Goal: Information Seeking & Learning: Learn about a topic

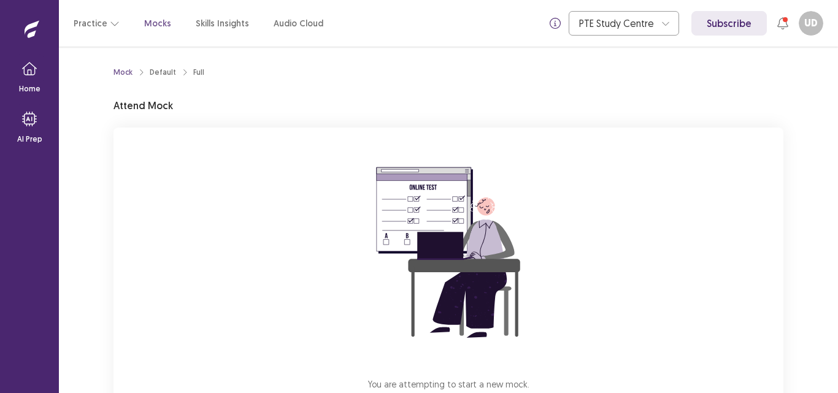
click at [818, 97] on div "Mock Default Full Attend Mock You are attempting to start a new mock. Please cl…" at bounding box center [448, 220] width 779 height 347
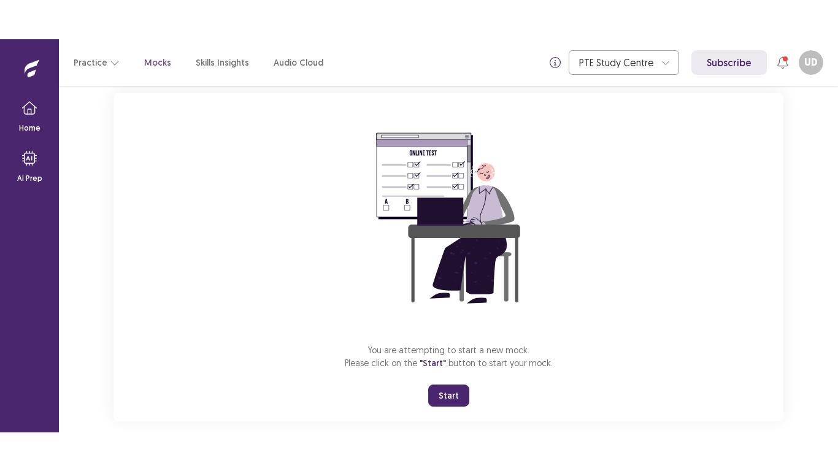
scroll to position [92, 0]
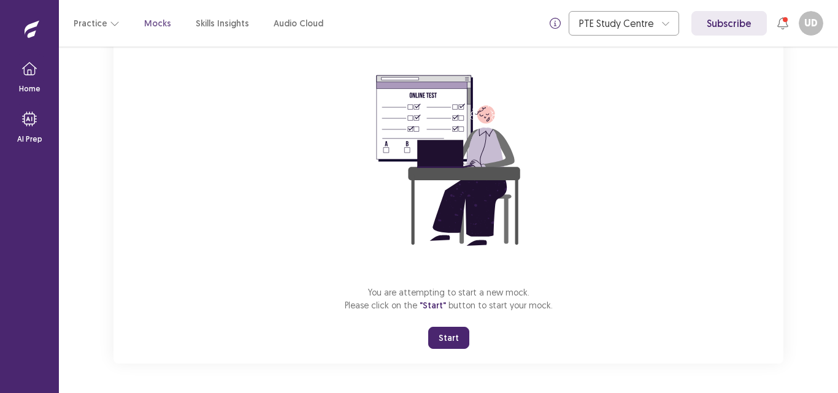
click at [448, 345] on button "Start" at bounding box center [448, 338] width 41 height 22
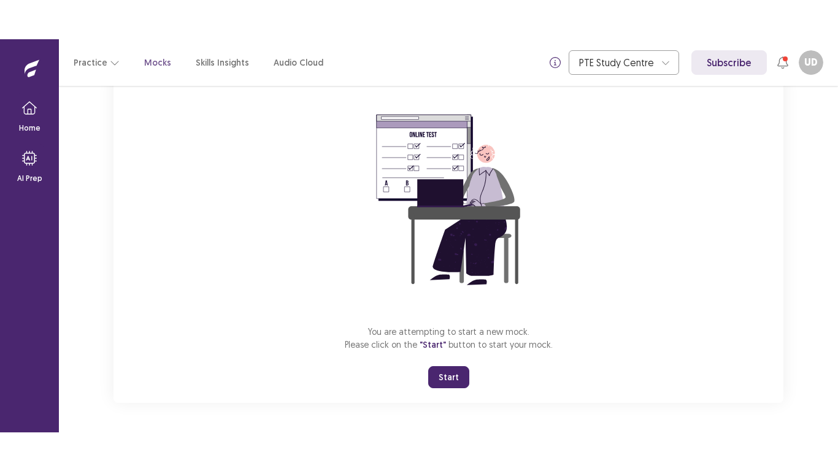
scroll to position [14, 0]
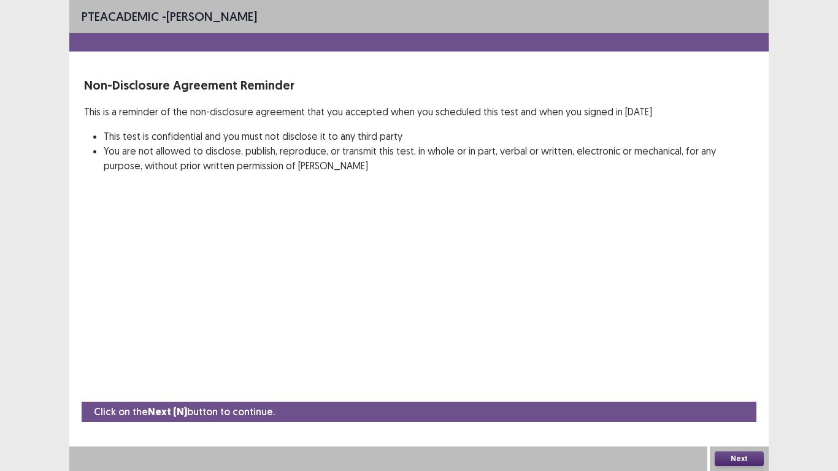
click at [730, 393] on button "Next" at bounding box center [738, 458] width 49 height 15
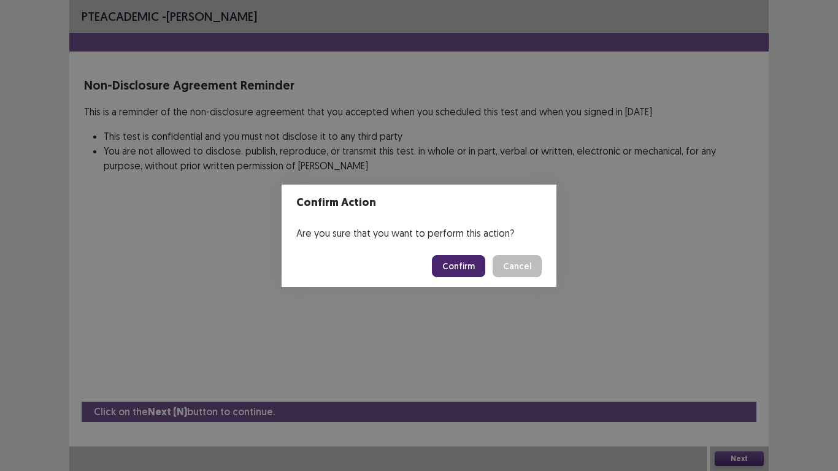
click at [443, 262] on button "Confirm" at bounding box center [458, 266] width 53 height 22
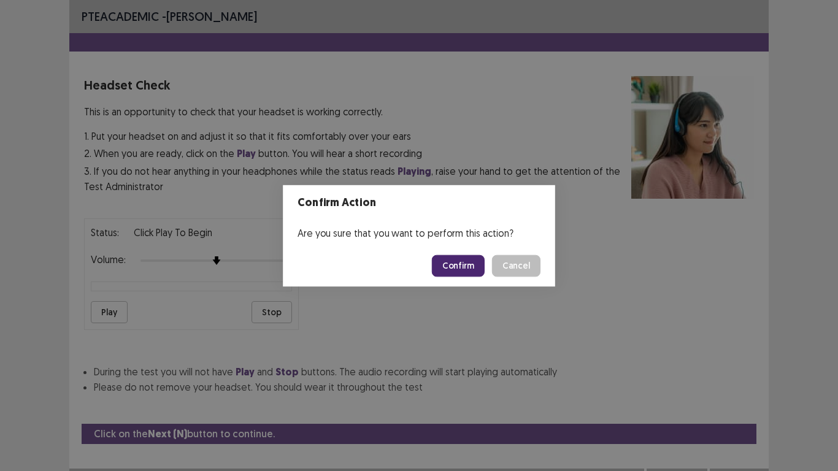
scroll to position [12, 0]
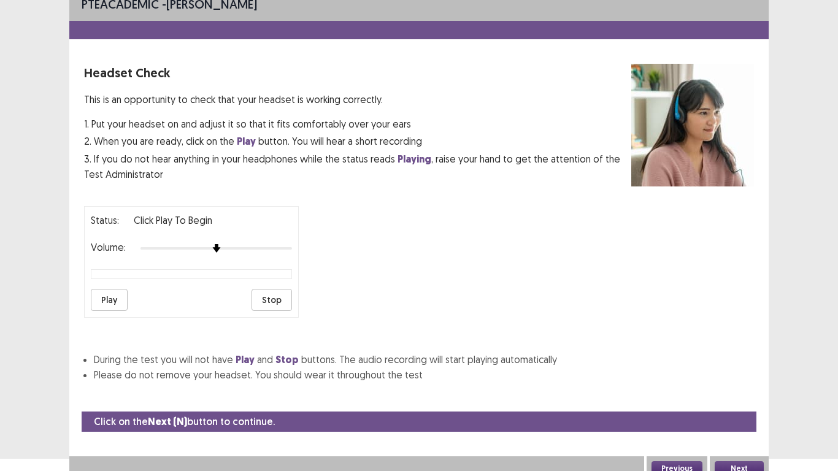
click at [99, 295] on button "Play" at bounding box center [109, 300] width 37 height 22
click at [726, 393] on button "Next" at bounding box center [738, 468] width 49 height 15
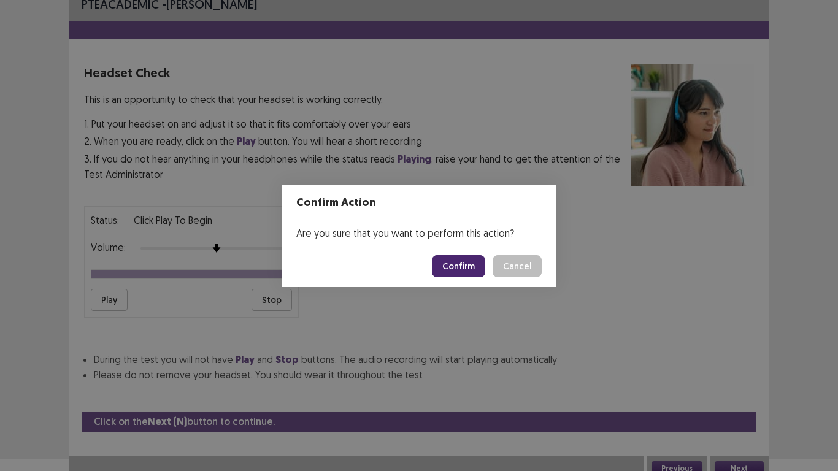
click at [478, 259] on button "Confirm" at bounding box center [458, 266] width 53 height 22
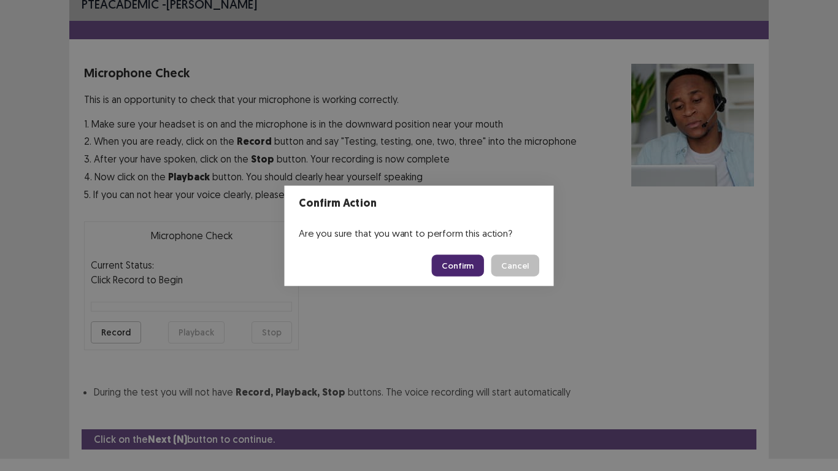
scroll to position [40, 0]
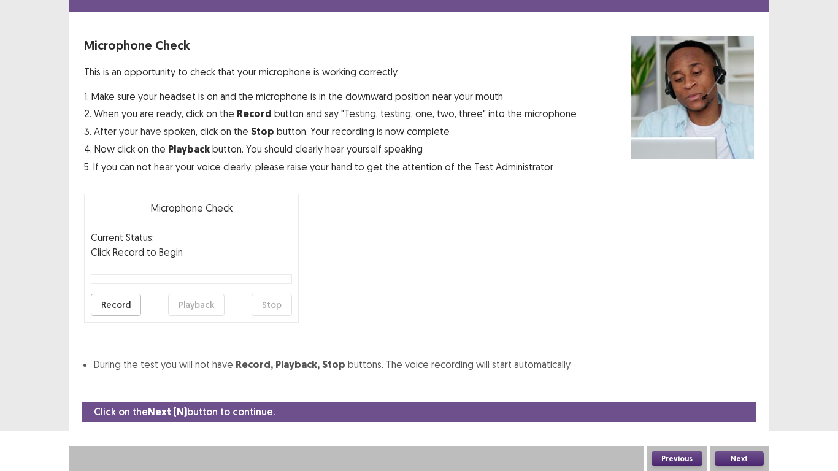
click at [104, 305] on button "Record" at bounding box center [116, 305] width 50 height 22
click at [266, 307] on button "Stop" at bounding box center [271, 305] width 40 height 22
click at [208, 307] on button "Playback" at bounding box center [196, 305] width 56 height 22
click at [96, 302] on button "Record" at bounding box center [116, 305] width 50 height 22
click at [280, 306] on button "Stop" at bounding box center [271, 305] width 40 height 22
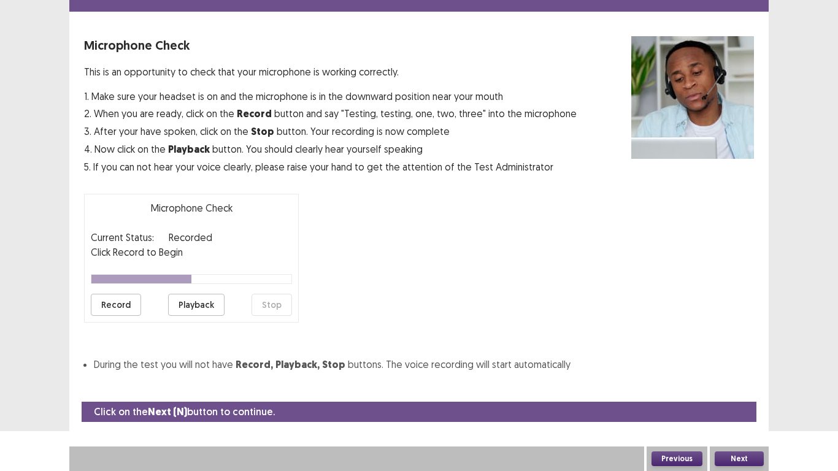
click at [211, 307] on button "Playback" at bounding box center [196, 305] width 56 height 22
click at [119, 305] on button "Record" at bounding box center [116, 305] width 50 height 22
click at [271, 312] on button "Stop" at bounding box center [271, 305] width 40 height 22
click at [185, 308] on button "Playback" at bounding box center [196, 305] width 56 height 22
click at [746, 393] on button "Next" at bounding box center [738, 458] width 49 height 15
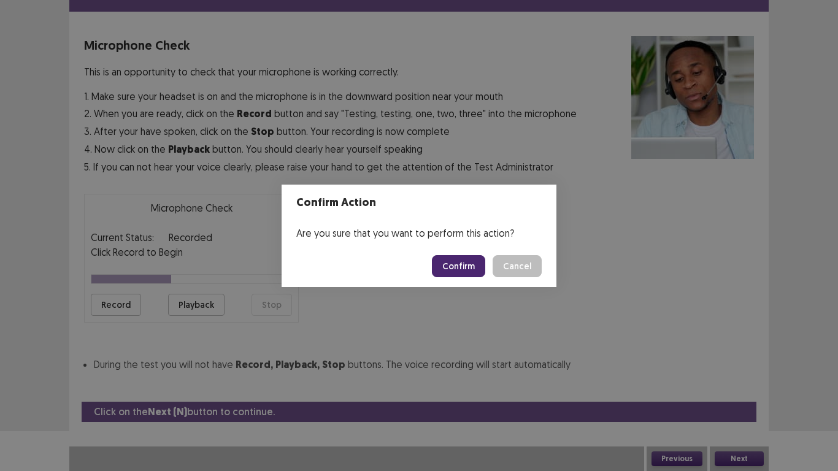
click at [442, 263] on button "Confirm" at bounding box center [458, 266] width 53 height 22
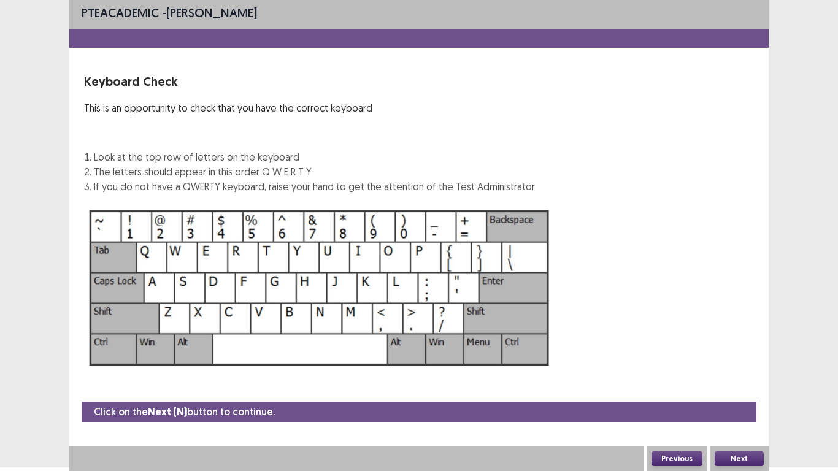
click at [749, 393] on button "Next" at bounding box center [738, 458] width 49 height 15
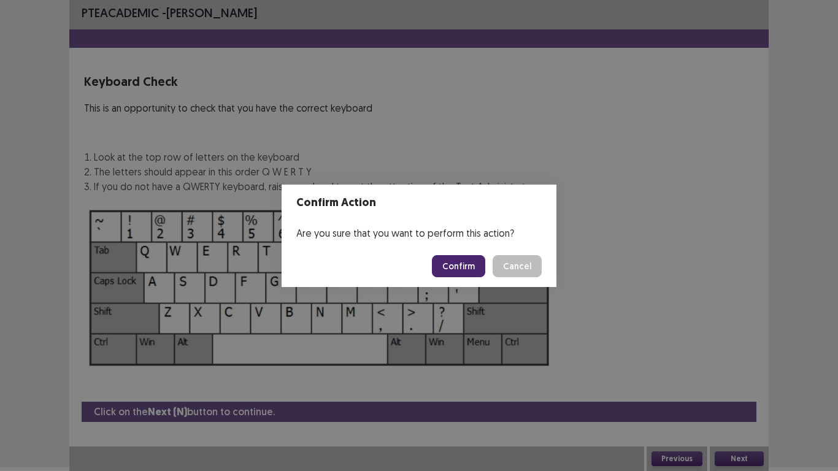
click at [454, 263] on button "Confirm" at bounding box center [458, 266] width 53 height 22
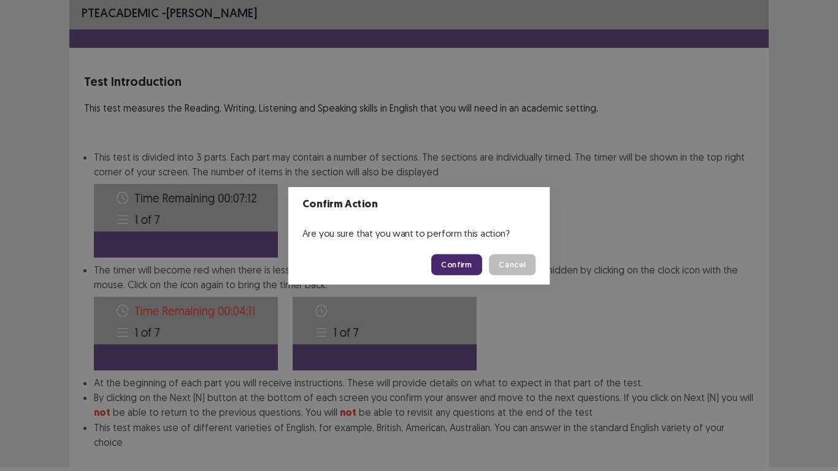
scroll to position [66, 0]
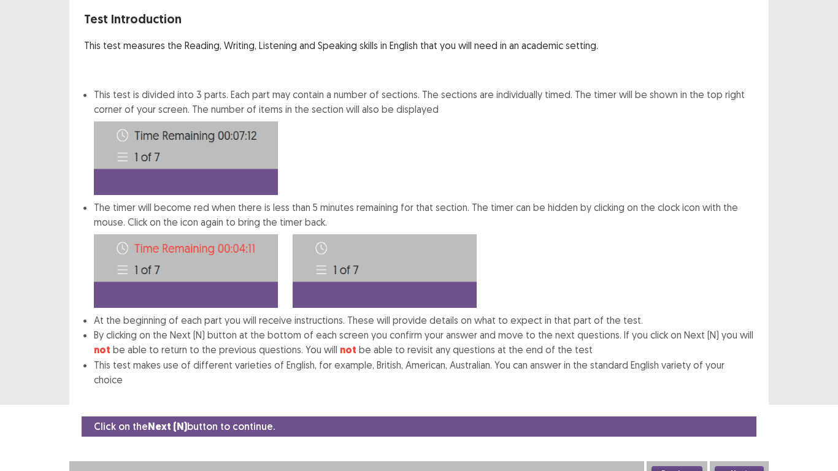
click at [722, 393] on button "Next" at bounding box center [738, 473] width 49 height 15
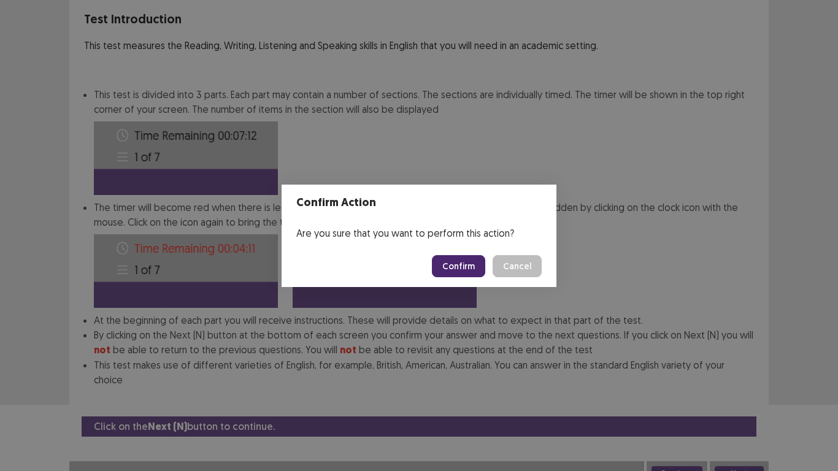
click at [461, 261] on button "Confirm" at bounding box center [458, 266] width 53 height 22
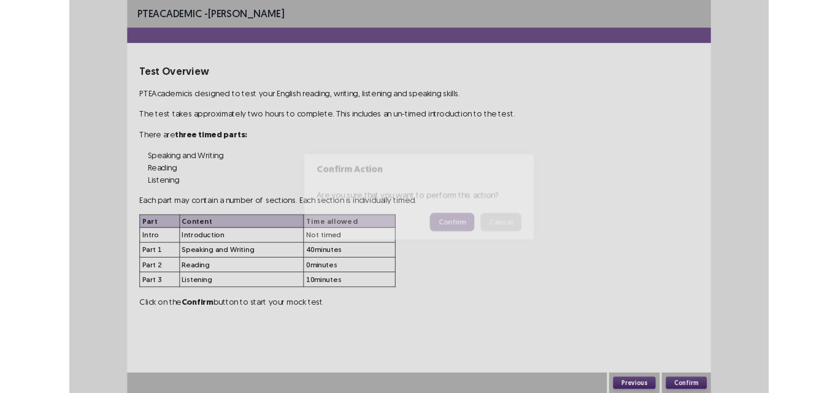
scroll to position [0, 0]
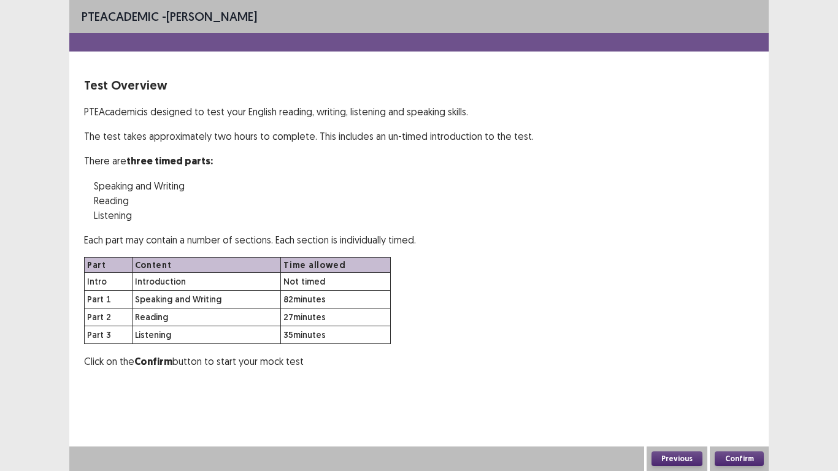
click at [741, 393] on button "Confirm" at bounding box center [738, 458] width 49 height 15
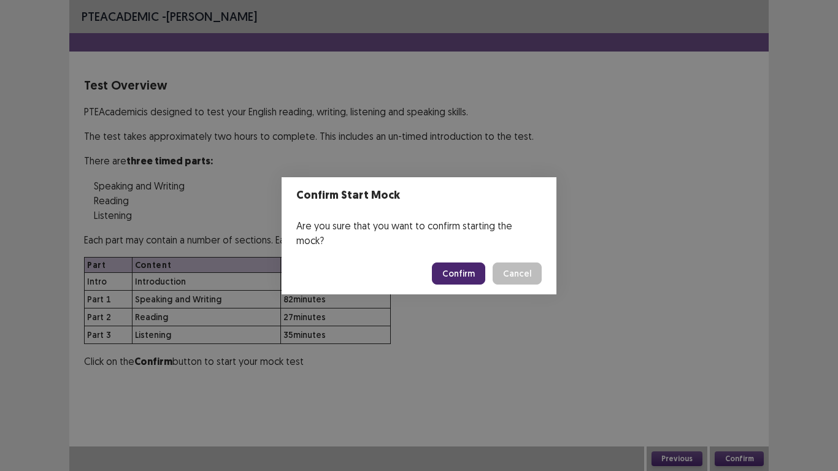
click at [466, 268] on button "Confirm" at bounding box center [458, 273] width 53 height 22
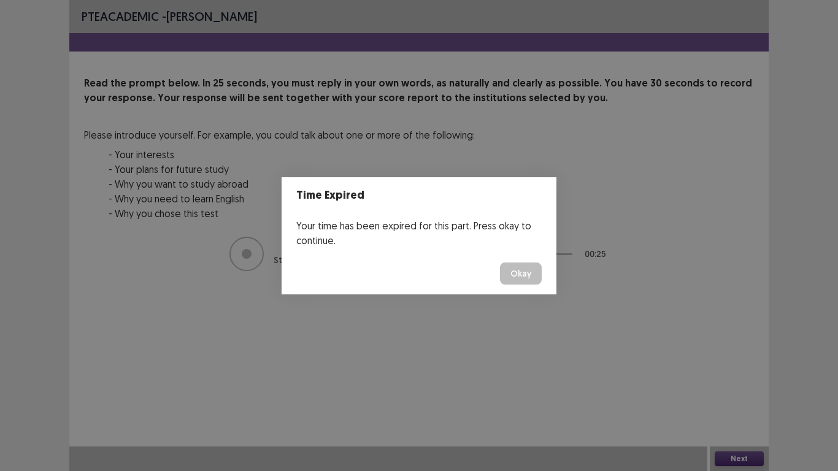
click at [730, 393] on div "Time Expired Your time has been expired for this part. Press okay to continue. …" at bounding box center [419, 235] width 838 height 471
click at [528, 264] on button "Okay" at bounding box center [521, 273] width 42 height 22
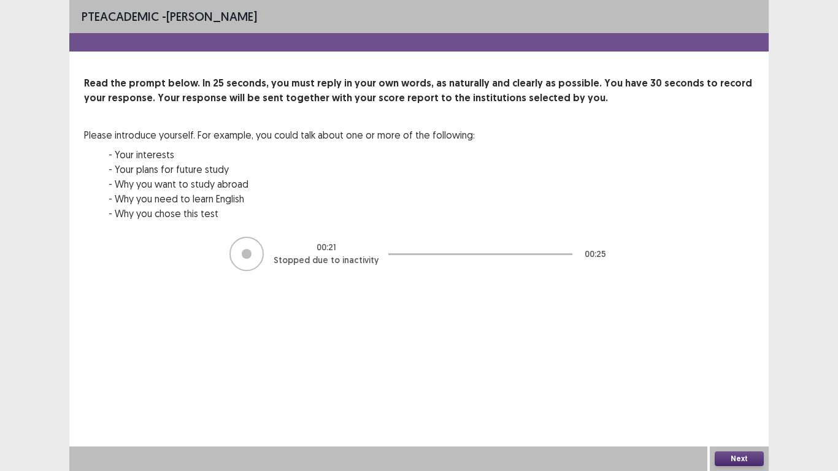
click at [737, 393] on button "Next" at bounding box center [738, 458] width 49 height 15
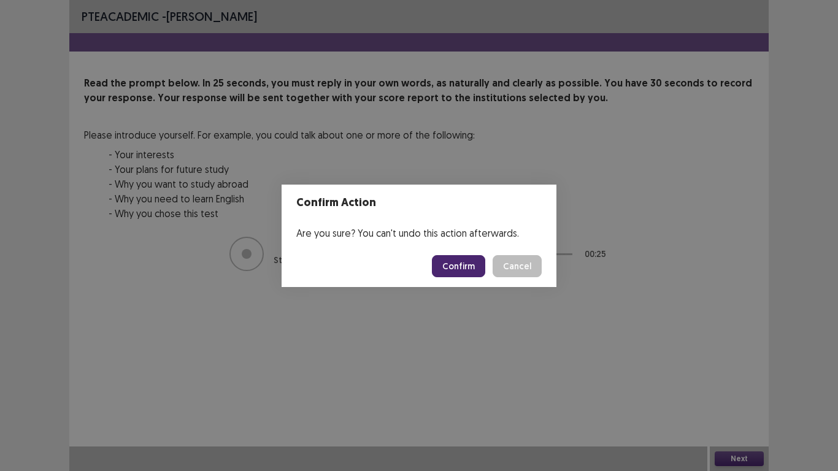
click at [472, 264] on button "Confirm" at bounding box center [458, 266] width 53 height 22
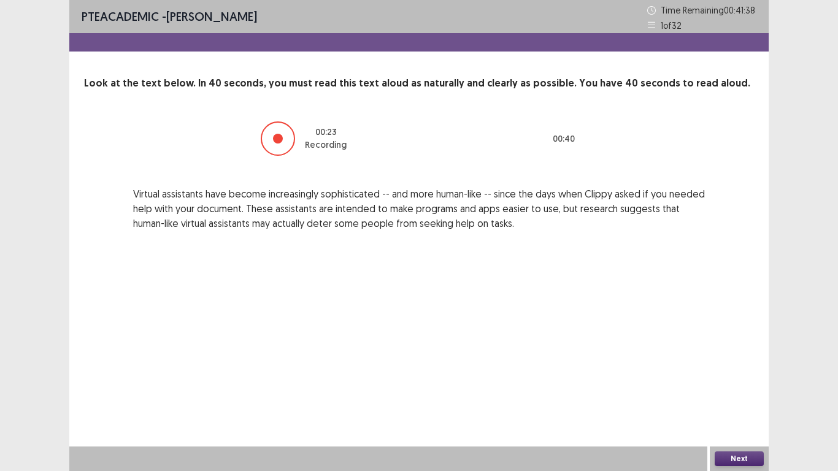
click at [724, 393] on button "Next" at bounding box center [738, 458] width 49 height 15
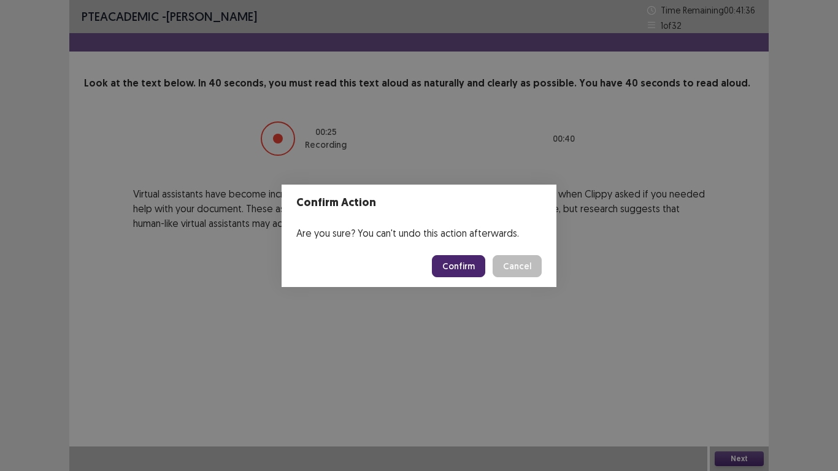
click at [469, 267] on button "Confirm" at bounding box center [458, 266] width 53 height 22
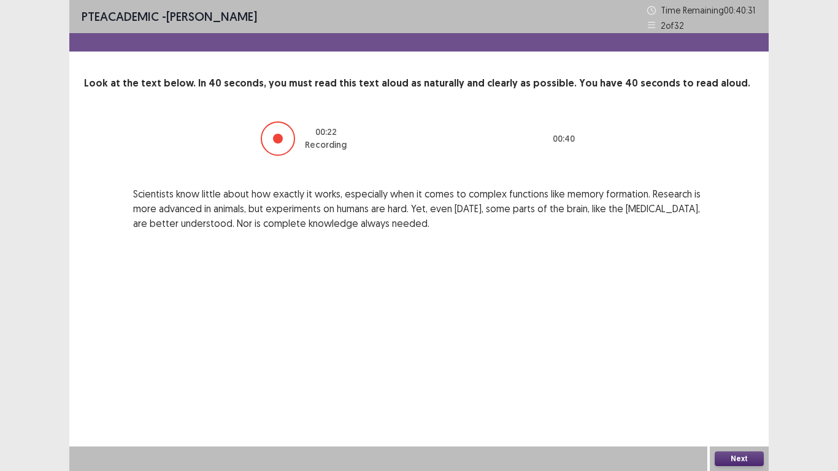
click at [729, 393] on button "Next" at bounding box center [738, 458] width 49 height 15
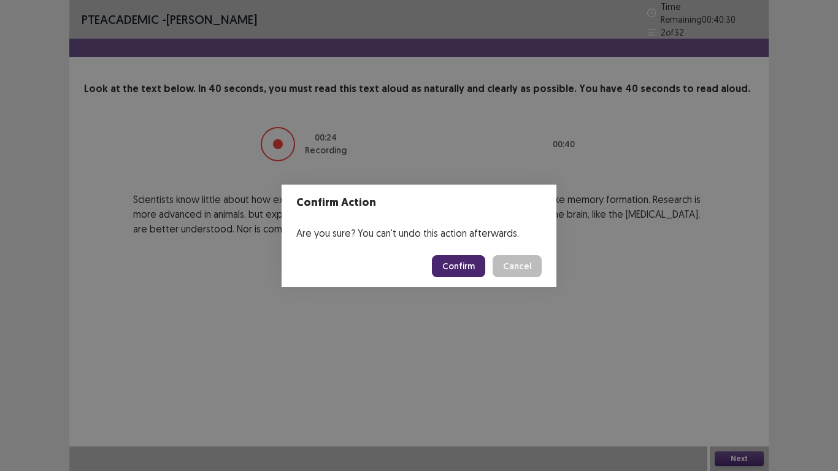
click at [477, 273] on button "Confirm" at bounding box center [458, 266] width 53 height 22
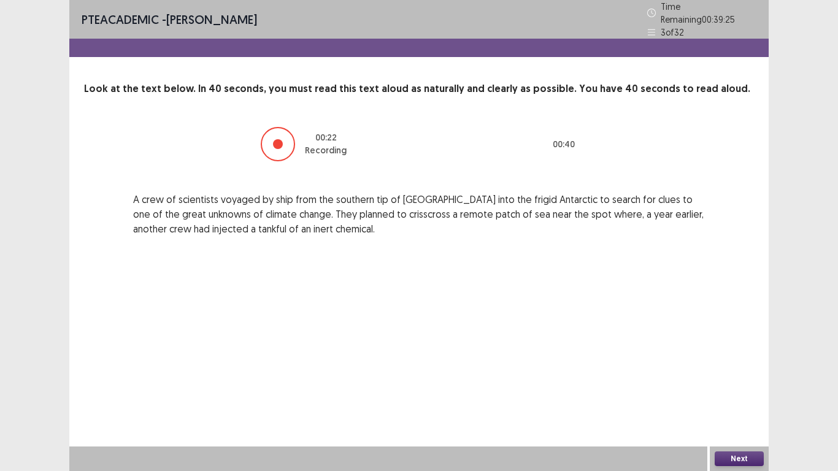
click at [742, 393] on button "Next" at bounding box center [738, 458] width 49 height 15
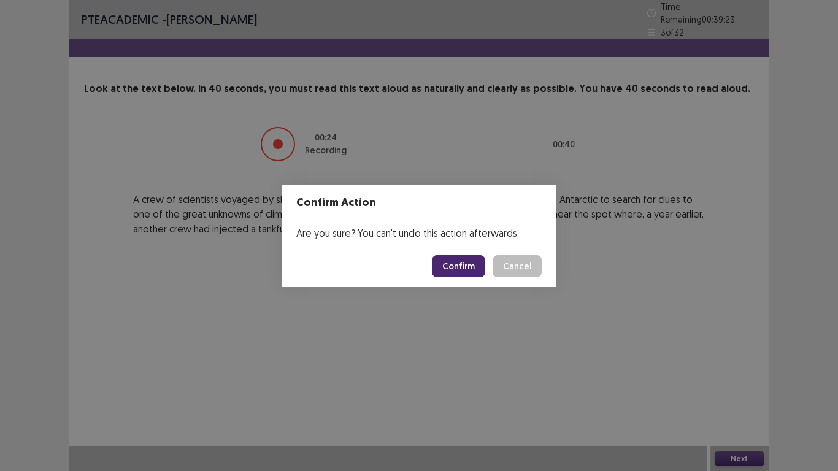
click at [461, 260] on button "Confirm" at bounding box center [458, 266] width 53 height 22
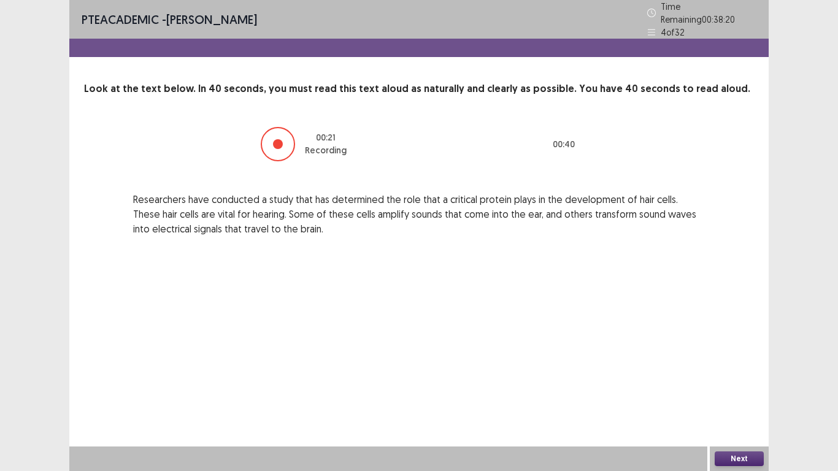
click at [748, 393] on button "Next" at bounding box center [738, 458] width 49 height 15
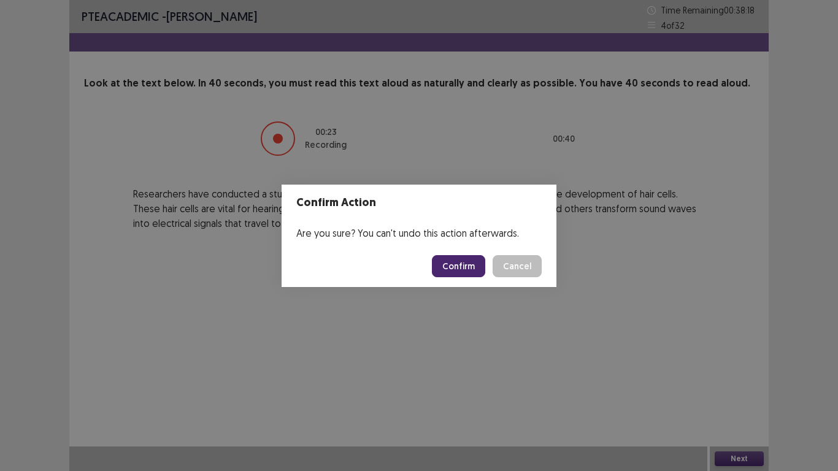
click at [465, 268] on button "Confirm" at bounding box center [458, 266] width 53 height 22
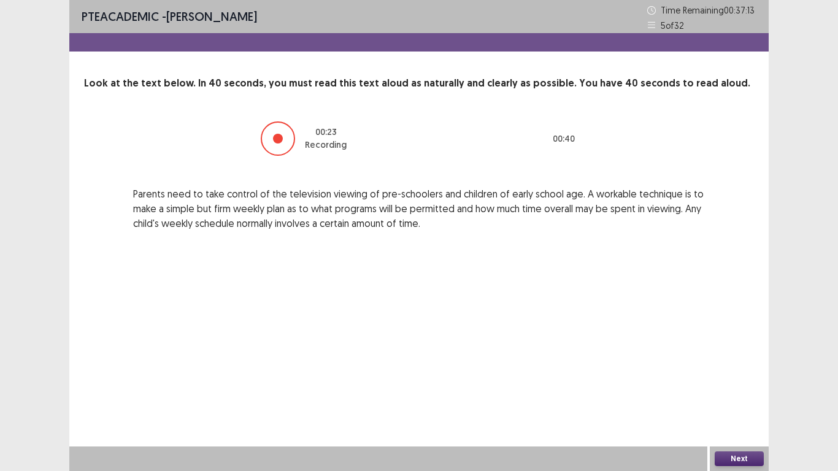
click at [737, 393] on button "Next" at bounding box center [738, 458] width 49 height 15
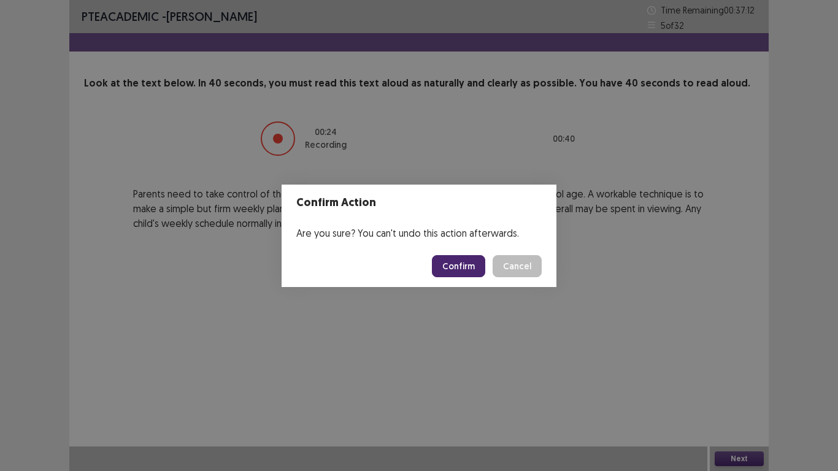
click at [461, 269] on button "Confirm" at bounding box center [458, 266] width 53 height 22
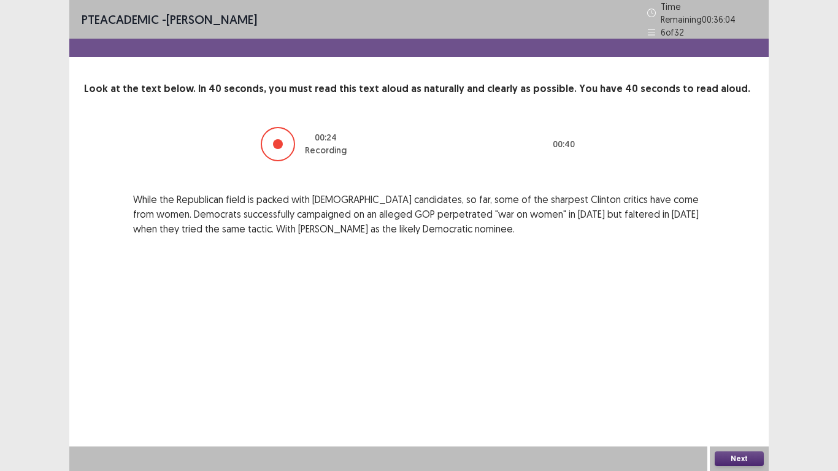
click at [743, 393] on button "Next" at bounding box center [738, 458] width 49 height 15
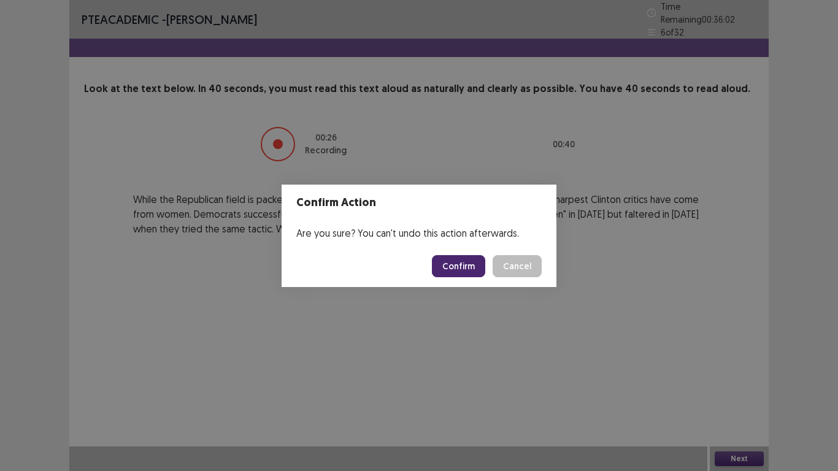
click at [459, 268] on button "Confirm" at bounding box center [458, 266] width 53 height 22
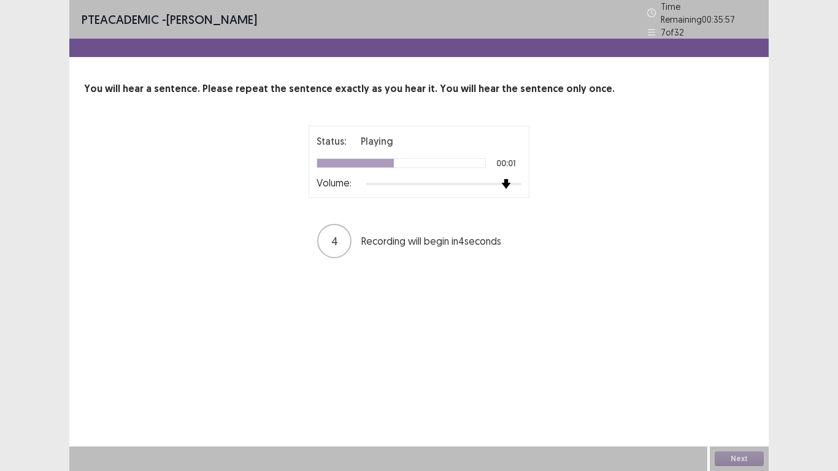
click at [501, 179] on div at bounding box center [443, 184] width 155 height 10
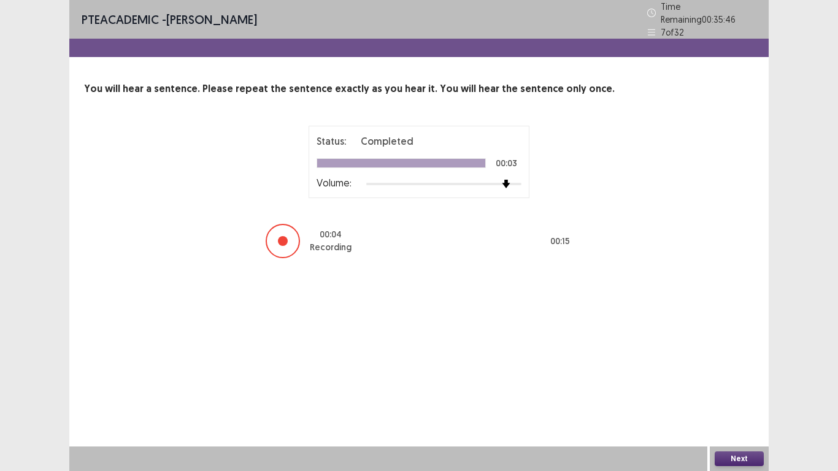
click at [749, 393] on button "Next" at bounding box center [738, 458] width 49 height 15
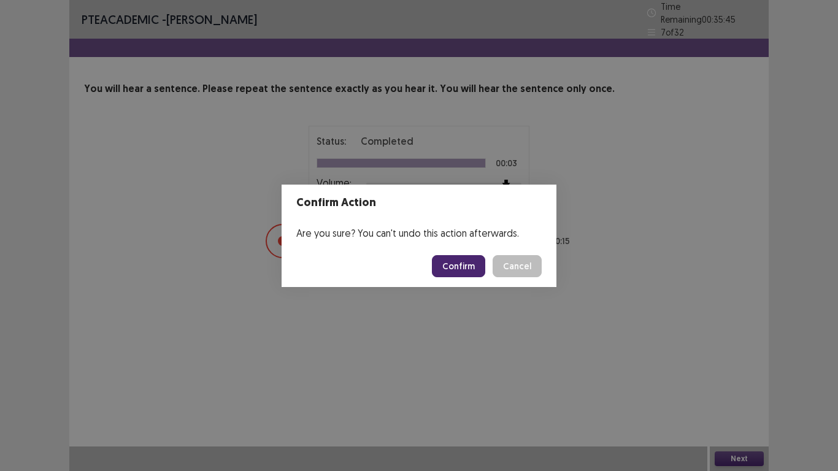
click at [473, 270] on button "Confirm" at bounding box center [458, 266] width 53 height 22
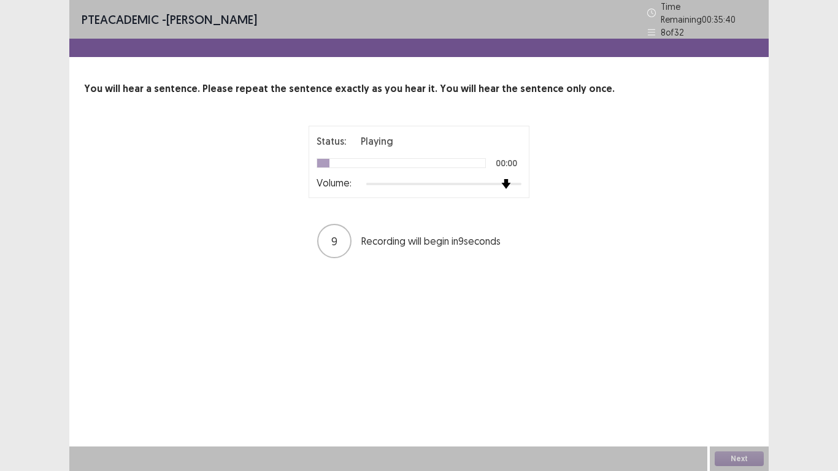
click at [502, 183] on div at bounding box center [443, 184] width 155 height 10
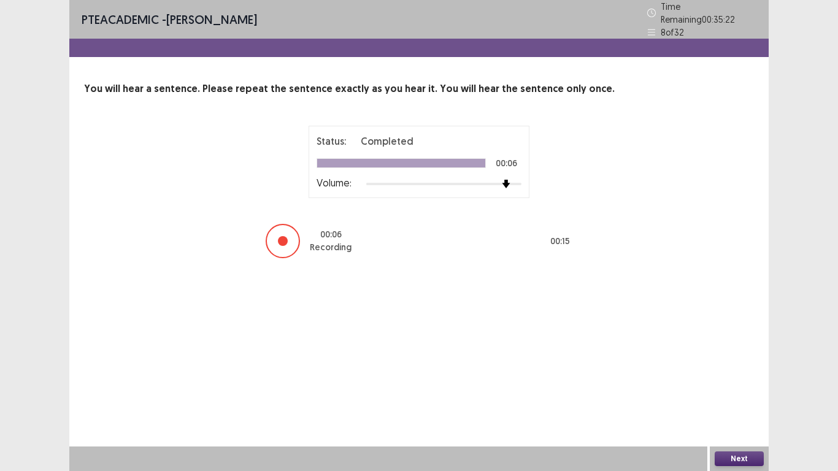
click at [732, 393] on button "Next" at bounding box center [738, 458] width 49 height 15
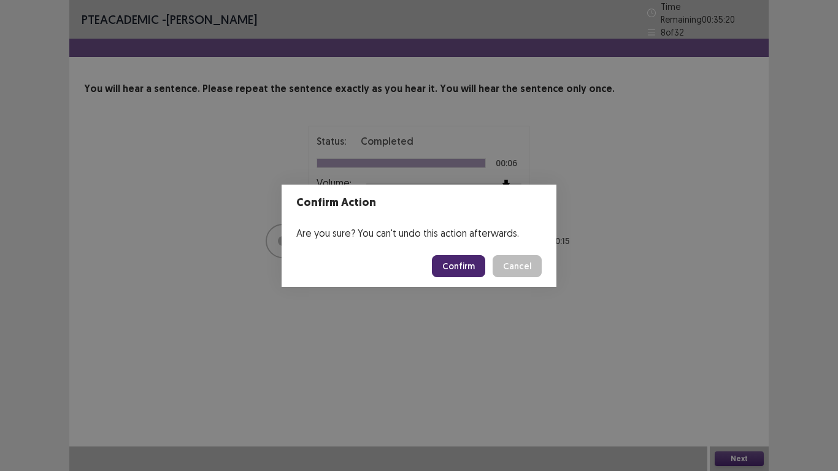
click at [458, 262] on button "Confirm" at bounding box center [458, 266] width 53 height 22
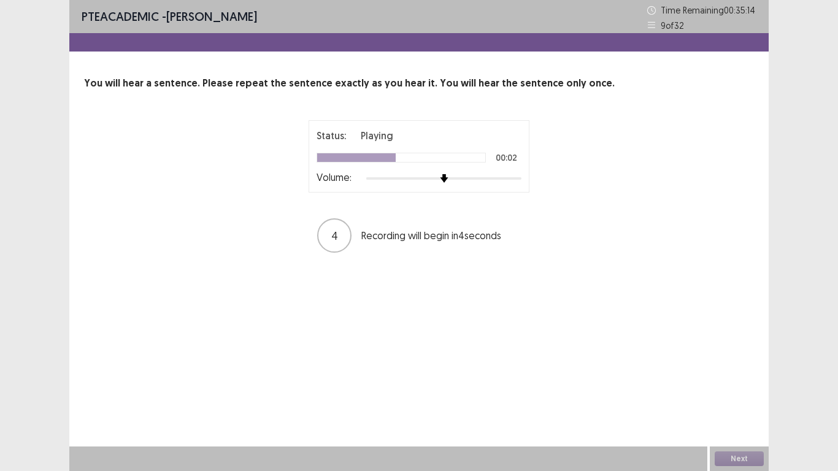
click at [516, 177] on div at bounding box center [443, 179] width 155 height 10
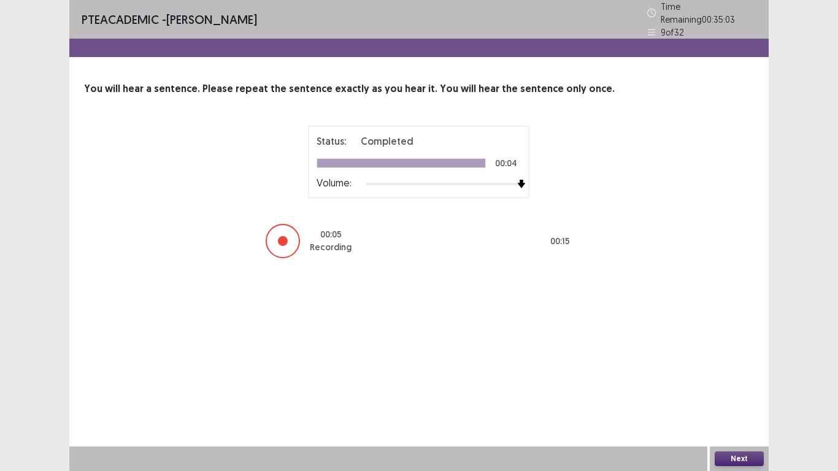
click at [747, 393] on button "Next" at bounding box center [738, 458] width 49 height 15
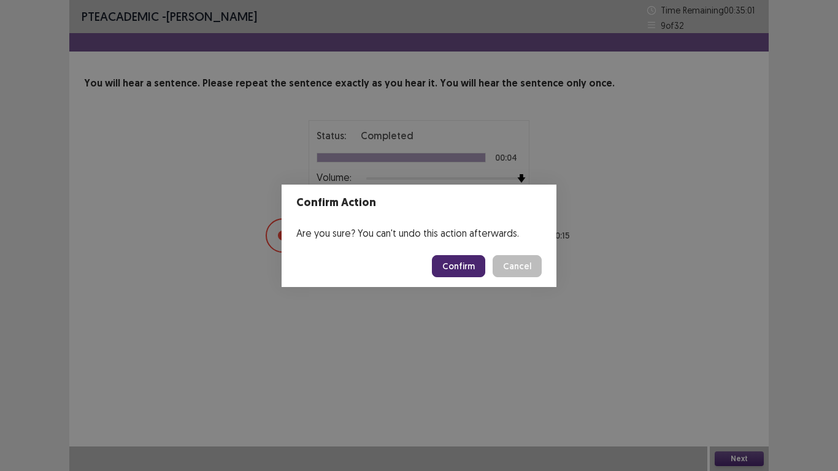
click at [457, 270] on button "Confirm" at bounding box center [458, 266] width 53 height 22
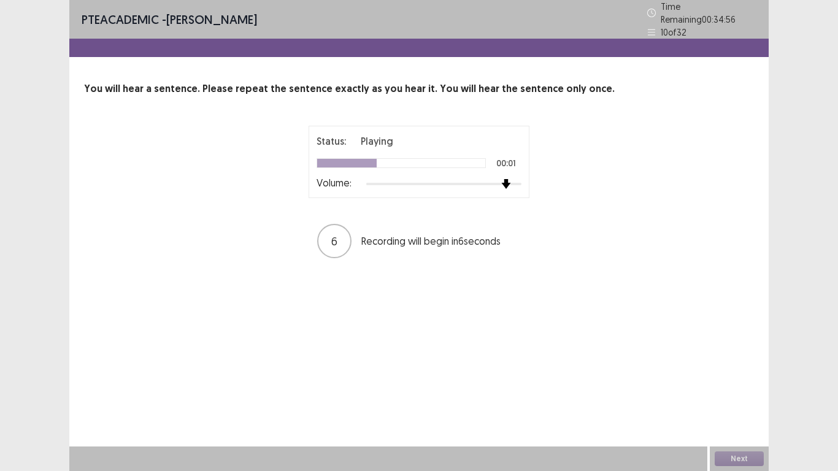
click at [511, 179] on div at bounding box center [443, 184] width 155 height 10
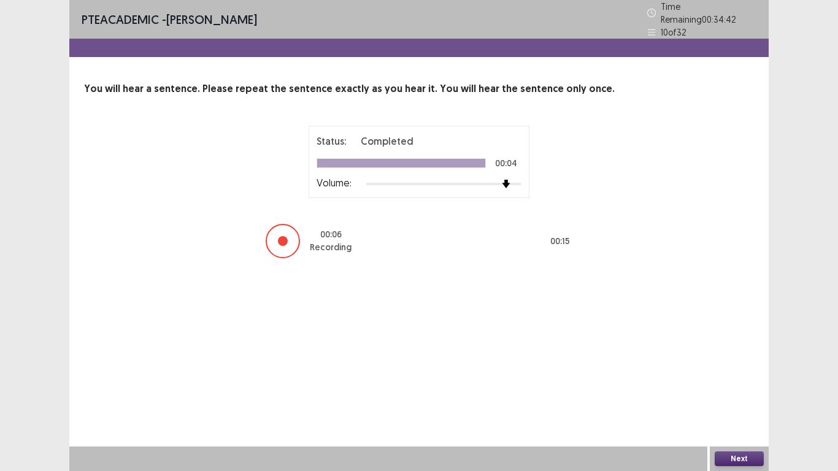
click at [732, 393] on button "Next" at bounding box center [738, 458] width 49 height 15
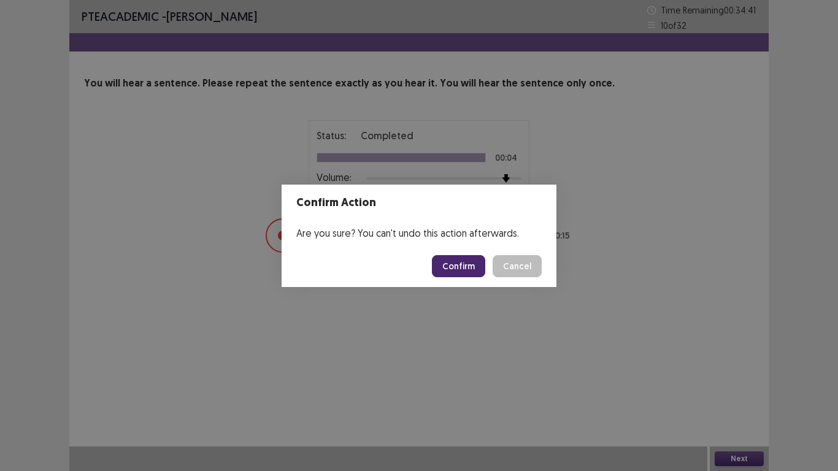
click at [465, 262] on button "Confirm" at bounding box center [458, 266] width 53 height 22
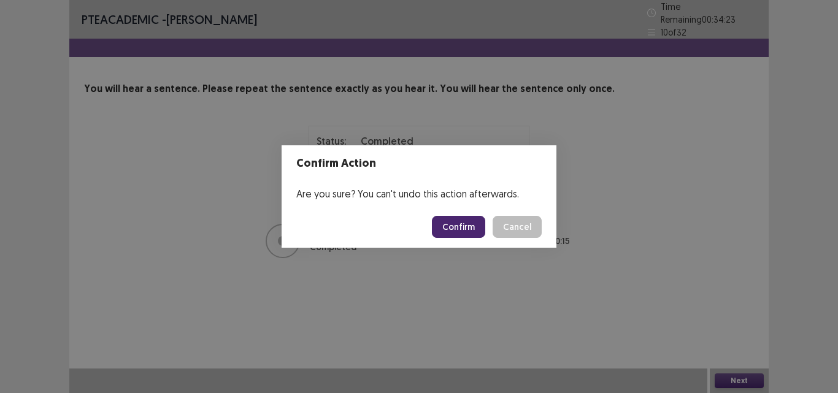
click at [518, 320] on div "Confirm Action Are you sure? You can't undo this action afterwards. Confirm Can…" at bounding box center [419, 196] width 838 height 393
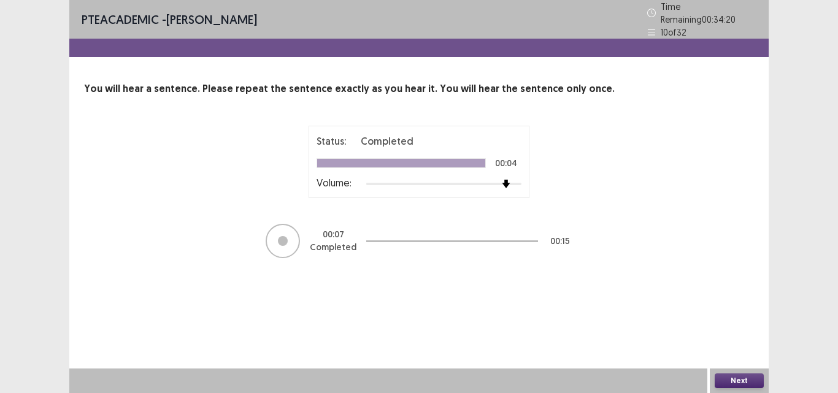
click at [742, 380] on button "Next" at bounding box center [738, 380] width 49 height 15
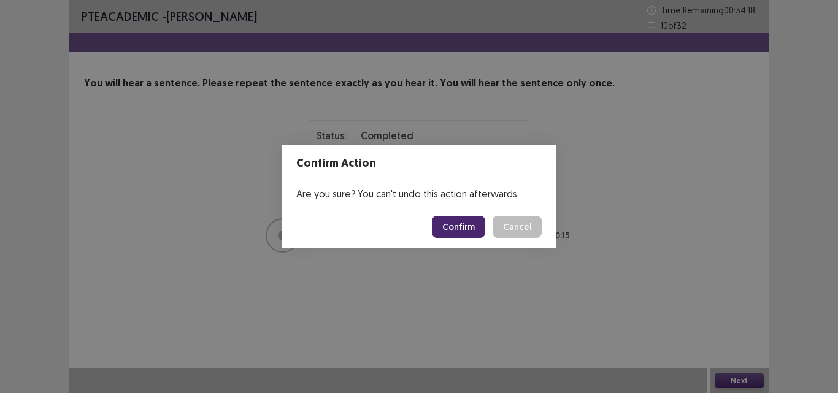
click at [462, 222] on button "Confirm" at bounding box center [458, 227] width 53 height 22
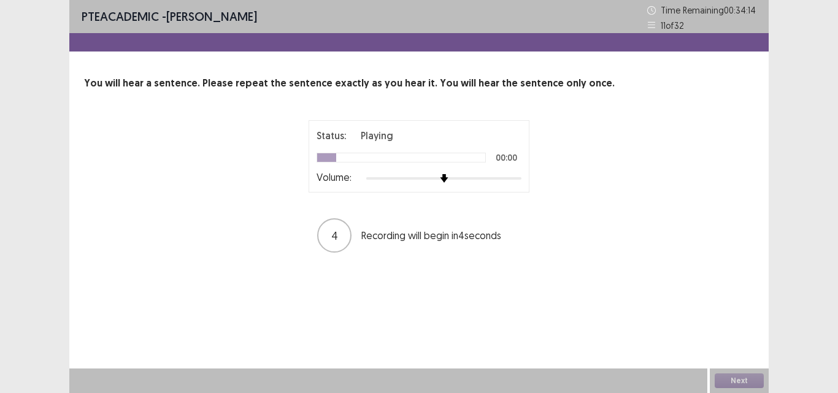
click at [488, 178] on div at bounding box center [443, 179] width 155 height 10
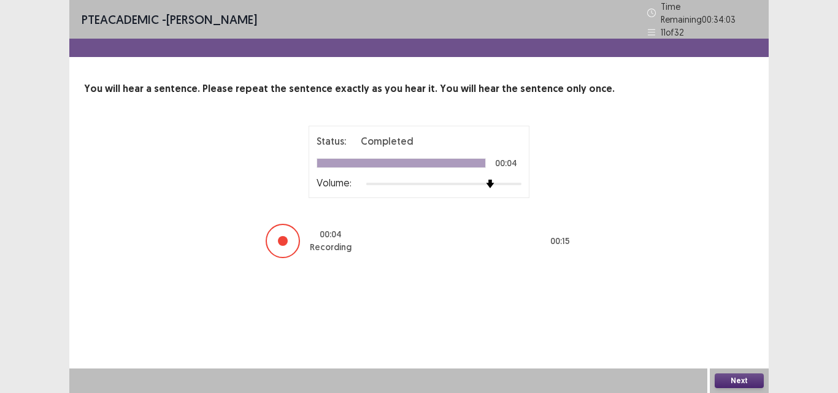
click at [736, 382] on button "Next" at bounding box center [738, 380] width 49 height 15
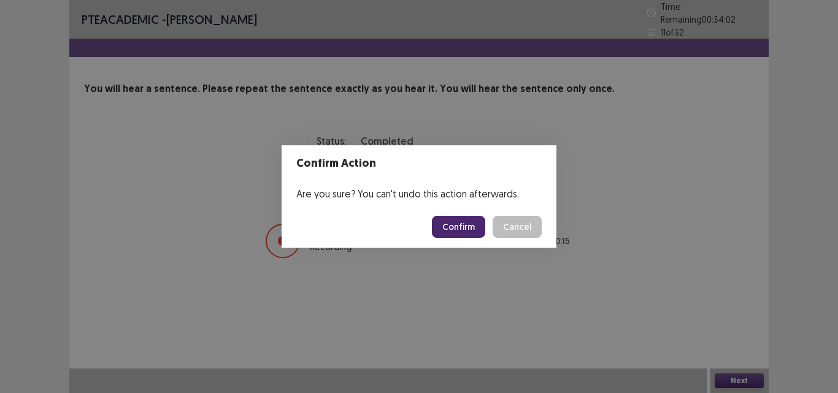
click at [483, 230] on button "Confirm" at bounding box center [458, 227] width 53 height 22
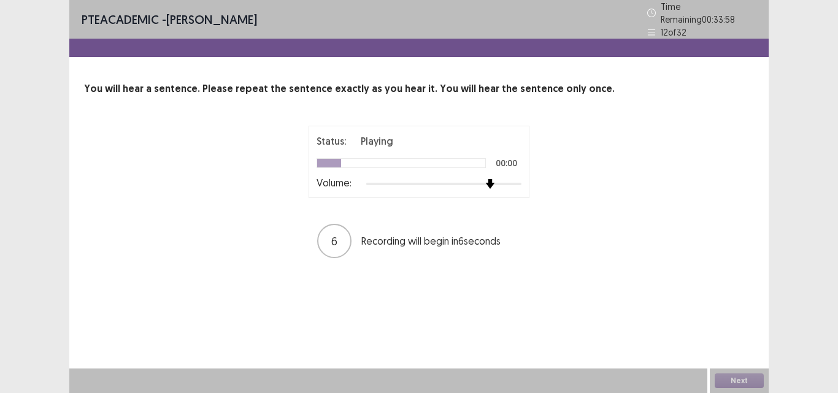
click at [491, 179] on div at bounding box center [443, 184] width 155 height 10
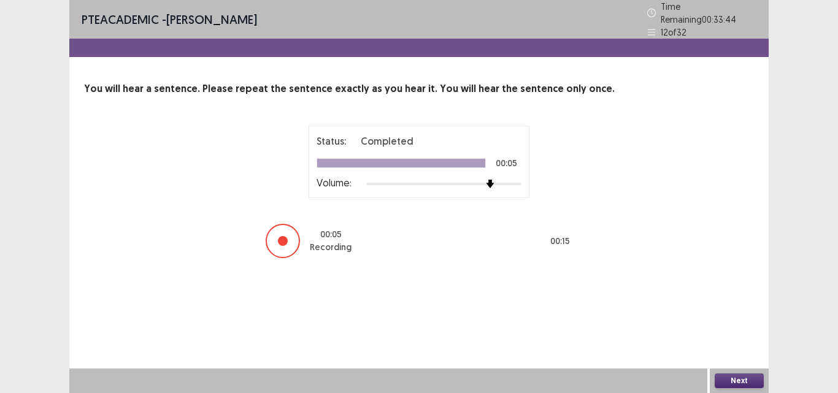
click at [743, 381] on button "Next" at bounding box center [738, 380] width 49 height 15
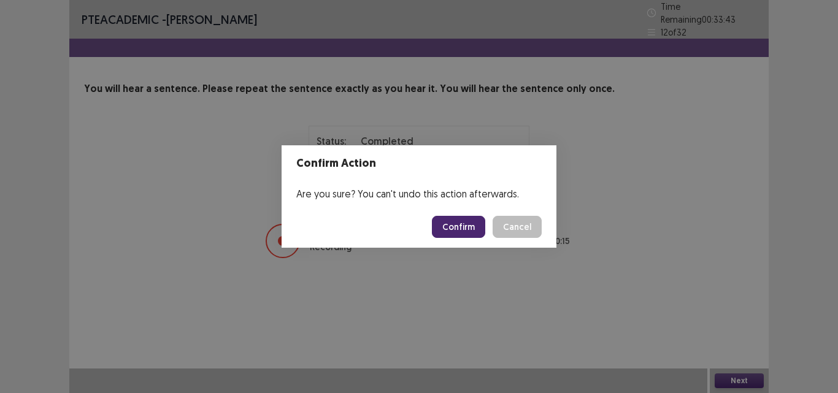
click at [454, 227] on button "Confirm" at bounding box center [458, 227] width 53 height 22
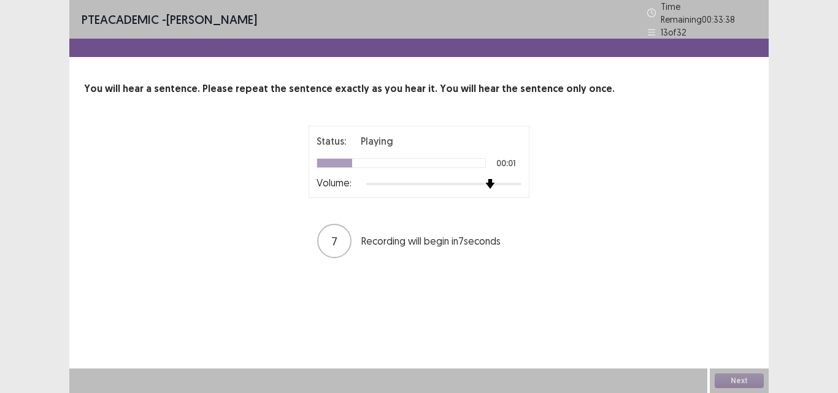
click at [491, 182] on div at bounding box center [443, 184] width 155 height 10
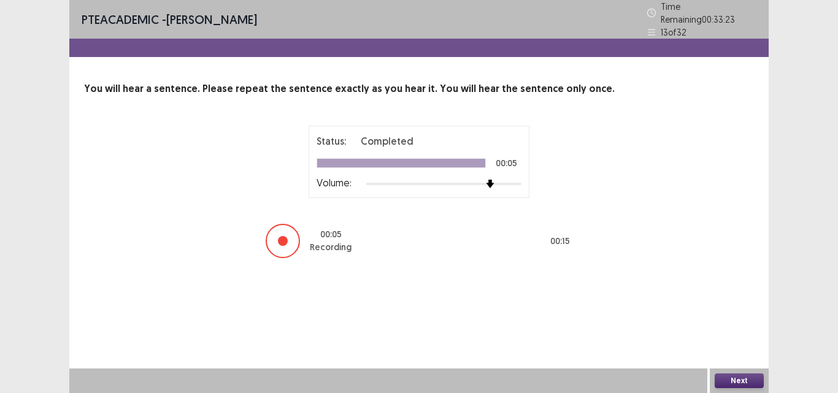
click at [726, 383] on button "Next" at bounding box center [738, 380] width 49 height 15
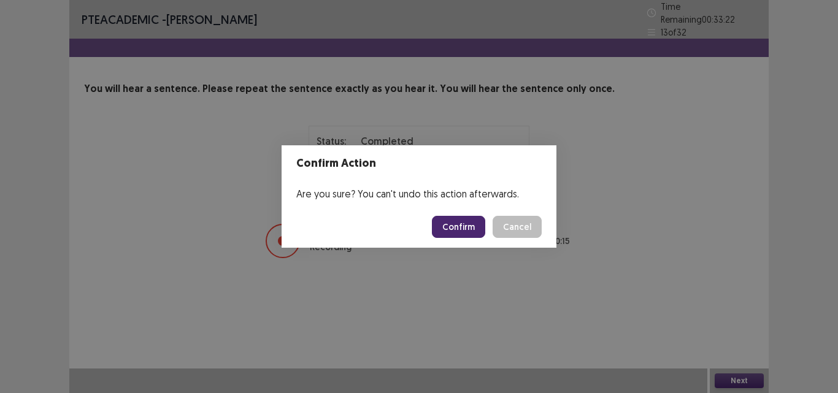
click at [465, 226] on button "Confirm" at bounding box center [458, 227] width 53 height 22
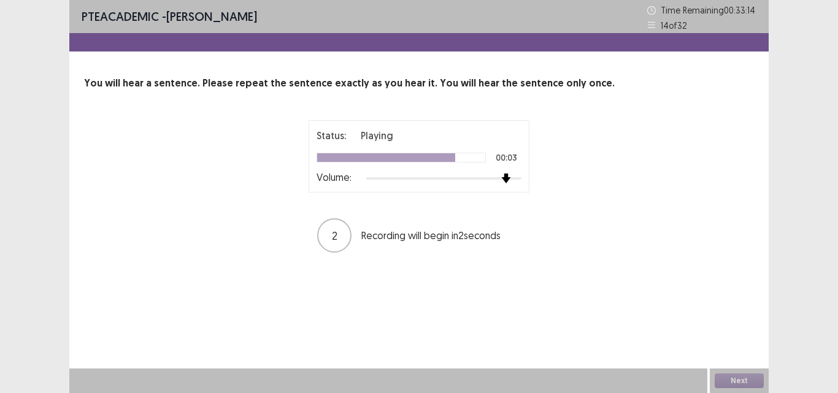
click at [513, 180] on div at bounding box center [443, 179] width 155 height 10
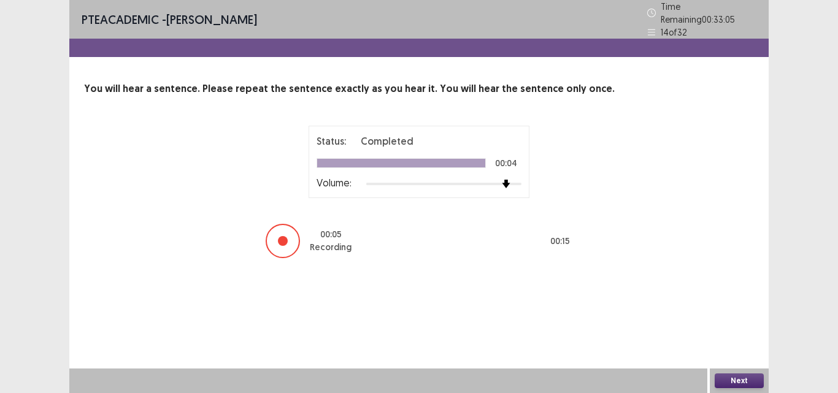
click at [747, 383] on button "Next" at bounding box center [738, 380] width 49 height 15
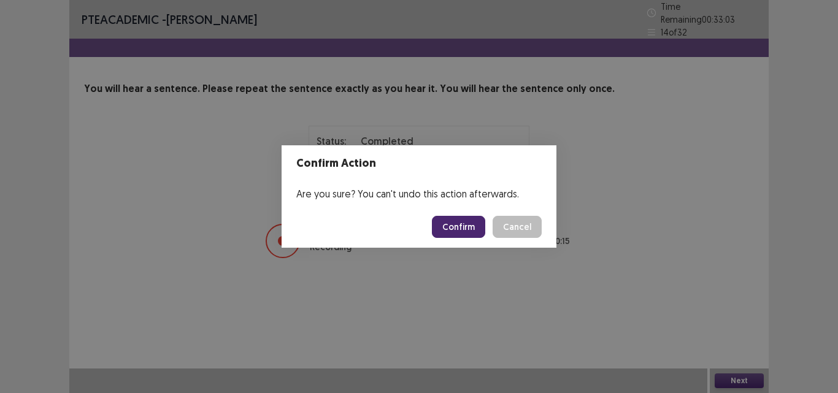
click at [462, 224] on button "Confirm" at bounding box center [458, 227] width 53 height 22
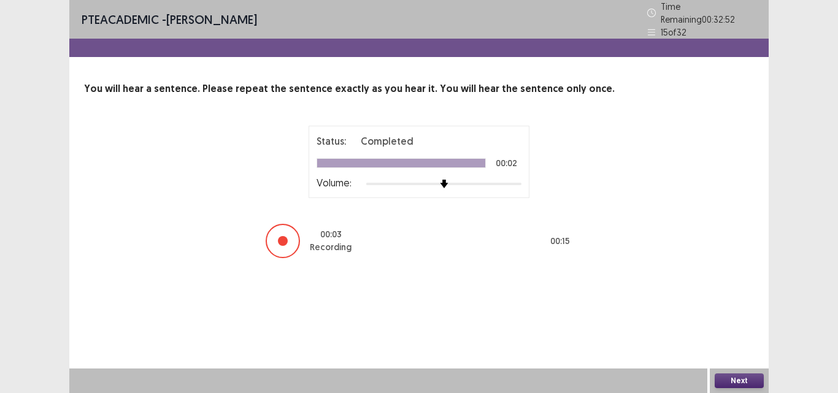
click at [739, 386] on button "Next" at bounding box center [738, 380] width 49 height 15
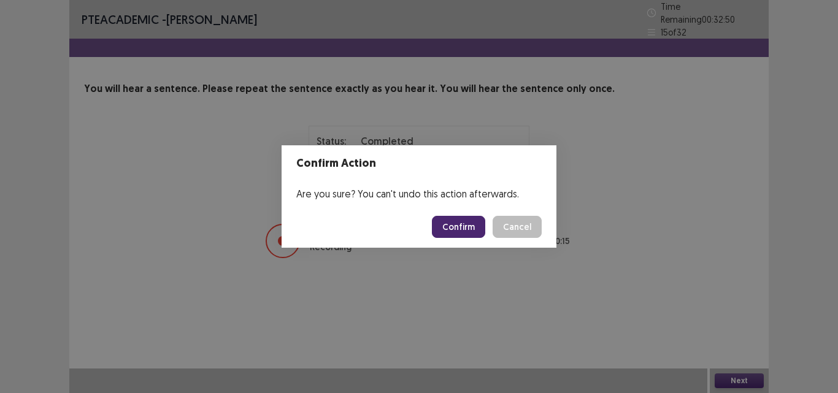
click at [459, 224] on button "Confirm" at bounding box center [458, 227] width 53 height 22
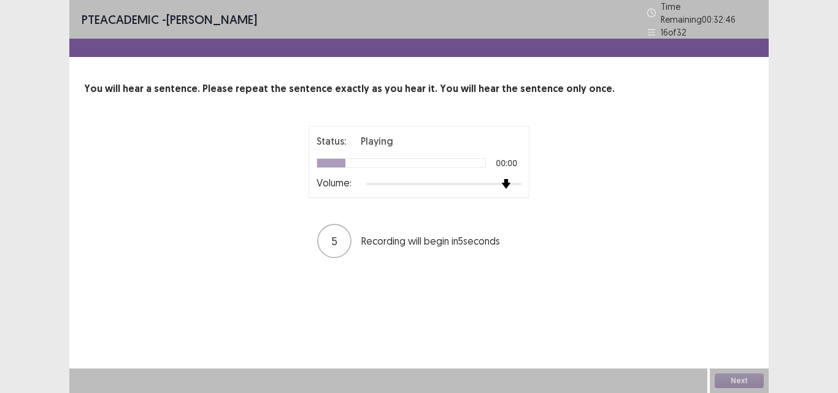
click at [504, 181] on div at bounding box center [443, 184] width 155 height 10
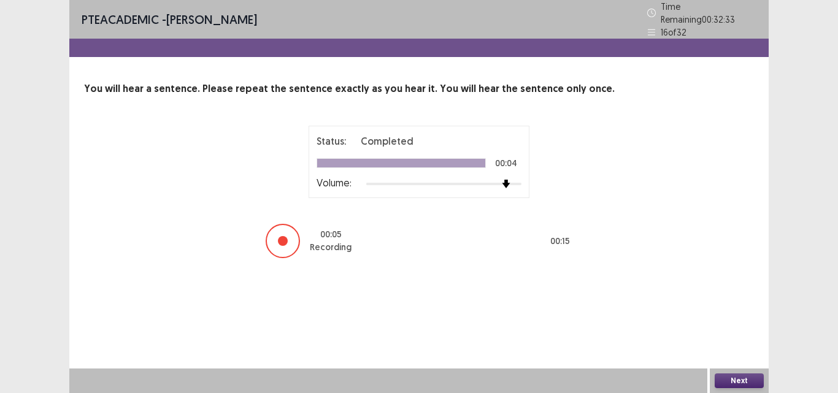
click at [732, 383] on button "Next" at bounding box center [738, 380] width 49 height 15
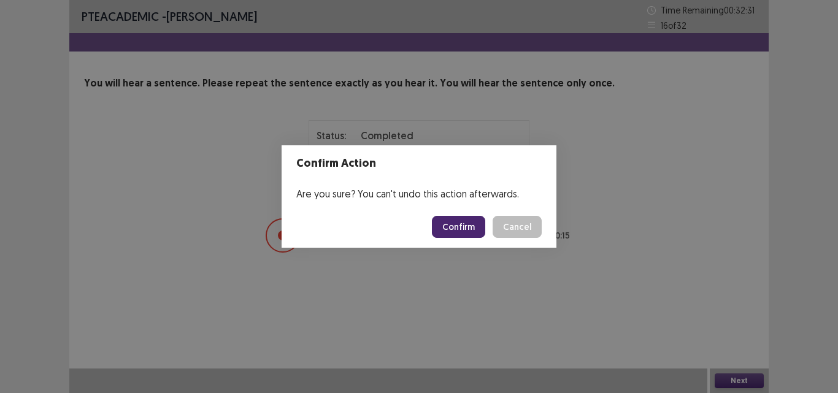
click at [461, 230] on button "Confirm" at bounding box center [458, 227] width 53 height 22
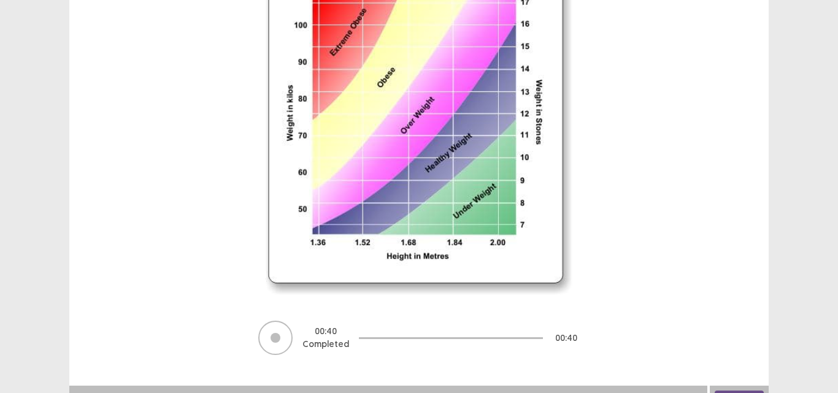
scroll to position [213, 0]
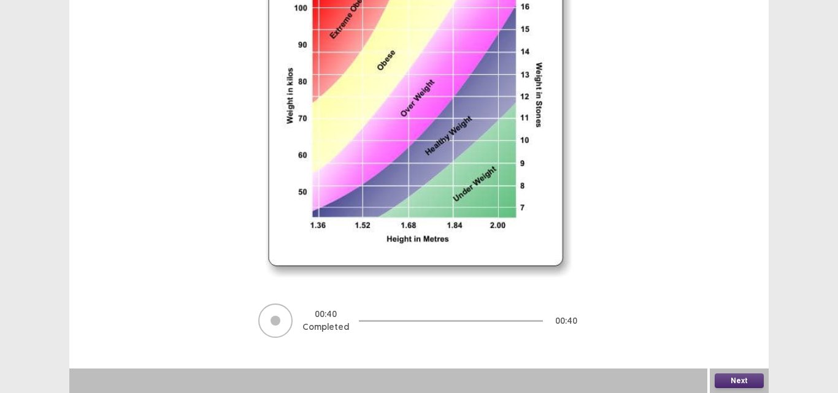
click at [737, 375] on button "Next" at bounding box center [738, 380] width 49 height 15
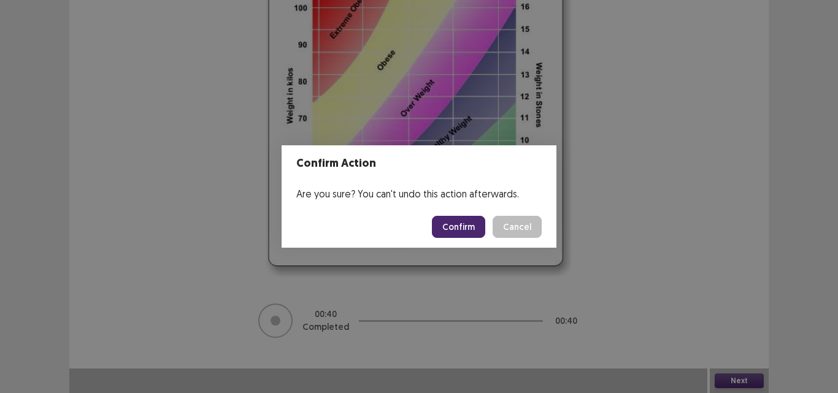
click at [456, 226] on button "Confirm" at bounding box center [458, 227] width 53 height 22
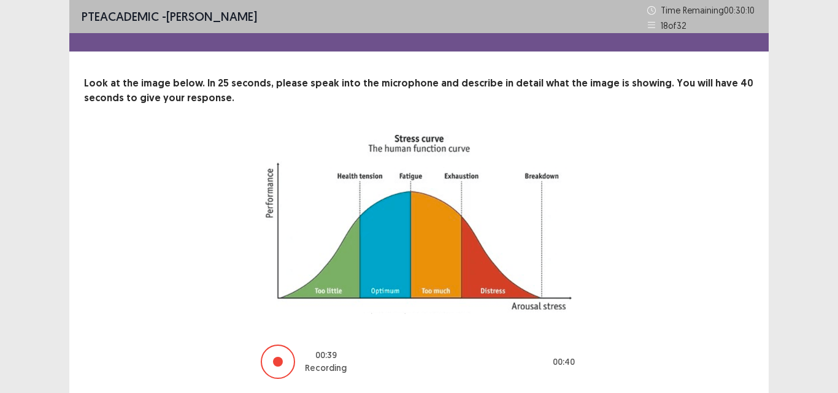
click at [837, 232] on div "PTE academic - [PERSON_NAME] Time Remaining 00 : 30 : 10 18 of 32 Look at the i…" at bounding box center [419, 217] width 838 height 434
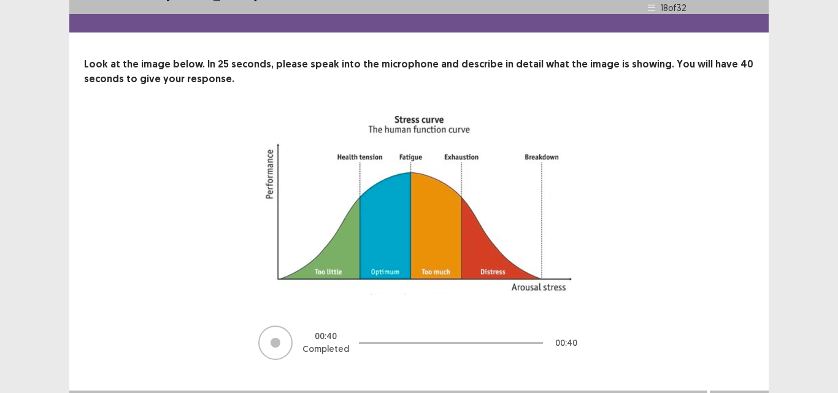
scroll to position [41, 0]
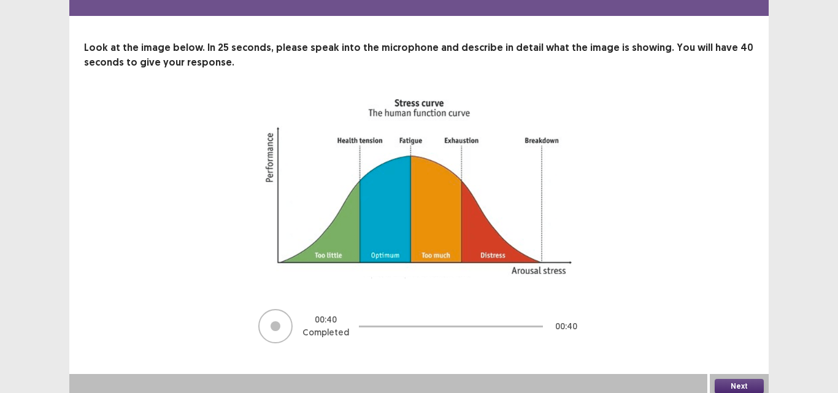
click at [746, 381] on button "Next" at bounding box center [738, 386] width 49 height 15
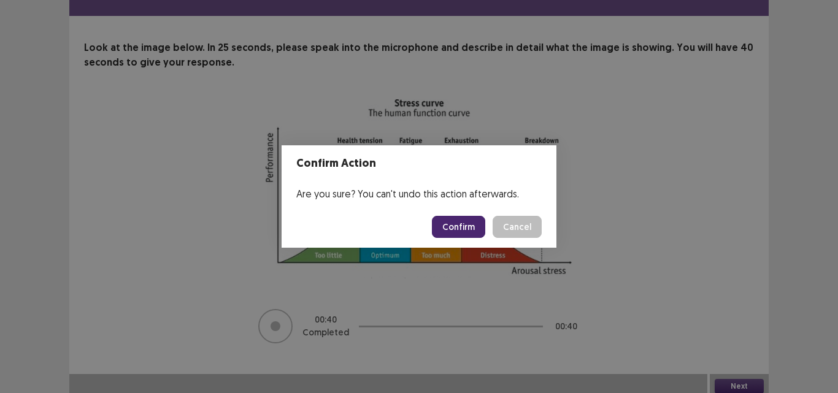
click at [467, 229] on button "Confirm" at bounding box center [458, 227] width 53 height 22
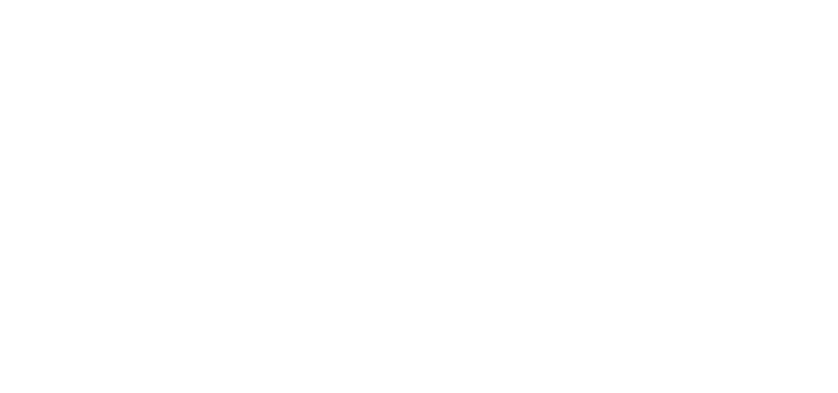
scroll to position [0, 0]
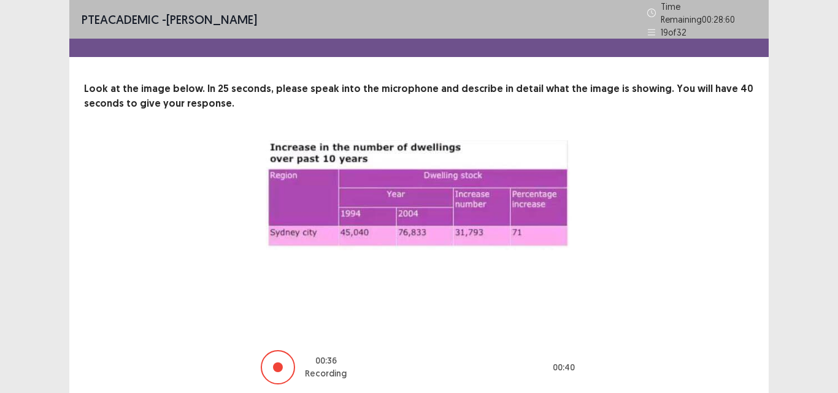
click at [814, 253] on div "PTE academic - [PERSON_NAME] Time Remaining 00 : 28 : 60 19 of 32 Look at the i…" at bounding box center [419, 220] width 838 height 440
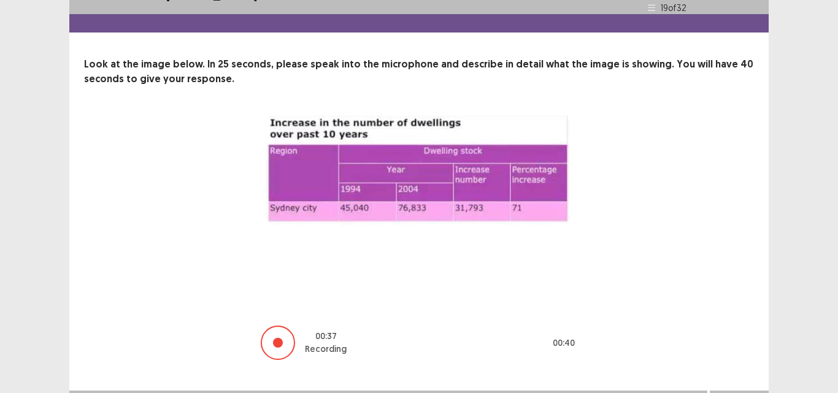
scroll to position [41, 0]
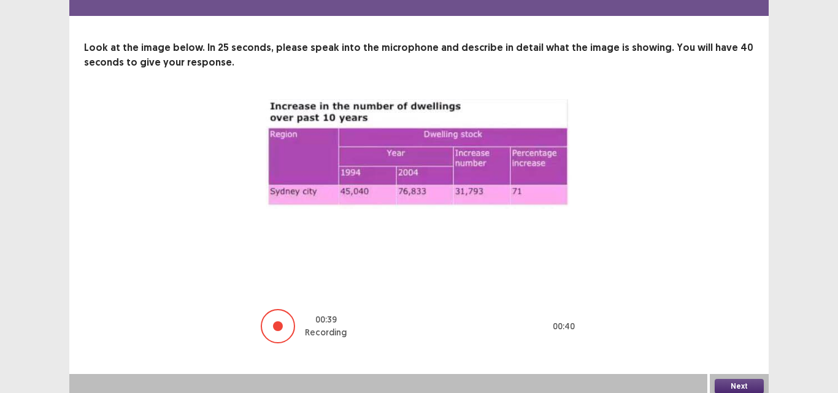
click at [750, 383] on button "Next" at bounding box center [738, 386] width 49 height 15
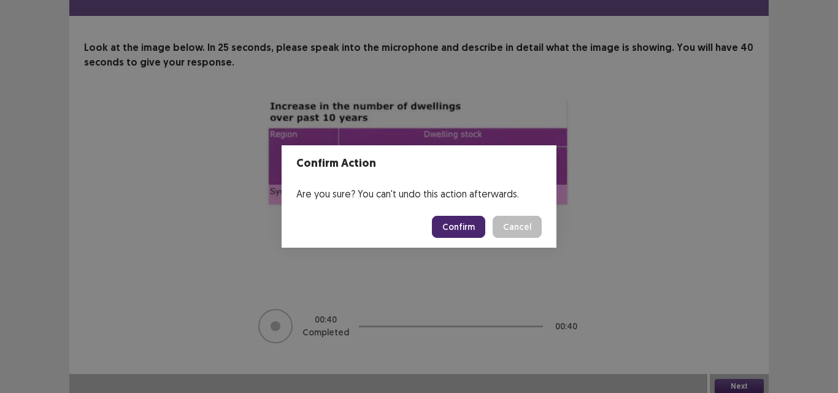
click at [459, 225] on button "Confirm" at bounding box center [458, 227] width 53 height 22
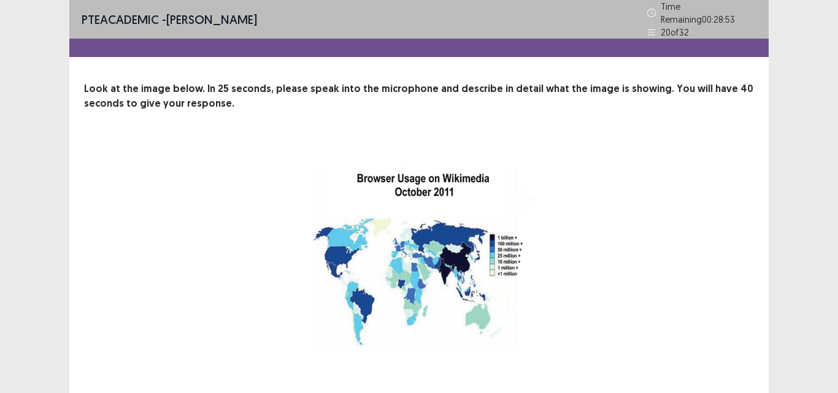
click at [629, 212] on div "23 Recording will begin in 23 seconds" at bounding box center [419, 291] width 572 height 302
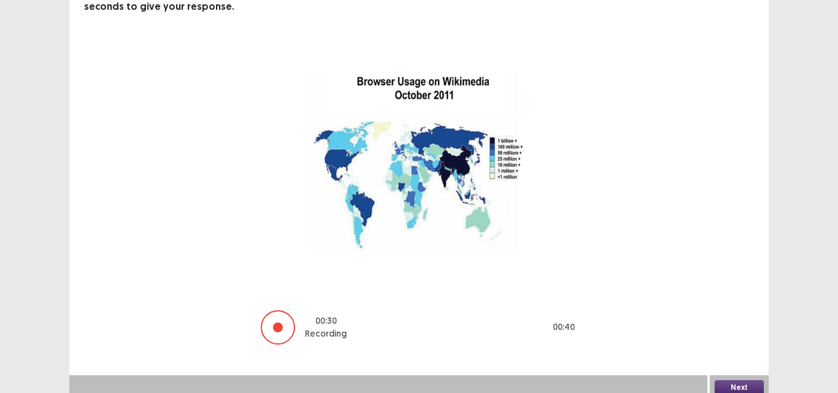
scroll to position [98, 0]
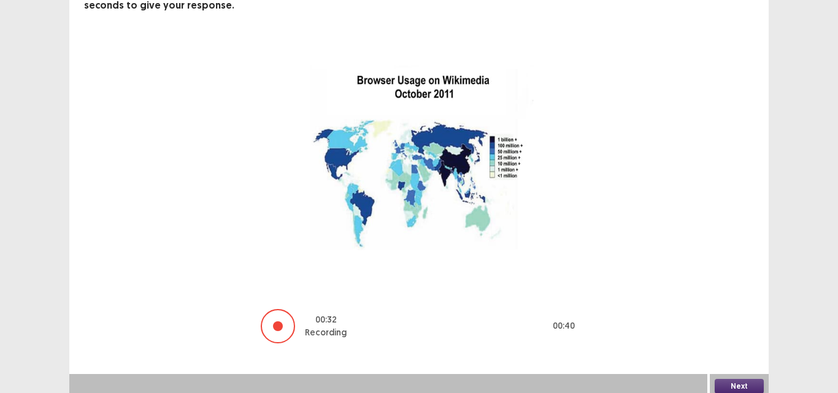
click at [737, 379] on button "Next" at bounding box center [738, 386] width 49 height 15
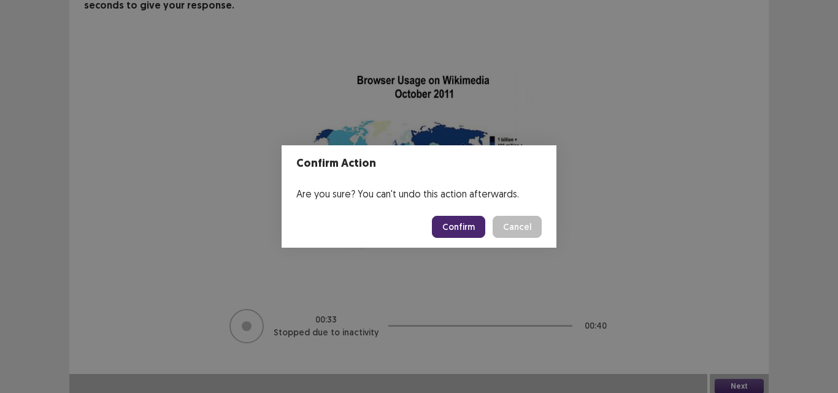
click at [468, 226] on button "Confirm" at bounding box center [458, 227] width 53 height 22
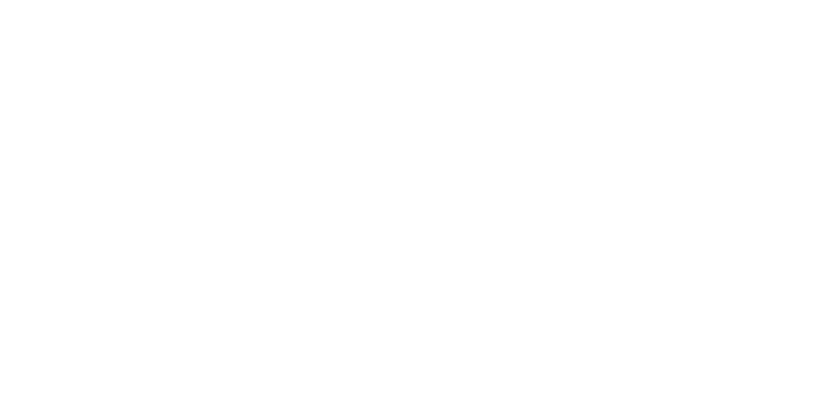
scroll to position [0, 0]
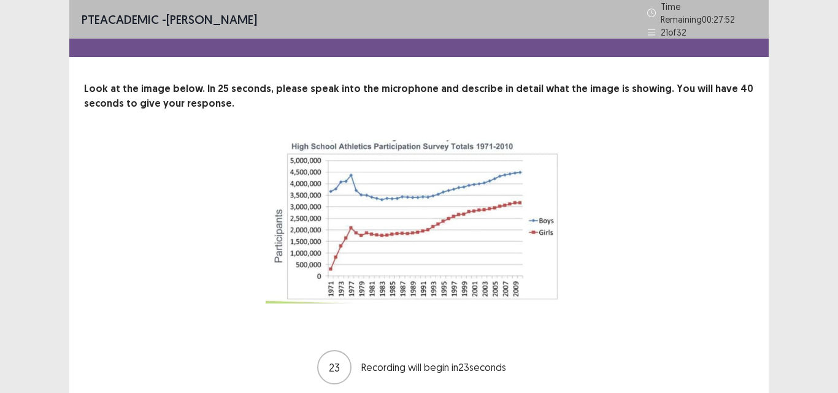
click at [813, 234] on div "PTE academic - [PERSON_NAME] Time Remaining 00 : 27 : 52 21 of 32 Look at the i…" at bounding box center [419, 220] width 838 height 440
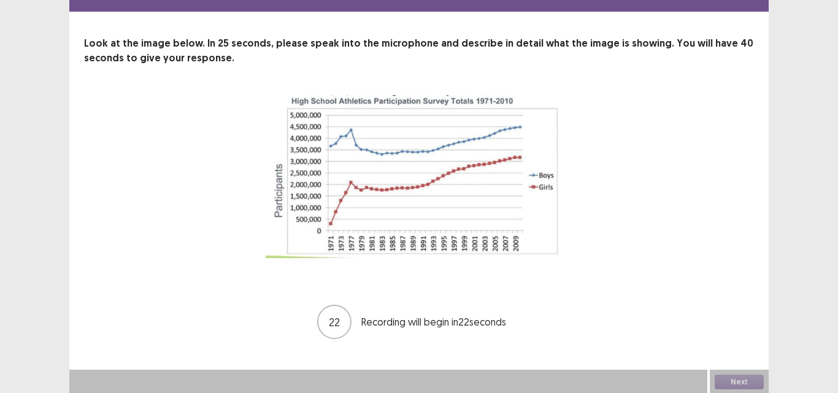
scroll to position [41, 0]
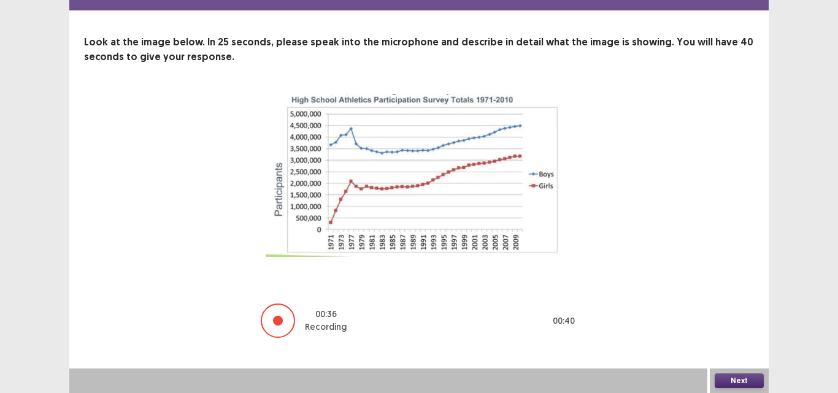
click at [759, 374] on button "Next" at bounding box center [738, 380] width 49 height 15
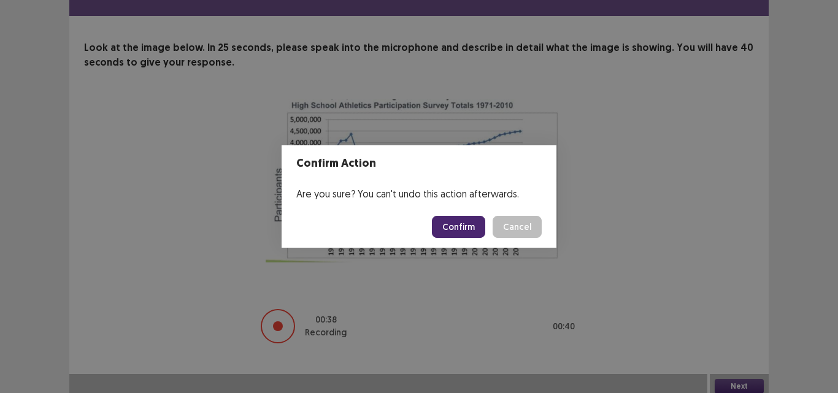
click at [459, 230] on button "Confirm" at bounding box center [458, 227] width 53 height 22
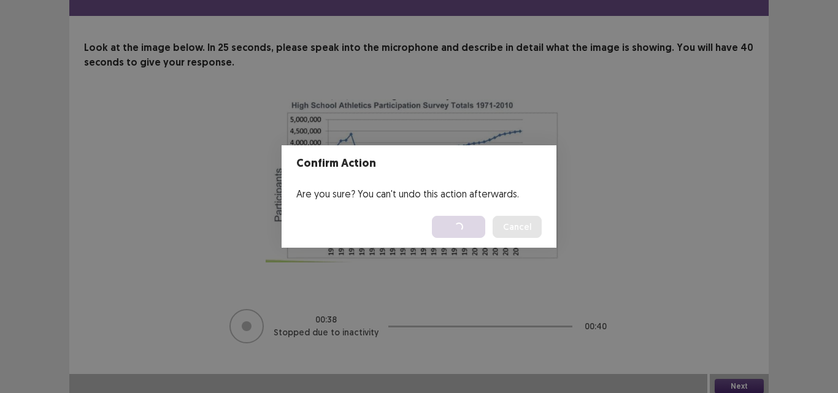
scroll to position [0, 0]
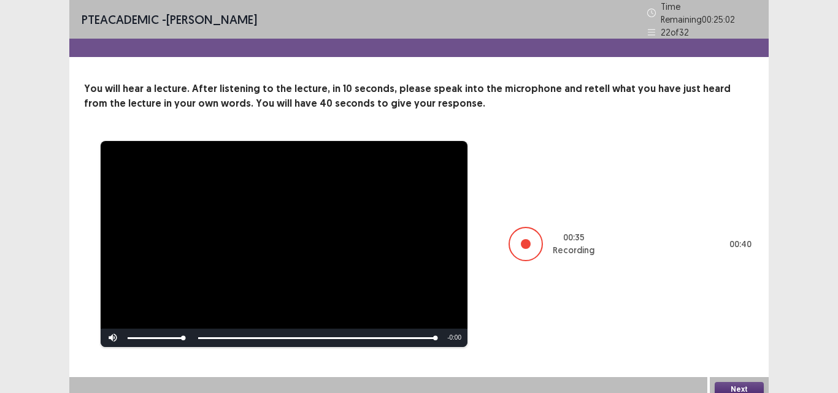
click at [730, 382] on button "Next" at bounding box center [738, 389] width 49 height 15
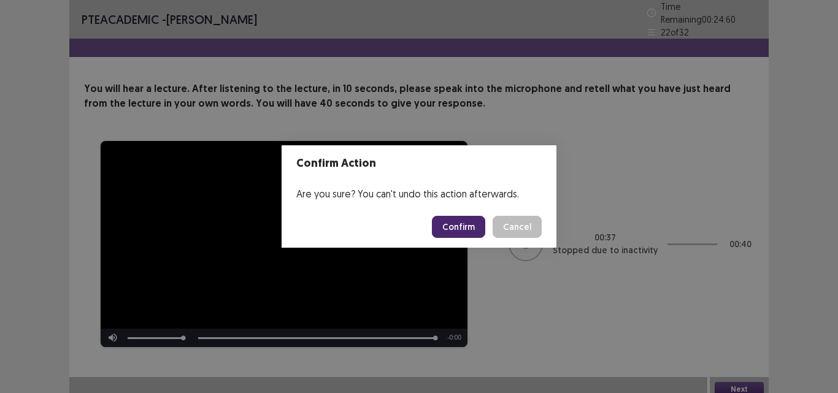
click at [457, 226] on button "Confirm" at bounding box center [458, 227] width 53 height 22
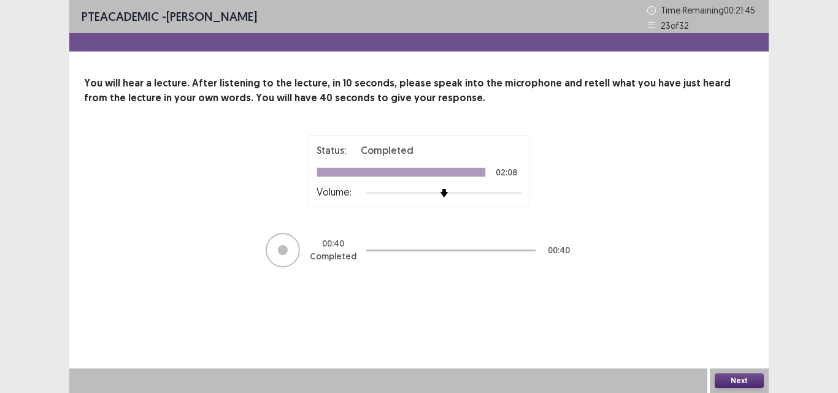
click at [735, 377] on button "Next" at bounding box center [738, 380] width 49 height 15
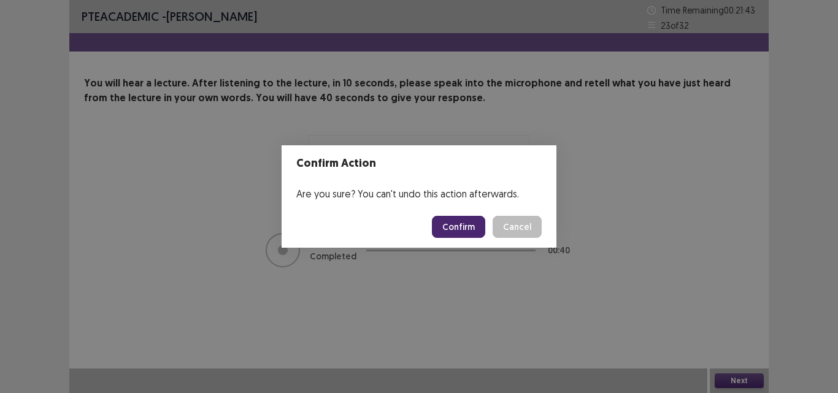
click at [470, 228] on button "Confirm" at bounding box center [458, 227] width 53 height 22
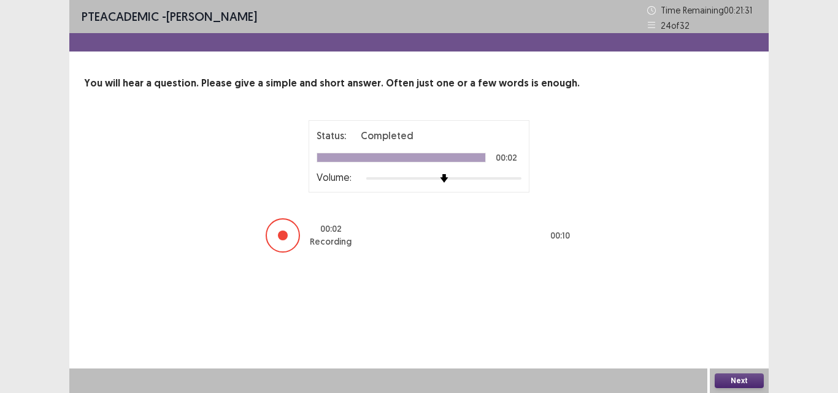
click at [743, 378] on button "Next" at bounding box center [738, 380] width 49 height 15
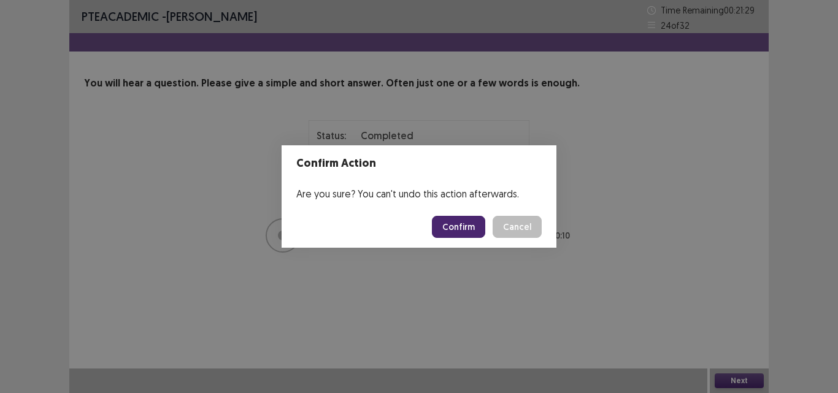
click at [461, 228] on button "Confirm" at bounding box center [458, 227] width 53 height 22
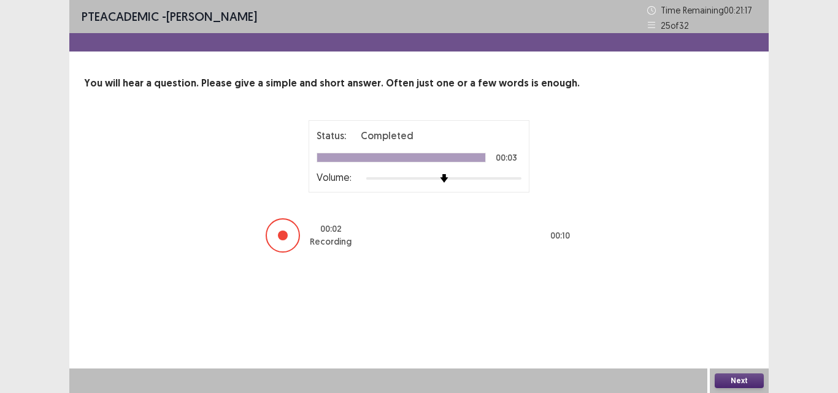
click at [736, 377] on button "Next" at bounding box center [738, 380] width 49 height 15
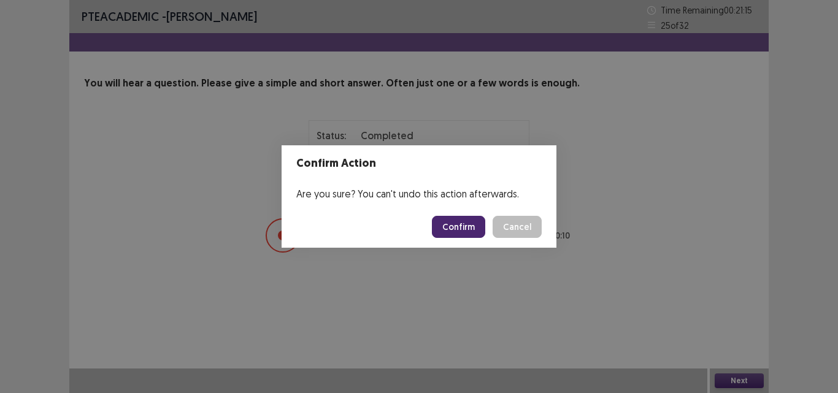
click at [454, 232] on button "Confirm" at bounding box center [458, 227] width 53 height 22
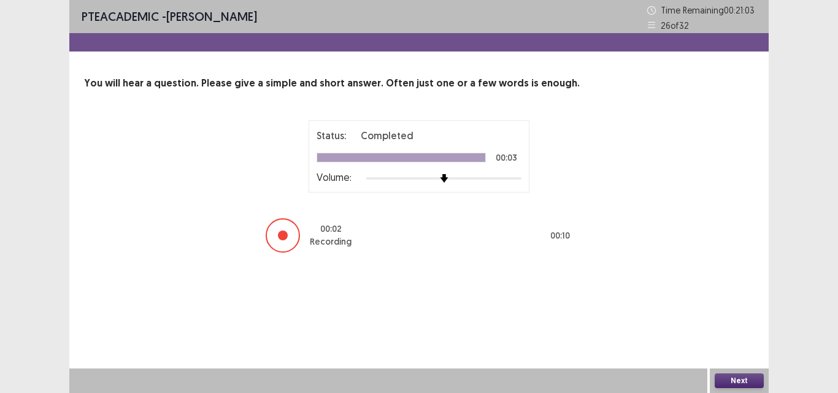
click at [730, 379] on button "Next" at bounding box center [738, 380] width 49 height 15
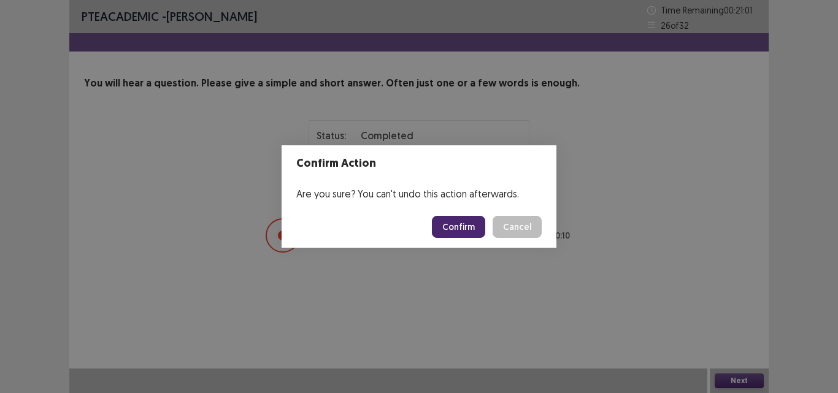
click at [454, 224] on button "Confirm" at bounding box center [458, 227] width 53 height 22
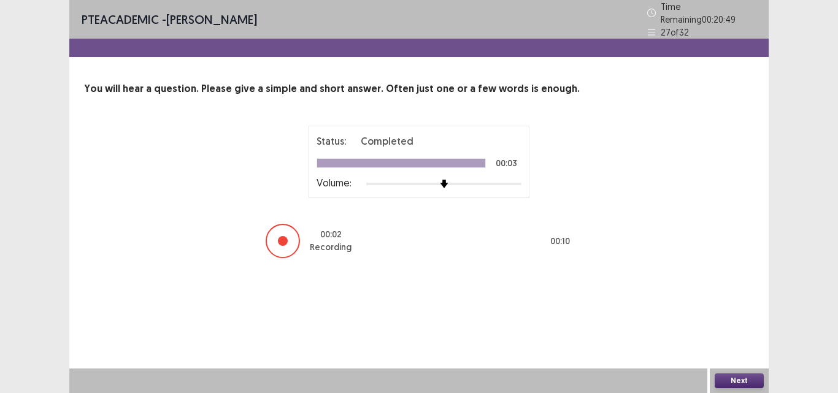
click at [745, 382] on button "Next" at bounding box center [738, 380] width 49 height 15
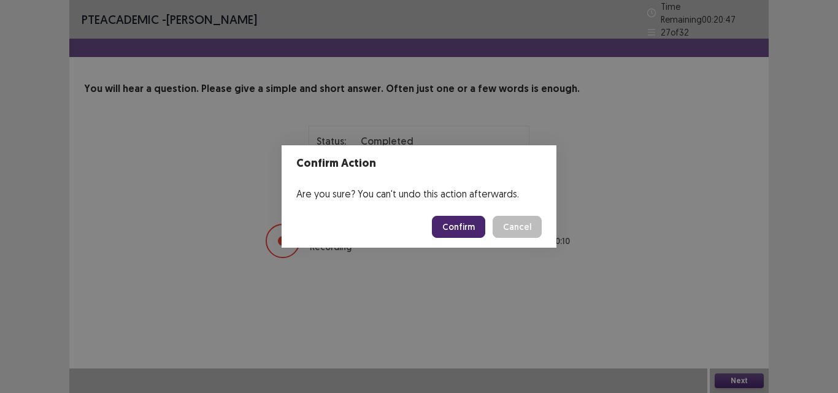
click at [477, 221] on button "Confirm" at bounding box center [458, 227] width 53 height 22
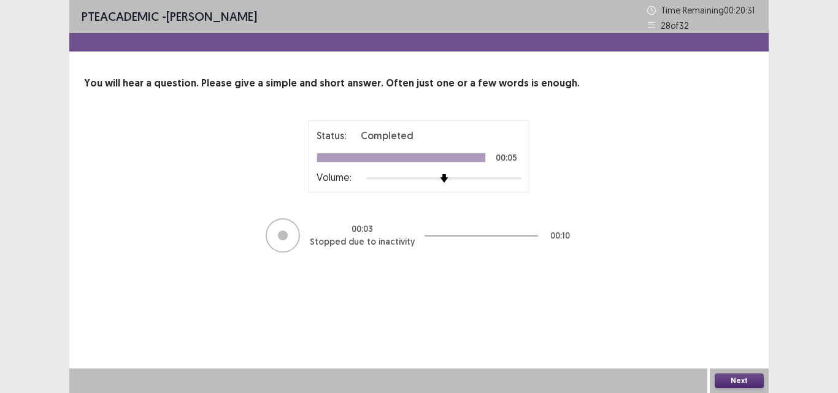
click at [729, 384] on button "Next" at bounding box center [738, 380] width 49 height 15
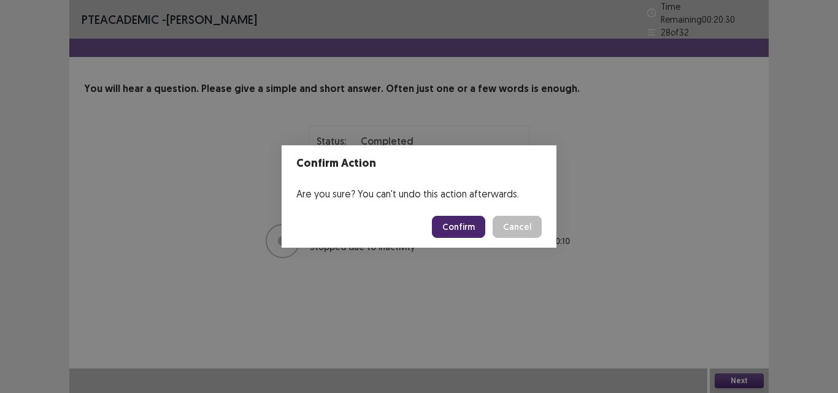
click at [470, 232] on button "Confirm" at bounding box center [458, 227] width 53 height 22
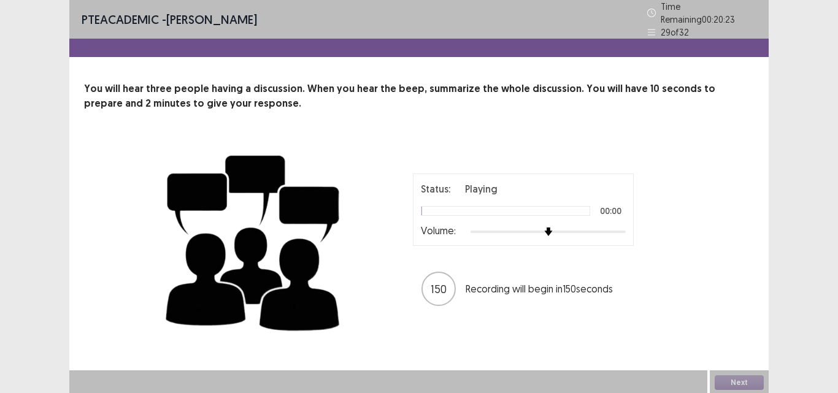
click at [619, 194] on div "Status: Playing 00:00 Volume:" at bounding box center [523, 210] width 205 height 56
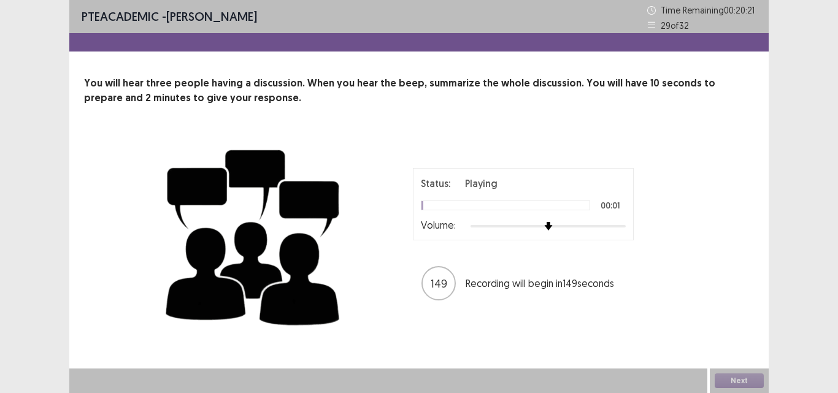
click at [607, 226] on div at bounding box center [547, 226] width 155 height 10
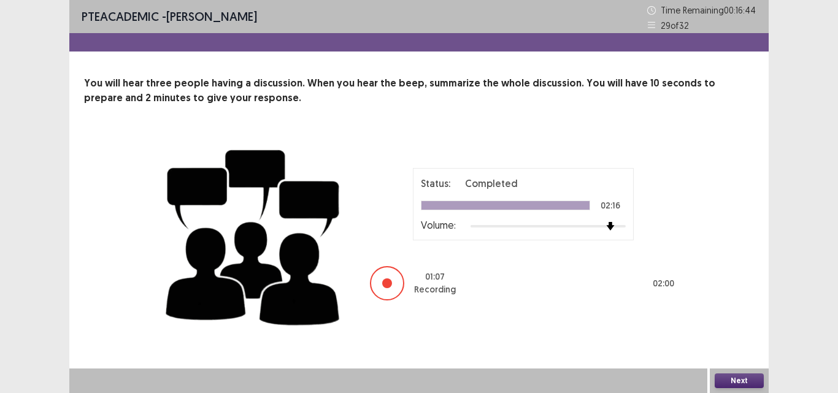
click at [738, 375] on button "Next" at bounding box center [738, 380] width 49 height 15
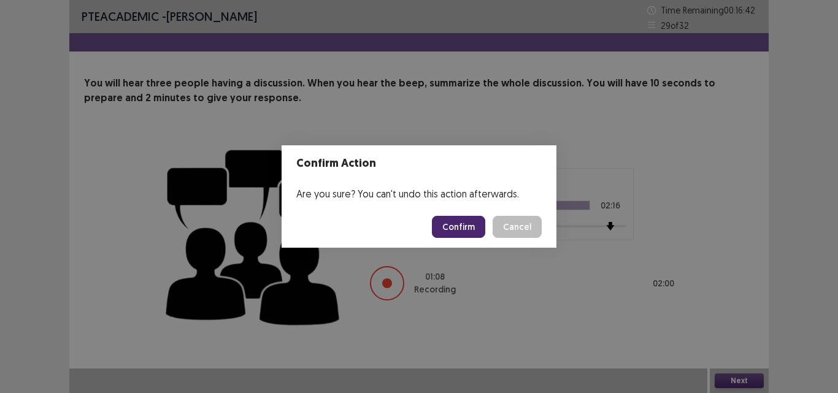
click at [458, 224] on button "Confirm" at bounding box center [458, 227] width 53 height 22
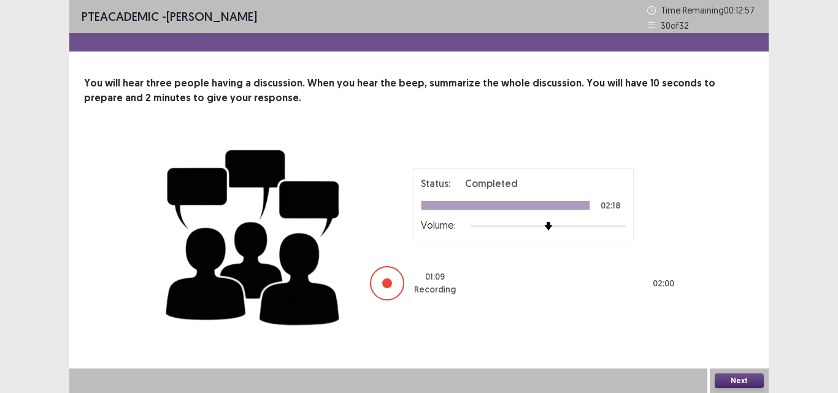
click at [738, 382] on button "Next" at bounding box center [738, 380] width 49 height 15
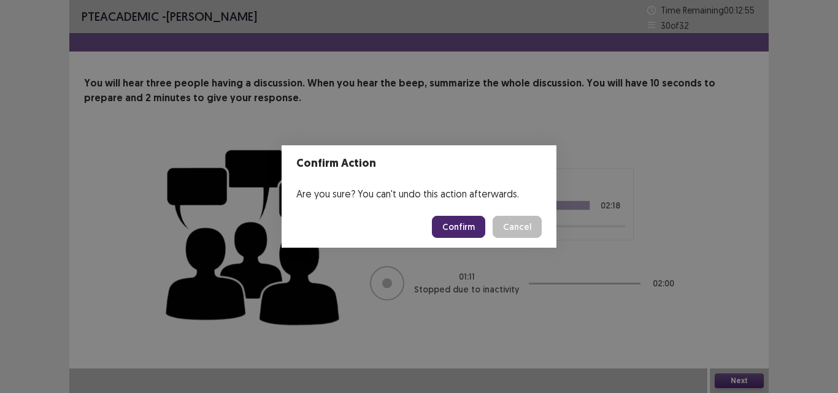
click at [446, 218] on button "Confirm" at bounding box center [458, 227] width 53 height 22
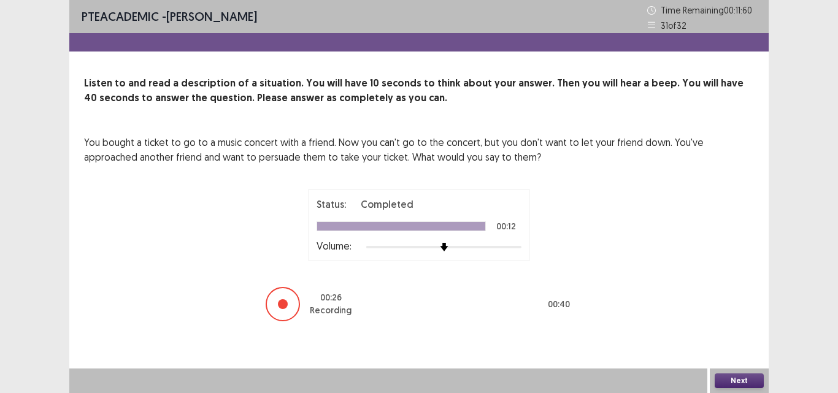
click at [740, 378] on button "Next" at bounding box center [738, 380] width 49 height 15
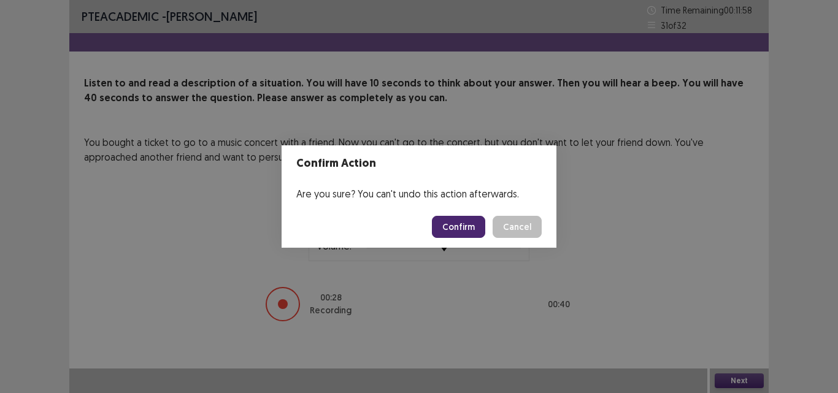
click at [464, 233] on button "Confirm" at bounding box center [458, 227] width 53 height 22
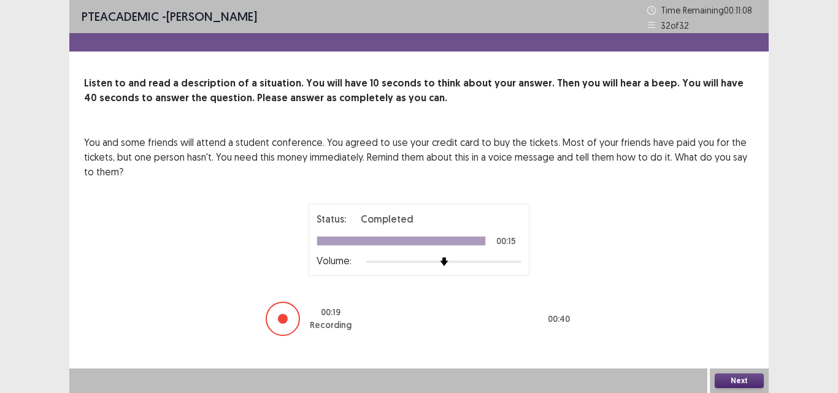
click at [729, 375] on button "Next" at bounding box center [738, 380] width 49 height 15
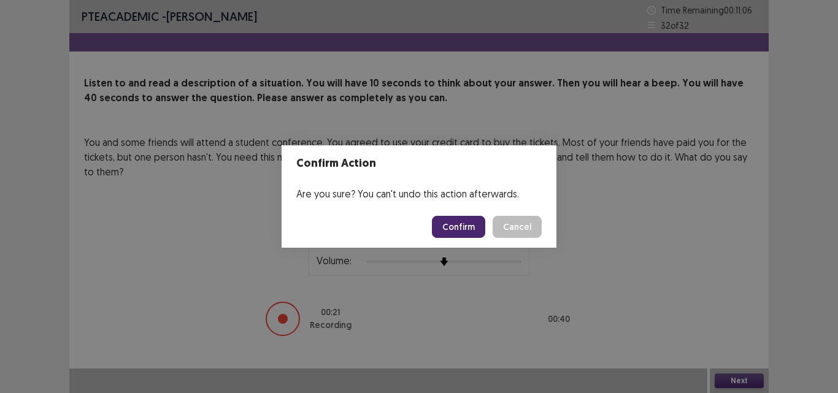
click at [467, 233] on button "Confirm" at bounding box center [458, 227] width 53 height 22
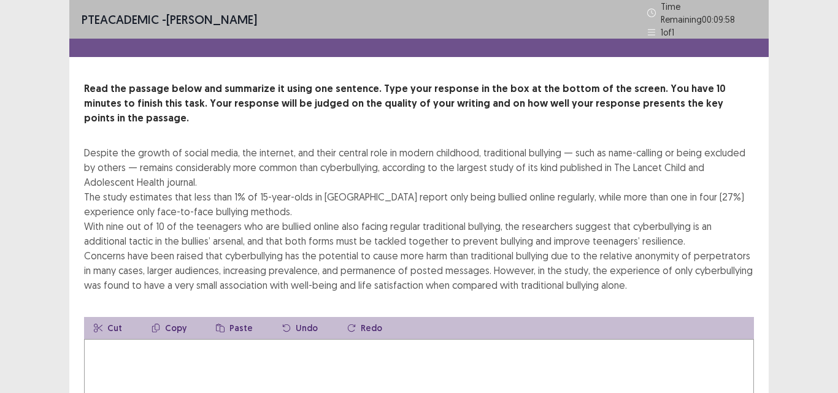
click at [837, 137] on div "PTE academic - [PERSON_NAME] Time Remaining 00 : 09 : 58 1 of 1 Read the passag…" at bounding box center [419, 275] width 838 height 550
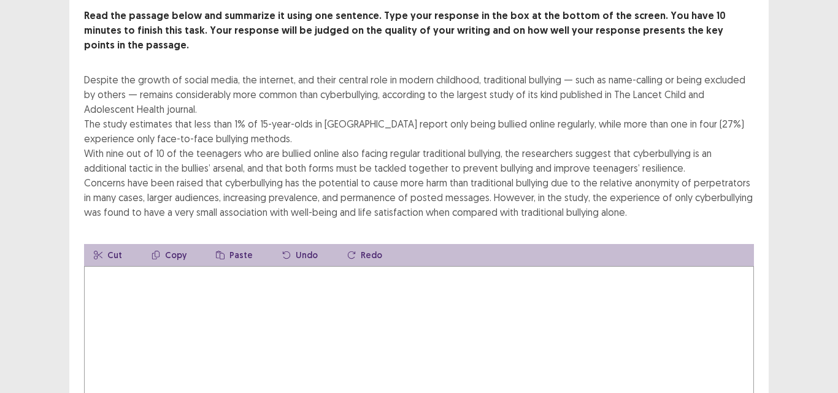
scroll to position [74, 0]
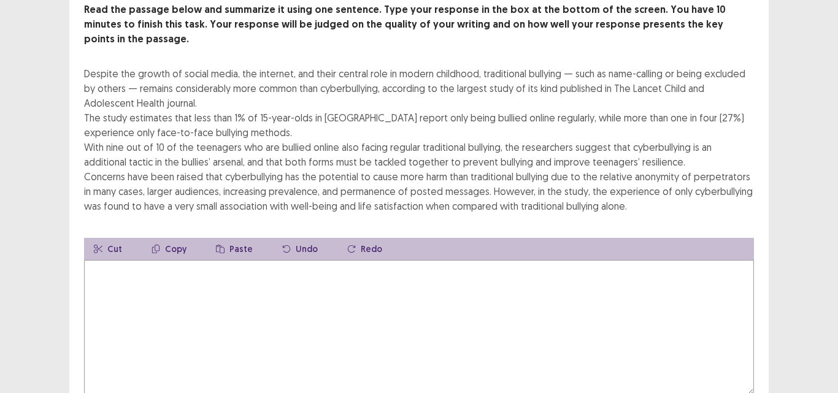
click at [267, 267] on textarea at bounding box center [419, 327] width 670 height 135
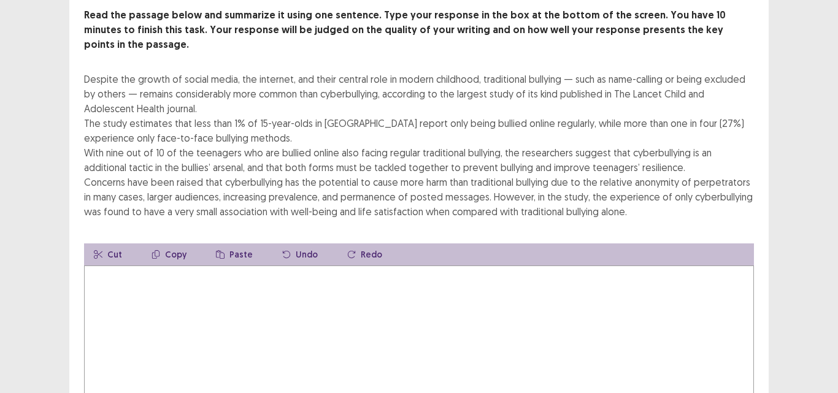
click at [267, 267] on textarea at bounding box center [419, 333] width 670 height 135
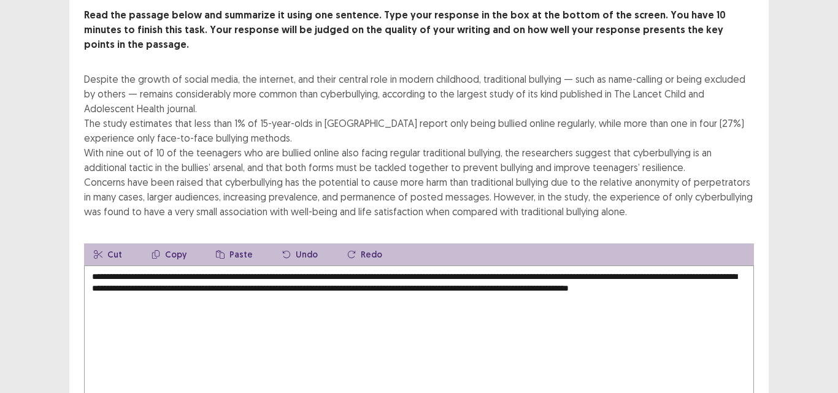
click at [334, 270] on textarea "**********" at bounding box center [419, 333] width 670 height 135
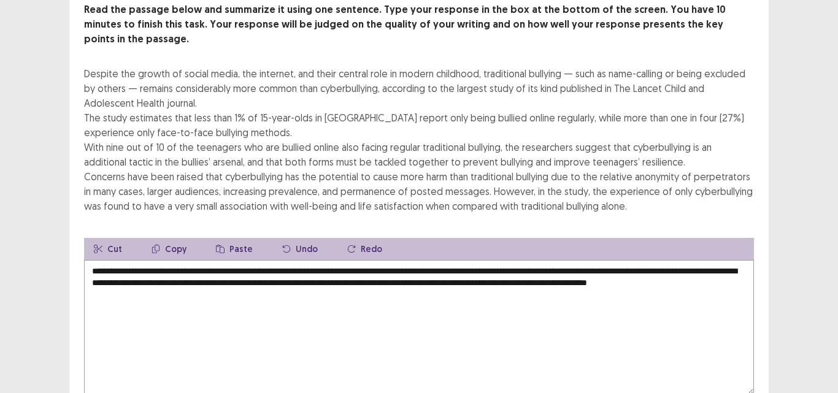
click at [703, 269] on textarea "**********" at bounding box center [419, 327] width 670 height 135
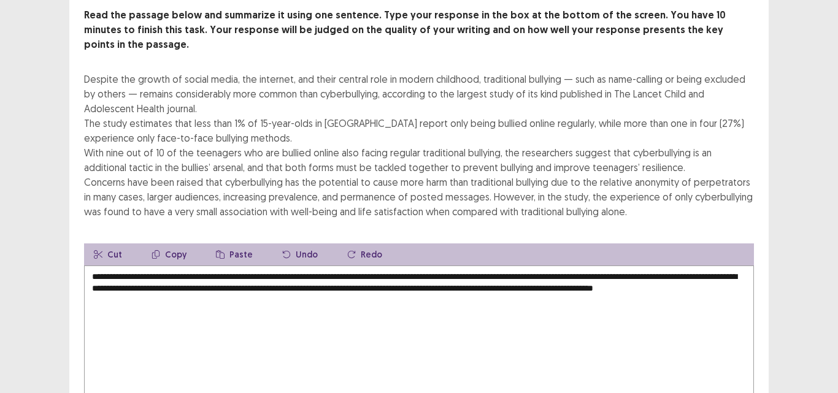
type textarea "**********"
click at [792, 215] on div "PTE academic - [PERSON_NAME] Time Remaining 00 : 03 : 03 1 of 1 Read the passag…" at bounding box center [419, 201] width 838 height 550
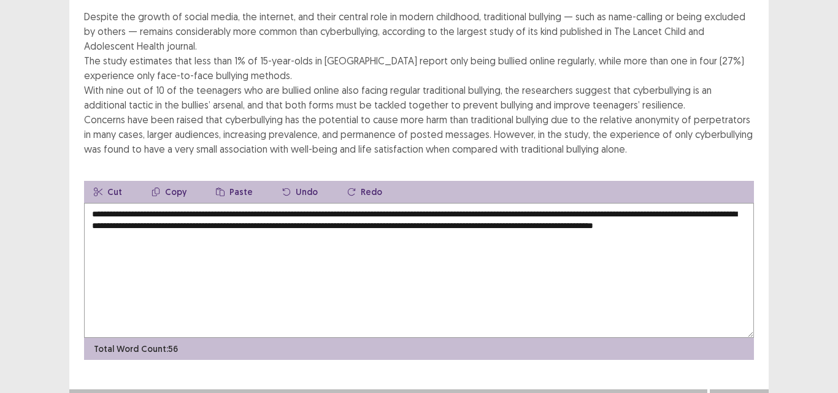
scroll to position [137, 0]
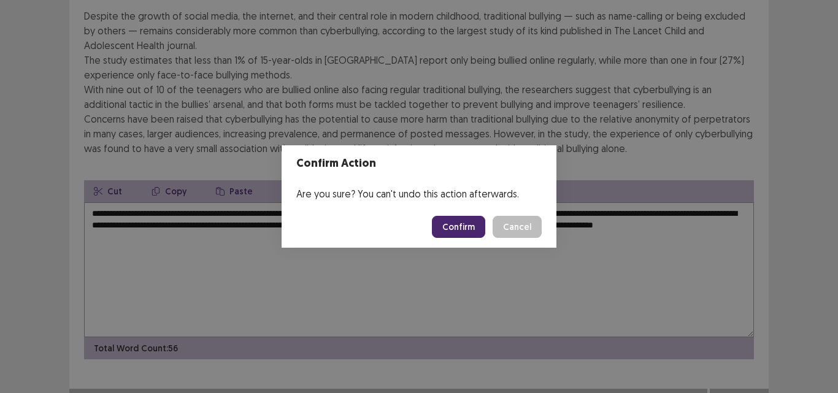
click at [463, 226] on button "Confirm" at bounding box center [458, 227] width 53 height 22
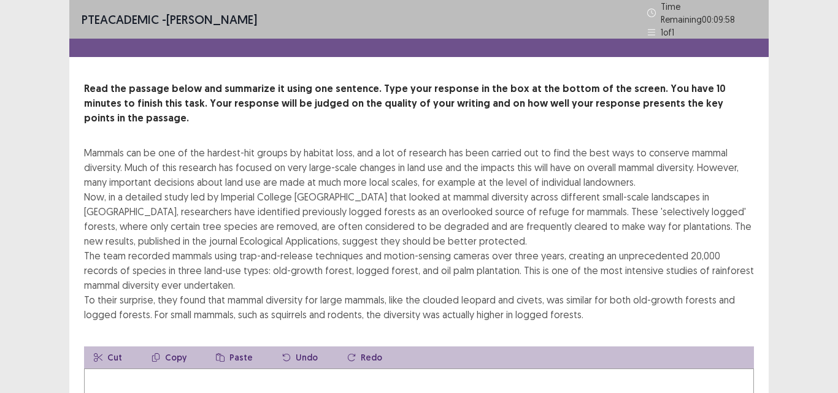
click at [794, 173] on div "PTE academic - [PERSON_NAME] Time Remaining 00 : 09 : 58 1 of 1 Read the passag…" at bounding box center [419, 290] width 838 height 580
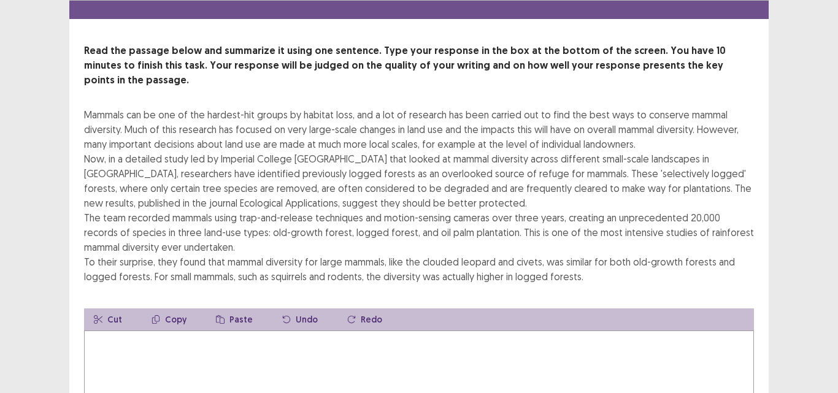
scroll to position [49, 0]
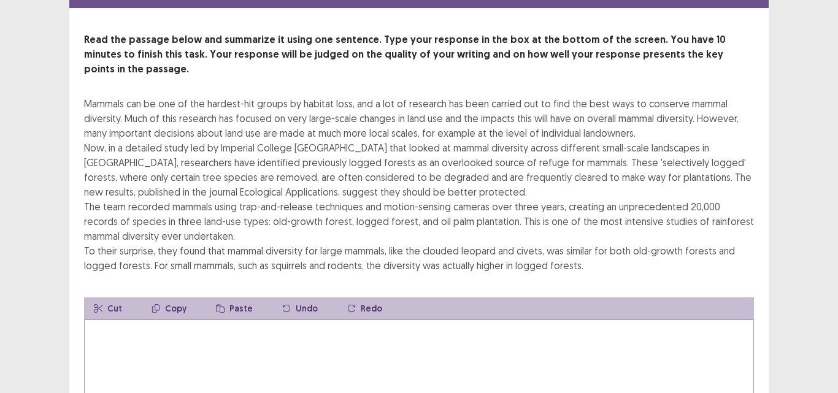
click at [110, 320] on textarea at bounding box center [419, 387] width 670 height 135
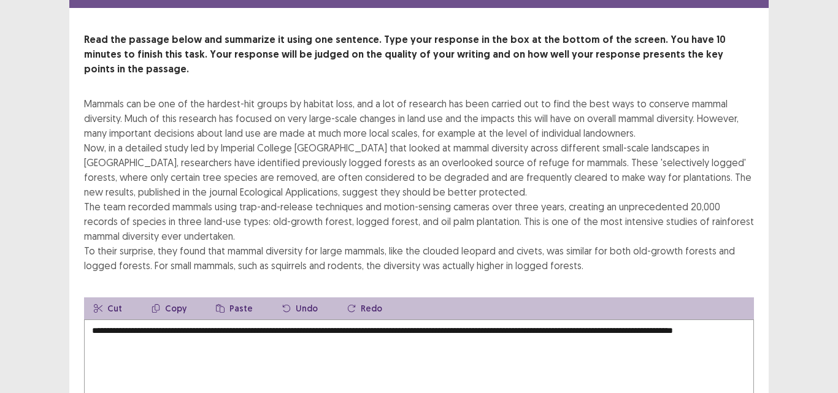
click at [837, 199] on div "**********" at bounding box center [419, 241] width 838 height 580
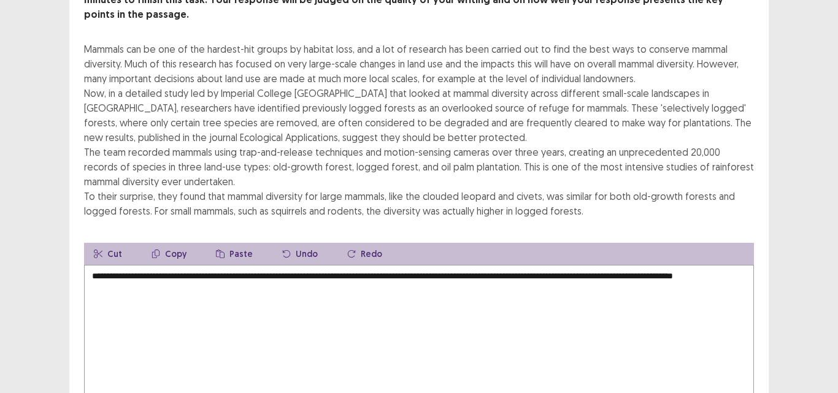
scroll to position [166, 0]
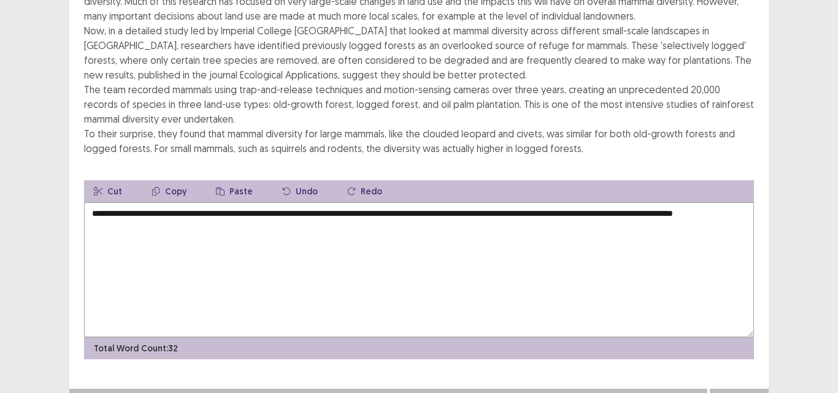
click at [305, 224] on textarea "**********" at bounding box center [419, 269] width 670 height 135
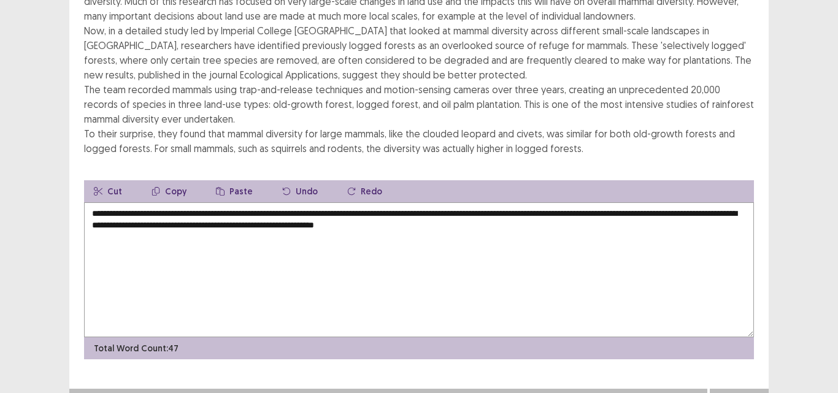
click at [800, 164] on div "PTE academic - [PERSON_NAME] Time Remaining 00 : 03 : 40 1 of 1 Read the passag…" at bounding box center [419, 124] width 838 height 580
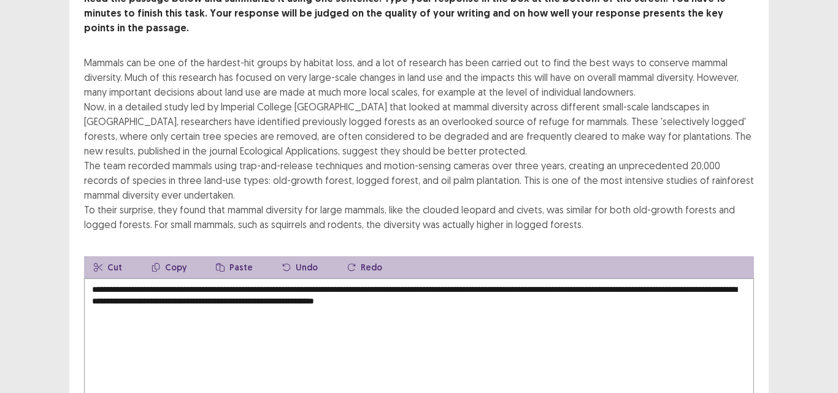
scroll to position [93, 0]
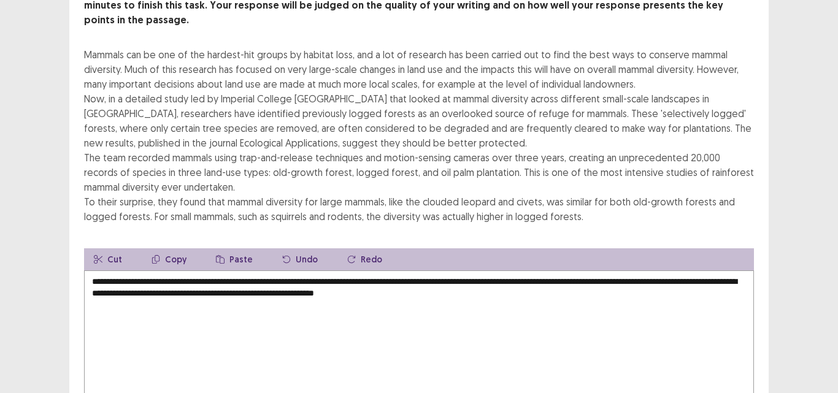
click at [586, 292] on textarea "**********" at bounding box center [419, 337] width 670 height 135
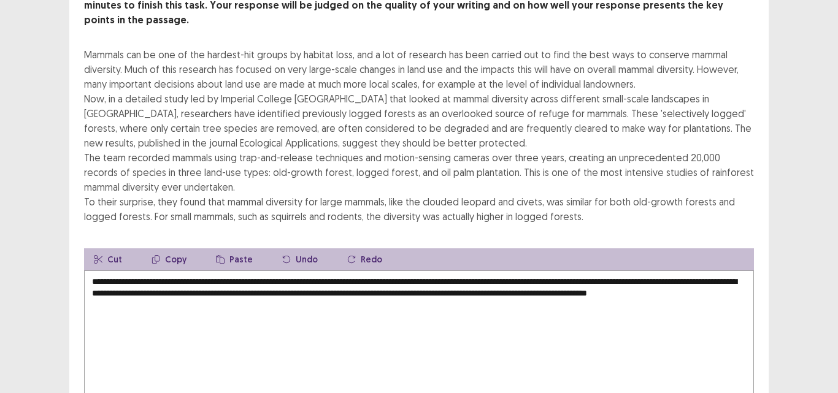
click at [837, 234] on div "PTE academic - [PERSON_NAME] Time Remaining 00 : 02 : 11 1 of 1 Read the passag…" at bounding box center [419, 194] width 838 height 574
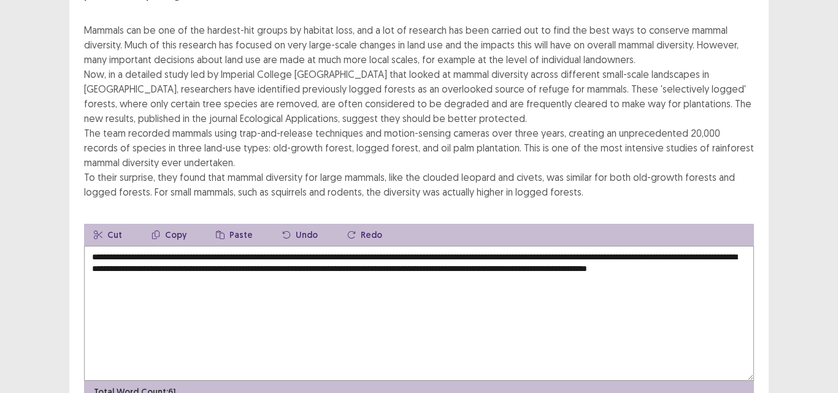
scroll to position [142, 0]
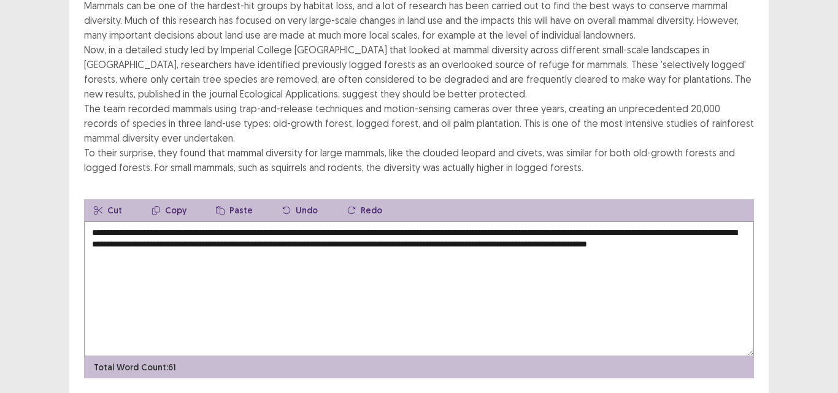
click at [231, 221] on textarea "**********" at bounding box center [419, 288] width 670 height 135
click at [233, 221] on textarea "**********" at bounding box center [419, 288] width 670 height 135
click at [837, 198] on div "PTE academic - [PERSON_NAME] Time Remaining 00 : 01 : 38 1 of 1 Read the passag…" at bounding box center [419, 145] width 838 height 574
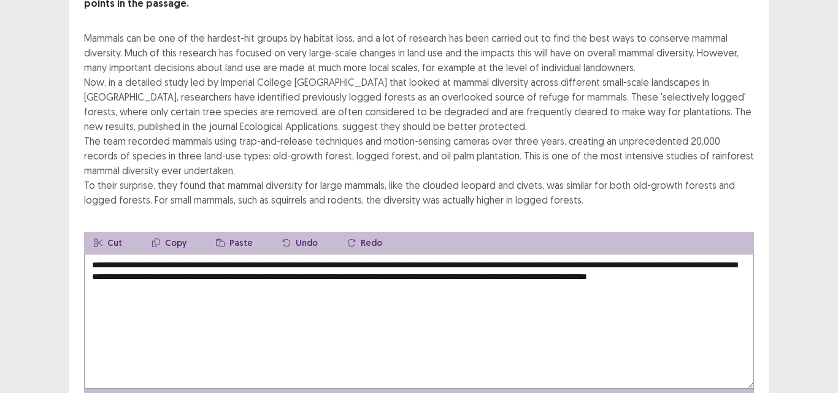
scroll to position [123, 0]
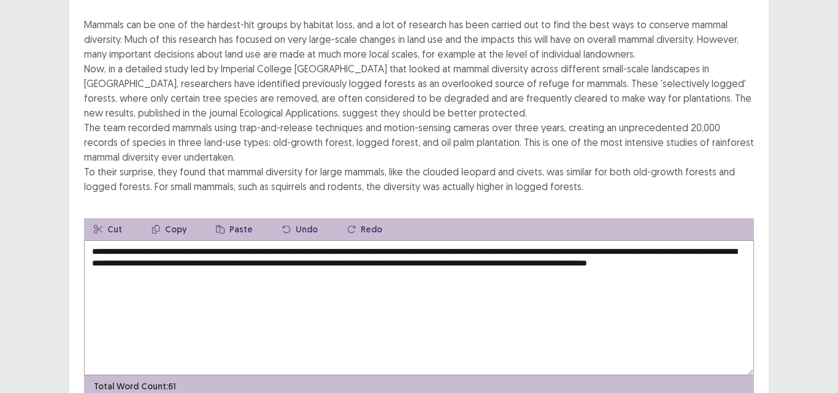
click at [231, 240] on textarea "**********" at bounding box center [419, 307] width 670 height 135
click at [232, 240] on textarea "**********" at bounding box center [419, 307] width 670 height 135
click at [239, 240] on textarea "**********" at bounding box center [419, 307] width 670 height 135
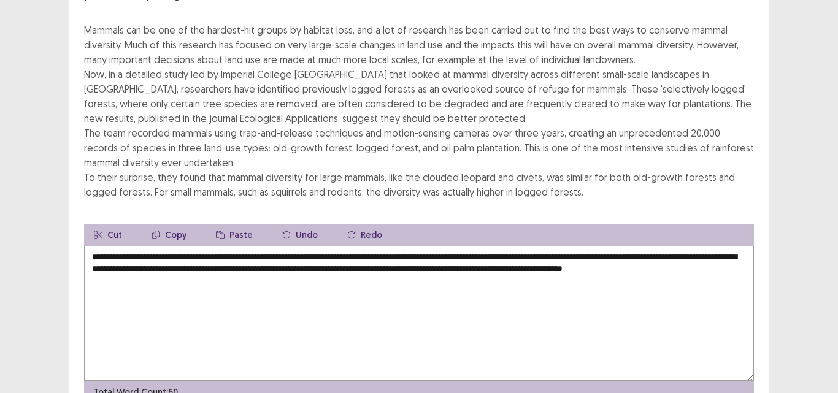
type textarea "**********"
click at [779, 277] on div "PTE academic - [PERSON_NAME] Time Remaining 00 : 00 : 58 1 of 1 Read the passag…" at bounding box center [419, 167] width 838 height 580
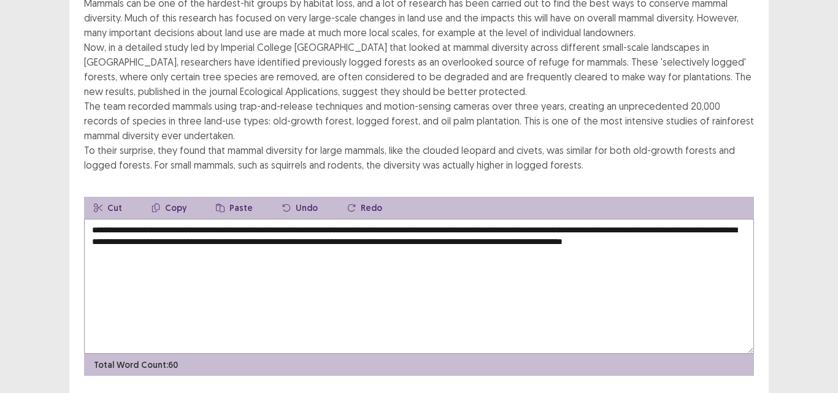
scroll to position [166, 0]
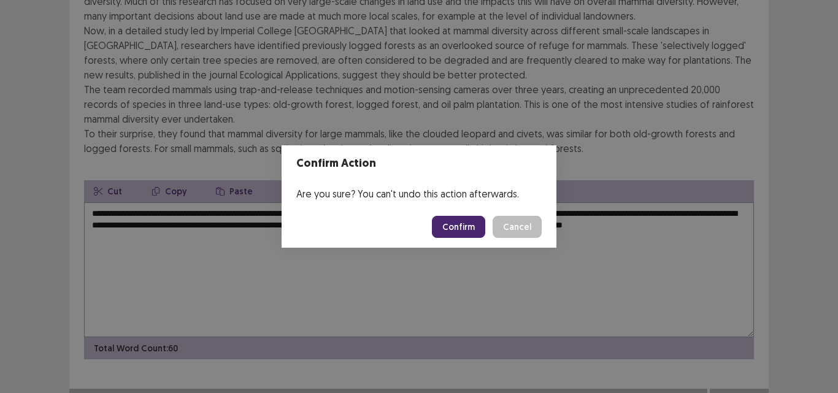
click at [450, 226] on button "Confirm" at bounding box center [458, 227] width 53 height 22
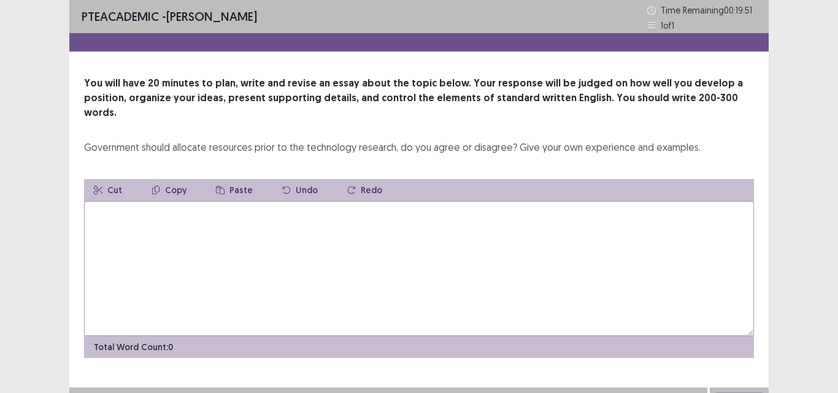
click at [316, 202] on textarea at bounding box center [419, 268] width 670 height 135
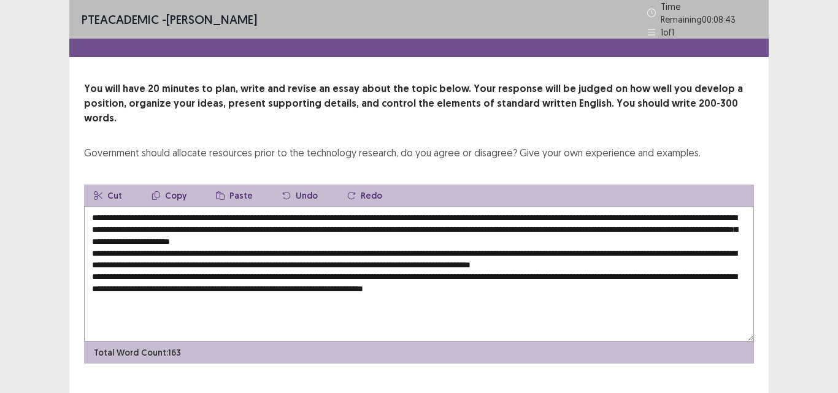
click at [443, 268] on textarea at bounding box center [419, 274] width 670 height 135
click at [559, 271] on textarea at bounding box center [419, 274] width 670 height 135
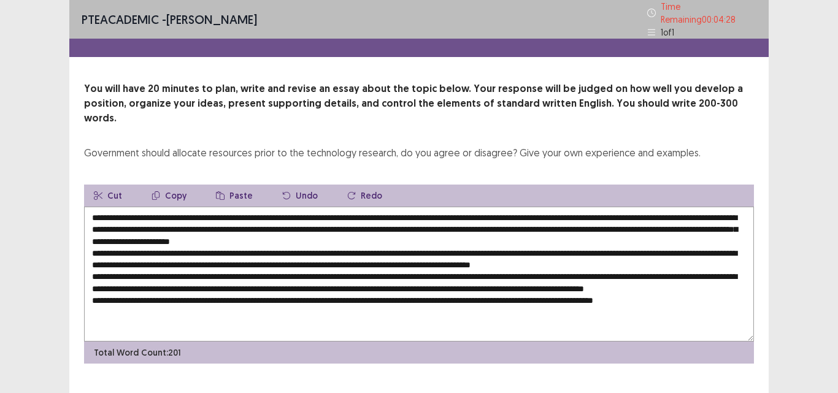
click at [709, 270] on textarea at bounding box center [419, 274] width 670 height 135
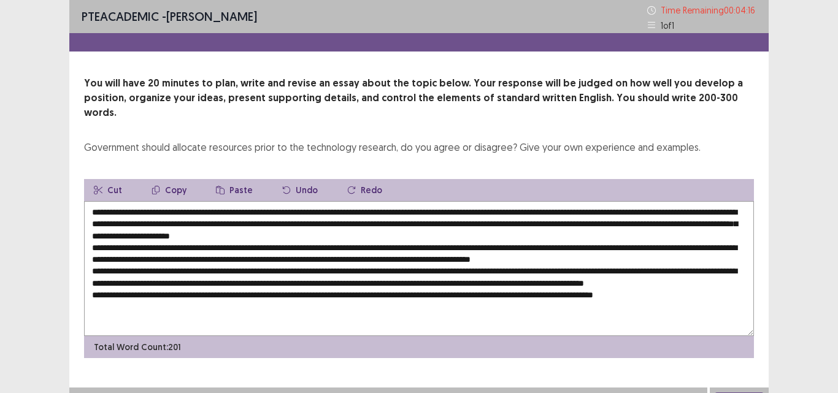
click at [181, 280] on textarea at bounding box center [419, 268] width 670 height 135
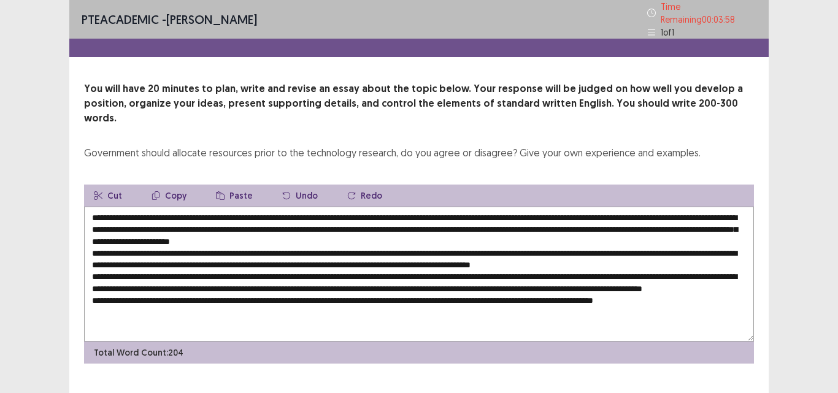
type textarea "**********"
click at [837, 237] on div "PTE academic - [PERSON_NAME] Time Remaining 00 : 03 : 58 1 of 1 You will have 2…" at bounding box center [419, 209] width 838 height 418
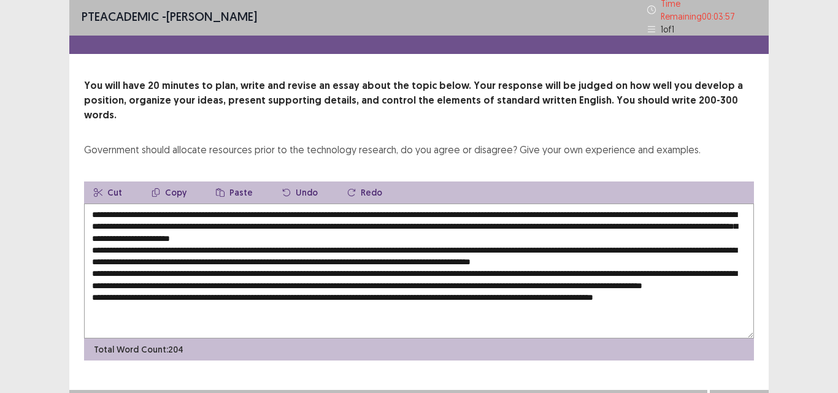
scroll to position [4, 0]
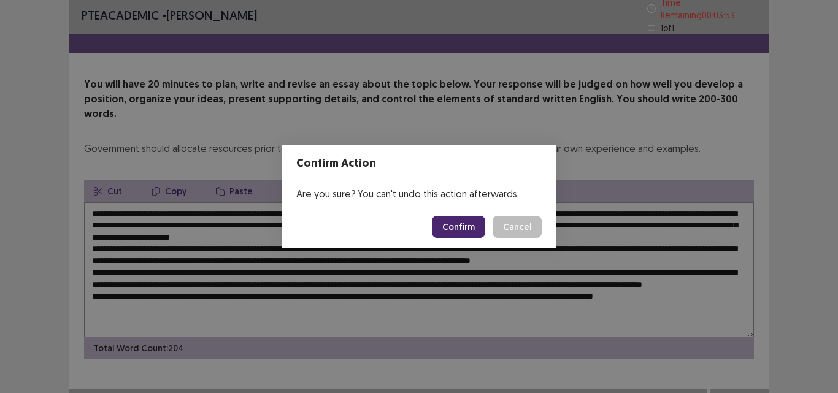
click at [473, 227] on button "Confirm" at bounding box center [458, 227] width 53 height 22
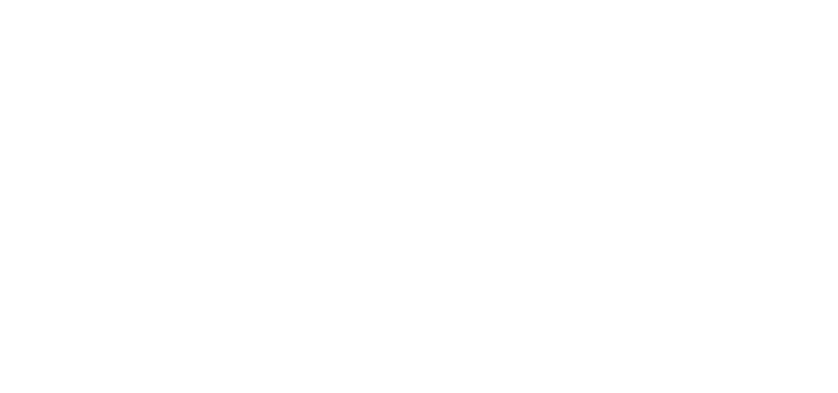
scroll to position [0, 0]
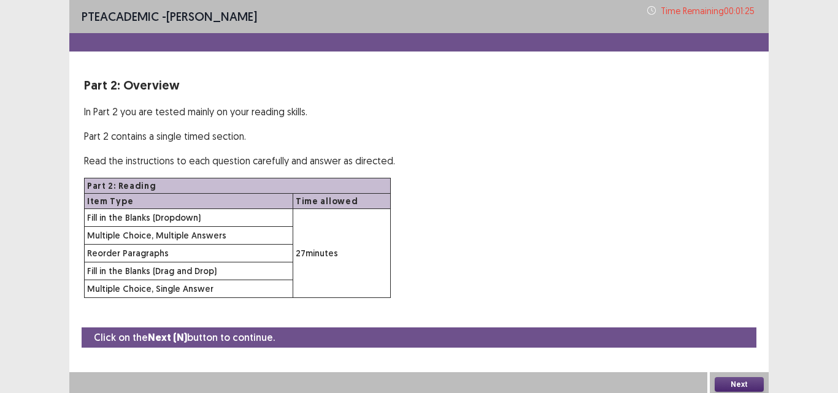
click at [746, 386] on button "Next" at bounding box center [738, 384] width 49 height 15
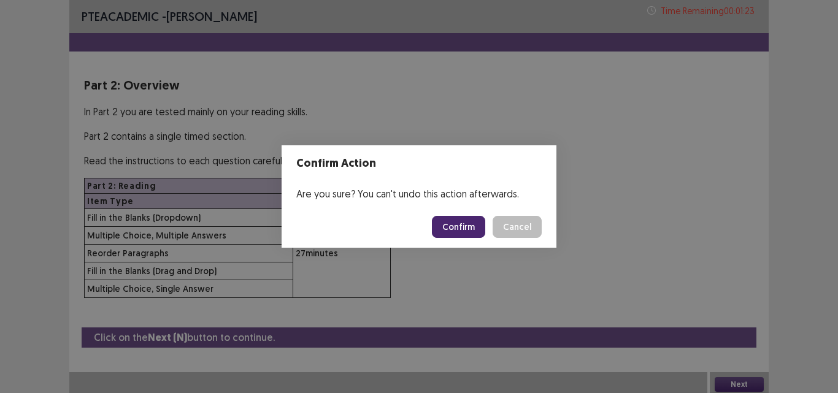
click at [454, 222] on button "Confirm" at bounding box center [458, 227] width 53 height 22
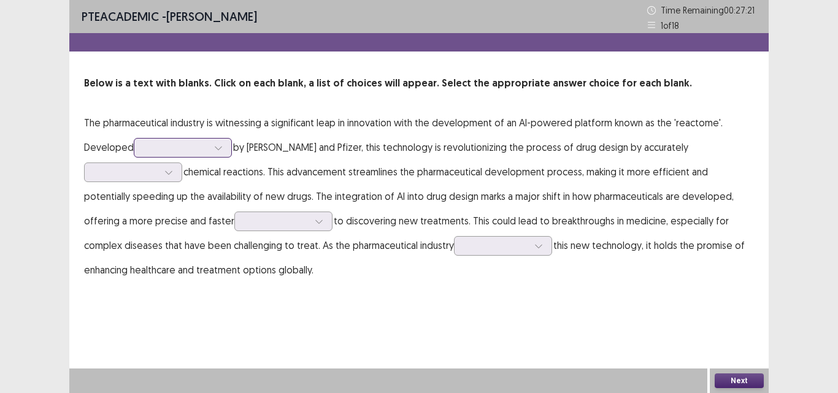
click at [213, 149] on div at bounding box center [218, 148] width 18 height 18
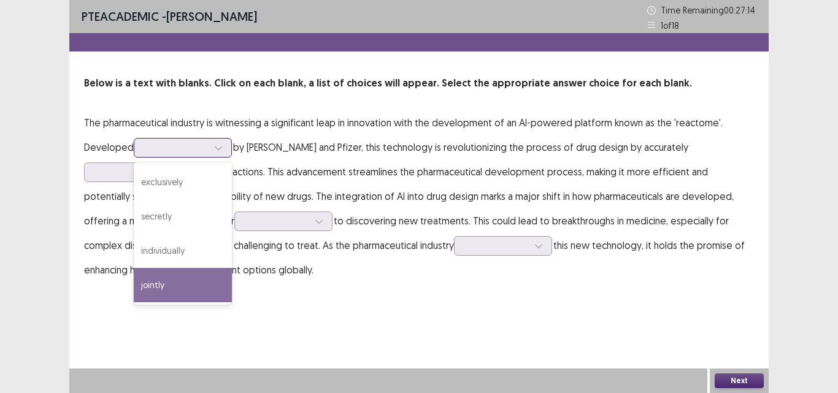
click at [175, 288] on div "jointly" at bounding box center [183, 285] width 98 height 34
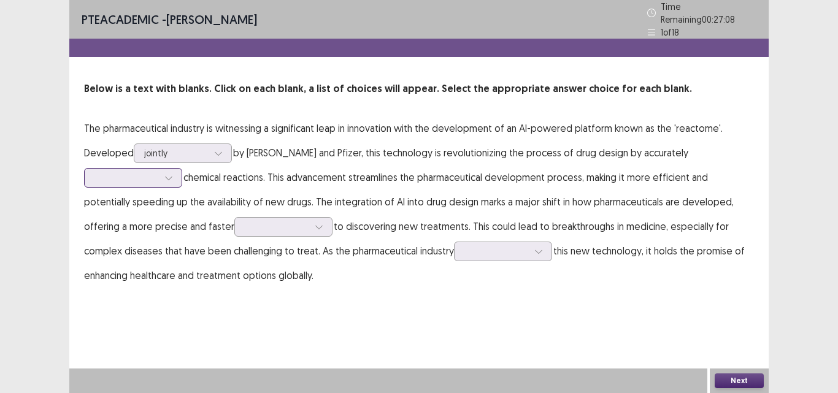
click at [163, 171] on div at bounding box center [168, 178] width 18 height 18
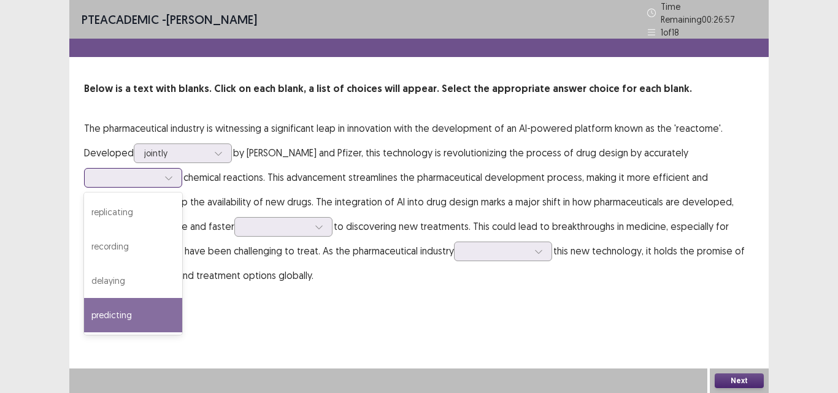
click at [129, 312] on div "predicting" at bounding box center [133, 315] width 98 height 34
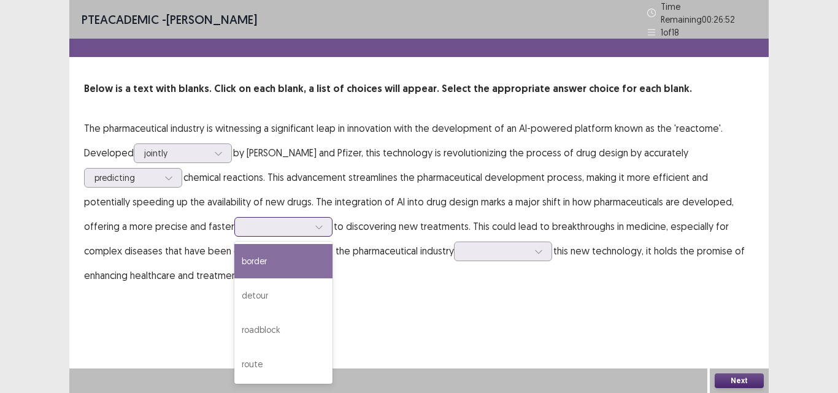
click at [310, 223] on div at bounding box center [319, 227] width 18 height 18
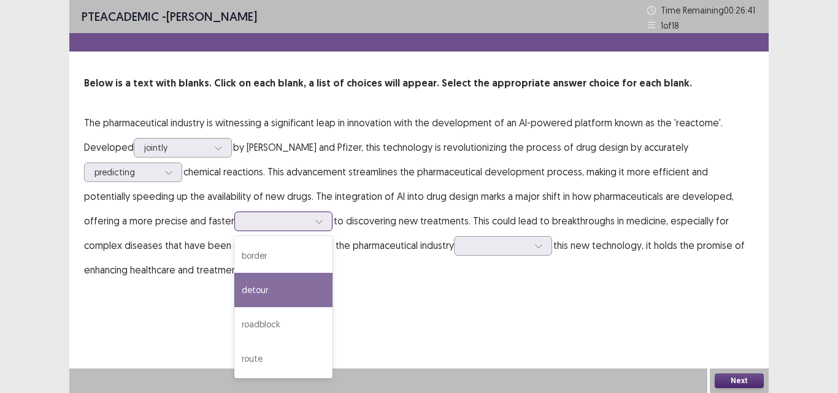
click at [234, 287] on div "detour" at bounding box center [283, 290] width 98 height 34
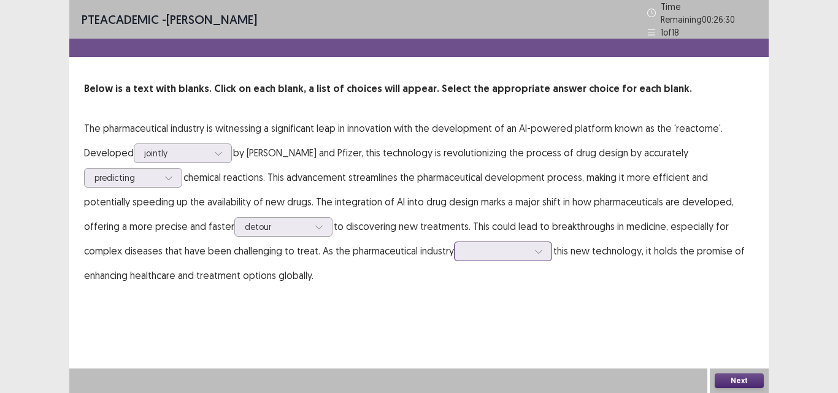
click at [534, 248] on icon at bounding box center [538, 251] width 9 height 9
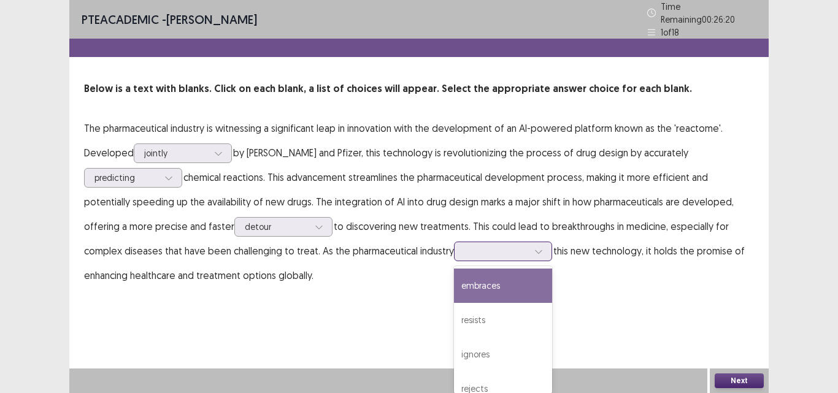
click at [454, 275] on div "embraces" at bounding box center [503, 286] width 98 height 34
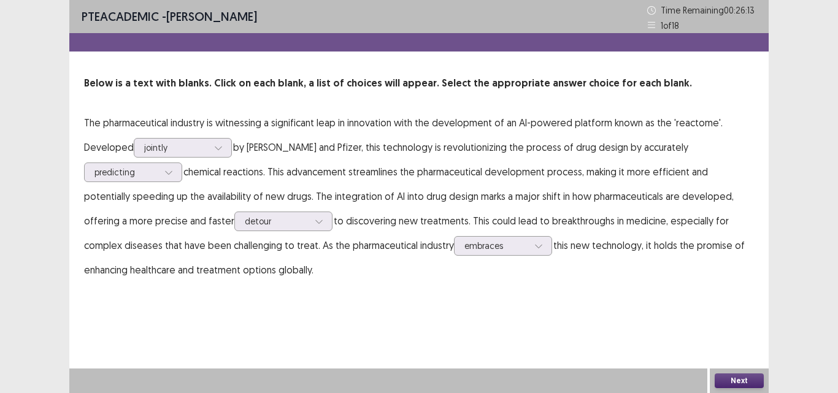
click at [731, 380] on button "Next" at bounding box center [738, 380] width 49 height 15
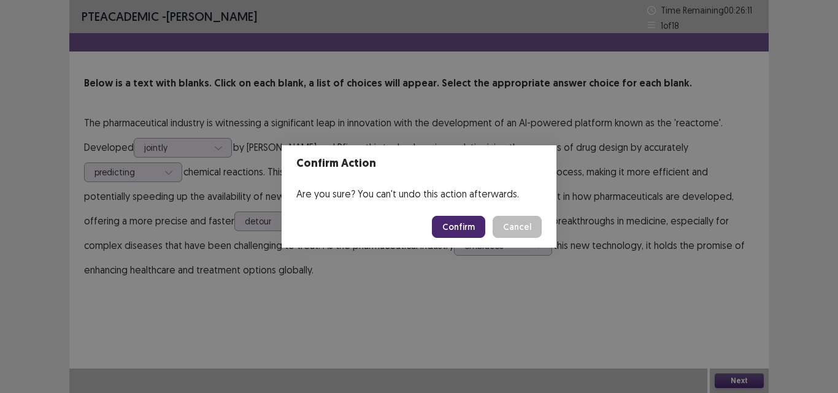
click at [472, 226] on button "Confirm" at bounding box center [458, 227] width 53 height 22
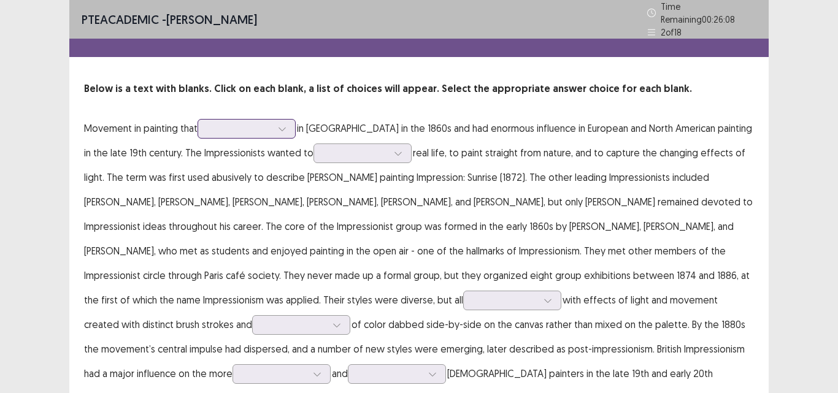
click at [272, 127] on div at bounding box center [240, 129] width 64 height 12
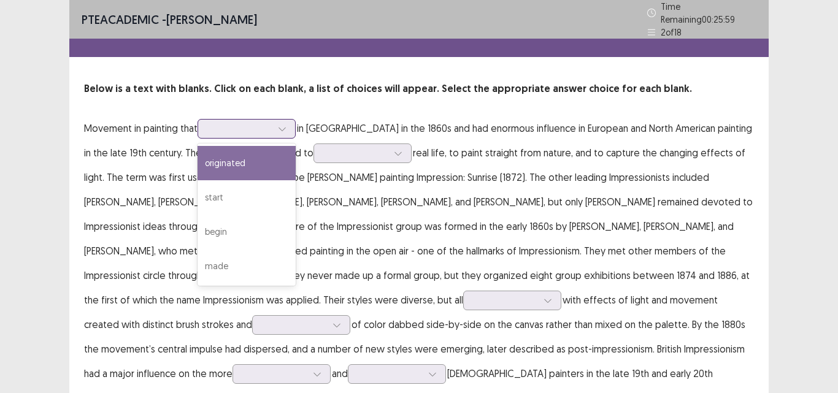
click at [269, 155] on div "originated" at bounding box center [246, 163] width 98 height 34
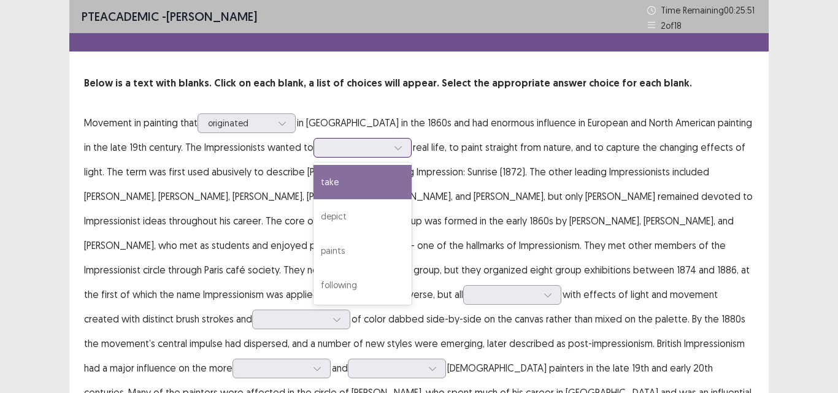
click at [389, 152] on div at bounding box center [398, 148] width 18 height 18
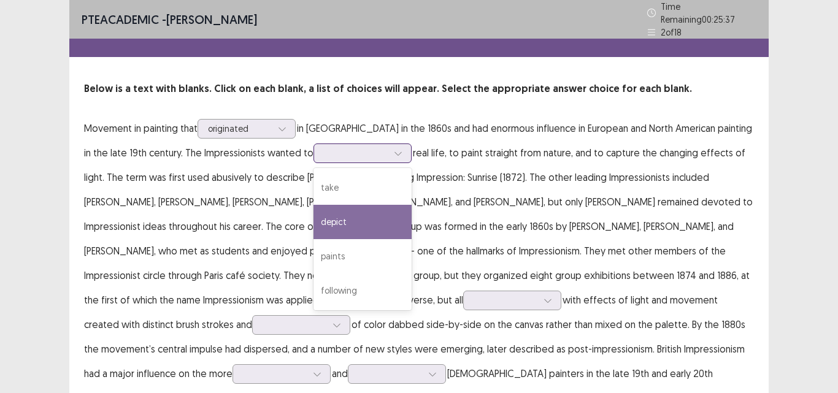
click at [332, 214] on div "depict" at bounding box center [362, 222] width 98 height 34
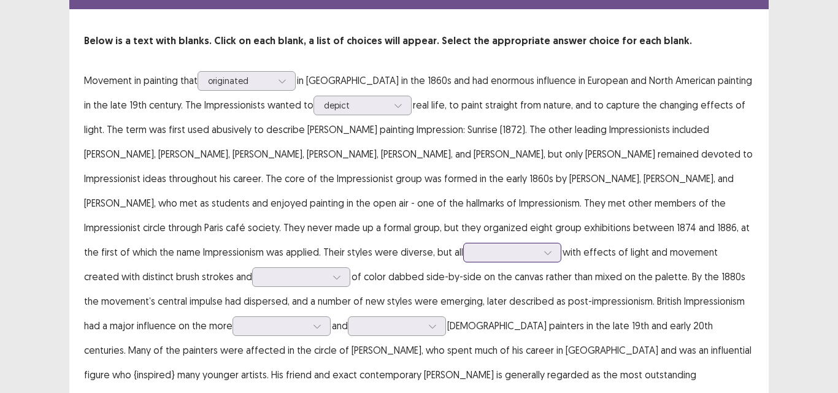
click at [463, 262] on div at bounding box center [512, 253] width 98 height 20
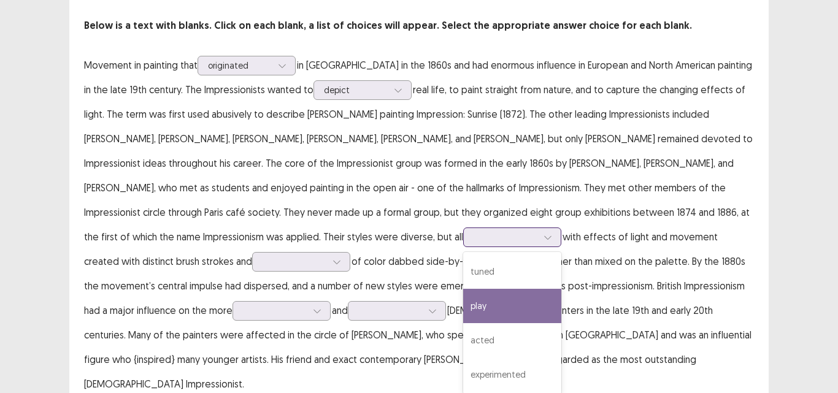
scroll to position [64, 0]
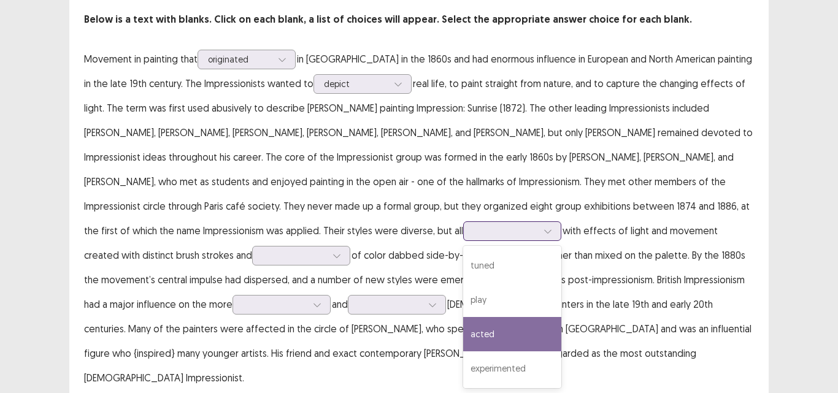
click at [463, 343] on div "acted" at bounding box center [512, 334] width 98 height 34
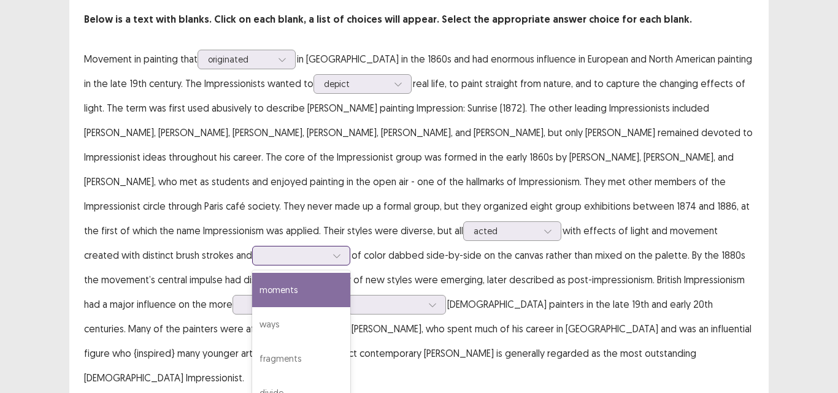
click at [346, 247] on div at bounding box center [337, 256] width 18 height 18
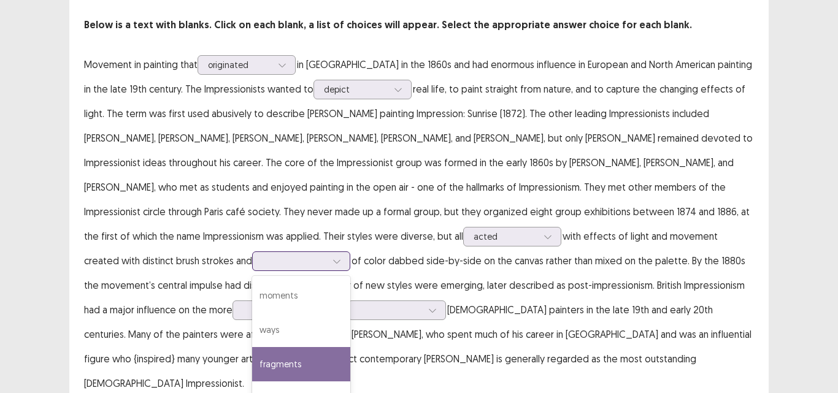
click at [350, 347] on div "fragments" at bounding box center [301, 364] width 98 height 34
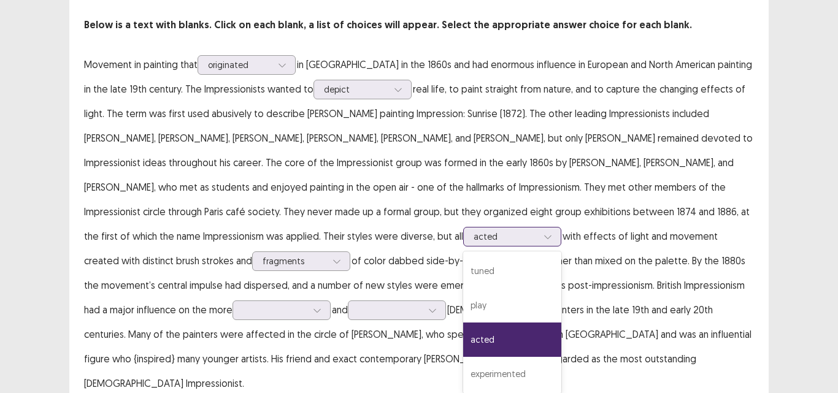
click at [538, 236] on div at bounding box center [547, 237] width 18 height 18
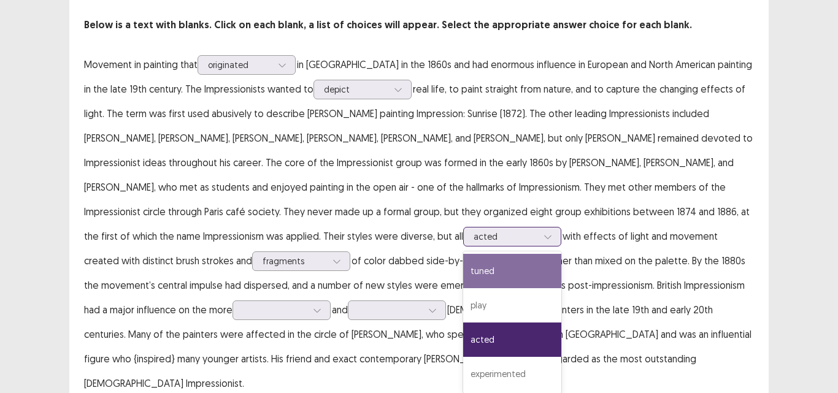
click at [463, 273] on div "tuned" at bounding box center [512, 271] width 98 height 34
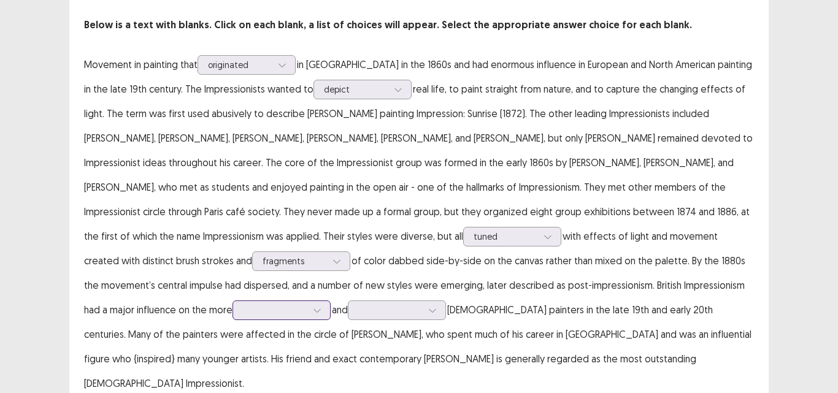
scroll to position [90, 0]
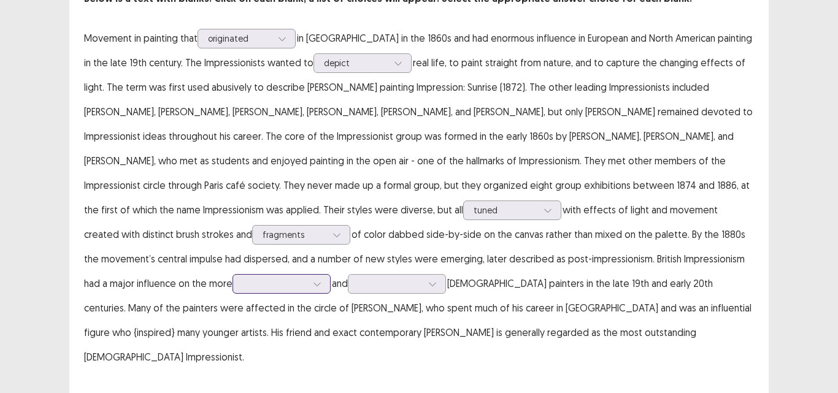
click at [331, 281] on div at bounding box center [281, 284] width 98 height 20
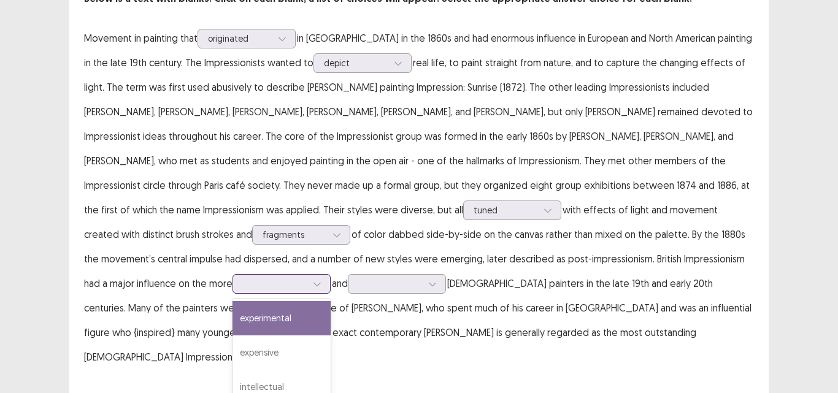
click at [331, 301] on div "experimental" at bounding box center [281, 318] width 98 height 34
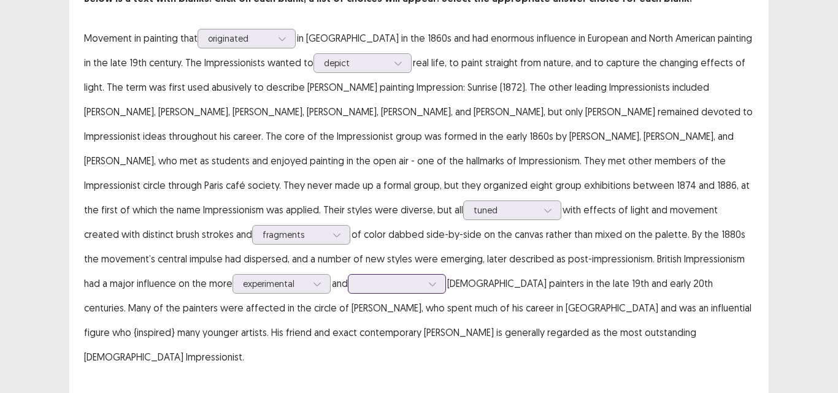
click at [423, 284] on div at bounding box center [432, 284] width 18 height 18
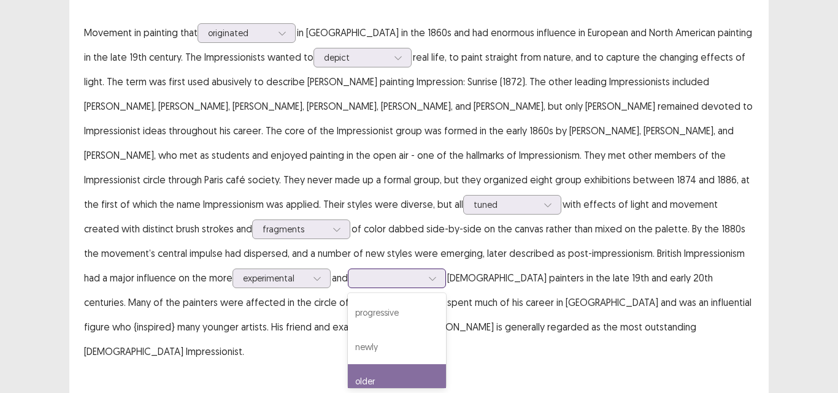
click at [348, 369] on div "older" at bounding box center [397, 381] width 98 height 34
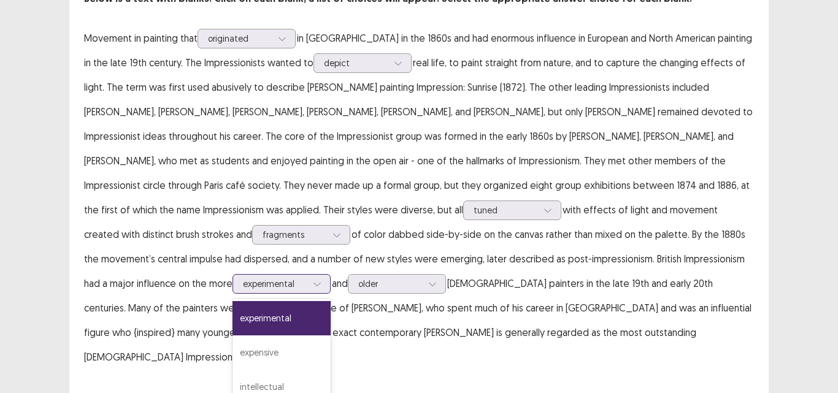
click at [308, 275] on div "experimental" at bounding box center [275, 284] width 66 height 18
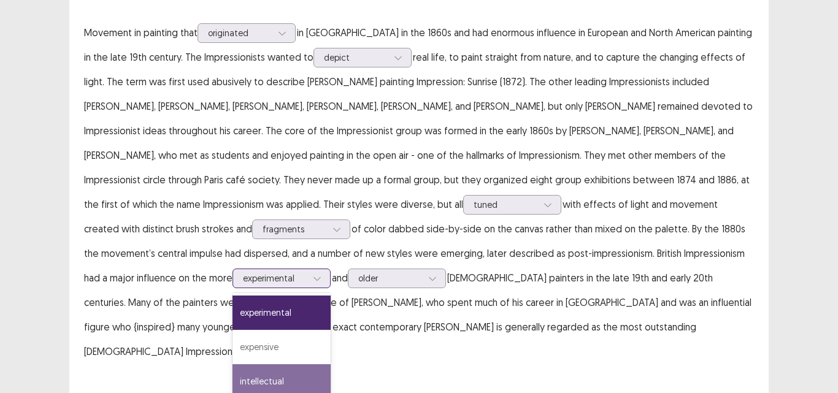
click at [331, 364] on div "intellectual" at bounding box center [281, 381] width 98 height 34
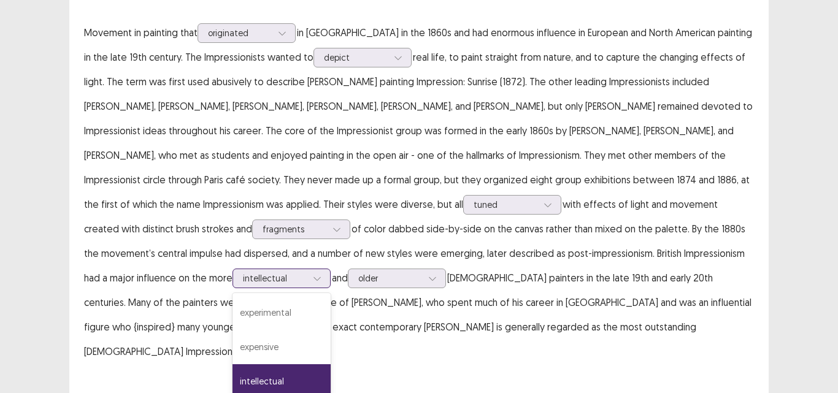
click at [321, 274] on icon at bounding box center [317, 278] width 9 height 9
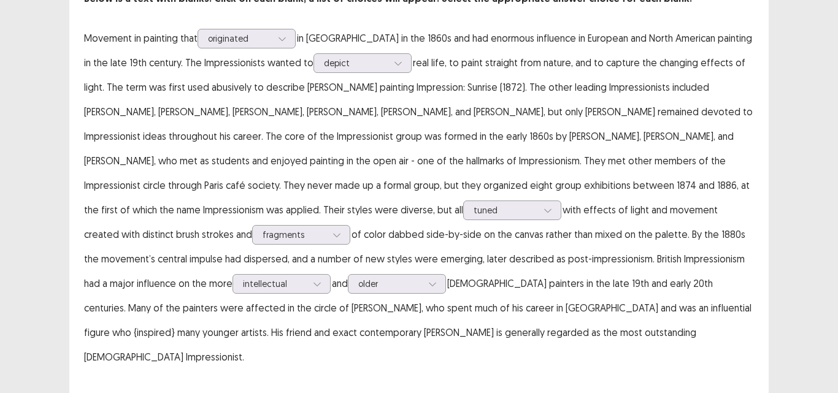
click at [510, 341] on div "PTE academic - [PERSON_NAME] Time Remaining 00 : 23 : 08 2 of 18 Below is a tex…" at bounding box center [418, 152] width 699 height 484
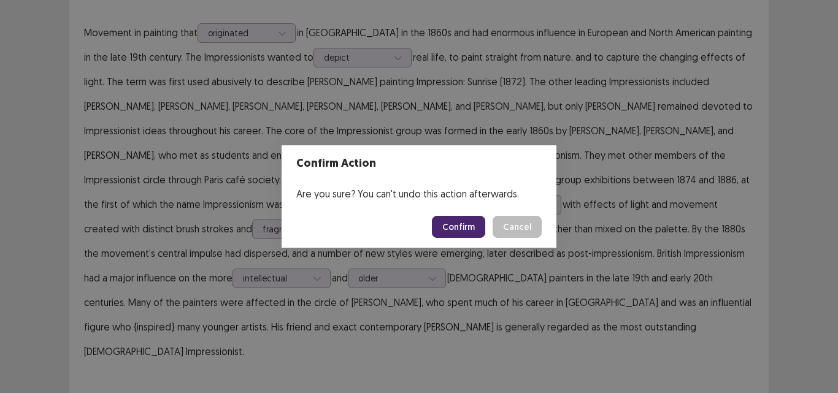
click at [453, 228] on button "Confirm" at bounding box center [458, 227] width 53 height 22
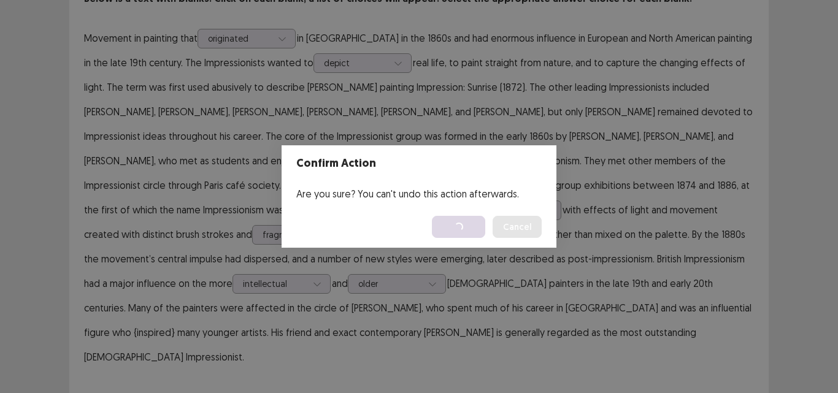
scroll to position [0, 0]
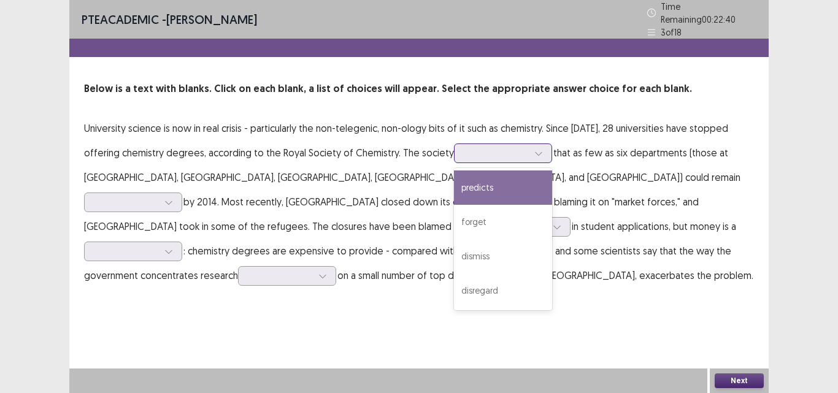
click at [483, 151] on div at bounding box center [496, 153] width 64 height 12
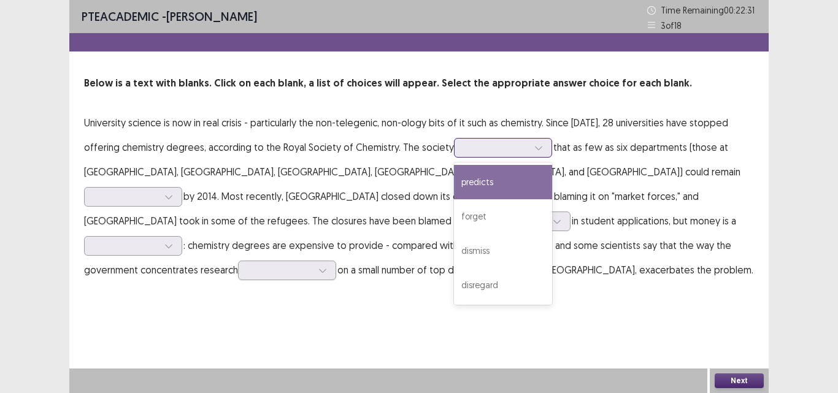
click at [472, 182] on div "predicts" at bounding box center [503, 182] width 98 height 34
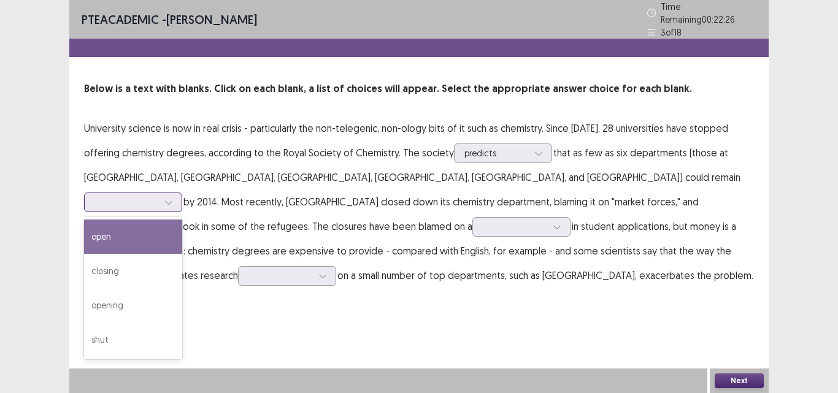
click at [158, 196] on div at bounding box center [126, 202] width 64 height 12
click at [182, 220] on div "open" at bounding box center [133, 237] width 98 height 34
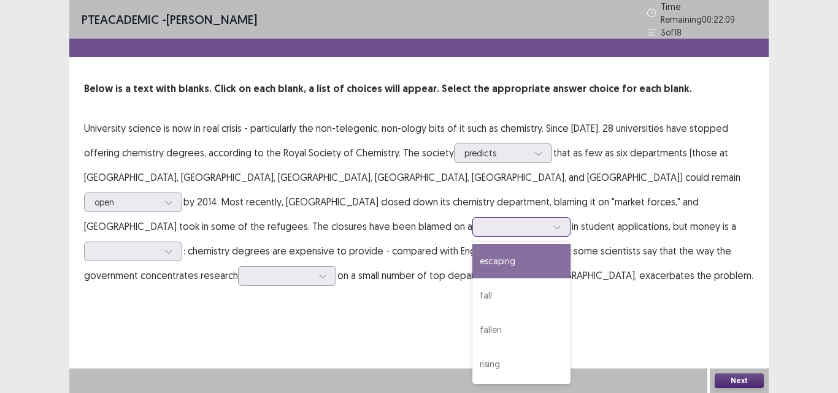
click at [546, 221] on div at bounding box center [515, 227] width 64 height 12
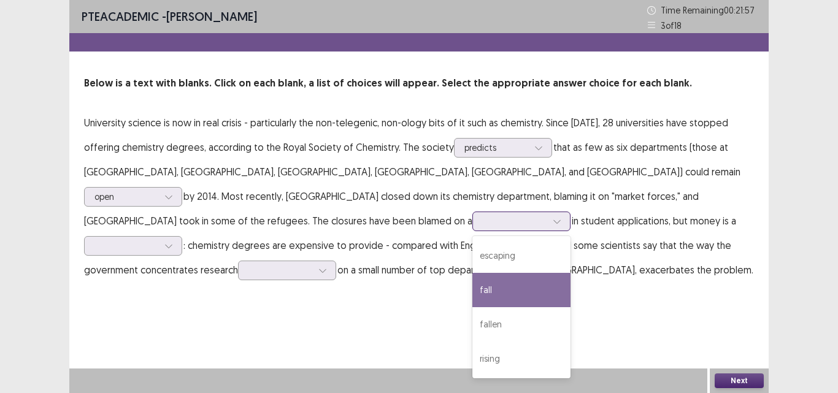
click at [570, 273] on div "fall" at bounding box center [521, 290] width 98 height 34
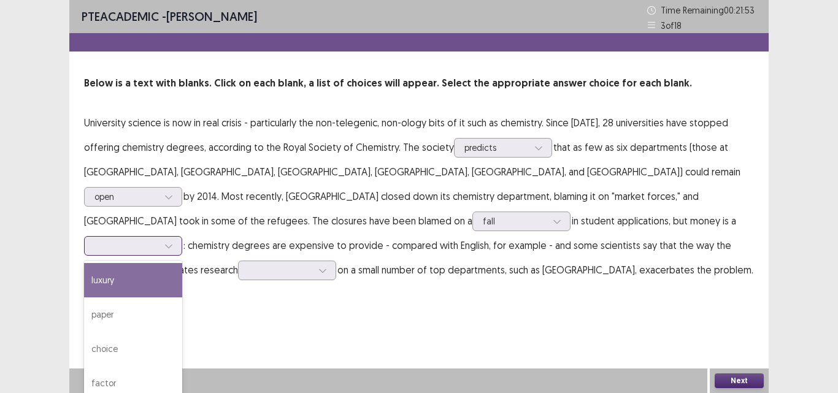
click at [172, 245] on icon at bounding box center [168, 247] width 7 height 4
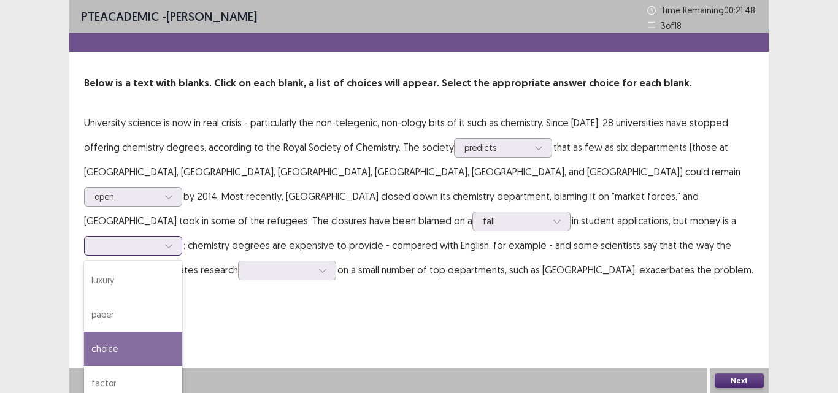
click at [182, 332] on div "choice" at bounding box center [133, 349] width 98 height 34
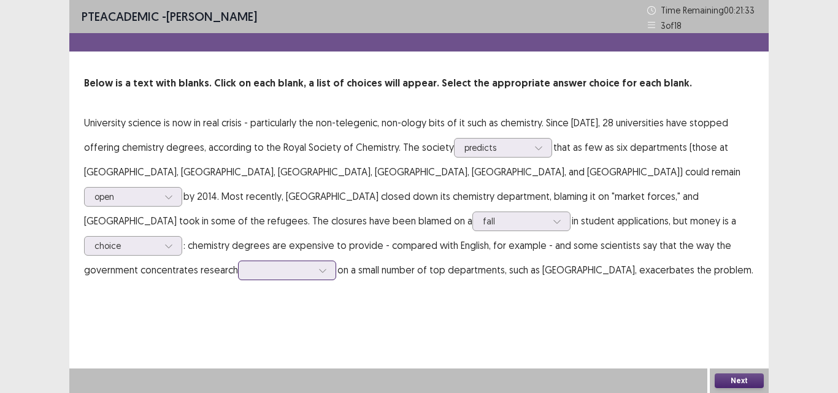
click at [332, 261] on div at bounding box center [322, 270] width 18 height 18
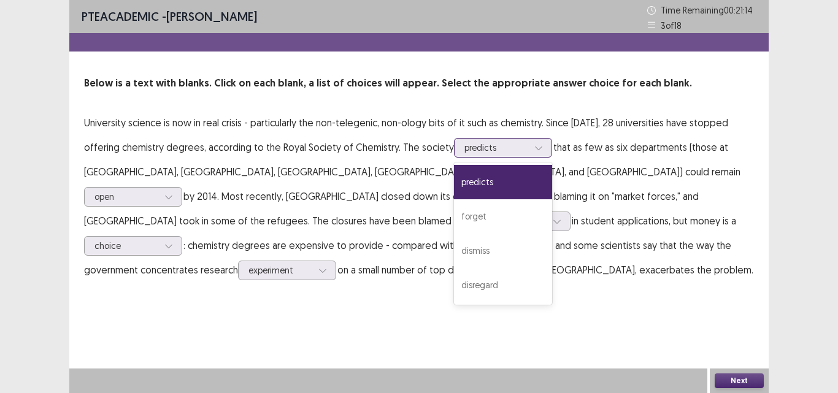
click at [529, 149] on div at bounding box center [538, 148] width 18 height 18
click at [322, 295] on div "PTE academic - [PERSON_NAME] Time Remaining 00 : 21 : 09 3 of 18 Below is a tex…" at bounding box center [418, 153] width 699 height 307
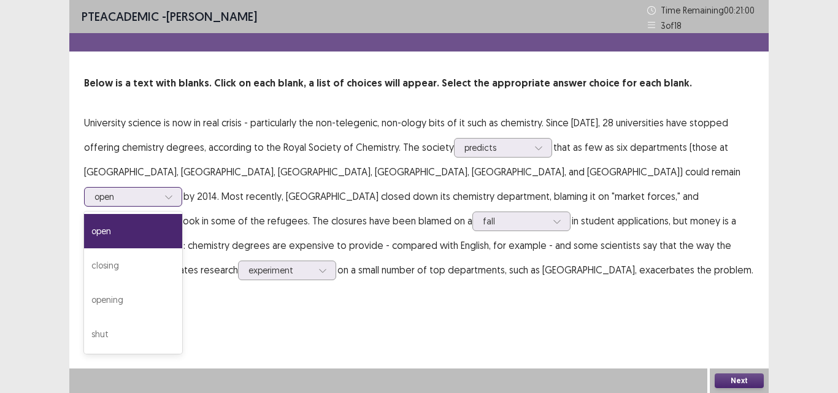
click at [173, 193] on icon at bounding box center [168, 197] width 9 height 9
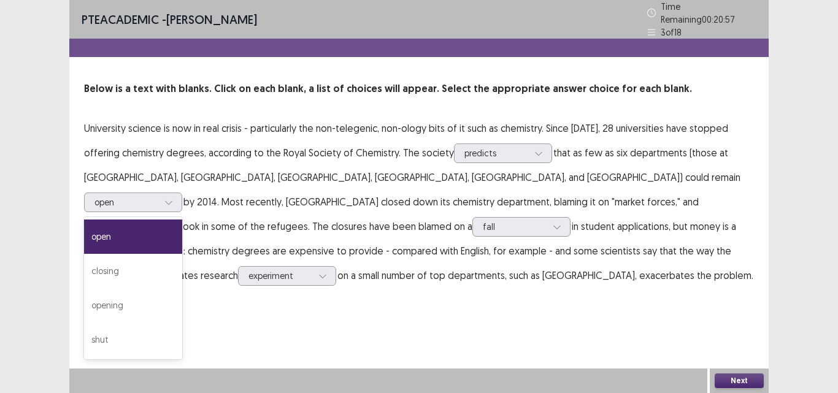
click at [581, 281] on p "University science is now in real crisis - particularly the non-telegenic, non-…" at bounding box center [419, 202] width 670 height 172
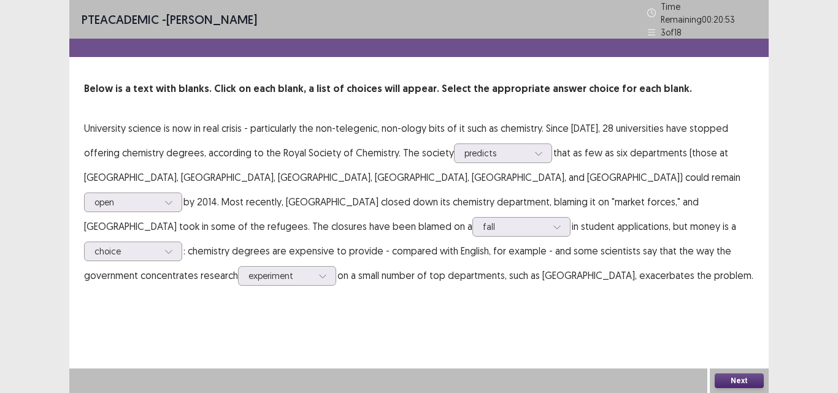
click at [738, 380] on button "Next" at bounding box center [738, 380] width 49 height 15
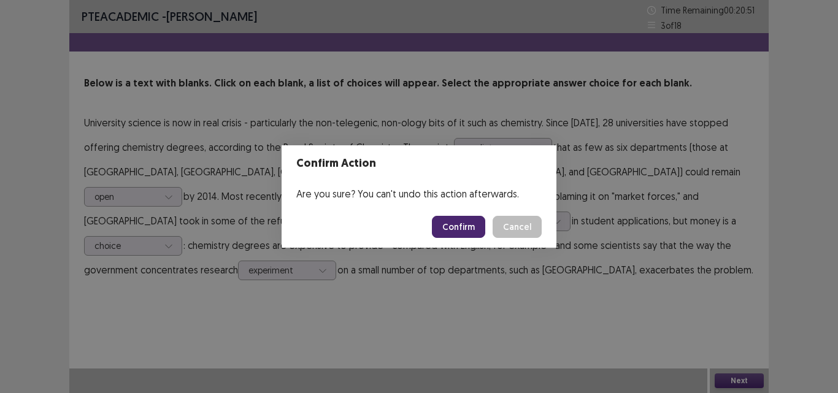
click at [476, 227] on button "Confirm" at bounding box center [458, 227] width 53 height 22
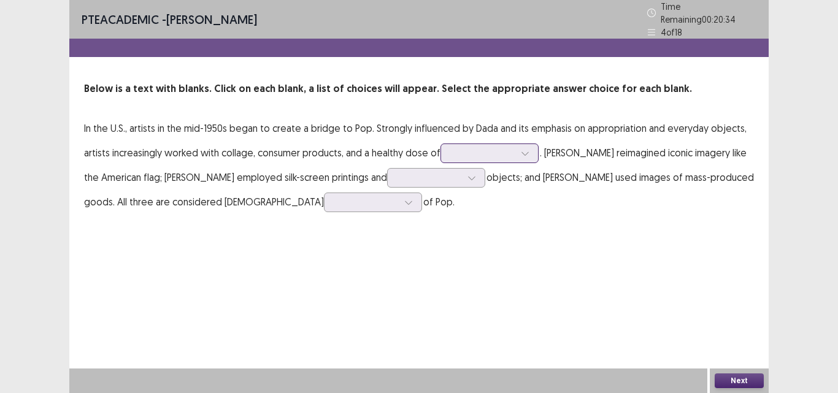
click at [518, 149] on div at bounding box center [525, 153] width 18 height 18
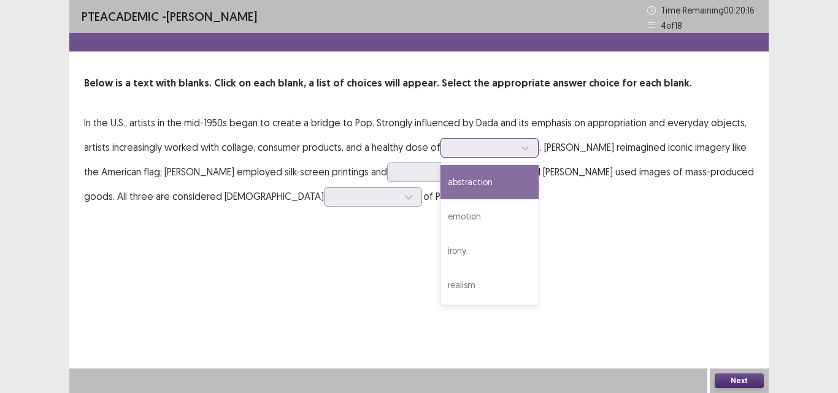
click at [505, 182] on div "abstraction" at bounding box center [489, 182] width 98 height 34
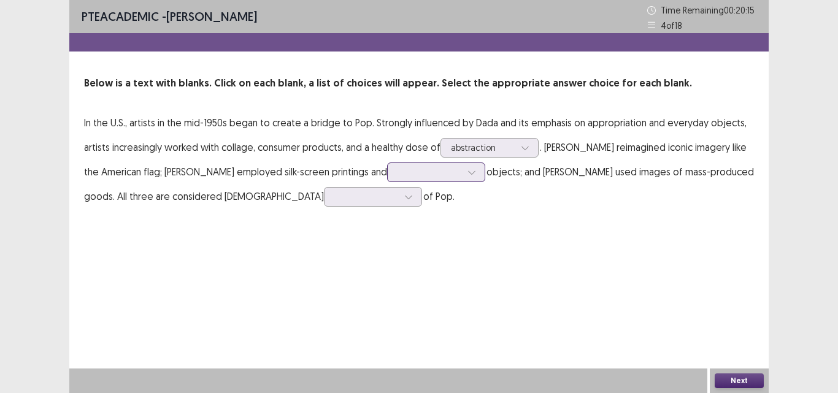
click at [476, 175] on icon at bounding box center [471, 172] width 9 height 9
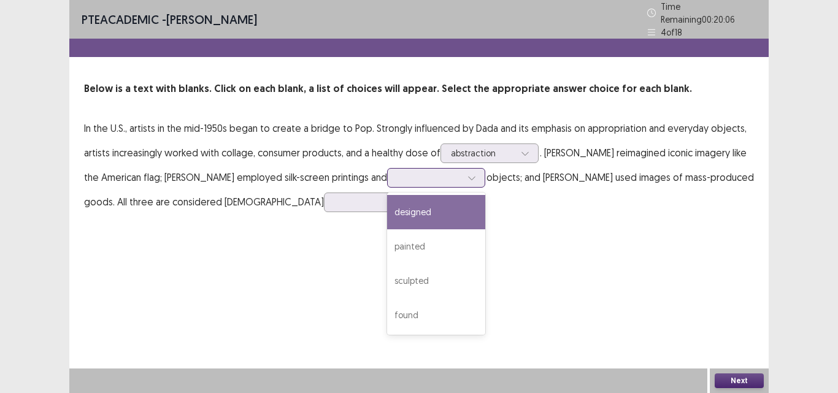
click at [478, 210] on div "designed" at bounding box center [436, 212] width 98 height 34
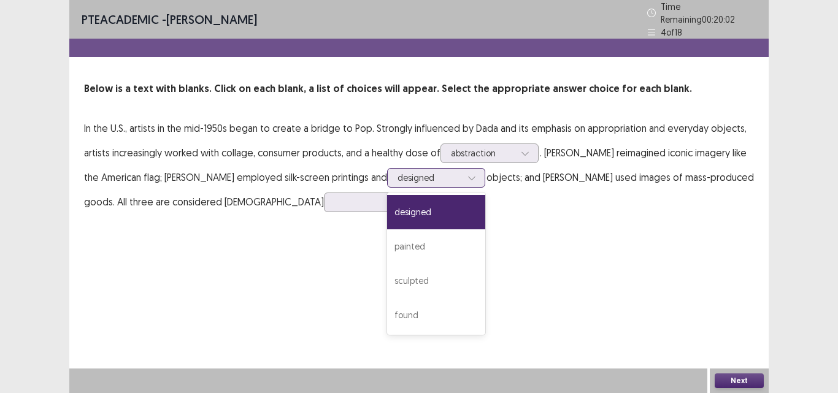
click at [475, 169] on div at bounding box center [471, 178] width 18 height 18
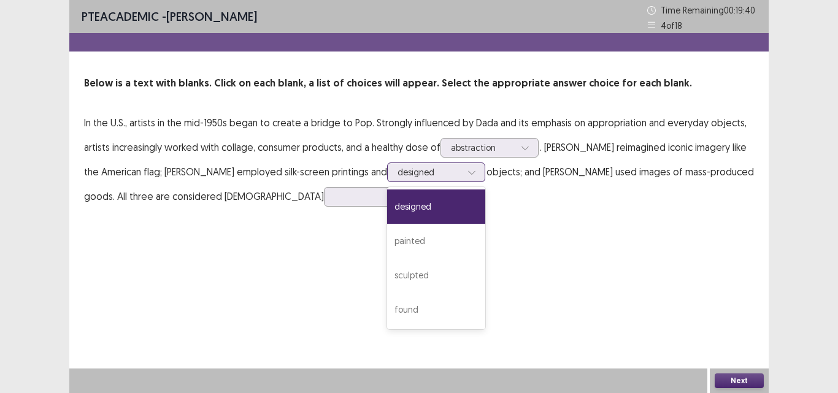
click at [461, 214] on div "designed" at bounding box center [436, 207] width 98 height 34
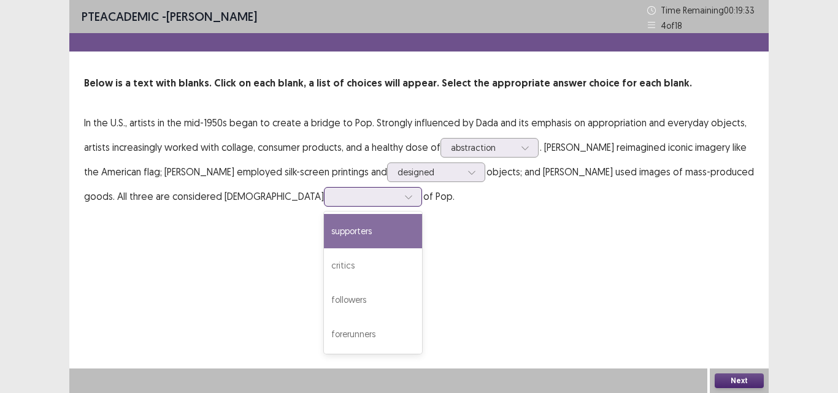
click at [340, 202] on div at bounding box center [366, 197] width 66 height 14
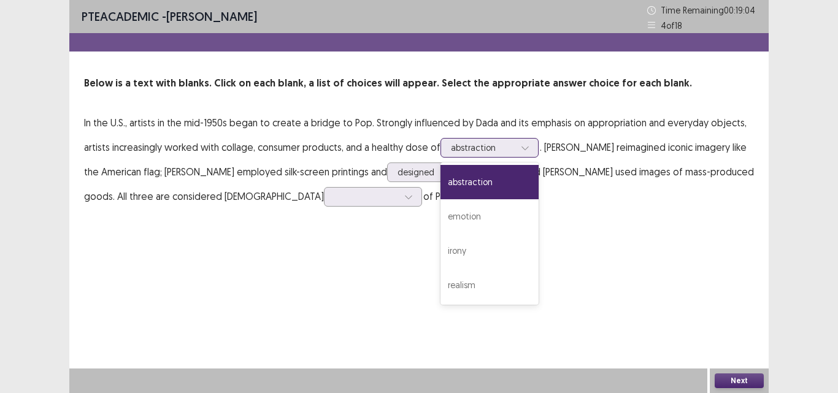
click at [521, 144] on icon at bounding box center [525, 148] width 9 height 9
click at [495, 179] on div "abstraction" at bounding box center [489, 182] width 98 height 34
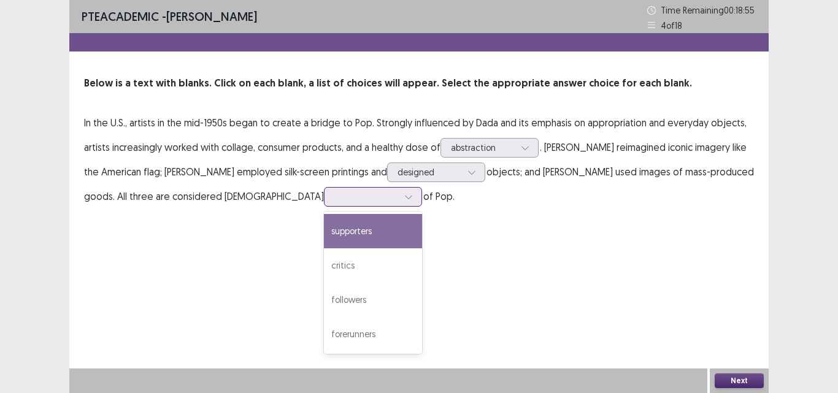
click at [404, 201] on icon at bounding box center [408, 197] width 9 height 9
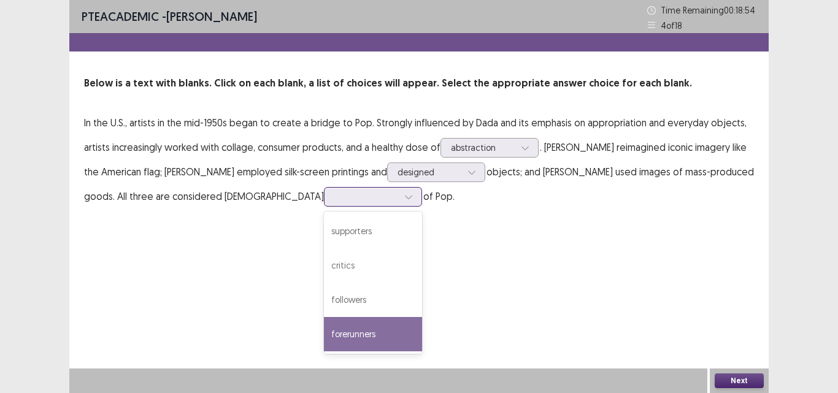
click at [324, 335] on div "forerunners" at bounding box center [373, 334] width 98 height 34
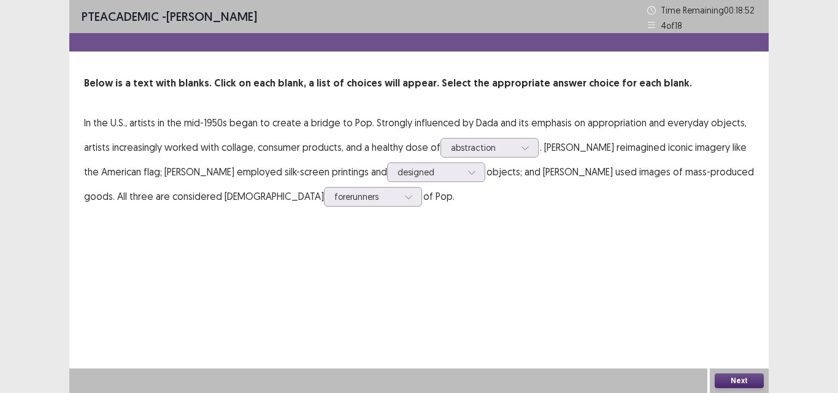
click at [737, 380] on button "Next" at bounding box center [738, 380] width 49 height 15
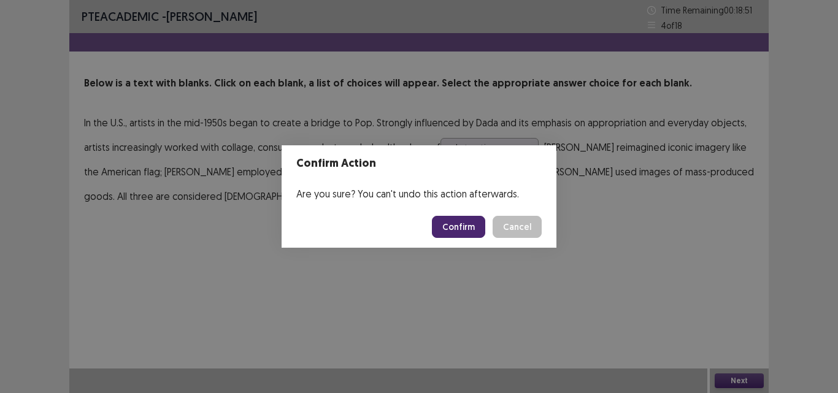
click at [473, 224] on button "Confirm" at bounding box center [458, 227] width 53 height 22
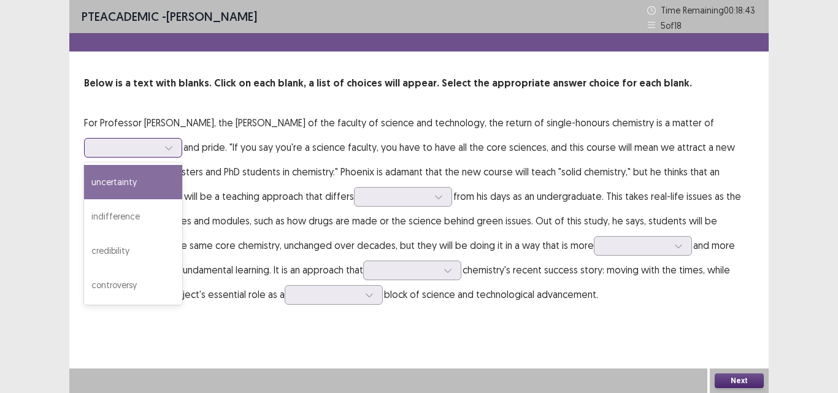
click at [178, 139] on div at bounding box center [168, 148] width 18 height 18
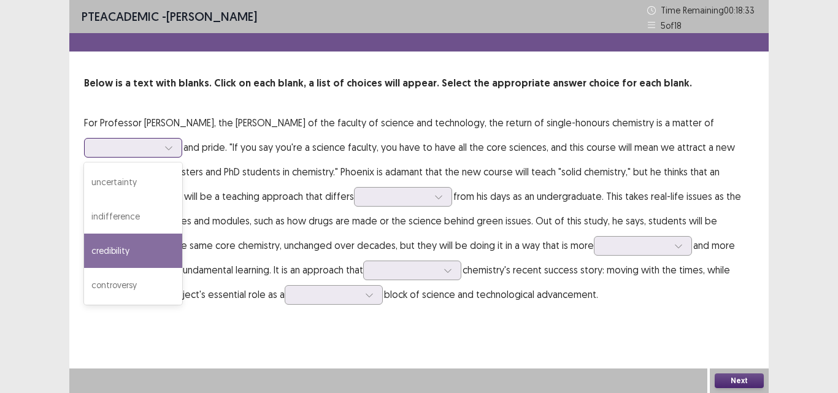
click at [182, 234] on div "credibility" at bounding box center [133, 251] width 98 height 34
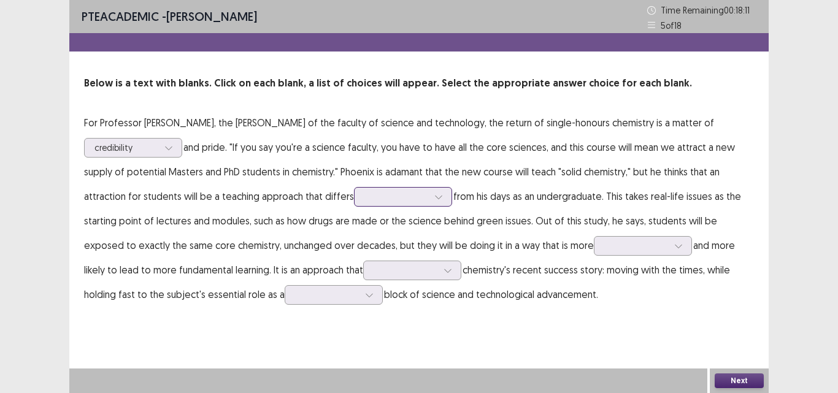
click at [434, 199] on icon at bounding box center [438, 197] width 9 height 9
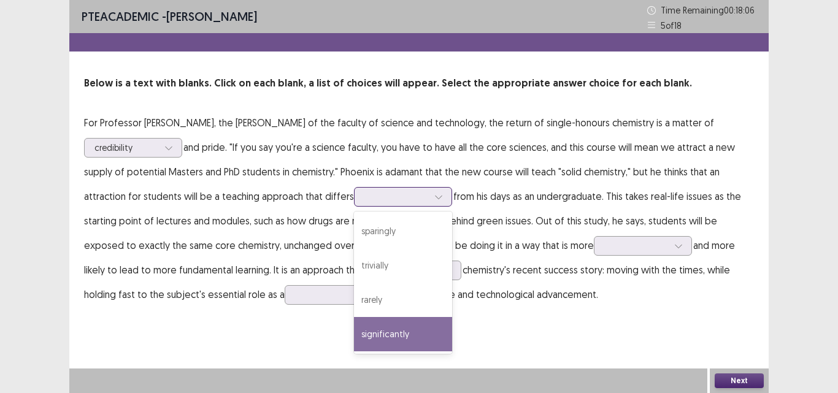
click at [354, 336] on div "significantly" at bounding box center [403, 334] width 98 height 34
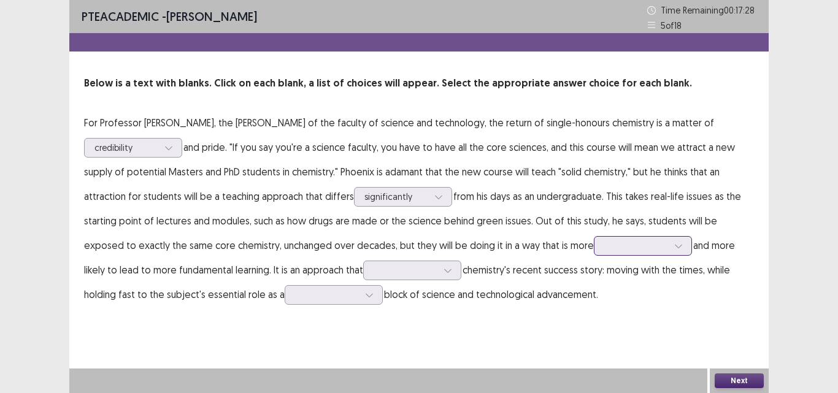
click at [604, 246] on div at bounding box center [636, 246] width 64 height 12
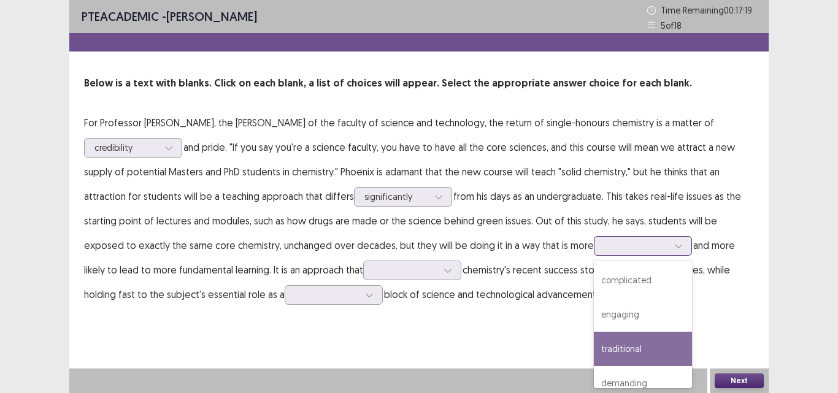
click at [594, 356] on div "traditional" at bounding box center [643, 349] width 98 height 34
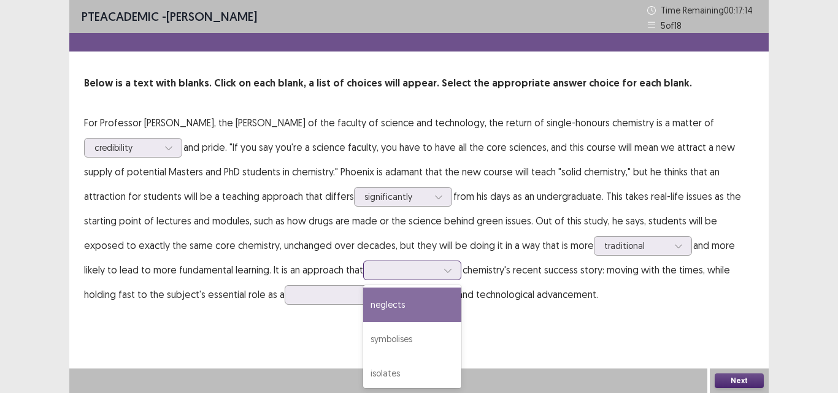
click at [444, 271] on icon at bounding box center [447, 271] width 7 height 4
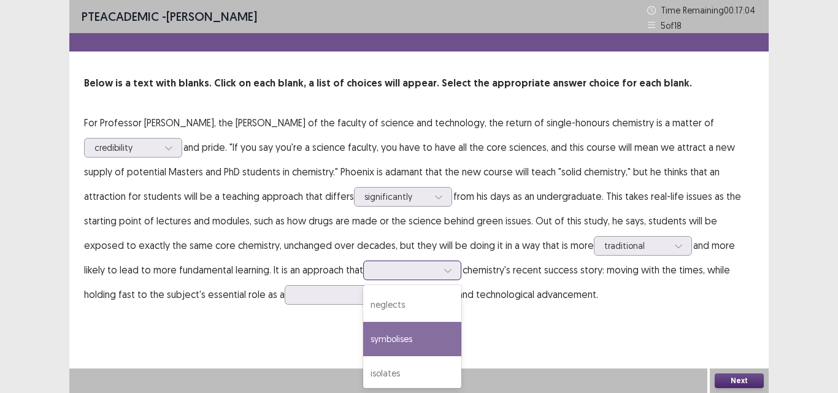
click at [363, 336] on div "symbolises" at bounding box center [412, 339] width 98 height 34
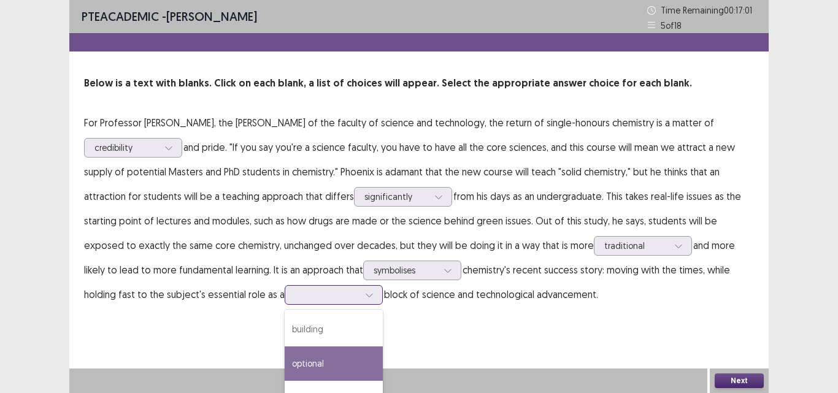
scroll to position [59, 0]
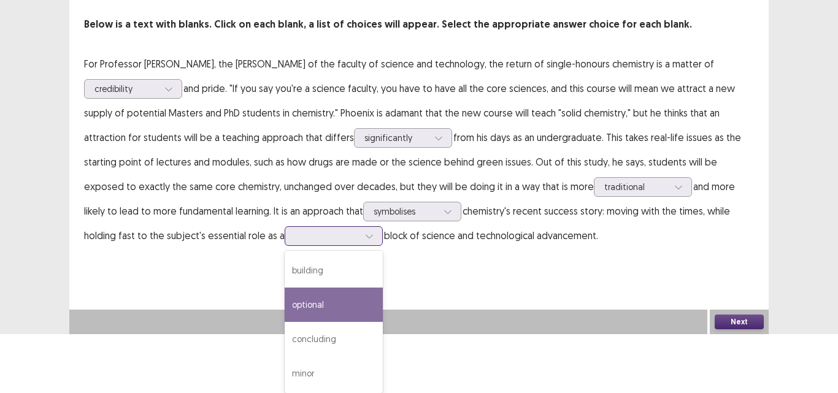
click at [285, 246] on div "4 results available. Use Up and Down to choose options, press Enter to select t…" at bounding box center [334, 236] width 98 height 20
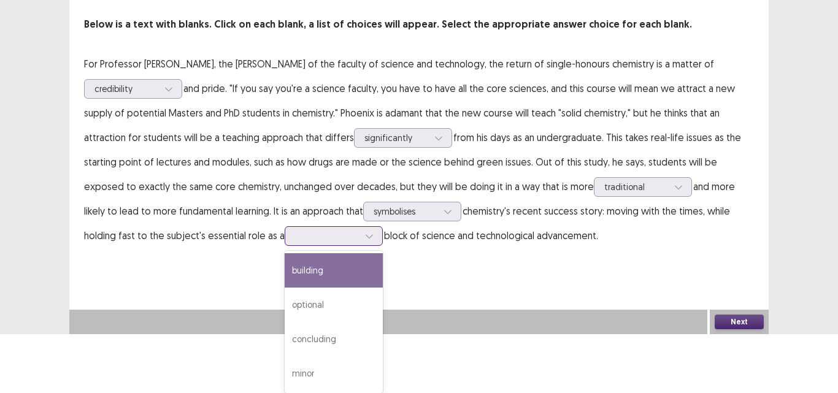
click at [285, 276] on div "building" at bounding box center [334, 270] width 98 height 34
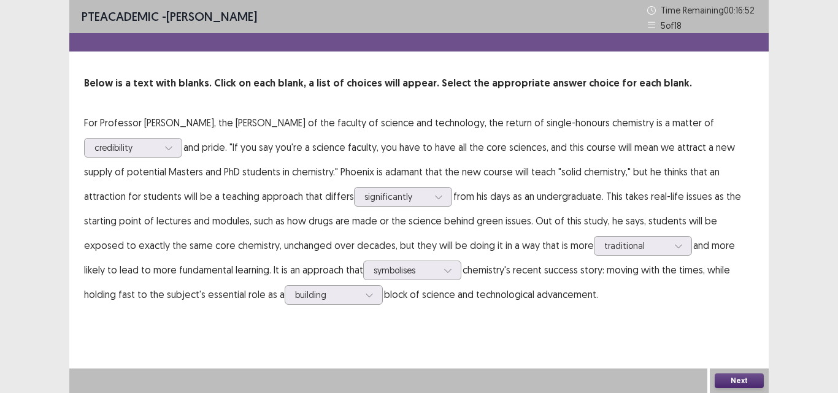
click at [730, 378] on button "Next" at bounding box center [738, 380] width 49 height 15
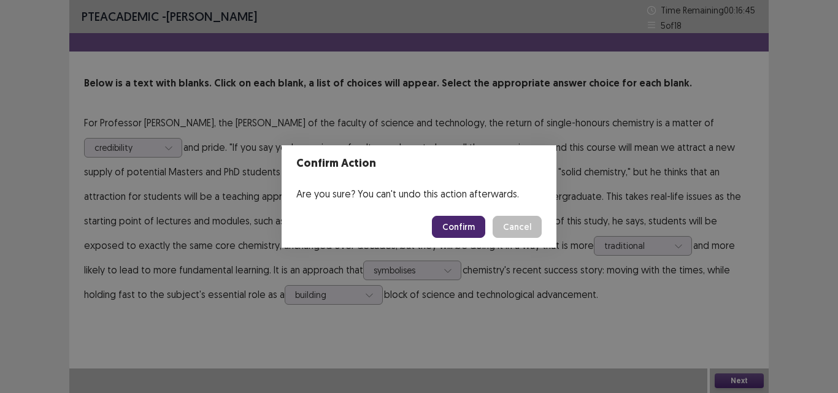
click at [462, 231] on button "Confirm" at bounding box center [458, 227] width 53 height 22
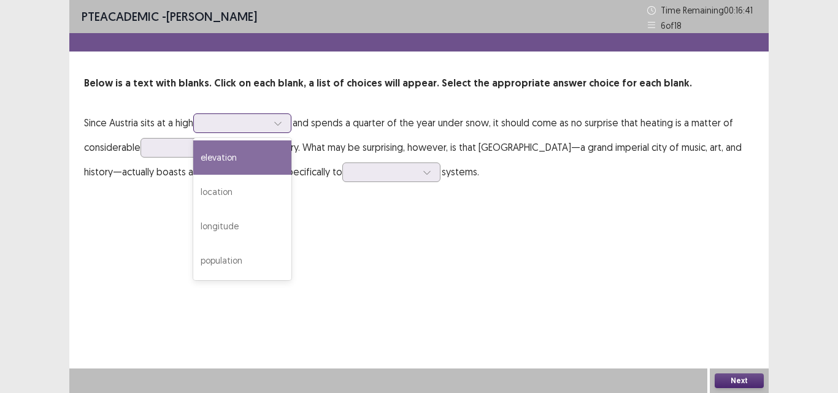
click at [286, 127] on div at bounding box center [278, 123] width 18 height 18
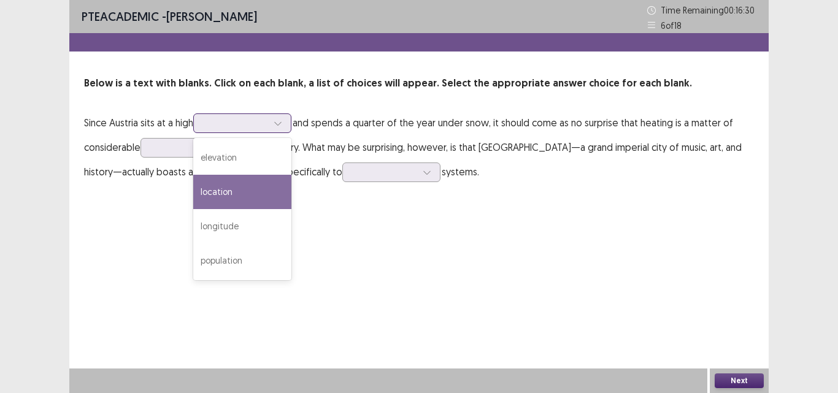
click at [257, 192] on div "location" at bounding box center [242, 192] width 98 height 34
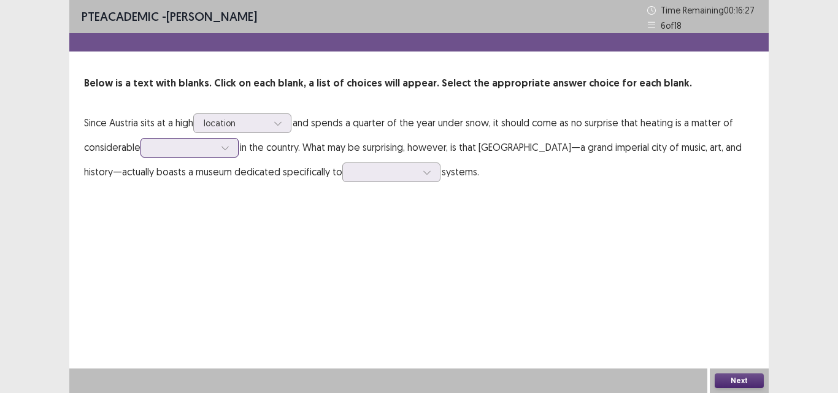
click at [228, 149] on icon at bounding box center [224, 149] width 7 height 4
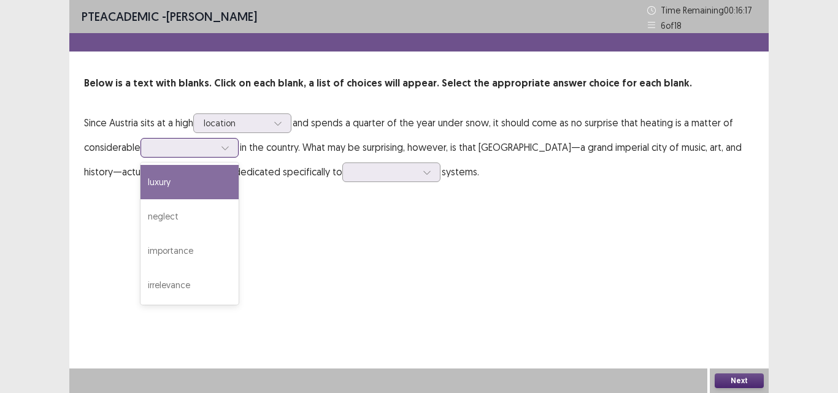
click at [218, 182] on div "luxury" at bounding box center [189, 182] width 98 height 34
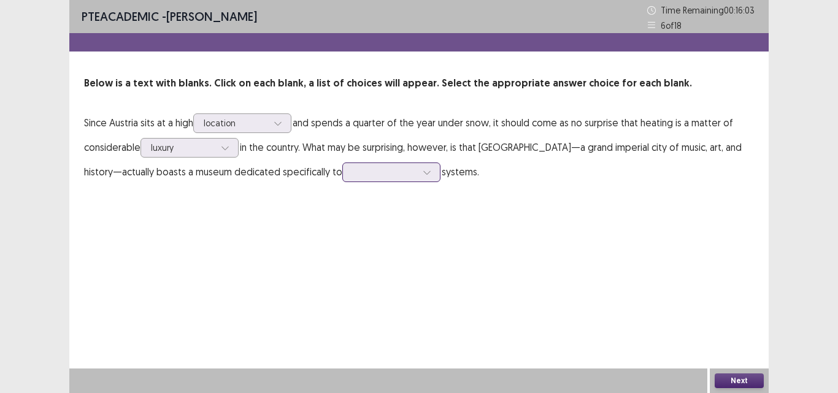
click at [378, 173] on div at bounding box center [385, 172] width 64 height 12
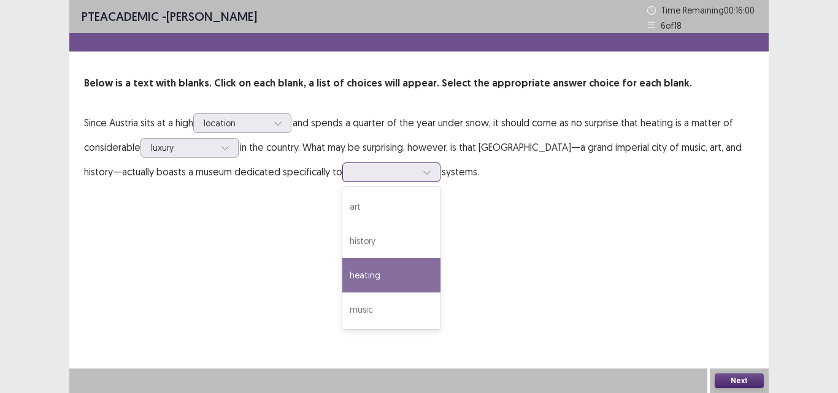
click at [348, 277] on div "heating" at bounding box center [391, 275] width 98 height 34
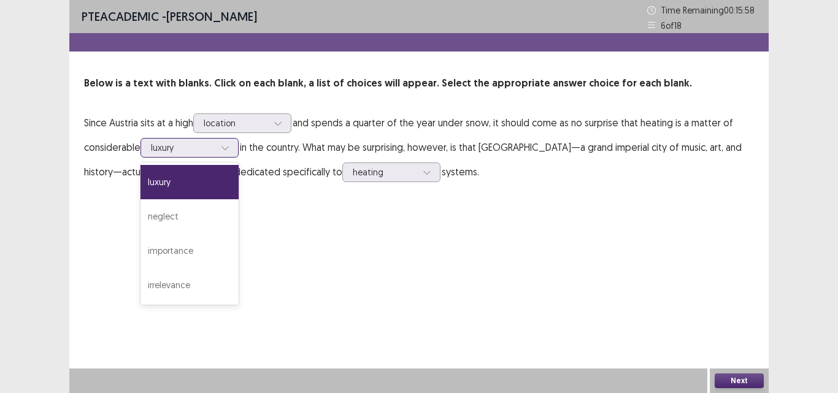
click at [219, 146] on div at bounding box center [225, 148] width 18 height 18
click at [219, 186] on div "luxury" at bounding box center [189, 182] width 98 height 34
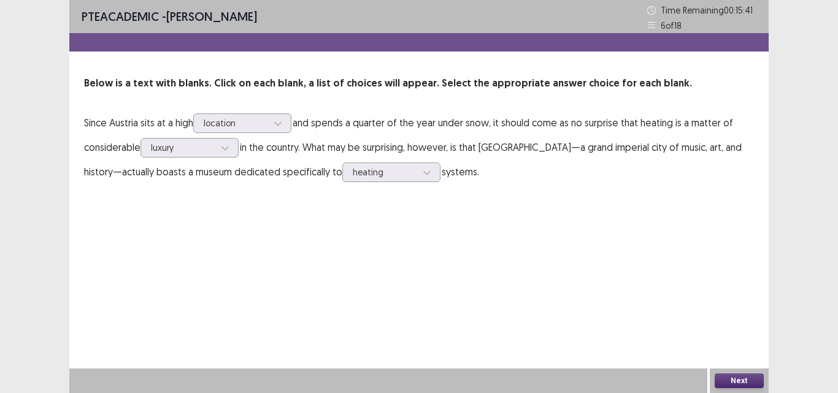
click at [745, 380] on button "Next" at bounding box center [738, 380] width 49 height 15
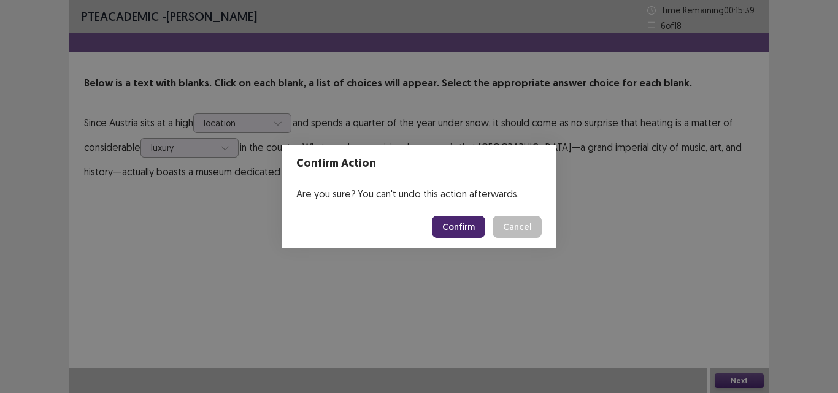
click at [462, 223] on button "Confirm" at bounding box center [458, 227] width 53 height 22
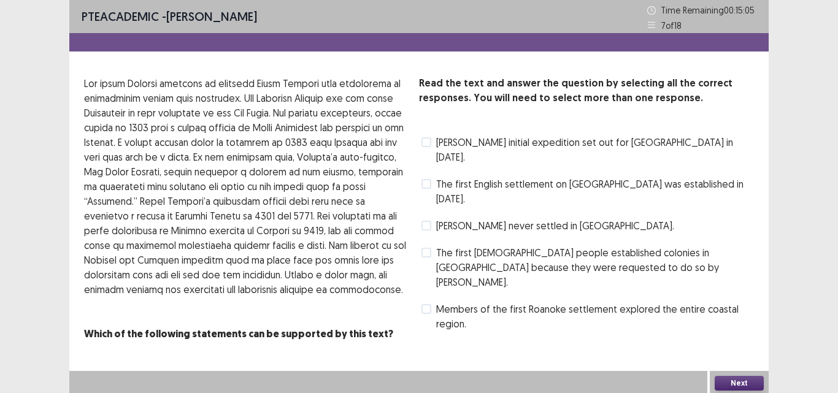
click at [427, 245] on label "The first [DEMOGRAPHIC_DATA] people established colonies in [GEOGRAPHIC_DATA] b…" at bounding box center [587, 267] width 332 height 44
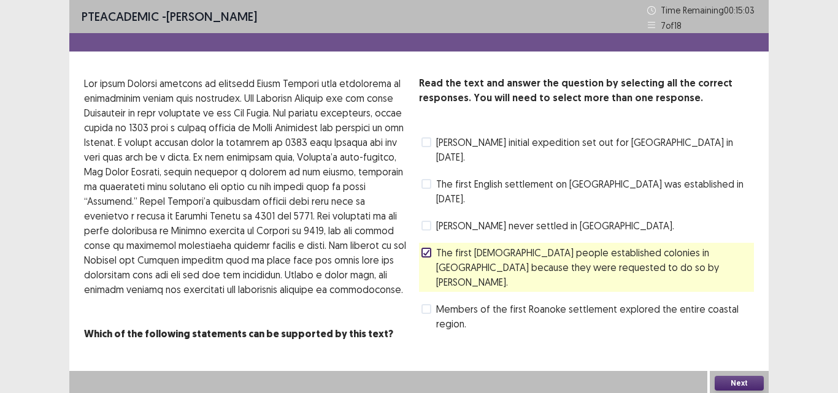
click at [748, 381] on button "Next" at bounding box center [738, 383] width 49 height 15
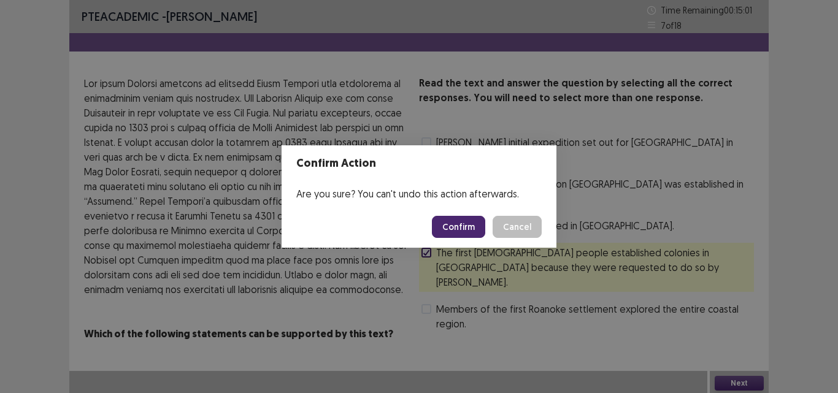
click at [480, 234] on button "Confirm" at bounding box center [458, 227] width 53 height 22
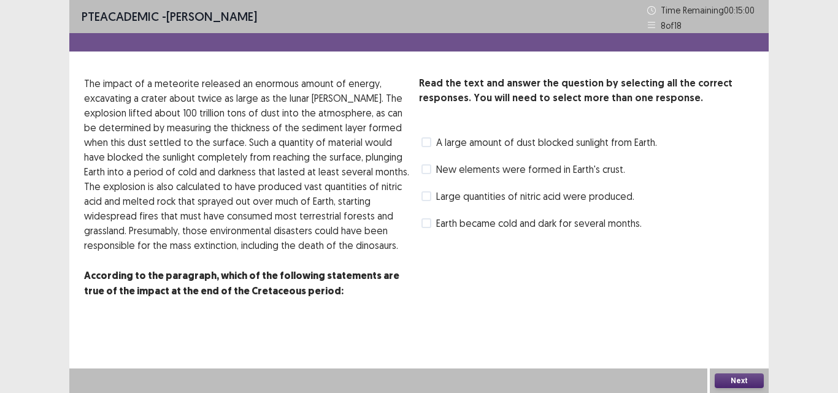
click at [426, 134] on div "A large amount of dust blocked sunlight from Earth." at bounding box center [538, 142] width 238 height 20
click at [432, 193] on label "Large quantities of nitric acid were produced." at bounding box center [527, 196] width 213 height 15
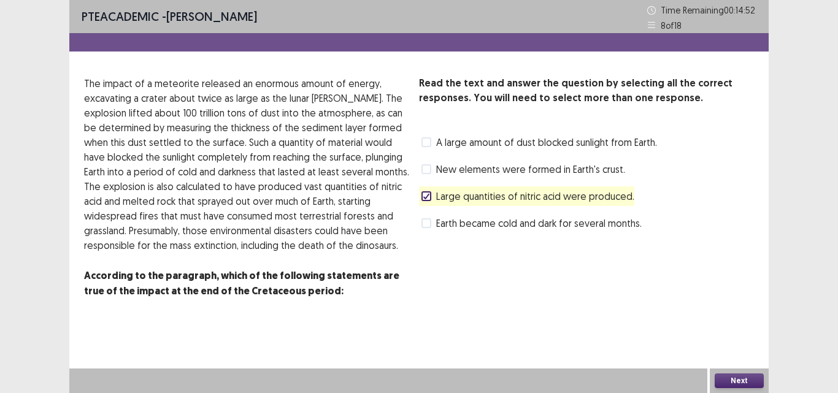
click at [736, 377] on button "Next" at bounding box center [738, 380] width 49 height 15
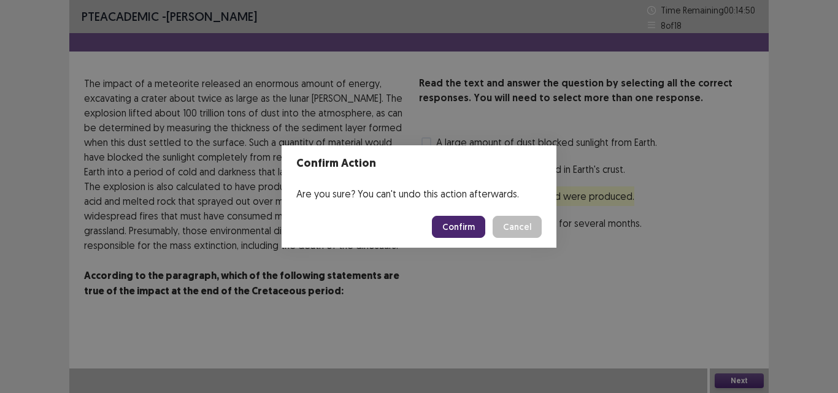
click at [478, 230] on button "Confirm" at bounding box center [458, 227] width 53 height 22
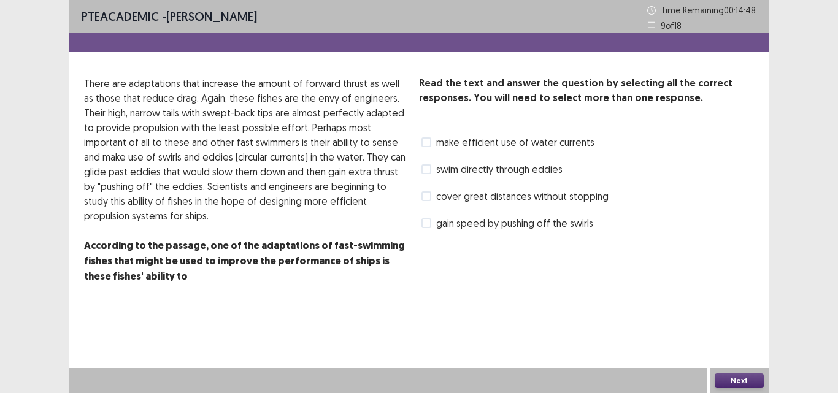
click at [432, 167] on label "swim directly through eddies" at bounding box center [491, 169] width 141 height 15
click at [725, 377] on button "Next" at bounding box center [738, 380] width 49 height 15
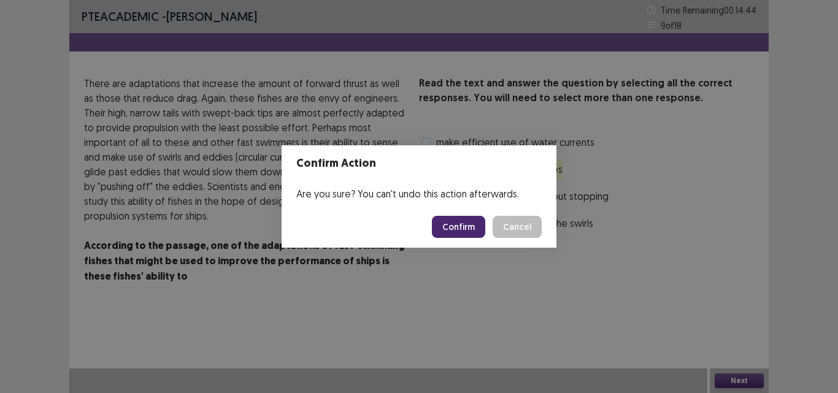
click at [441, 226] on button "Confirm" at bounding box center [458, 227] width 53 height 22
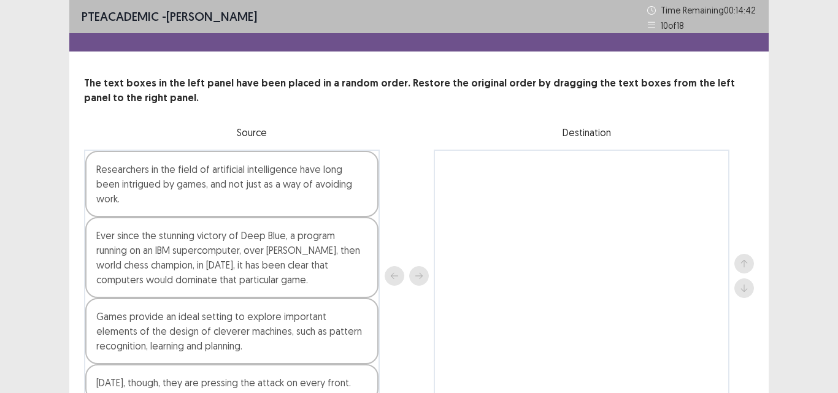
click at [807, 205] on div "PTE academic - [PERSON_NAME] Time Remaining 00 : 14 : 42 10 of 18 The text boxe…" at bounding box center [419, 228] width 838 height 456
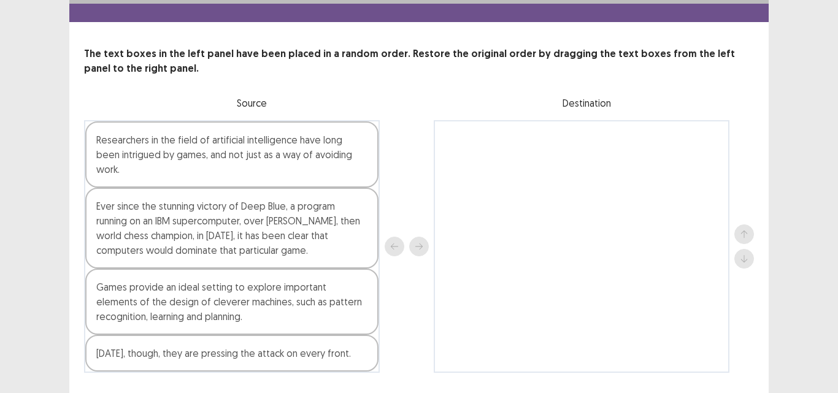
scroll to position [48, 0]
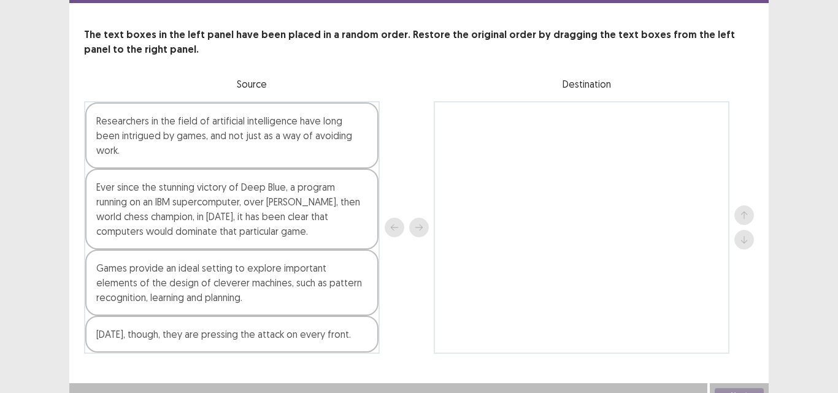
click at [262, 140] on div "Researchers in the field of artificial intelligence have long been intrigued by…" at bounding box center [231, 135] width 293 height 66
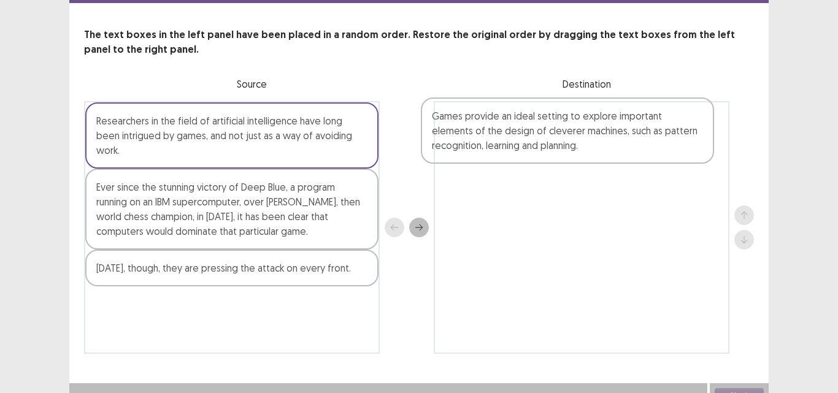
drag, startPoint x: 197, startPoint y: 258, endPoint x: 538, endPoint y: 118, distance: 367.7
click at [538, 118] on div "Researchers in the field of artificial intelligence have long been intrigued by…" at bounding box center [419, 227] width 670 height 253
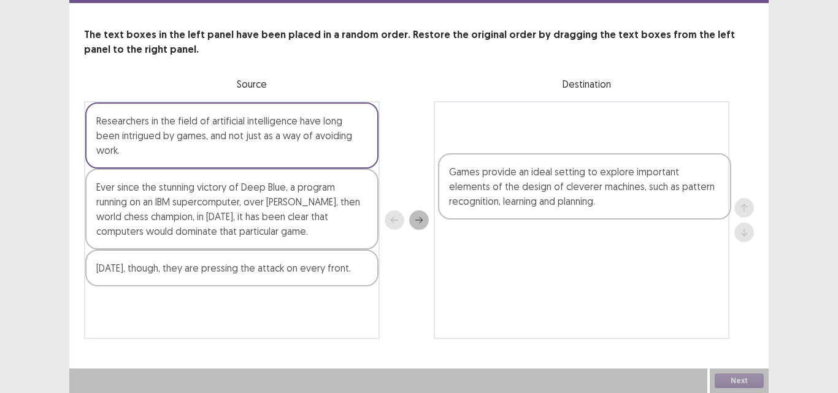
drag, startPoint x: 478, startPoint y: 145, endPoint x: 481, endPoint y: 200, distance: 54.7
click at [481, 200] on div "Games provide an ideal setting to explore important elements of the design of c…" at bounding box center [582, 220] width 296 height 238
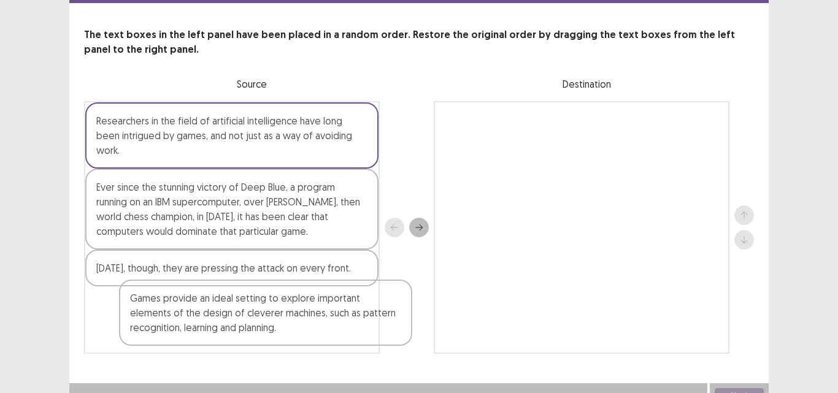
drag, startPoint x: 486, startPoint y: 151, endPoint x: 161, endPoint y: 333, distance: 372.8
click at [161, 333] on div "Researchers in the field of artificial intelligence have long been intrigued by…" at bounding box center [419, 227] width 670 height 253
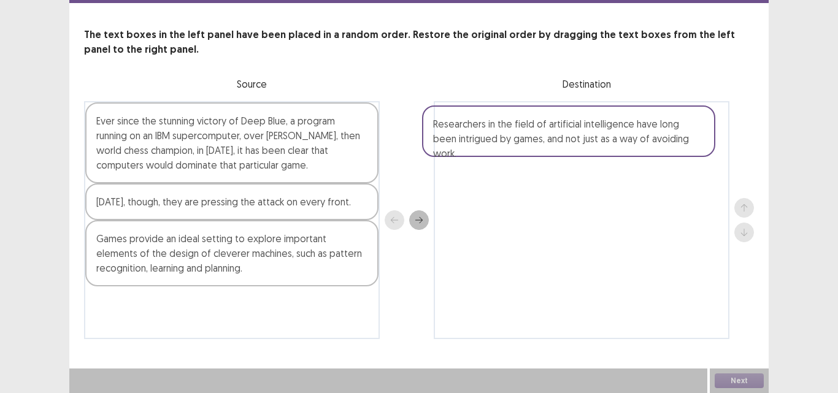
drag, startPoint x: 254, startPoint y: 140, endPoint x: 595, endPoint y: 140, distance: 341.0
click at [595, 140] on div "Researchers in the field of artificial intelligence have long been intrigued by…" at bounding box center [419, 220] width 670 height 238
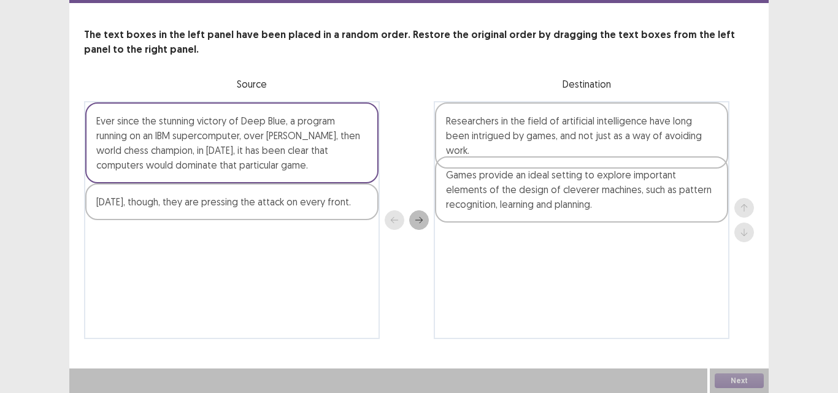
drag, startPoint x: 255, startPoint y: 253, endPoint x: 615, endPoint y: 189, distance: 365.6
click at [615, 189] on div "Ever since the stunning victory of Deep Blue, a program running on an IBM super…" at bounding box center [419, 220] width 670 height 238
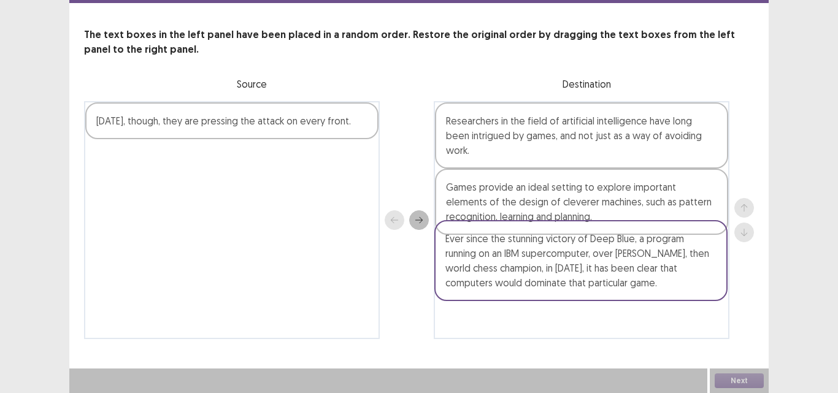
drag, startPoint x: 352, startPoint y: 144, endPoint x: 704, endPoint y: 262, distance: 371.2
click at [704, 262] on div "Ever since the stunning victory of Deep Blue, a program running on an IBM super…" at bounding box center [419, 220] width 670 height 238
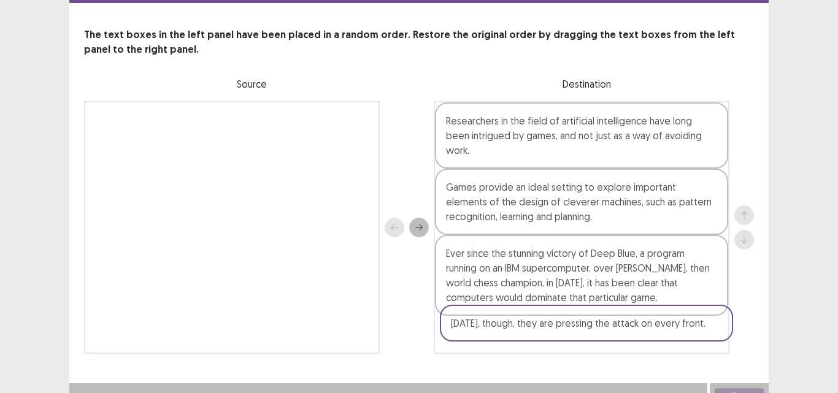
drag, startPoint x: 332, startPoint y: 124, endPoint x: 705, endPoint y: 342, distance: 432.6
click at [705, 342] on div "PTE academic - [PERSON_NAME] Time Remaining 00 : 12 : 16 10 of 18 The text boxe…" at bounding box center [418, 165] width 699 height 427
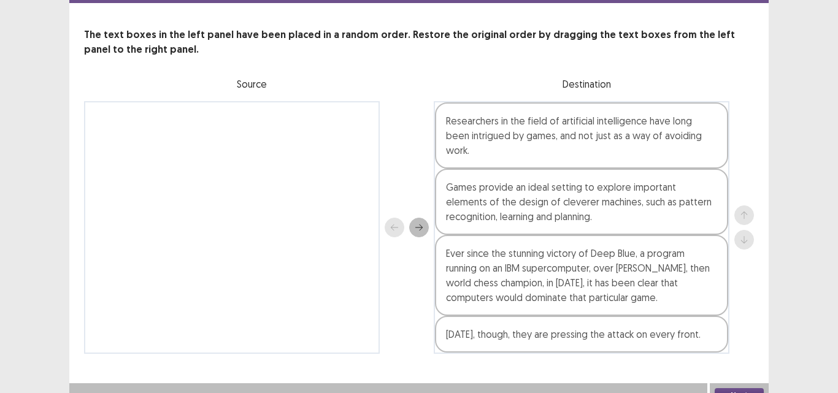
click at [736, 391] on div "Next" at bounding box center [739, 395] width 59 height 25
click at [738, 388] on div "Next" at bounding box center [739, 395] width 59 height 25
click at [741, 388] on button "Next" at bounding box center [738, 395] width 49 height 15
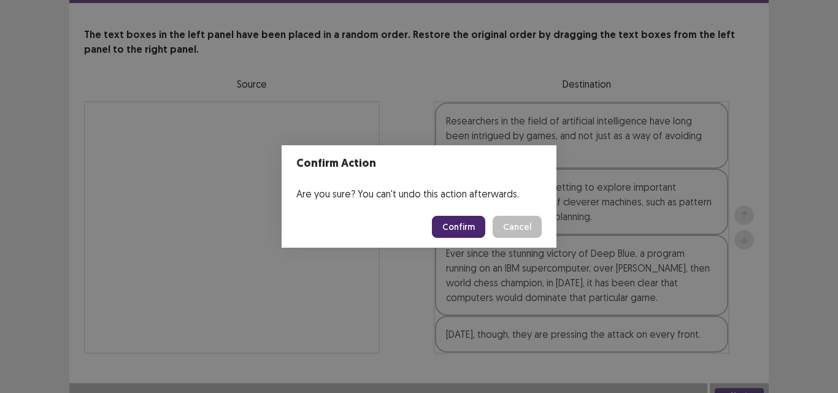
click at [467, 226] on button "Confirm" at bounding box center [458, 227] width 53 height 22
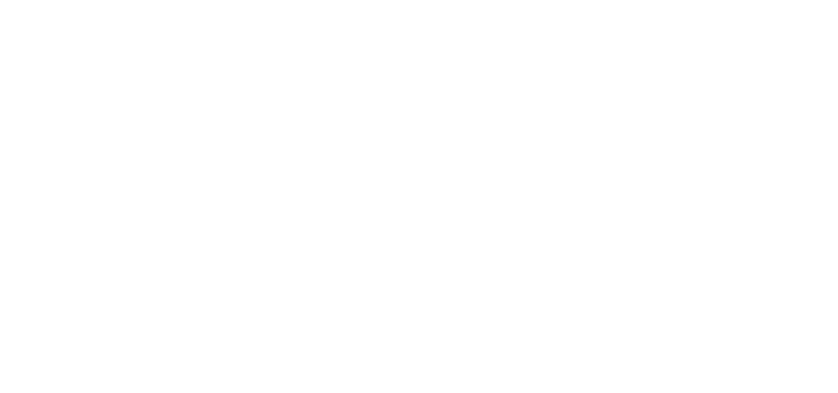
scroll to position [0, 0]
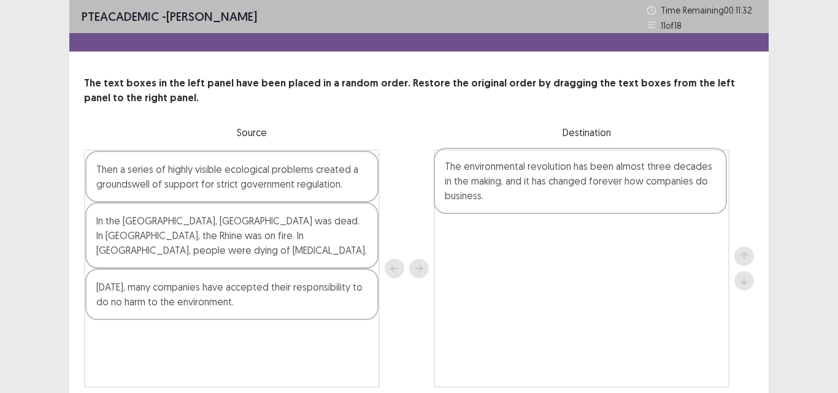
drag, startPoint x: 204, startPoint y: 244, endPoint x: 556, endPoint y: 190, distance: 355.5
click at [556, 190] on div "Then a series of highly visible ecological problems created a groundswell of su…" at bounding box center [419, 269] width 670 height 238
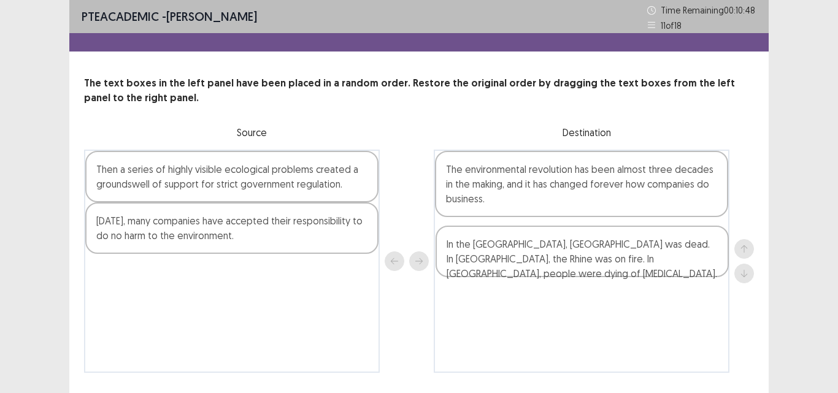
drag, startPoint x: 285, startPoint y: 236, endPoint x: 638, endPoint y: 259, distance: 354.0
click at [638, 259] on div "Then a series of highly visible ecological problems created a groundswell of su…" at bounding box center [419, 261] width 670 height 223
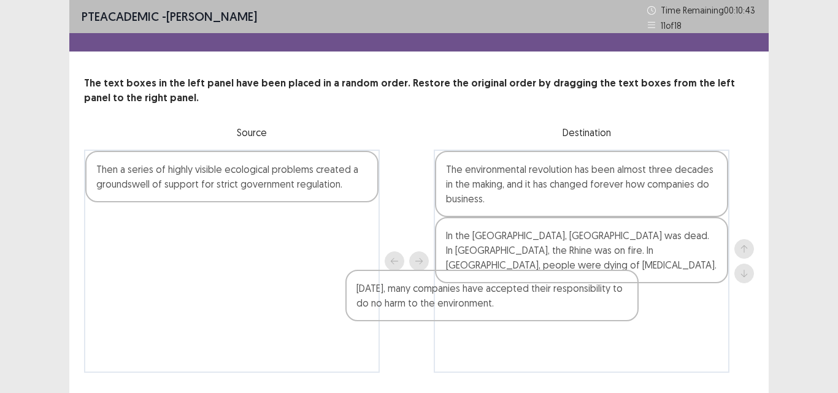
scroll to position [4, 0]
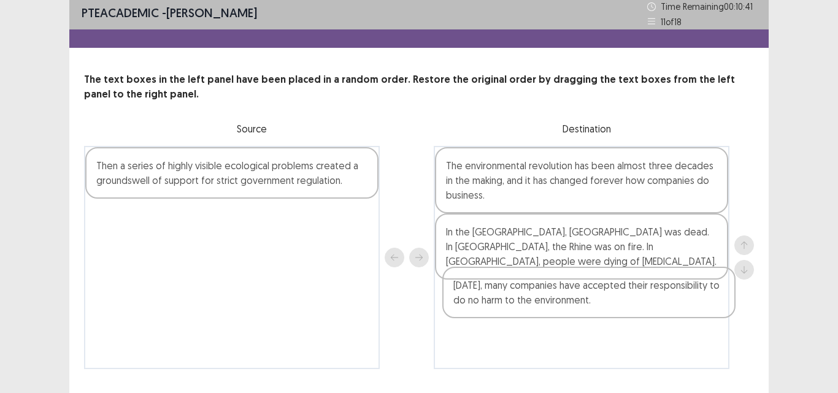
drag, startPoint x: 247, startPoint y: 236, endPoint x: 609, endPoint y: 305, distance: 368.9
click at [609, 305] on div "Then a series of highly visible ecological problems created a groundswell of su…" at bounding box center [419, 257] width 670 height 223
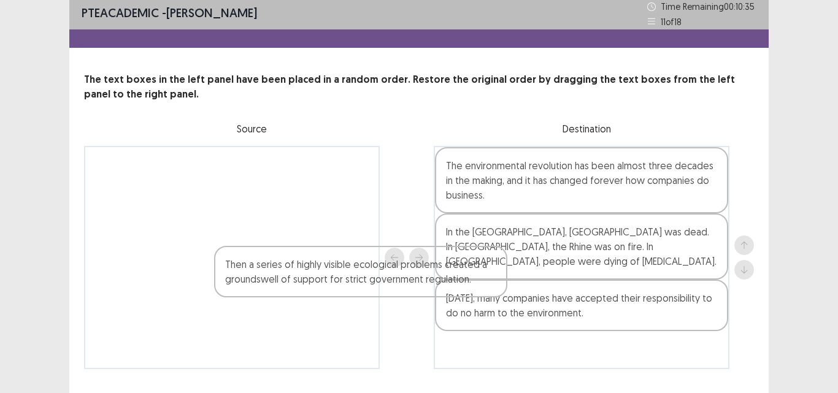
scroll to position [34, 0]
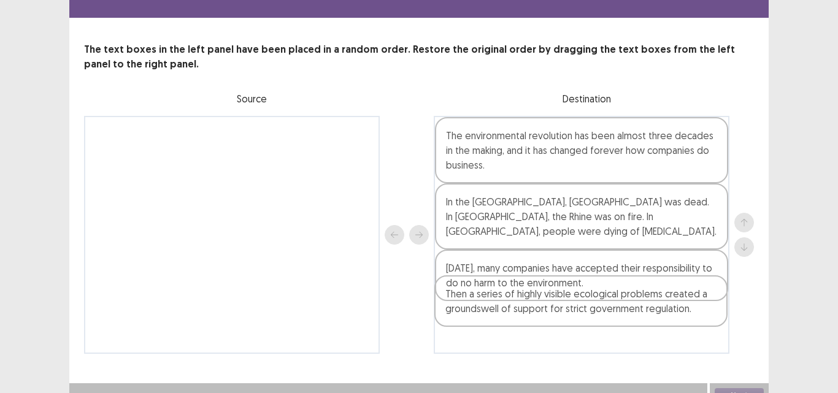
drag, startPoint x: 321, startPoint y: 175, endPoint x: 678, endPoint y: 312, distance: 382.0
click at [678, 312] on div "Then a series of highly visible ecological problems created a groundswell of su…" at bounding box center [419, 235] width 670 height 238
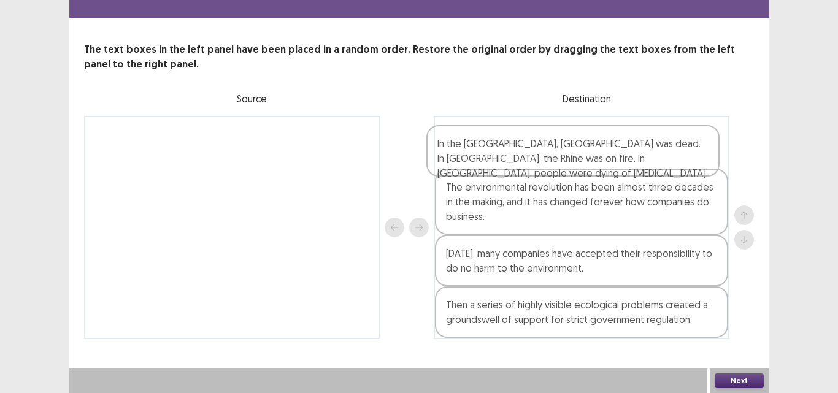
drag, startPoint x: 618, startPoint y: 220, endPoint x: 609, endPoint y: 156, distance: 64.4
click at [609, 156] on div "The environmental revolution has been almost three decades in the making, and i…" at bounding box center [582, 227] width 296 height 223
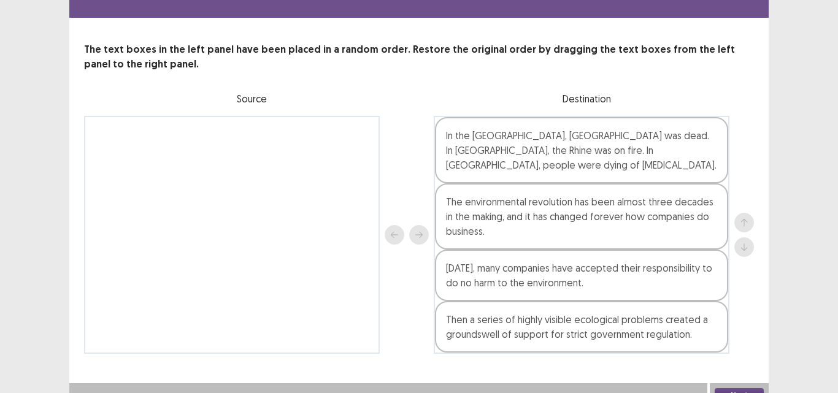
click at [738, 388] on button "Next" at bounding box center [738, 395] width 49 height 15
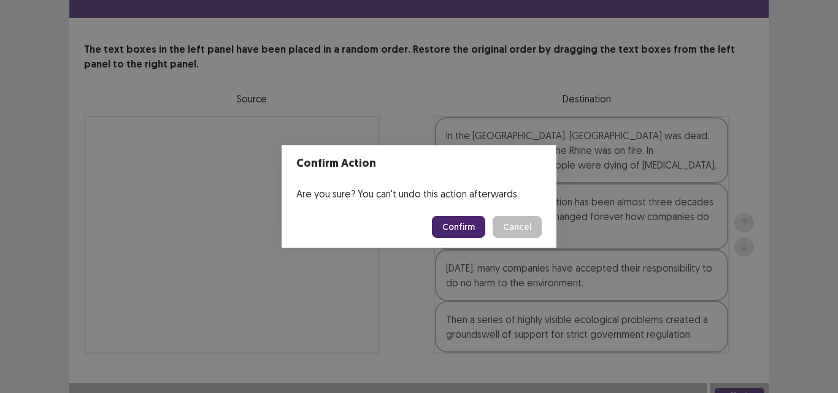
click at [468, 230] on button "Confirm" at bounding box center [458, 227] width 53 height 22
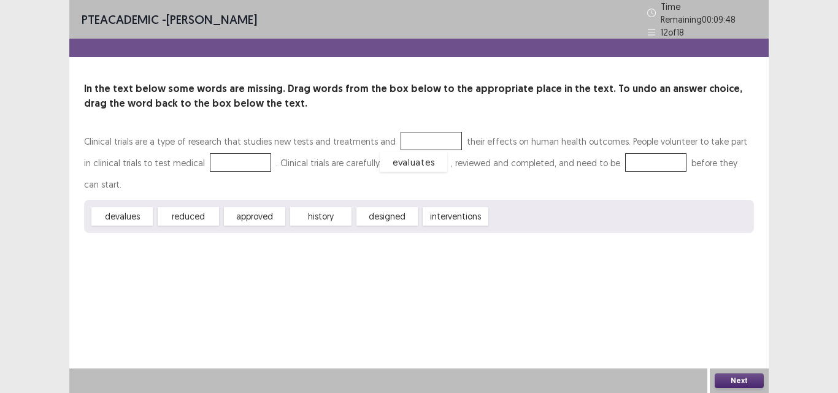
drag, startPoint x: 523, startPoint y: 197, endPoint x: 413, endPoint y: 142, distance: 123.2
drag, startPoint x: 440, startPoint y: 192, endPoint x: 178, endPoint y: 158, distance: 263.4
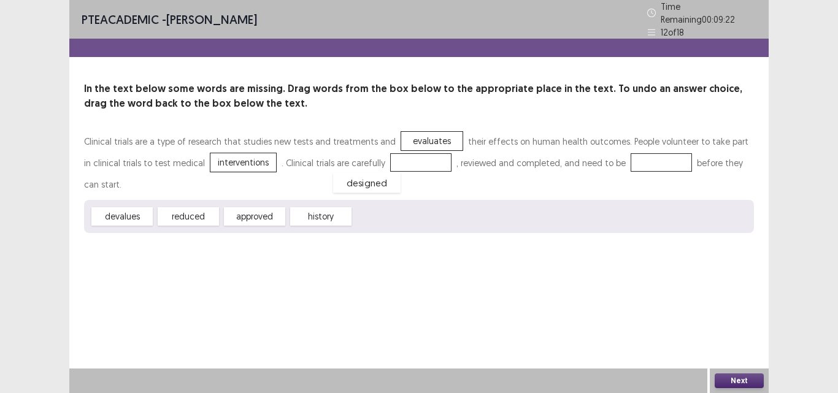
drag, startPoint x: 383, startPoint y: 190, endPoint x: 363, endPoint y: 156, distance: 39.3
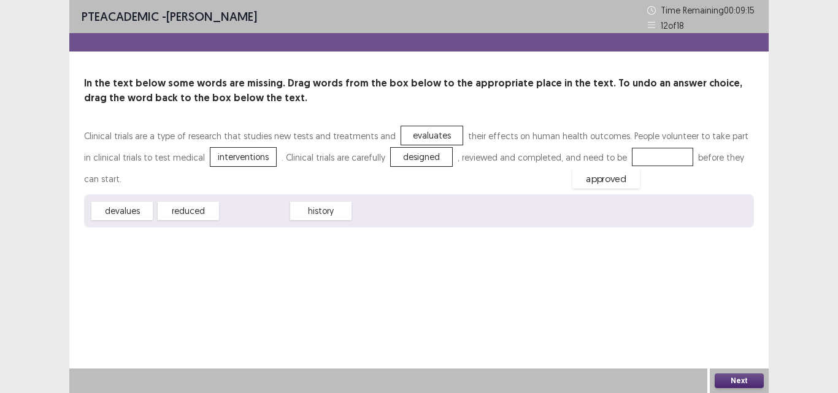
drag, startPoint x: 247, startPoint y: 193, endPoint x: 599, endPoint y: 161, distance: 352.9
click at [735, 382] on button "Next" at bounding box center [738, 380] width 49 height 15
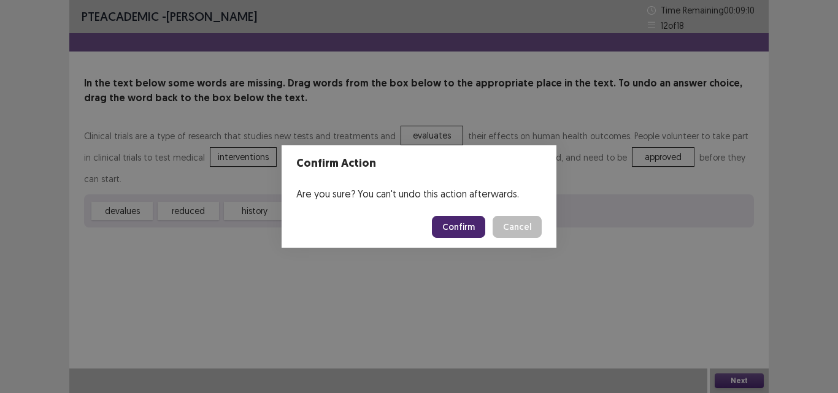
click at [448, 223] on button "Confirm" at bounding box center [458, 227] width 53 height 22
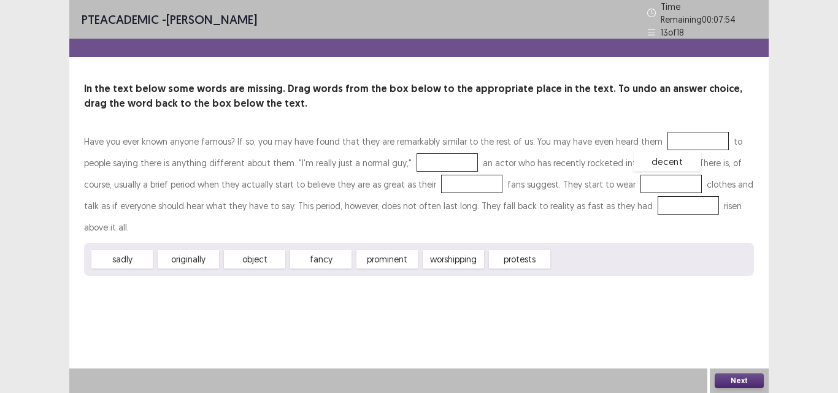
drag, startPoint x: 582, startPoint y: 236, endPoint x: 664, endPoint y: 137, distance: 127.6
drag, startPoint x: 404, startPoint y: 237, endPoint x: 405, endPoint y: 161, distance: 76.1
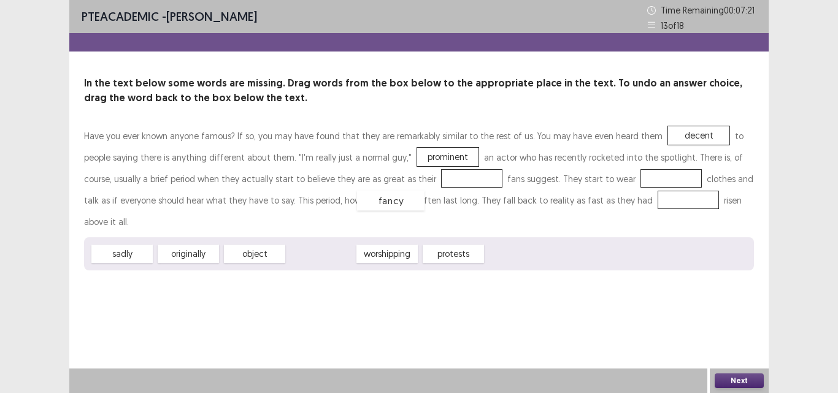
drag, startPoint x: 339, startPoint y: 236, endPoint x: 409, endPoint y: 183, distance: 87.9
drag, startPoint x: 409, startPoint y: 183, endPoint x: 593, endPoint y: 184, distance: 184.0
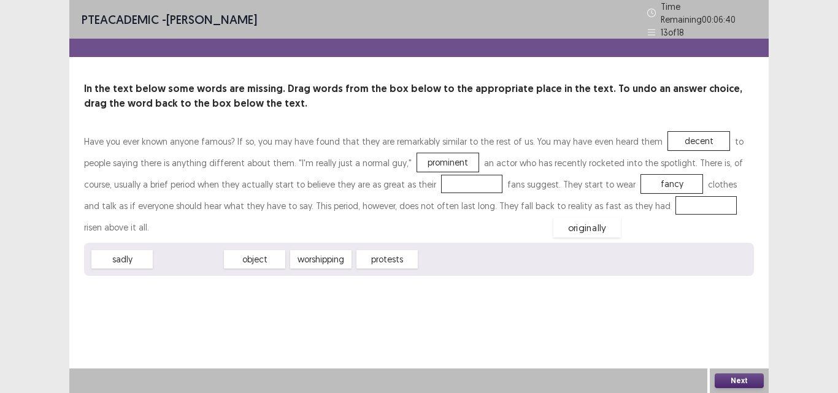
drag, startPoint x: 207, startPoint y: 233, endPoint x: 606, endPoint y: 203, distance: 399.8
drag, startPoint x: 267, startPoint y: 234, endPoint x: 408, endPoint y: 182, distance: 150.6
click at [753, 381] on button "Next" at bounding box center [738, 380] width 49 height 15
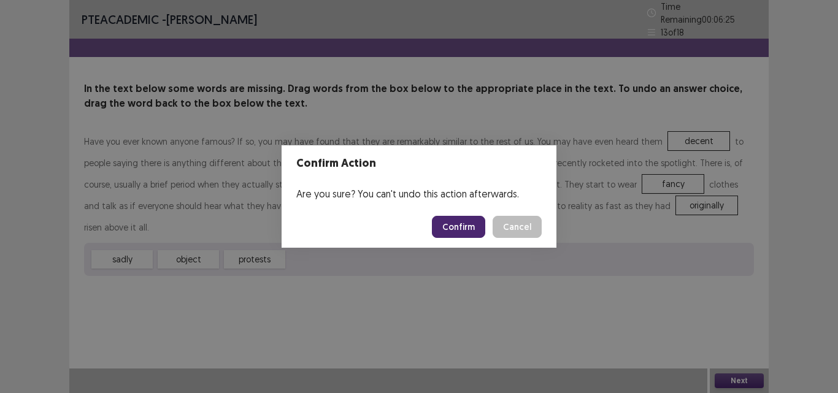
click at [478, 226] on button "Confirm" at bounding box center [458, 227] width 53 height 22
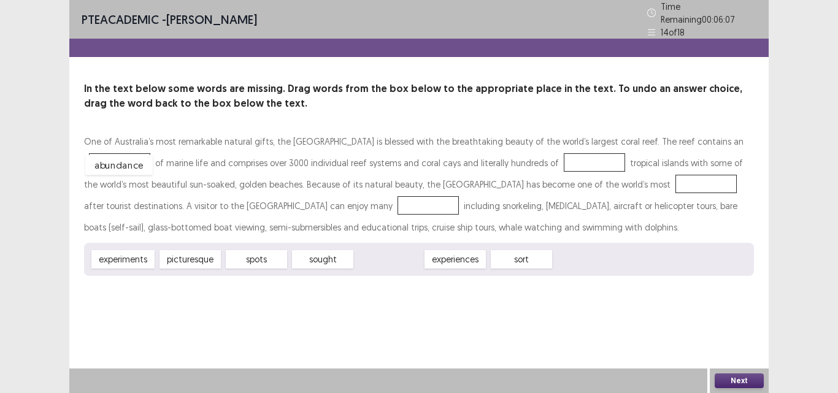
drag, startPoint x: 384, startPoint y: 260, endPoint x: 114, endPoint y: 166, distance: 285.9
drag, startPoint x: 274, startPoint y: 259, endPoint x: 597, endPoint y: 170, distance: 335.6
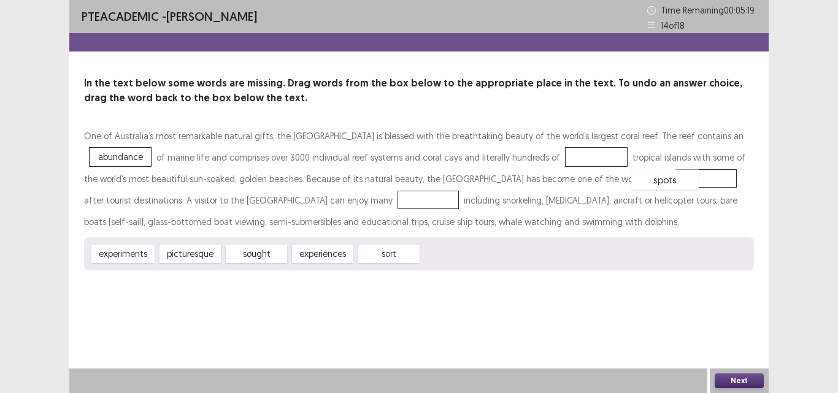
drag, startPoint x: 588, startPoint y: 155, endPoint x: 657, endPoint y: 177, distance: 72.3
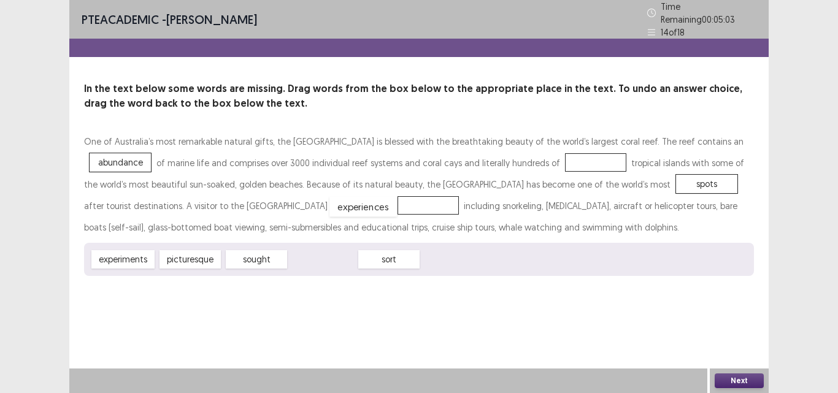
drag, startPoint x: 305, startPoint y: 256, endPoint x: 345, endPoint y: 203, distance: 66.1
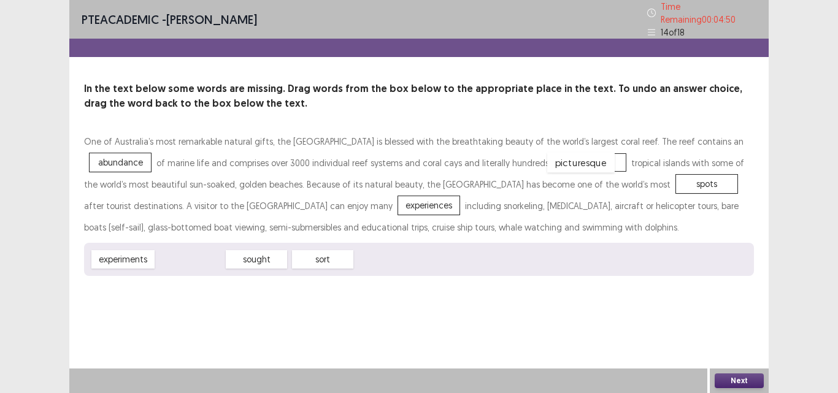
drag, startPoint x: 208, startPoint y: 256, endPoint x: 599, endPoint y: 159, distance: 402.5
click at [732, 386] on button "Next" at bounding box center [738, 380] width 49 height 15
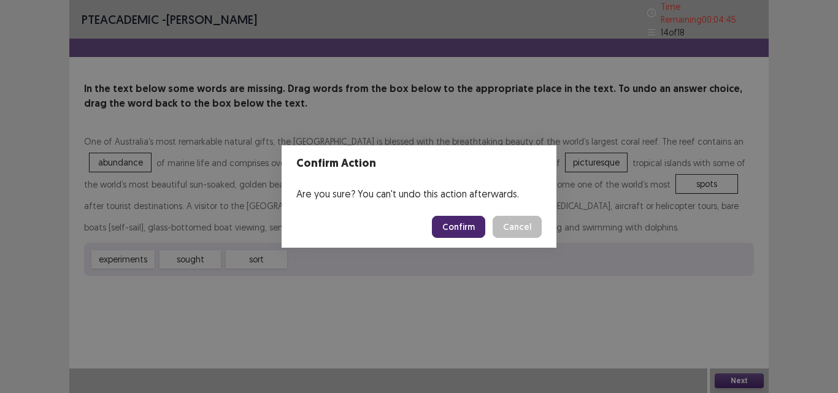
click at [460, 228] on button "Confirm" at bounding box center [458, 227] width 53 height 22
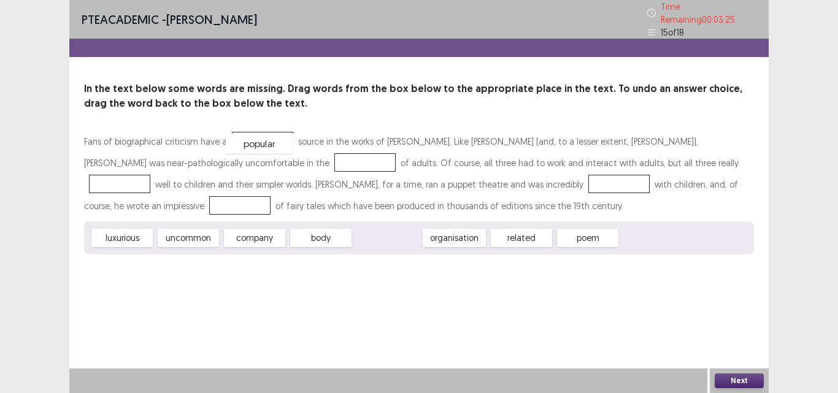
drag, startPoint x: 394, startPoint y: 236, endPoint x: 267, endPoint y: 142, distance: 158.7
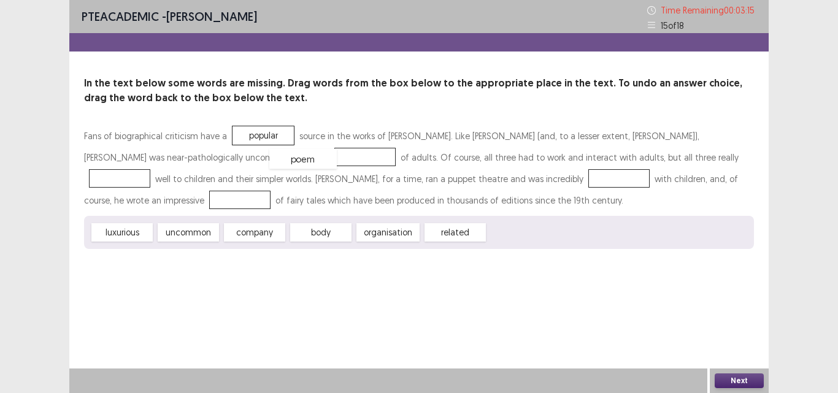
drag, startPoint x: 524, startPoint y: 239, endPoint x: 304, endPoint y: 166, distance: 231.6
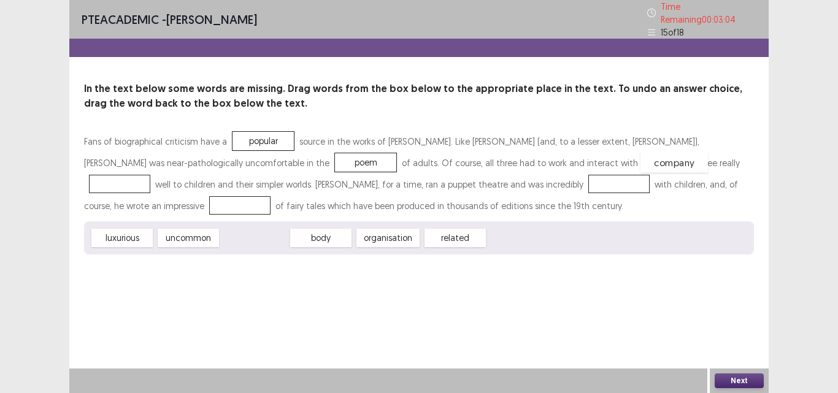
drag, startPoint x: 267, startPoint y: 233, endPoint x: 687, endPoint y: 158, distance: 426.2
drag, startPoint x: 285, startPoint y: 162, endPoint x: 118, endPoint y: 208, distance: 173.0
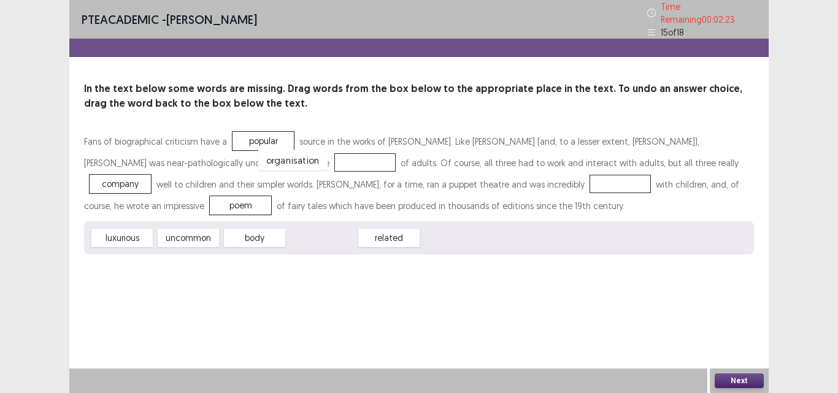
drag, startPoint x: 312, startPoint y: 232, endPoint x: 282, endPoint y: 155, distance: 83.3
drag, startPoint x: 324, startPoint y: 238, endPoint x: 489, endPoint y: 183, distance: 173.4
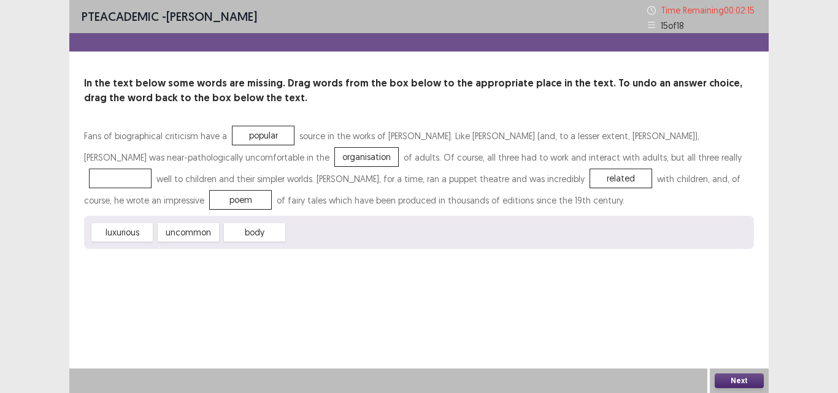
drag, startPoint x: 682, startPoint y: 158, endPoint x: 477, endPoint y: 185, distance: 206.6
drag, startPoint x: 334, startPoint y: 235, endPoint x: 694, endPoint y: 159, distance: 367.3
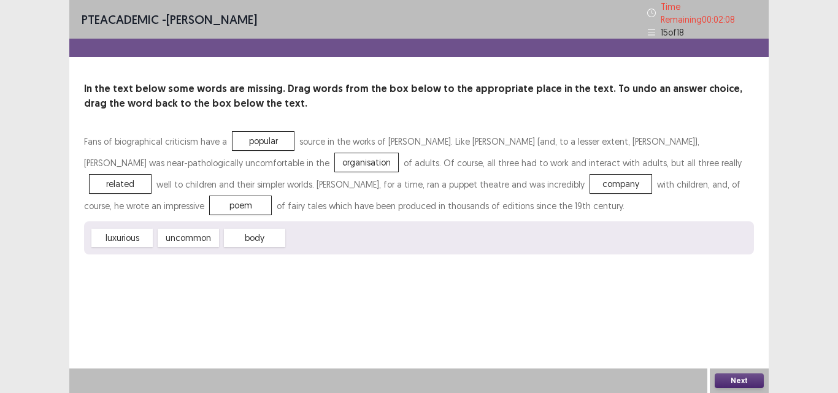
click at [731, 375] on button "Next" at bounding box center [738, 380] width 49 height 15
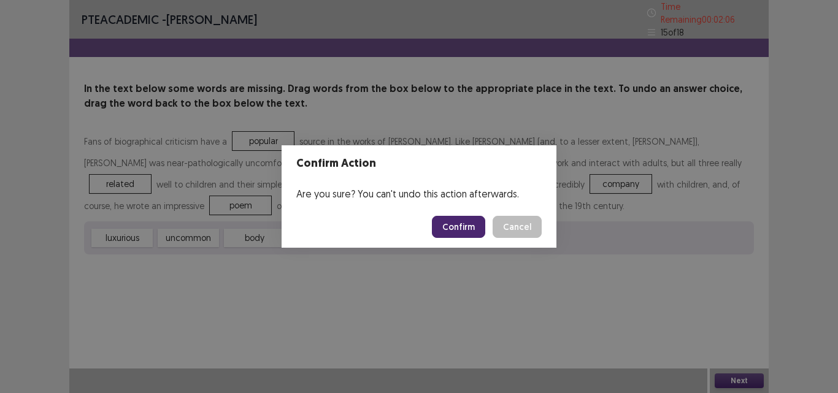
click at [464, 222] on button "Confirm" at bounding box center [458, 227] width 53 height 22
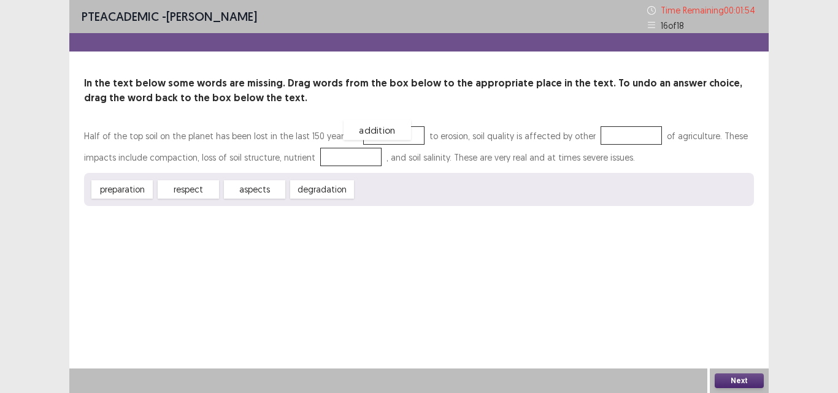
drag, startPoint x: 404, startPoint y: 195, endPoint x: 392, endPoint y: 136, distance: 60.7
drag, startPoint x: 266, startPoint y: 194, endPoint x: 618, endPoint y: 142, distance: 355.8
drag, startPoint x: 244, startPoint y: 191, endPoint x: 342, endPoint y: 156, distance: 103.6
click at [752, 381] on button "Next" at bounding box center [738, 380] width 49 height 15
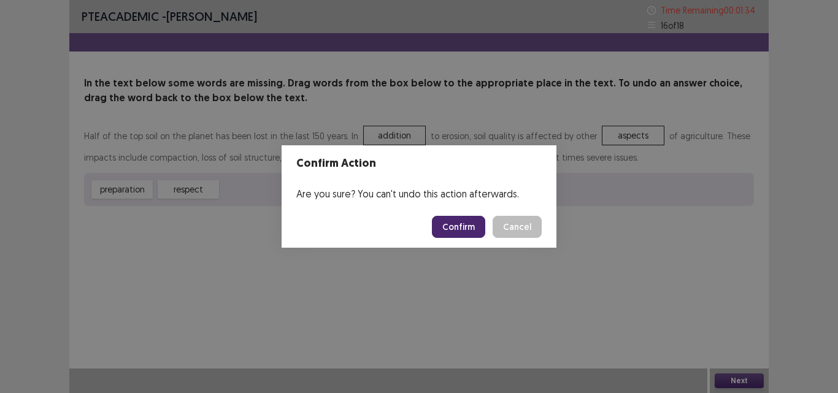
click at [469, 225] on button "Confirm" at bounding box center [458, 227] width 53 height 22
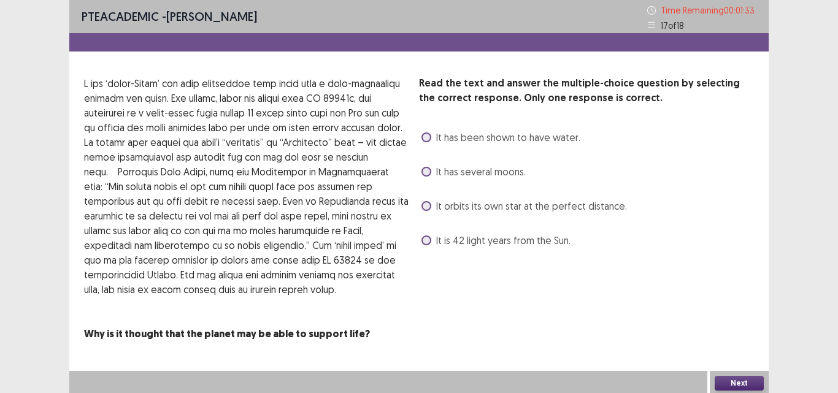
click at [417, 167] on div "Read the text and answer the multiple-choice question by selecting the correct …" at bounding box center [418, 209] width 699 height 266
click at [429, 173] on span at bounding box center [426, 172] width 10 height 10
click at [735, 385] on button "Next" at bounding box center [738, 383] width 49 height 15
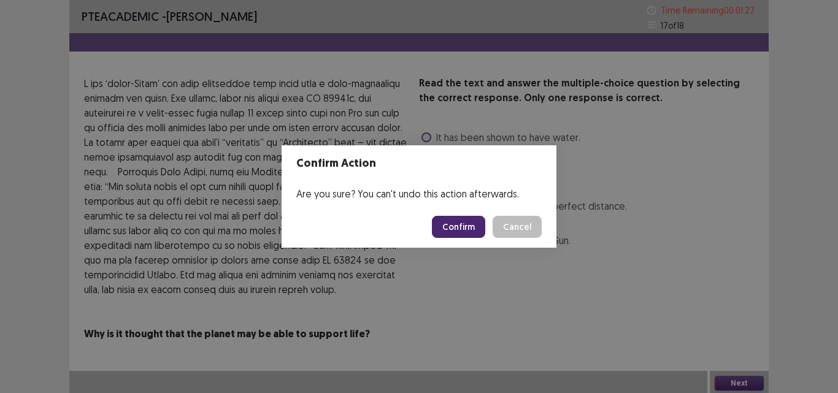
click at [453, 226] on button "Confirm" at bounding box center [458, 227] width 53 height 22
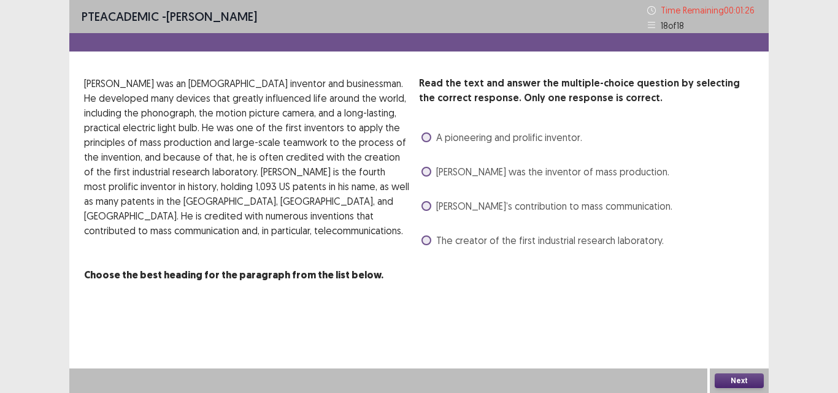
click at [427, 150] on div "Read the text and answer the multiple-choice question by selecting the correct …" at bounding box center [586, 163] width 335 height 174
click at [426, 139] on span at bounding box center [426, 137] width 10 height 10
click at [722, 378] on button "Next" at bounding box center [738, 380] width 49 height 15
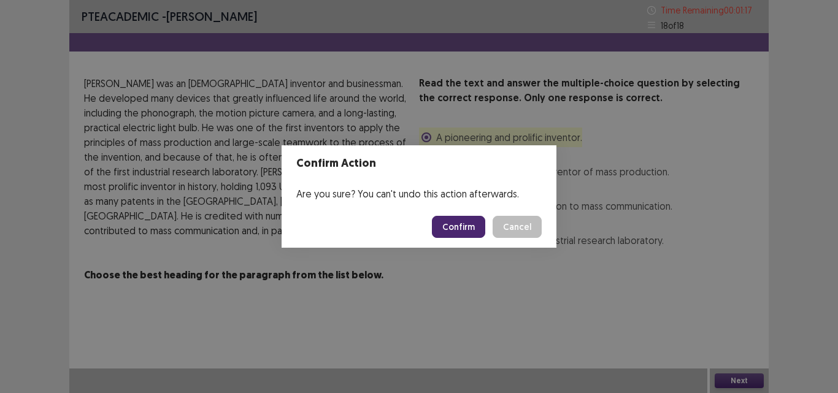
click at [477, 225] on button "Confirm" at bounding box center [458, 227] width 53 height 22
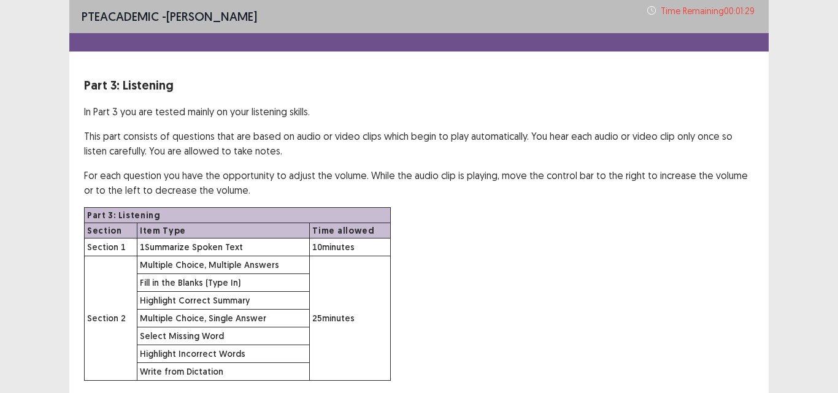
click at [637, 238] on div "Part 3: Listening Section Item Type Time allowed Section 1 1 Summarize Spoken T…" at bounding box center [419, 294] width 670 height 174
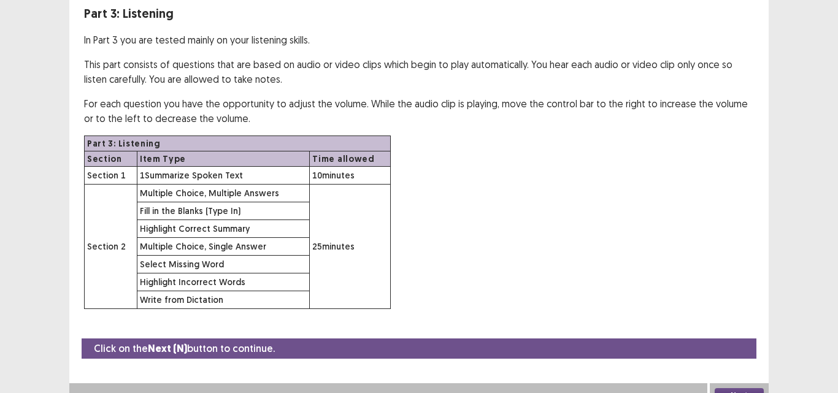
scroll to position [74, 0]
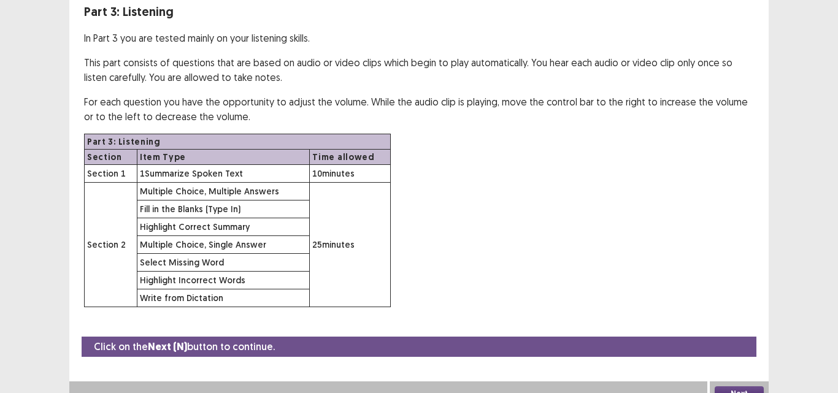
click at [801, 307] on div "PTE academic - [PERSON_NAME] Time Remaining 00 : 01 : 22 Part 3: Listening In P…" at bounding box center [419, 166] width 838 height 480
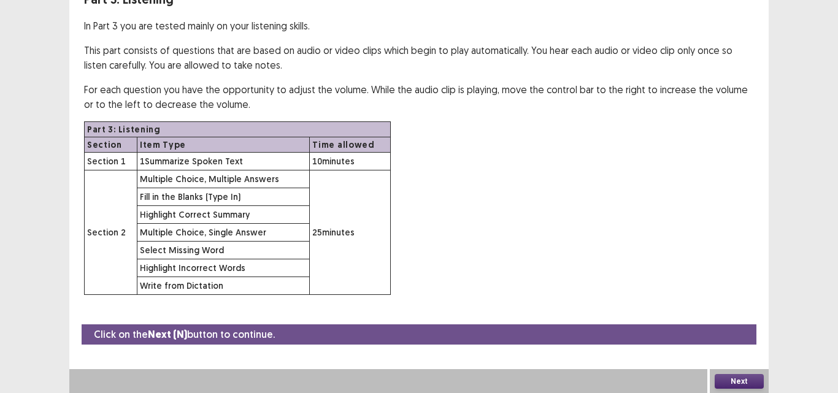
scroll to position [86, 0]
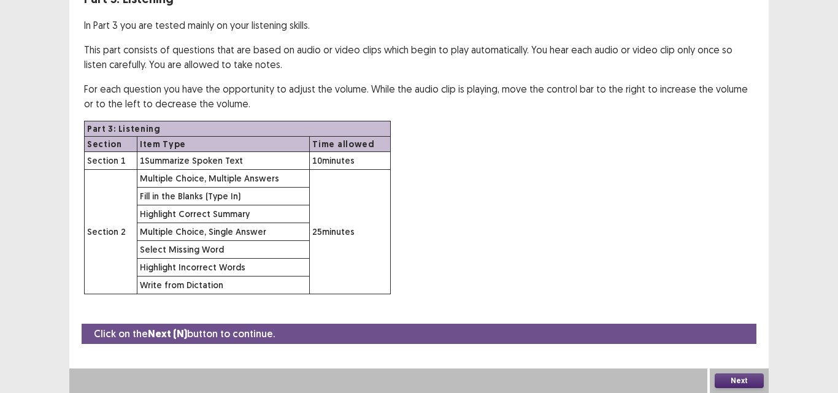
click at [718, 381] on button "Next" at bounding box center [738, 380] width 49 height 15
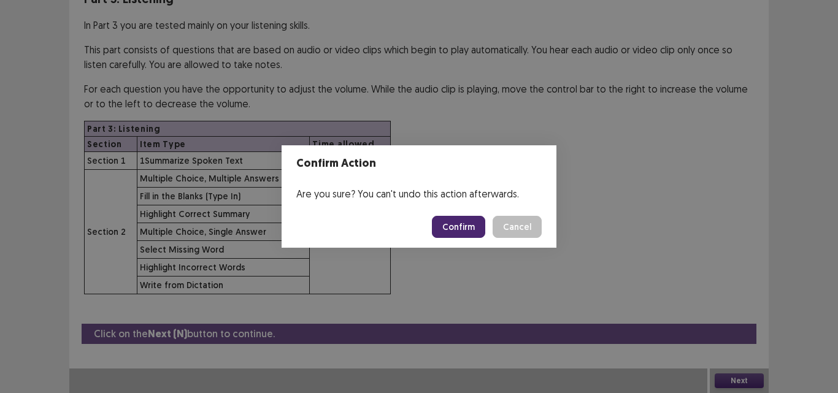
click at [481, 218] on button "Confirm" at bounding box center [458, 227] width 53 height 22
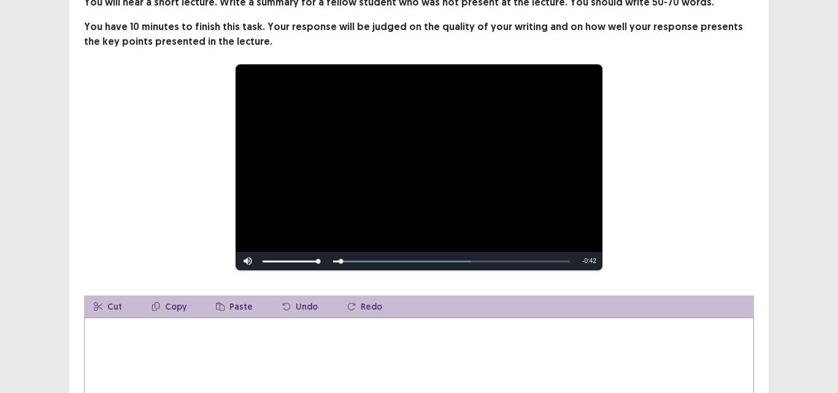
scroll to position [111, 0]
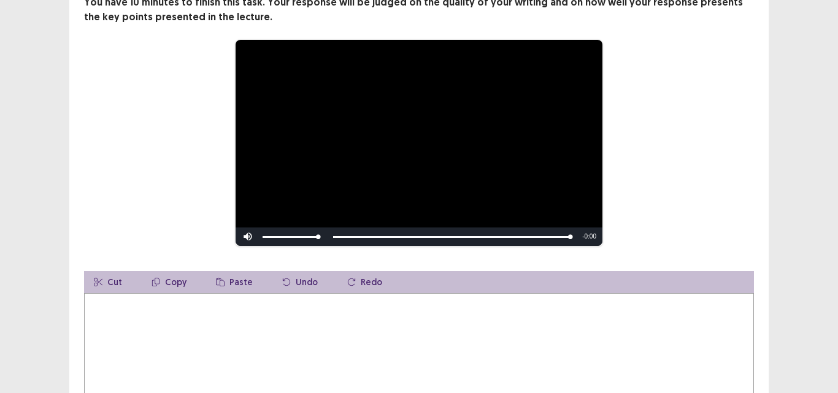
click at [131, 295] on textarea at bounding box center [419, 360] width 670 height 135
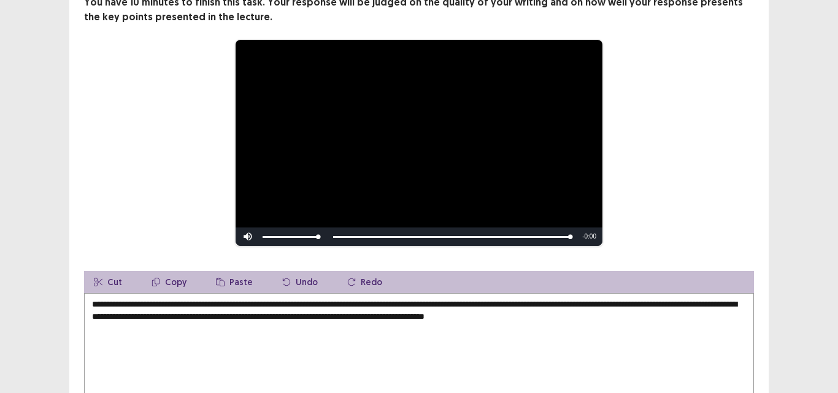
click at [837, 229] on div "**********" at bounding box center [419, 196] width 838 height 615
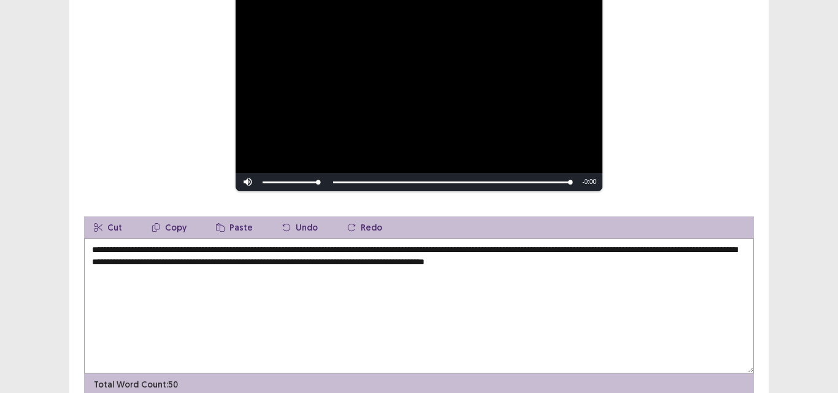
scroll to position [185, 0]
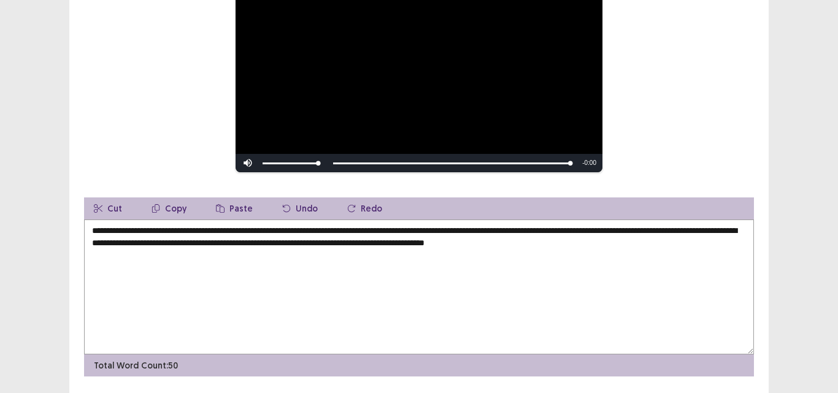
click at [689, 237] on textarea "**********" at bounding box center [419, 287] width 670 height 135
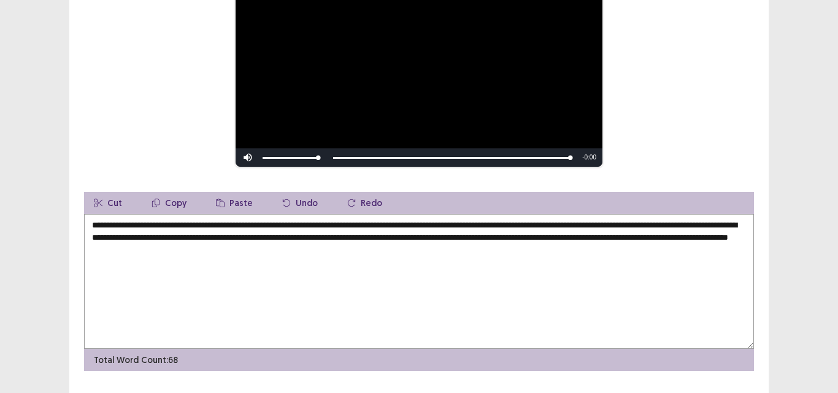
click at [452, 226] on textarea "**********" at bounding box center [419, 281] width 670 height 135
click at [494, 253] on textarea "**********" at bounding box center [419, 281] width 670 height 135
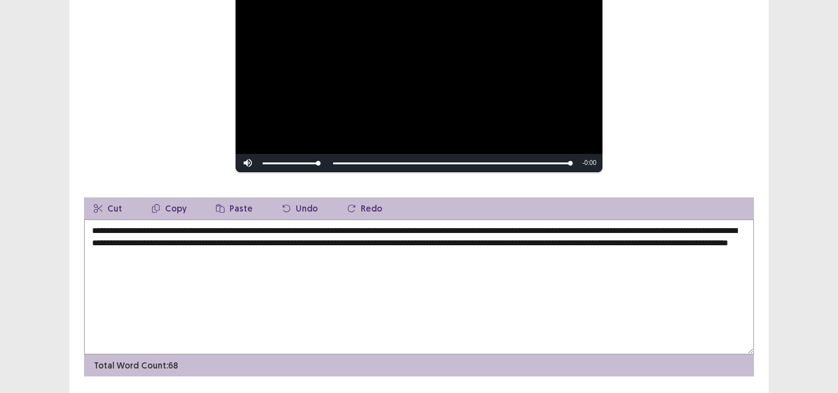
click at [232, 250] on textarea "**********" at bounding box center [419, 287] width 670 height 135
click at [224, 251] on textarea "**********" at bounding box center [419, 287] width 670 height 135
click at [478, 275] on textarea "**********" at bounding box center [419, 287] width 670 height 135
type textarea "**********"
click at [822, 329] on div "**********" at bounding box center [419, 122] width 838 height 615
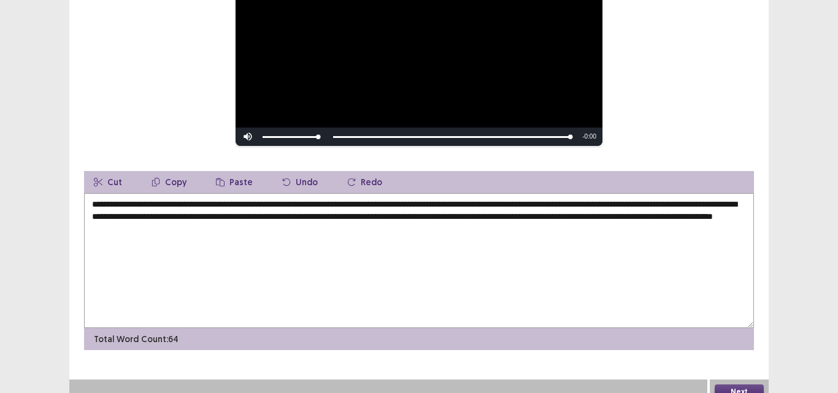
scroll to position [216, 0]
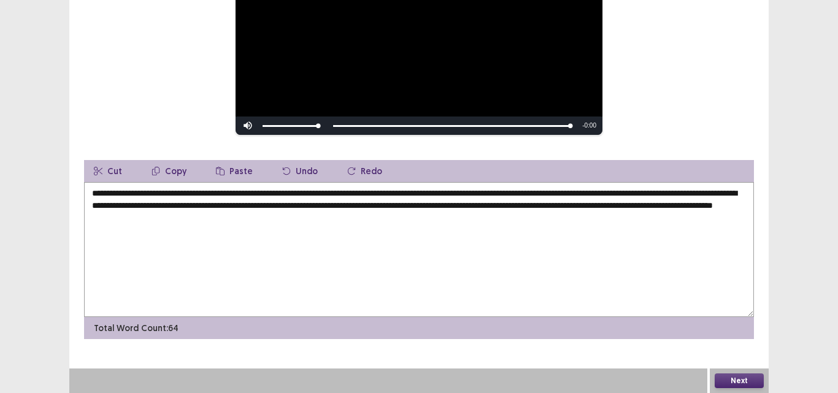
click at [754, 383] on button "Next" at bounding box center [738, 380] width 49 height 15
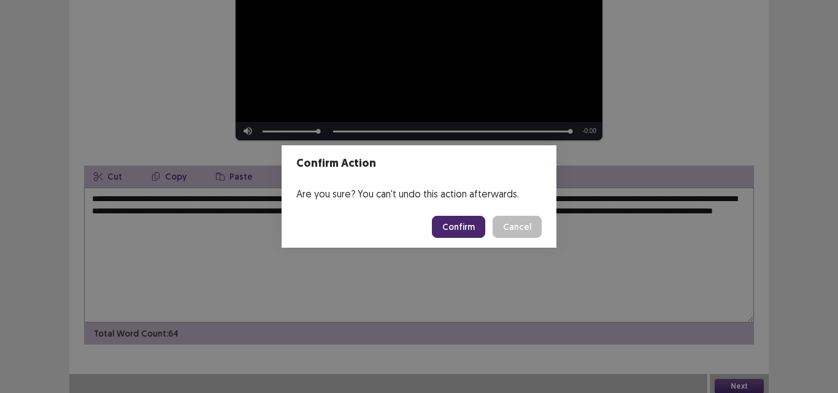
click at [459, 231] on button "Confirm" at bounding box center [458, 227] width 53 height 22
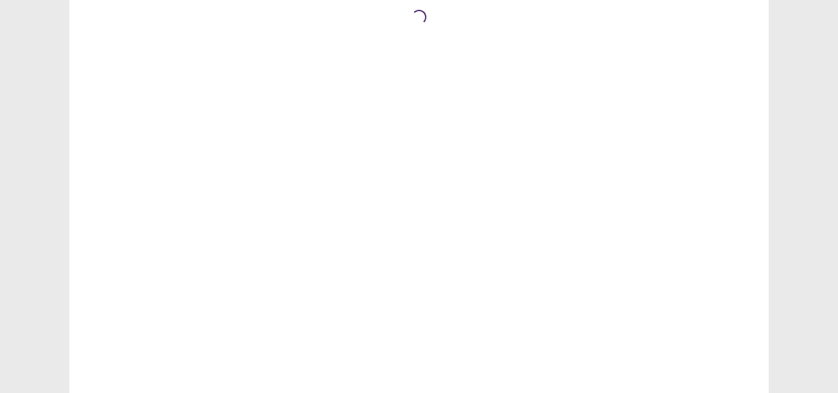
scroll to position [0, 0]
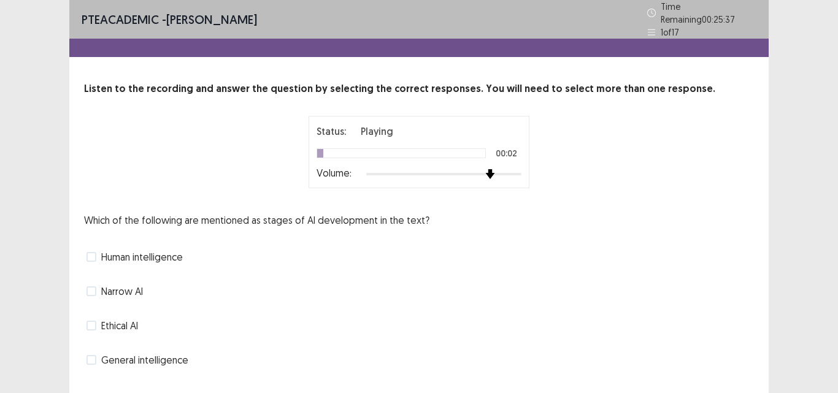
click at [492, 169] on div at bounding box center [443, 174] width 155 height 10
click at [93, 356] on span at bounding box center [91, 360] width 10 height 10
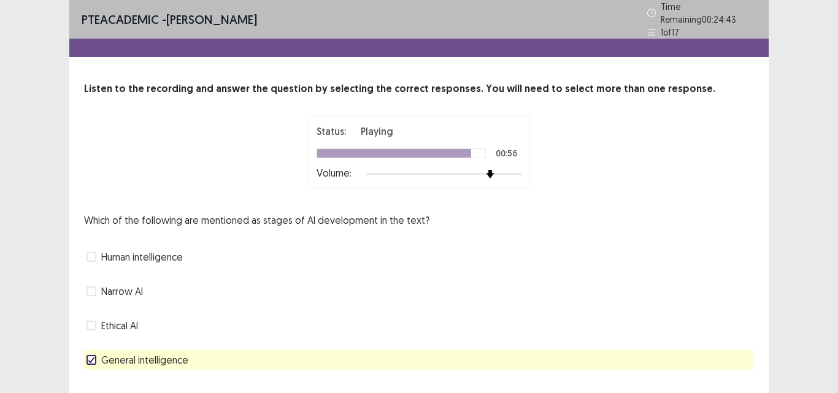
click at [827, 240] on div "PTE academic - [PERSON_NAME] Time Remaining 00 : 24 : 43 1 of 17 Listen to the …" at bounding box center [419, 212] width 838 height 424
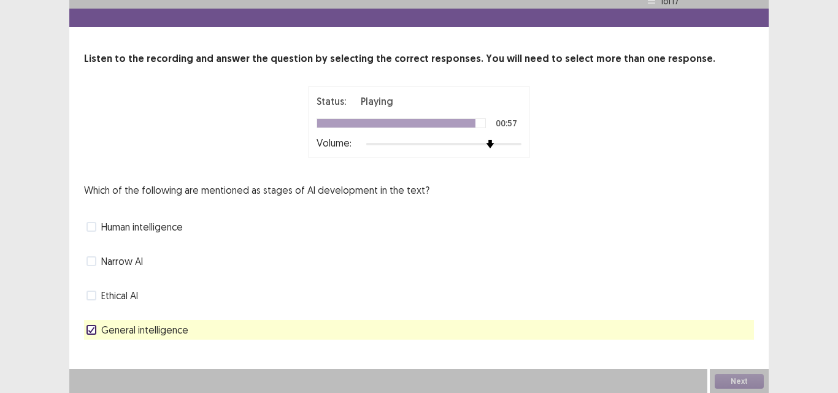
scroll to position [25, 0]
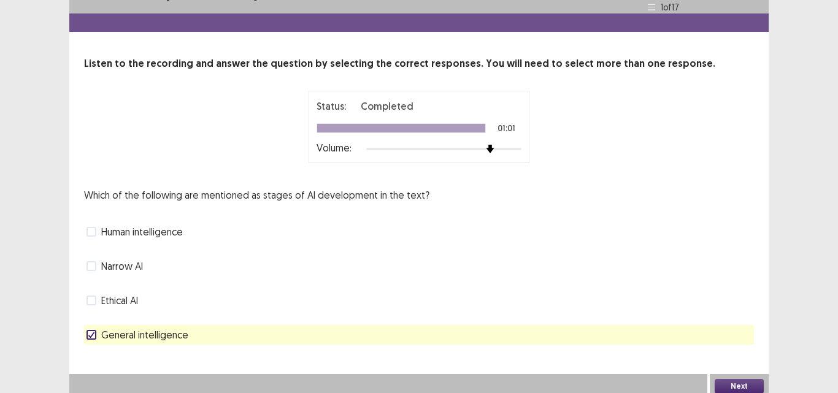
click at [734, 379] on button "Next" at bounding box center [738, 386] width 49 height 15
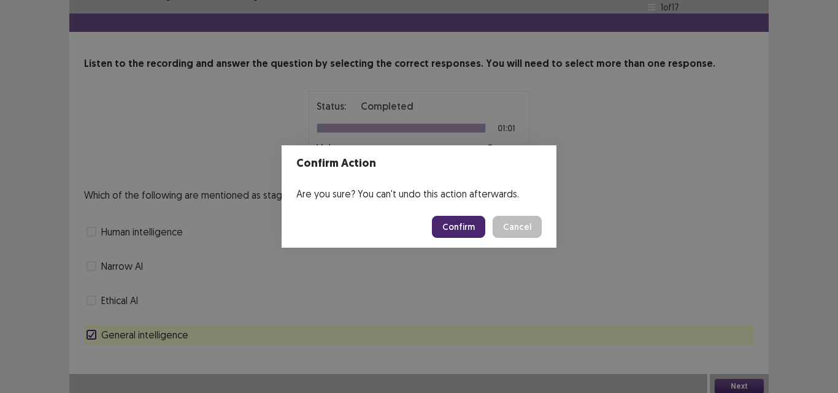
click at [468, 231] on button "Confirm" at bounding box center [458, 227] width 53 height 22
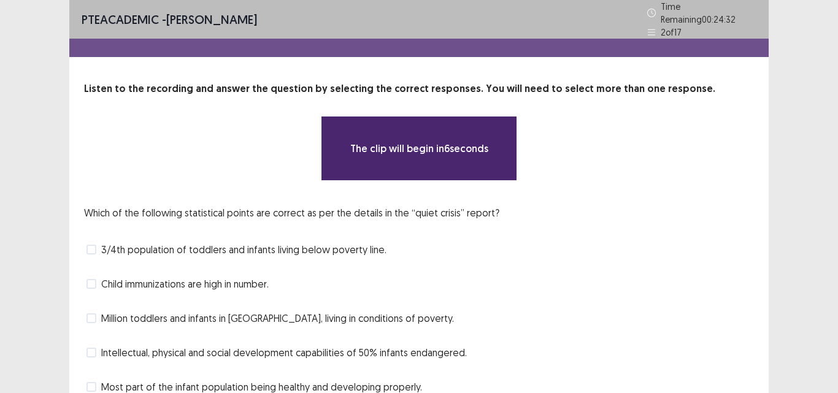
click at [645, 251] on div "3/4th population of toddlers and infants living below poverty line." at bounding box center [419, 250] width 670 height 20
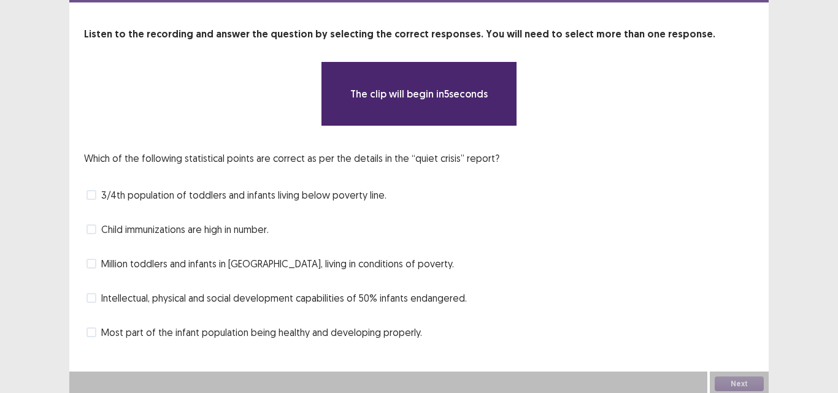
scroll to position [52, 0]
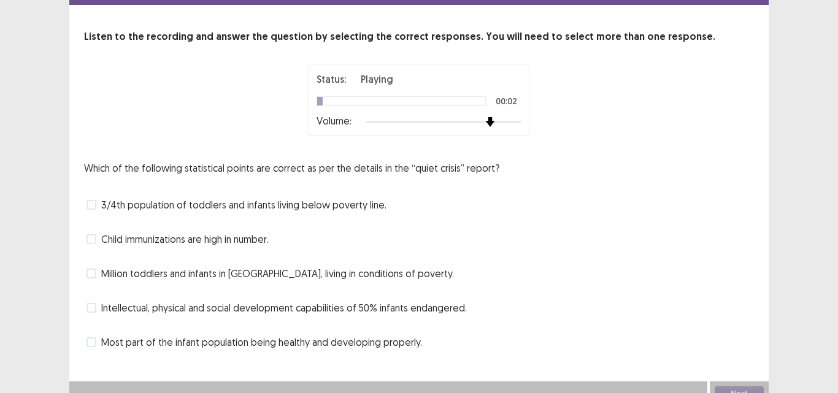
click at [487, 119] on div at bounding box center [443, 122] width 155 height 10
click at [135, 203] on span "3/4th population of toddlers and infants living below poverty line." at bounding box center [243, 204] width 285 height 15
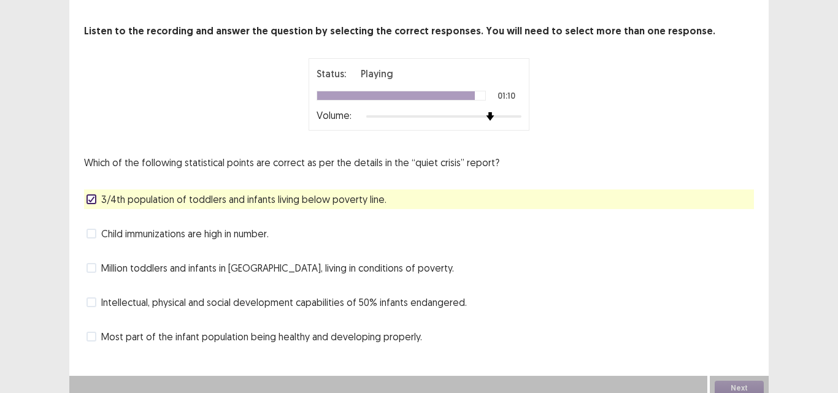
click at [738, 312] on div "Intellectual, physical and social development capabilities of 50% infants endan…" at bounding box center [419, 303] width 670 height 20
click at [732, 383] on button "Next" at bounding box center [738, 388] width 49 height 15
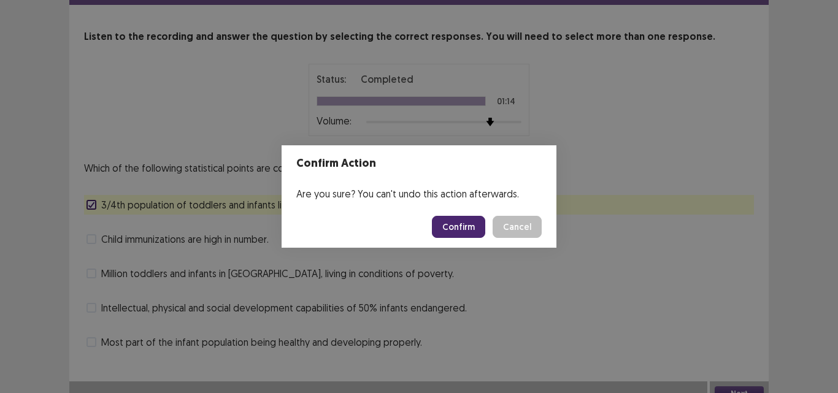
click at [473, 228] on button "Confirm" at bounding box center [458, 227] width 53 height 22
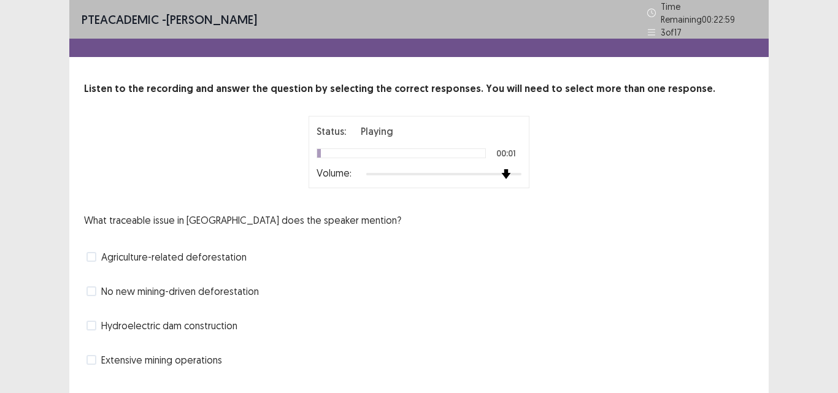
click at [507, 169] on div at bounding box center [443, 174] width 155 height 10
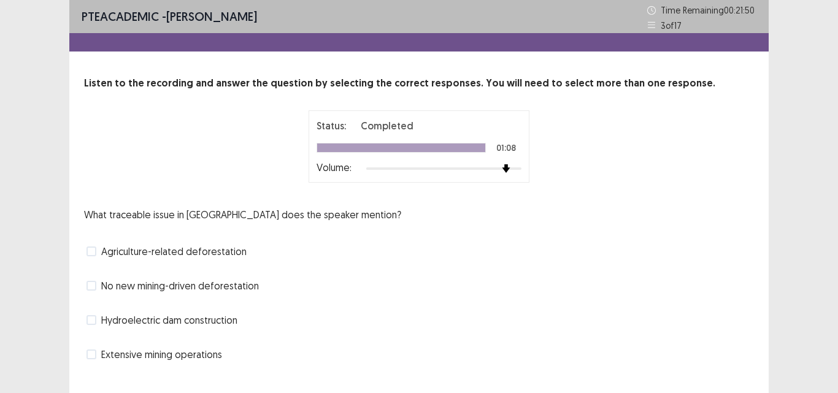
click at [94, 247] on span at bounding box center [91, 252] width 10 height 10
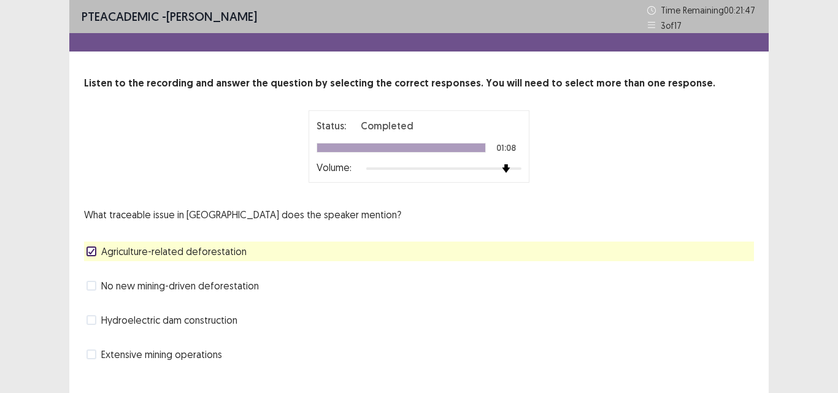
click at [599, 305] on div "What traceable issue in [GEOGRAPHIC_DATA] does the speaker mention? Agriculture…" at bounding box center [419, 285] width 670 height 157
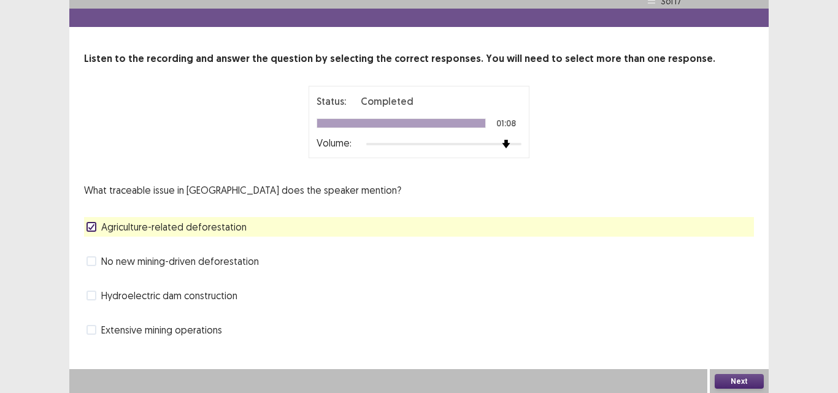
scroll to position [25, 0]
click at [721, 380] on button "Next" at bounding box center [738, 380] width 49 height 15
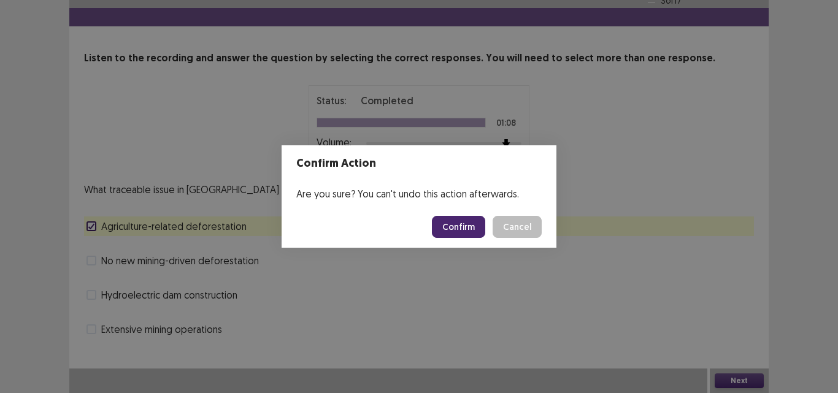
click at [469, 223] on button "Confirm" at bounding box center [458, 227] width 53 height 22
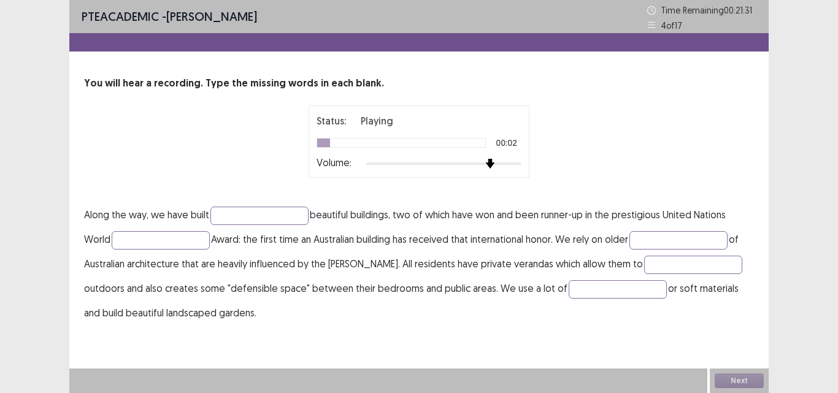
click at [488, 167] on div at bounding box center [443, 164] width 155 height 10
click at [245, 218] on input "text" at bounding box center [259, 216] width 98 height 18
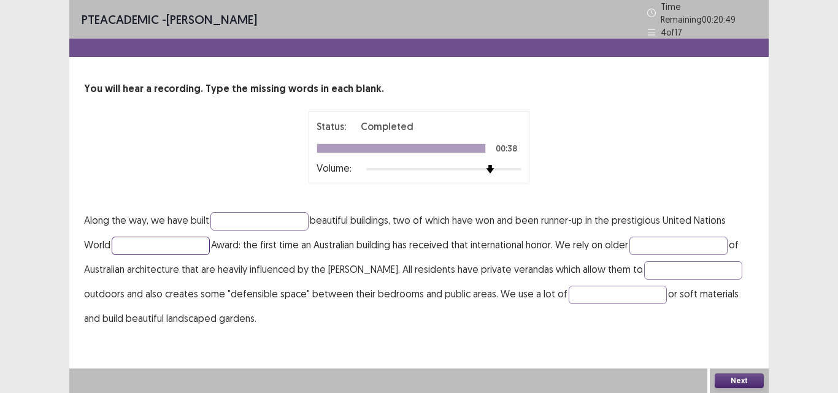
click at [178, 237] on input "text" at bounding box center [161, 246] width 98 height 18
type input "*******"
click at [660, 240] on input "text" at bounding box center [678, 246] width 98 height 18
type input "********"
click at [661, 261] on input "text" at bounding box center [693, 270] width 98 height 18
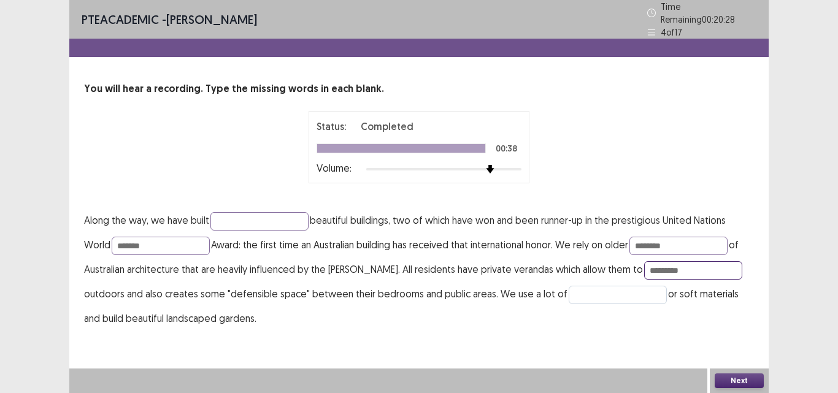
type input "*********"
click at [569, 286] on input "text" at bounding box center [618, 295] width 98 height 18
type input "*******"
click at [567, 315] on p "Along the way, we have built beautiful buildings, two of which have won and bee…" at bounding box center [419, 269] width 670 height 123
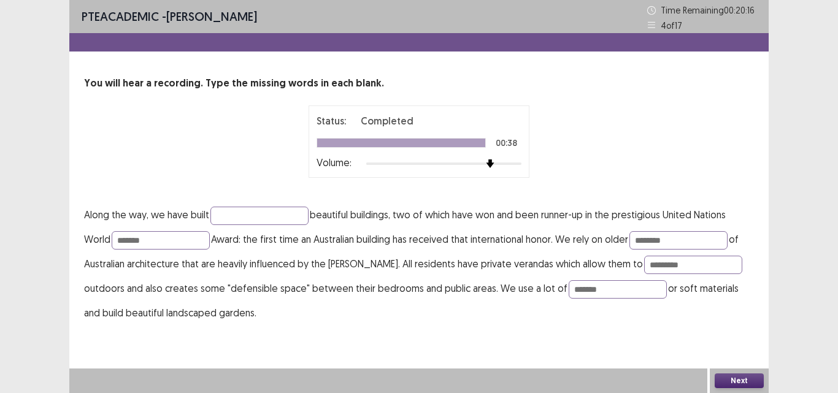
click at [738, 379] on button "Next" at bounding box center [738, 380] width 49 height 15
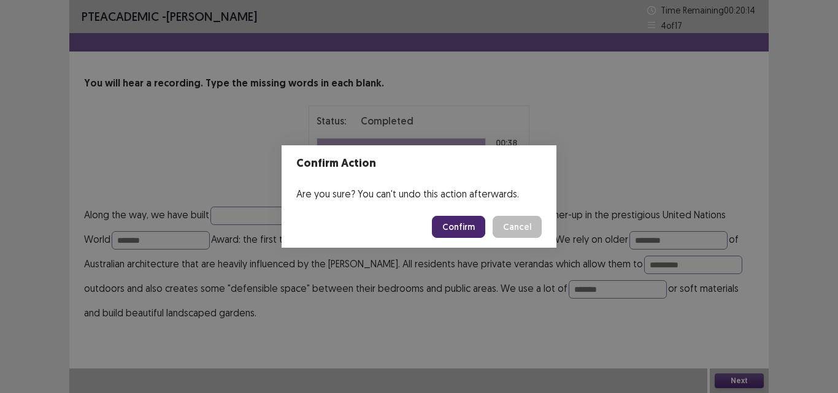
click at [477, 227] on button "Confirm" at bounding box center [458, 227] width 53 height 22
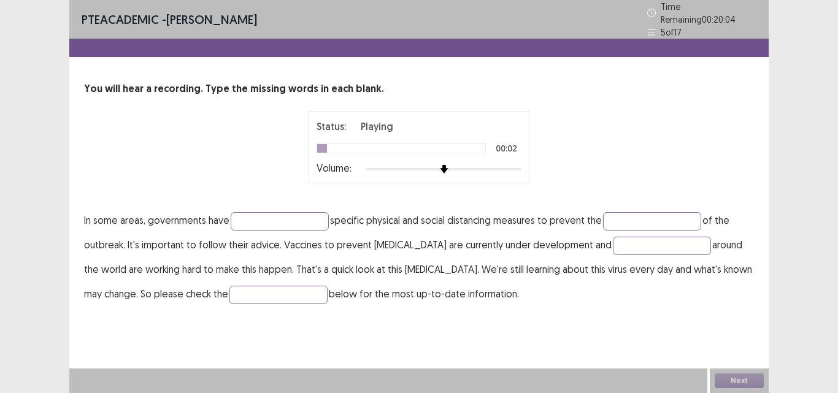
click at [507, 144] on p "00:02" at bounding box center [506, 148] width 21 height 9
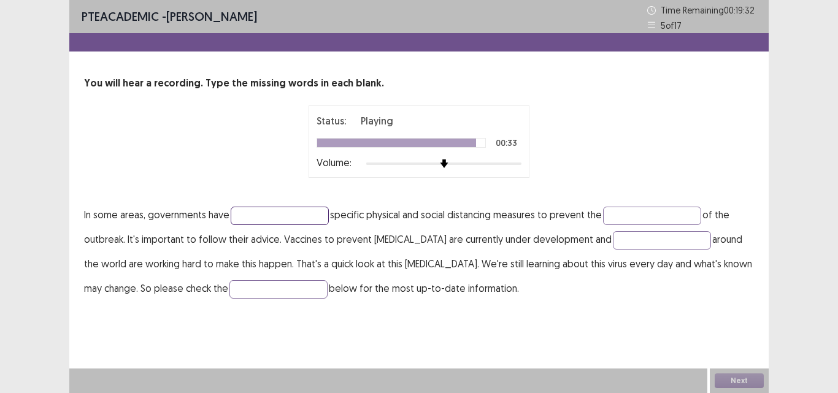
click at [259, 219] on input "text" at bounding box center [280, 216] width 98 height 18
type input "**********"
click at [642, 215] on input "text" at bounding box center [652, 216] width 98 height 18
type input "******"
click at [613, 243] on input "text" at bounding box center [662, 240] width 98 height 18
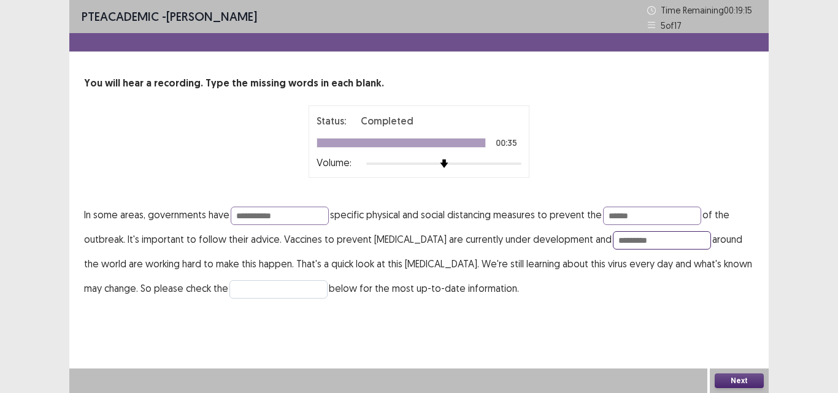
type input "*********"
click at [301, 289] on input "text" at bounding box center [278, 289] width 98 height 18
type input "*******"
click at [729, 378] on button "Next" at bounding box center [738, 380] width 49 height 15
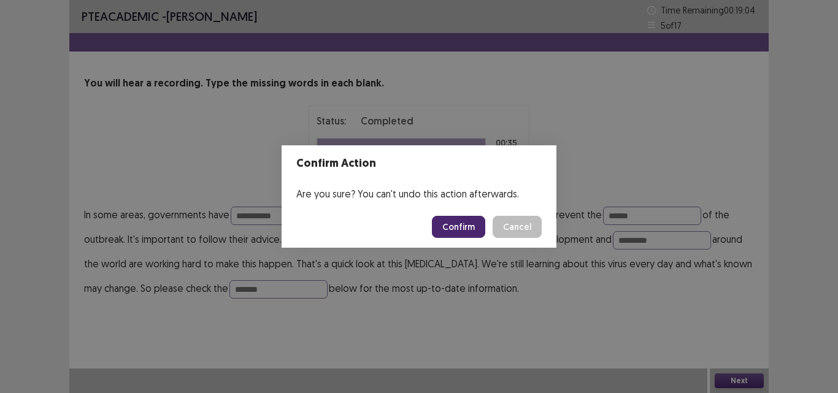
click at [469, 228] on button "Confirm" at bounding box center [458, 227] width 53 height 22
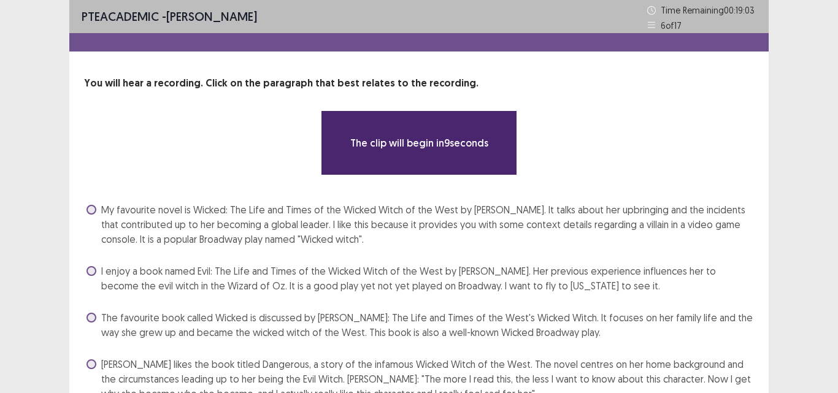
click at [627, 145] on div "The clip will begin in 9 seconds" at bounding box center [419, 142] width 670 height 65
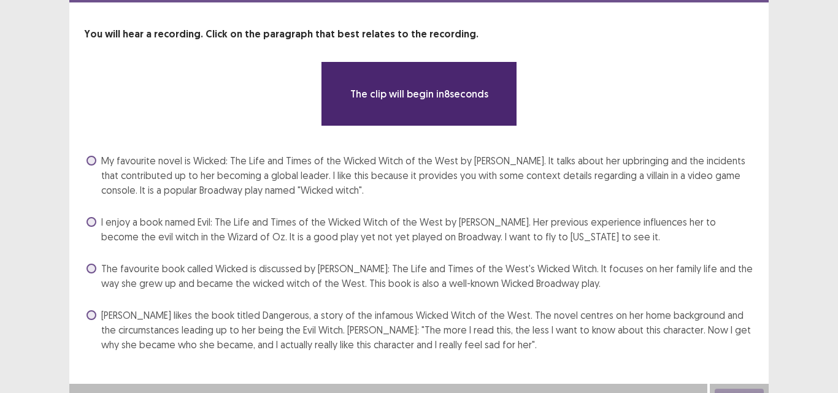
scroll to position [64, 0]
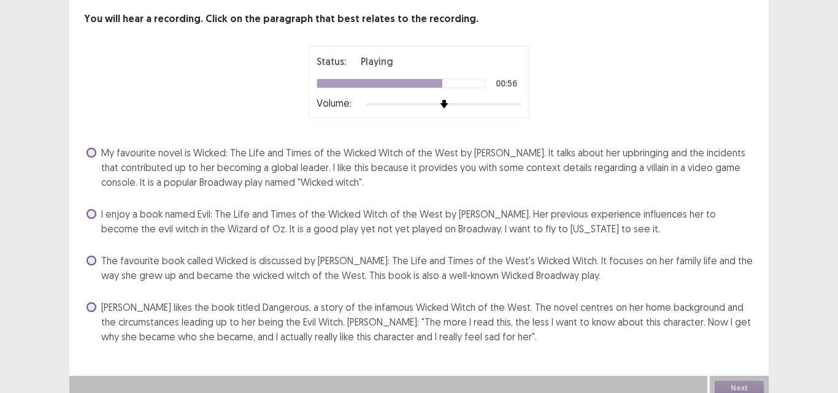
click at [107, 261] on span "The favourite book called Wicked is discussed by [PERSON_NAME]: The Life and Ti…" at bounding box center [427, 267] width 653 height 29
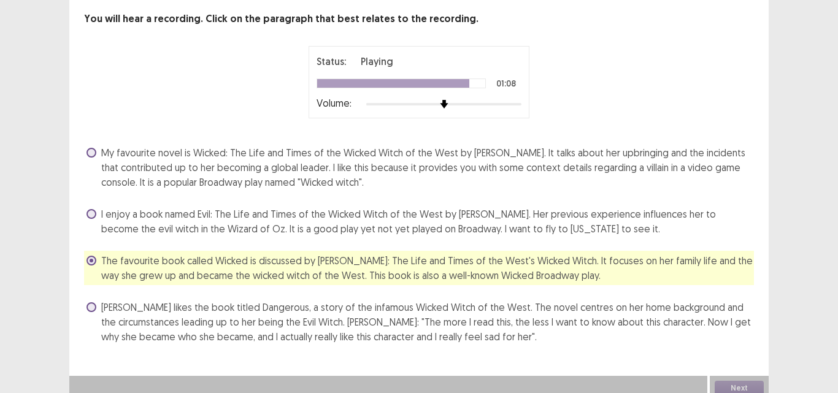
click at [114, 308] on span "[PERSON_NAME] likes the book titled Dangerous, a story of the infamous Wicked W…" at bounding box center [427, 322] width 653 height 44
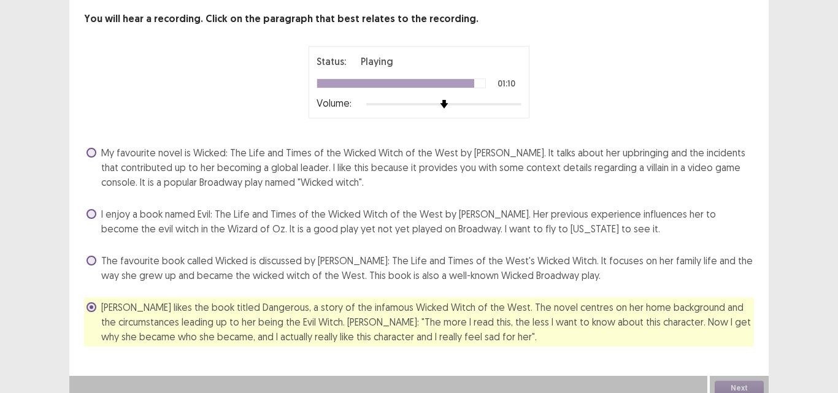
click at [98, 270] on label "The favourite book called Wicked is discussed by [PERSON_NAME]: The Life and Ti…" at bounding box center [419, 267] width 667 height 29
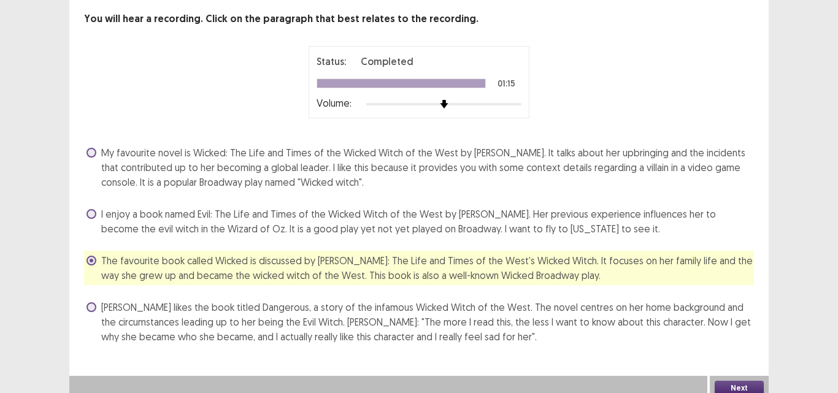
click at [726, 383] on button "Next" at bounding box center [738, 388] width 49 height 15
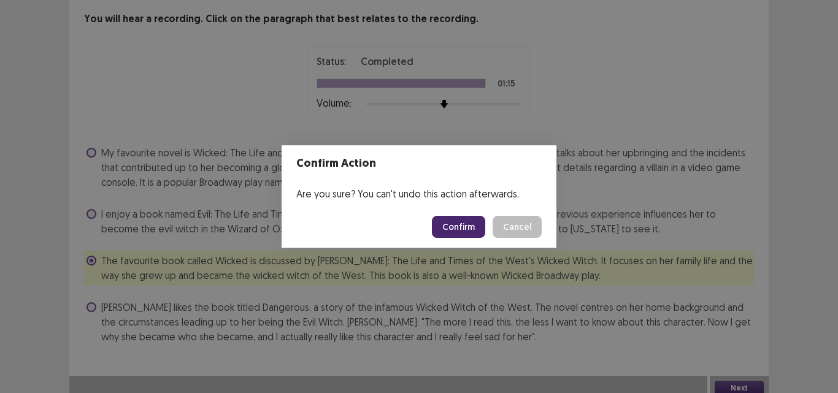
click at [461, 224] on button "Confirm" at bounding box center [458, 227] width 53 height 22
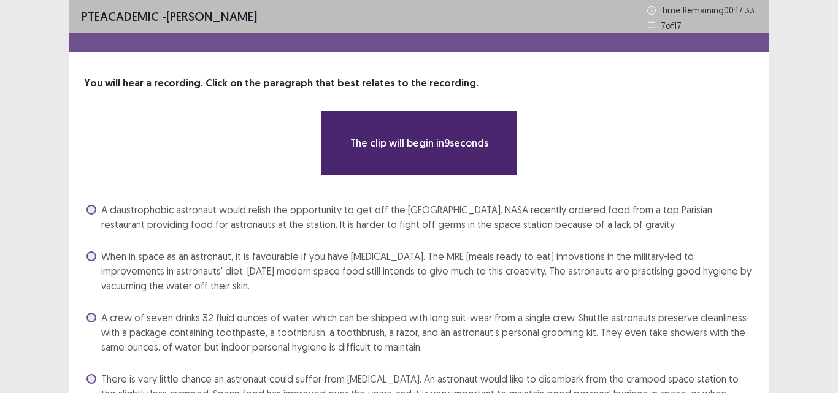
click at [602, 161] on div "The clip will begin in 9 seconds" at bounding box center [419, 142] width 670 height 65
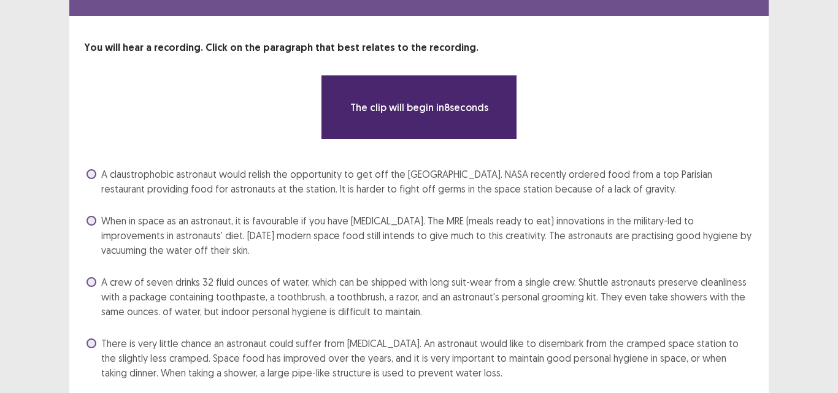
scroll to position [49, 0]
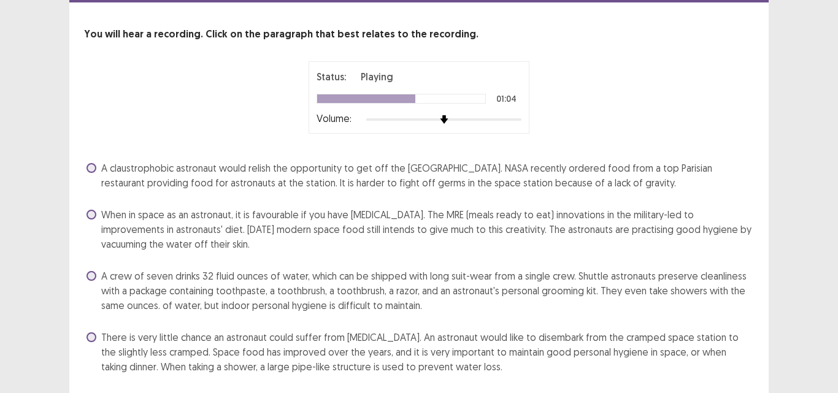
click at [142, 305] on span "A crew of seven drinks 32 fluid ounces of water, which can be shipped with long…" at bounding box center [427, 291] width 653 height 44
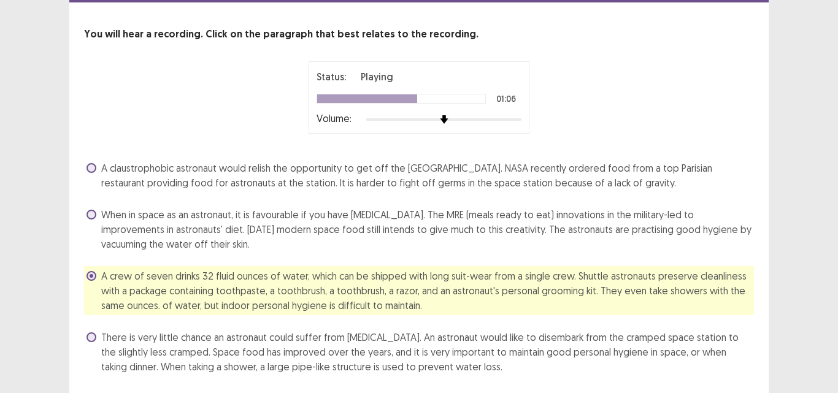
click at [142, 305] on span "A crew of seven drinks 32 fluid ounces of water, which can be shipped with long…" at bounding box center [427, 291] width 653 height 44
click at [136, 320] on div "A claustrophobic astronaut would relish the opportunity to get off the [GEOGRAP…" at bounding box center [419, 267] width 670 height 218
click at [101, 342] on label "There is very little chance an astronaut could suffer from [MEDICAL_DATA]. An a…" at bounding box center [419, 352] width 667 height 44
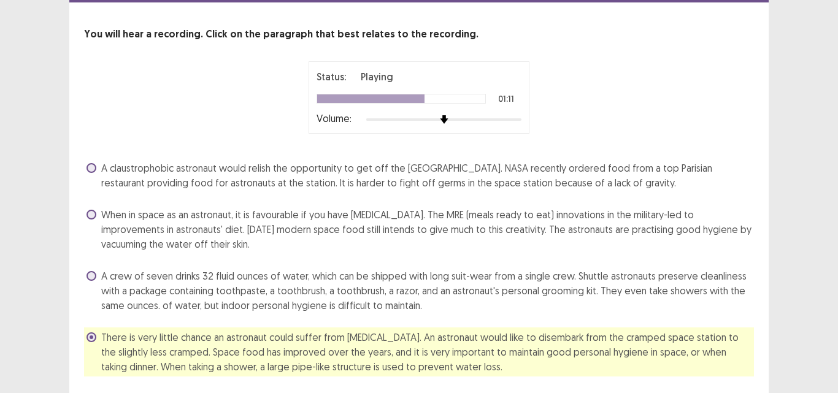
click at [789, 221] on div "PTE academic - [PERSON_NAME] Time Remaining 00 : 16 : 12 7 of 17 You will hear …" at bounding box center [419, 191] width 838 height 480
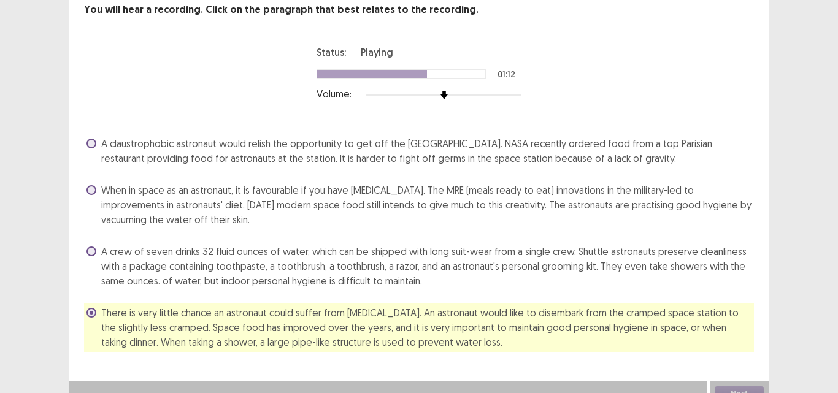
scroll to position [86, 0]
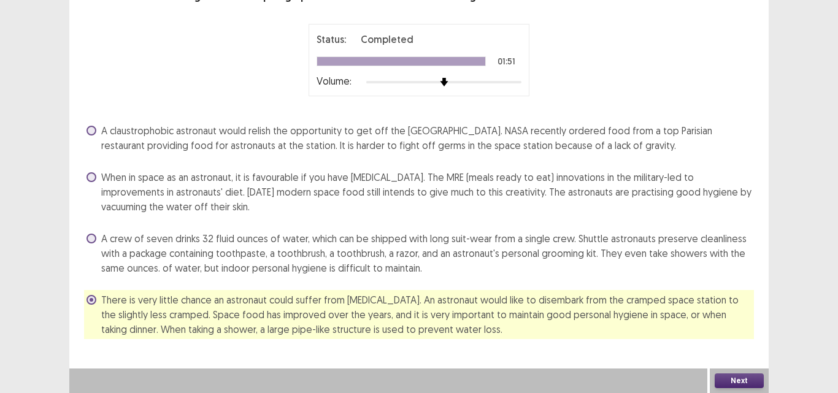
click at [737, 384] on button "Next" at bounding box center [738, 380] width 49 height 15
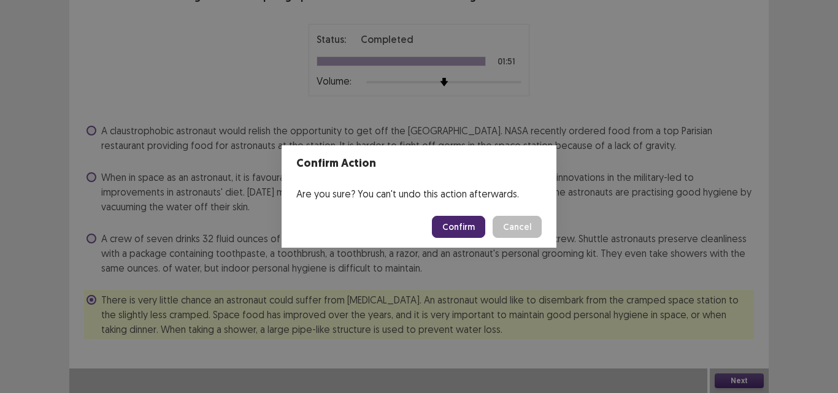
click at [460, 224] on button "Confirm" at bounding box center [458, 227] width 53 height 22
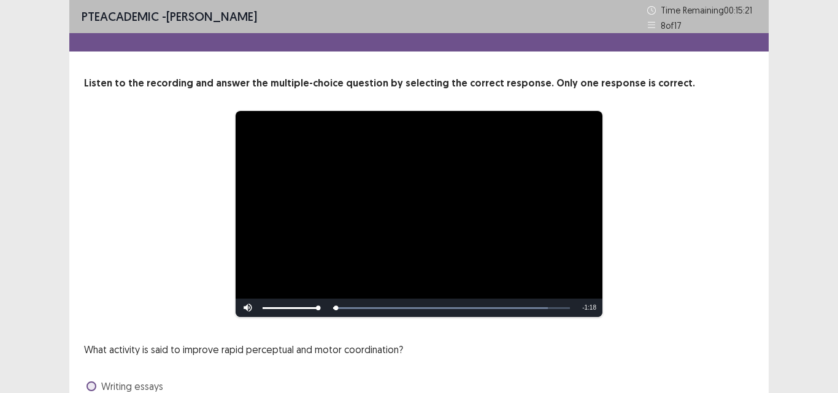
click at [763, 196] on div "**********" at bounding box center [418, 287] width 699 height 423
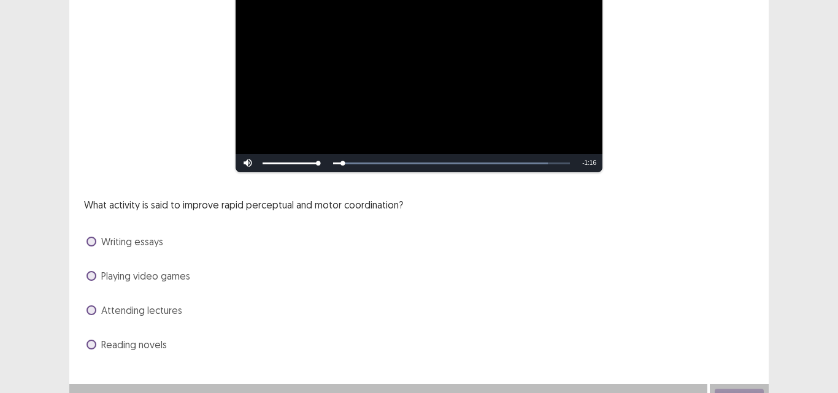
scroll to position [147, 0]
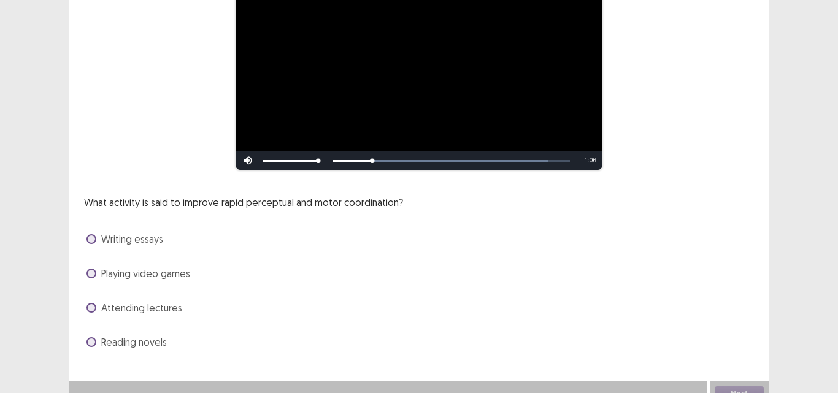
click at [91, 275] on span at bounding box center [91, 274] width 10 height 10
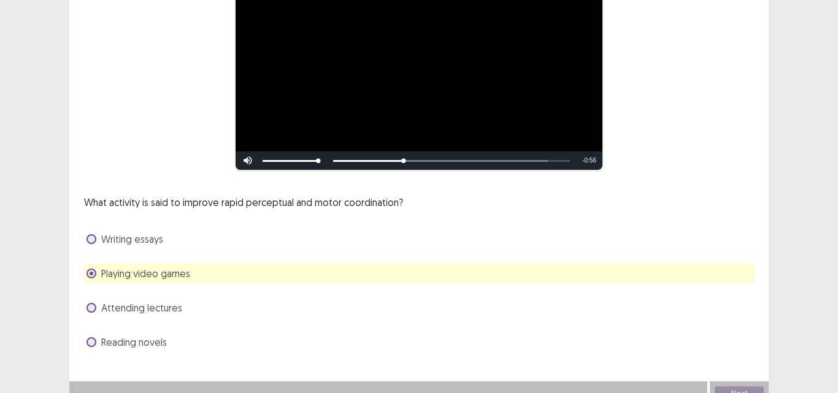
click at [777, 261] on div "**********" at bounding box center [419, 129] width 838 height 553
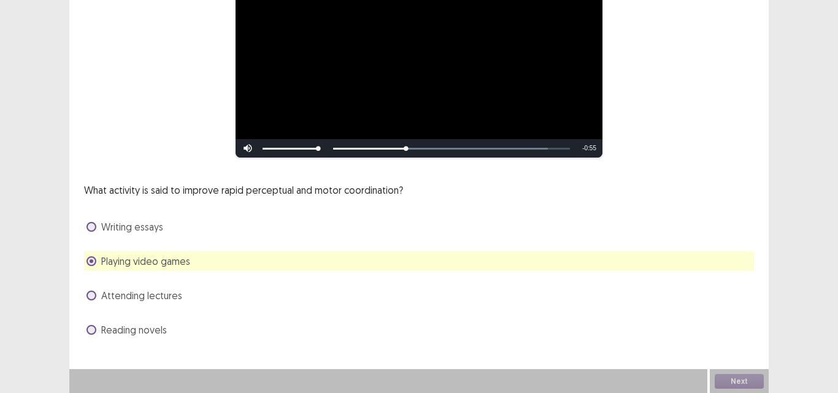
scroll to position [160, 0]
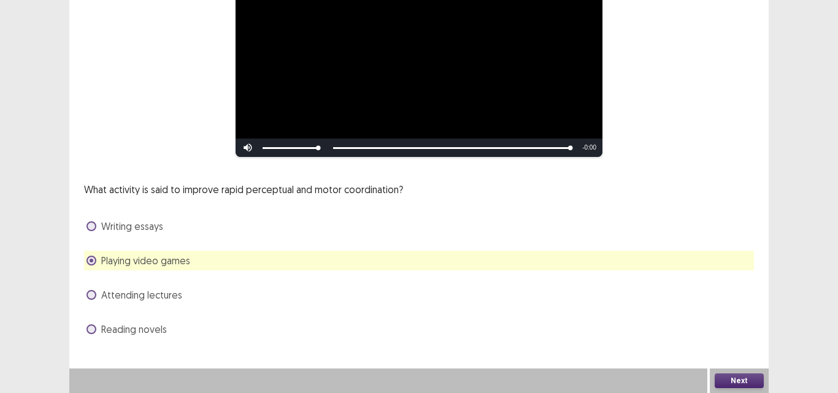
click at [726, 379] on button "Next" at bounding box center [738, 380] width 49 height 15
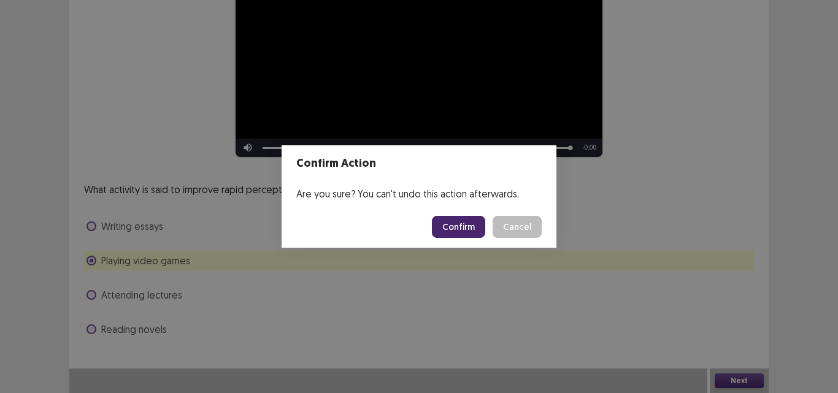
click at [467, 220] on button "Confirm" at bounding box center [458, 227] width 53 height 22
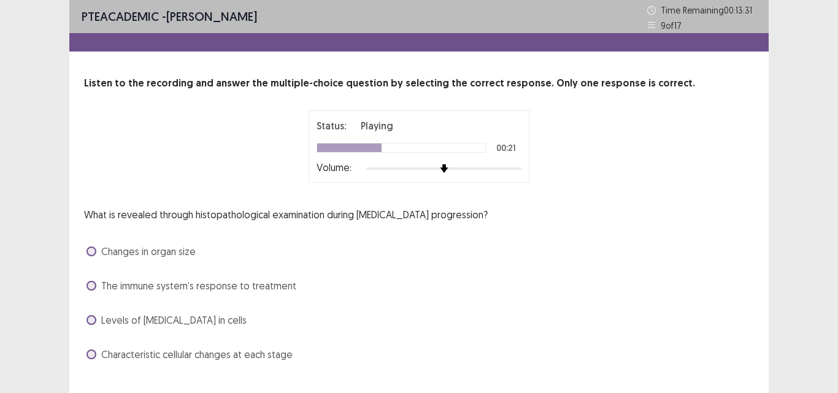
click at [92, 351] on span at bounding box center [91, 355] width 10 height 10
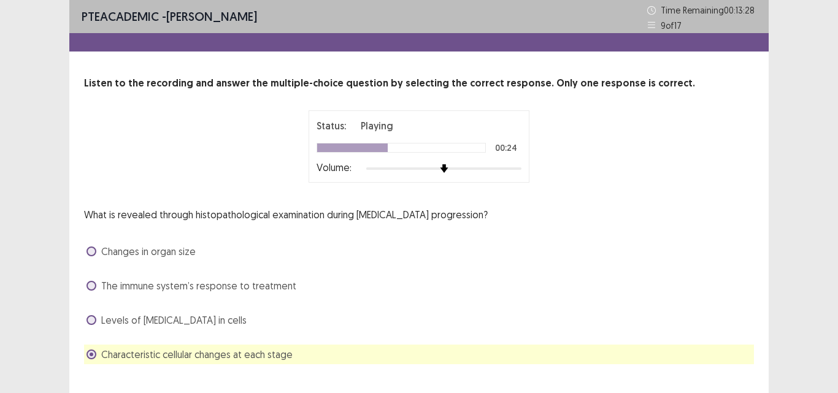
click at [42, 331] on div "PTE academic - [PERSON_NAME] Time Remaining 00 : 13 : 28 9 of 17 Listen to the …" at bounding box center [419, 209] width 838 height 418
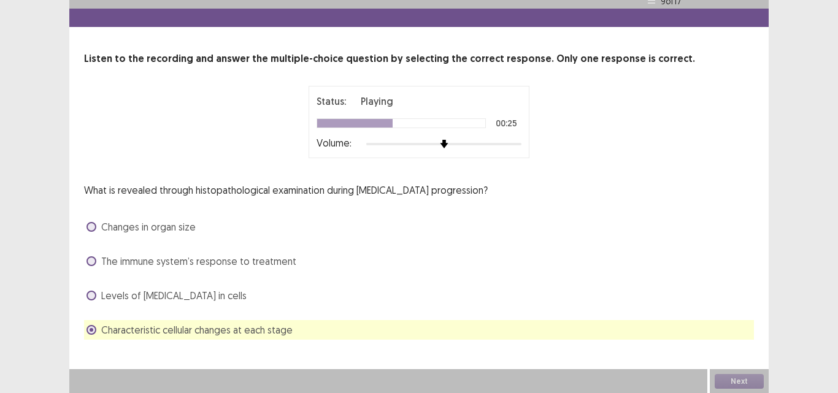
scroll to position [25, 0]
click at [726, 379] on button "Next" at bounding box center [738, 380] width 49 height 15
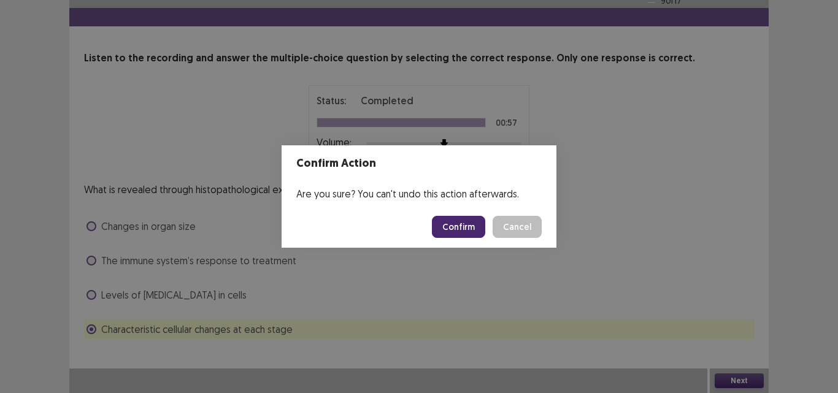
click at [473, 223] on button "Confirm" at bounding box center [458, 227] width 53 height 22
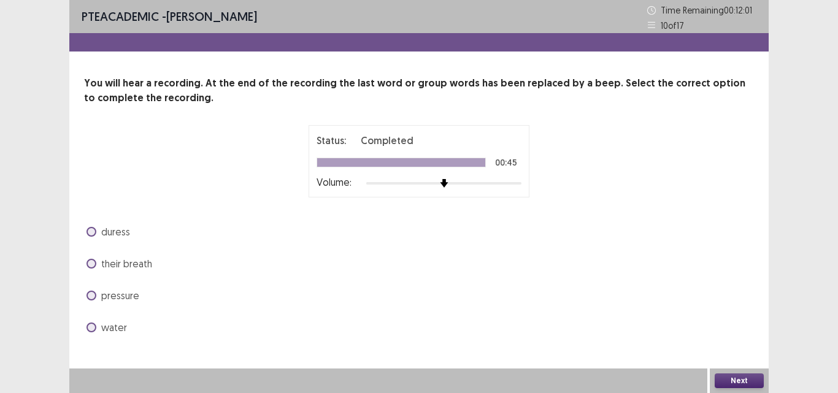
click at [99, 299] on label "pressure" at bounding box center [112, 295] width 53 height 15
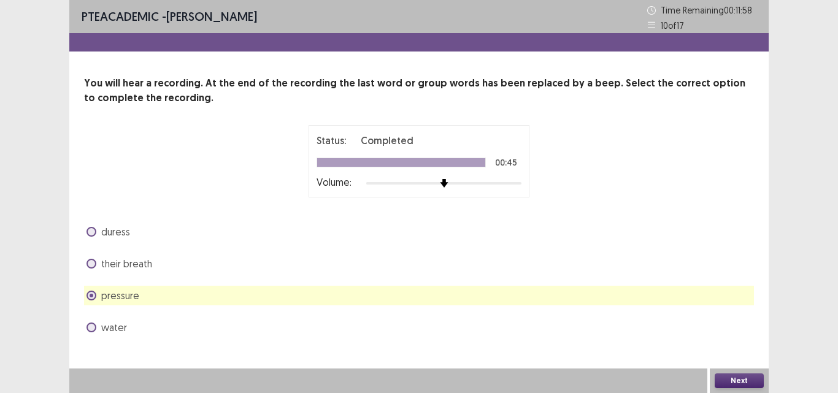
click at [746, 383] on button "Next" at bounding box center [738, 380] width 49 height 15
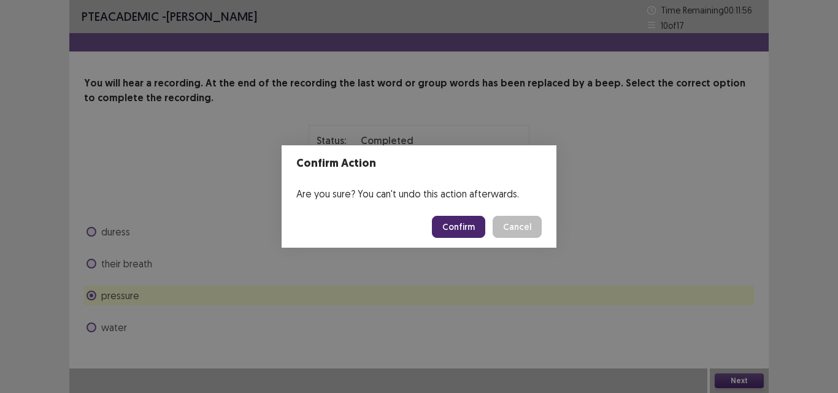
click at [461, 224] on button "Confirm" at bounding box center [458, 227] width 53 height 22
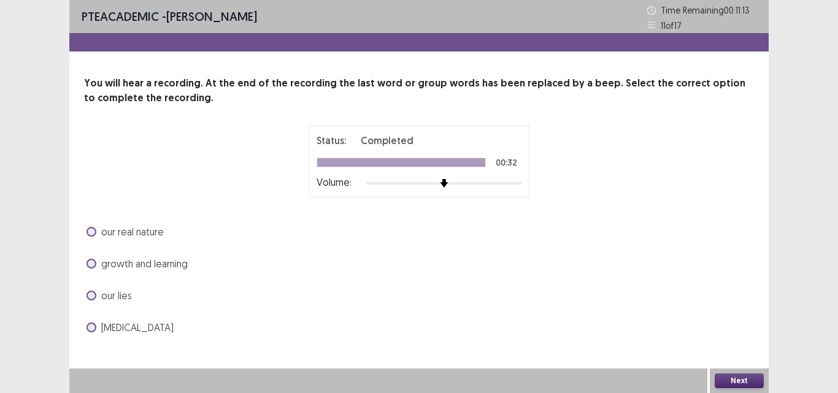
click at [93, 237] on label "our real nature" at bounding box center [124, 231] width 77 height 15
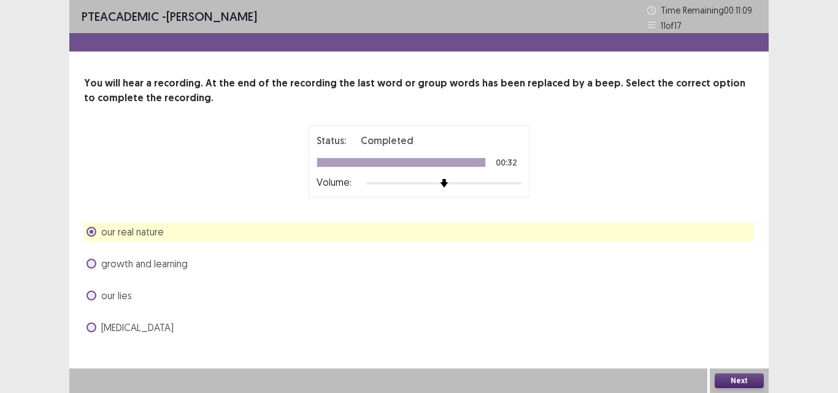
click at [724, 378] on button "Next" at bounding box center [738, 380] width 49 height 15
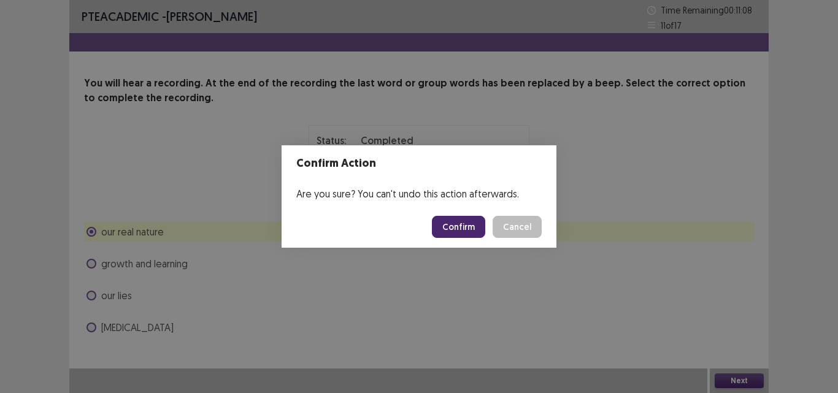
click at [459, 224] on button "Confirm" at bounding box center [458, 227] width 53 height 22
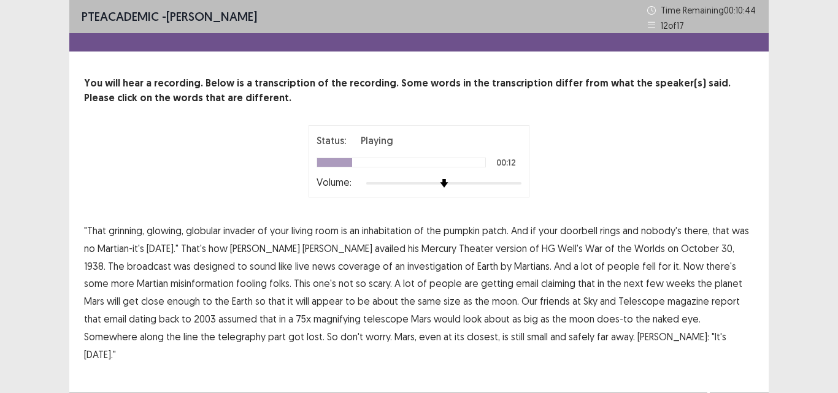
click at [375, 249] on span "availed" at bounding box center [390, 248] width 31 height 15
click at [194, 317] on span "2003" at bounding box center [205, 319] width 22 height 15
click at [524, 321] on span "big" at bounding box center [531, 319] width 14 height 15
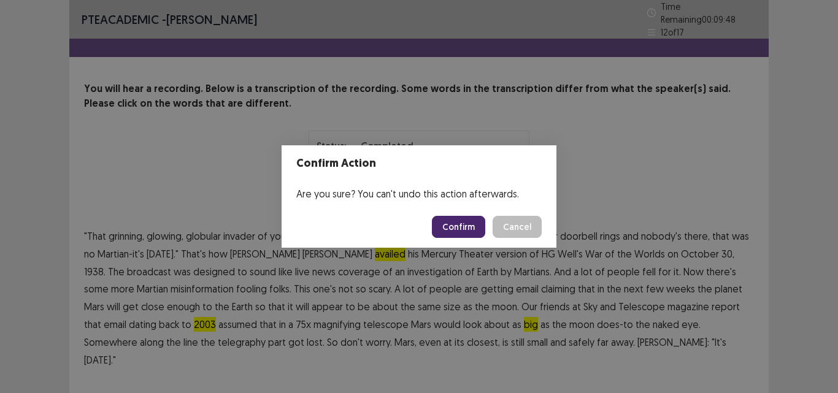
click at [467, 231] on button "Confirm" at bounding box center [458, 227] width 53 height 22
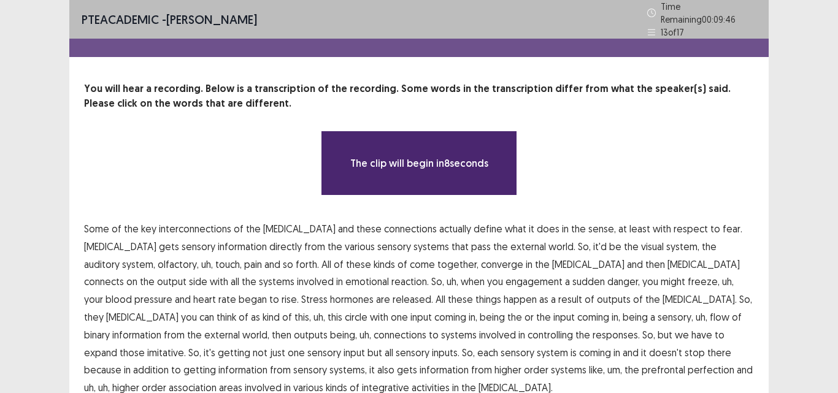
click at [488, 205] on div "You will hear a recording. Below is a transcription of the recording. Some word…" at bounding box center [418, 239] width 699 height 315
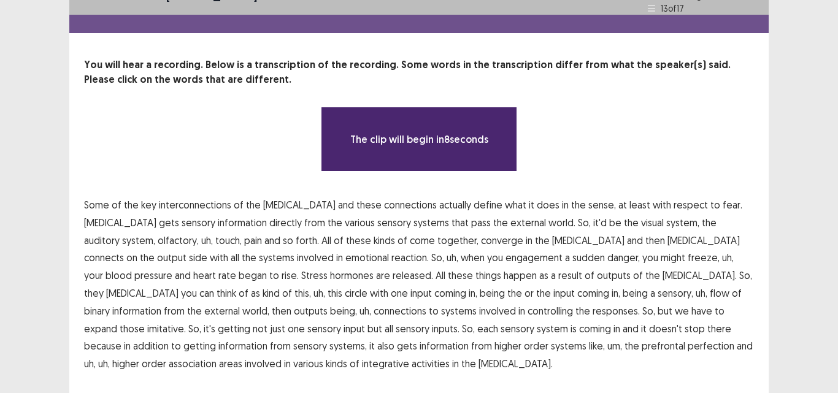
scroll to position [25, 0]
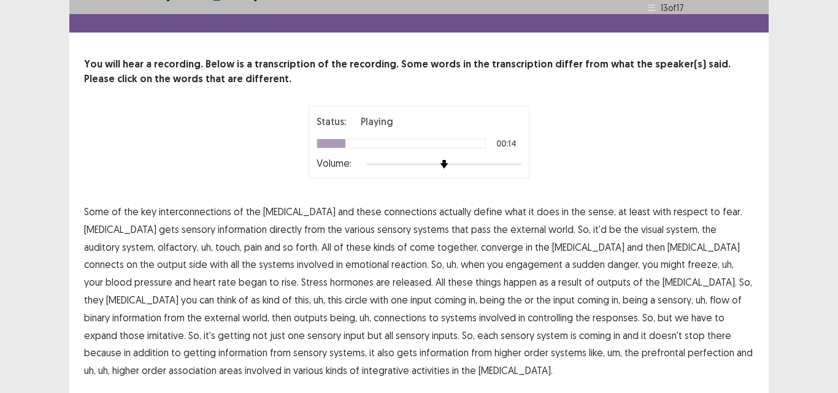
click at [471, 223] on span "pass" at bounding box center [481, 229] width 20 height 15
click at [391, 258] on span "reaction." at bounding box center [409, 264] width 37 height 15
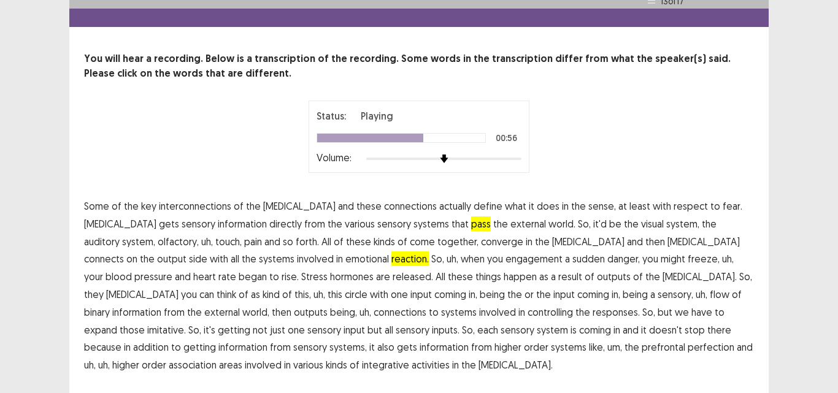
click at [110, 305] on span "binary" at bounding box center [97, 312] width 26 height 15
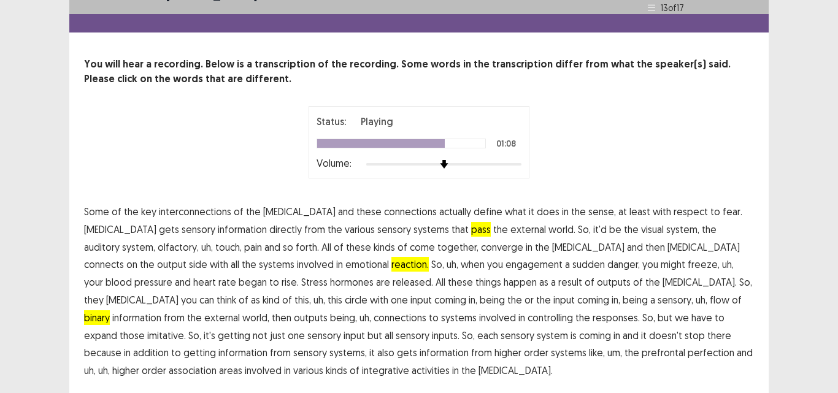
click at [186, 328] on span "imitative." at bounding box center [166, 335] width 39 height 15
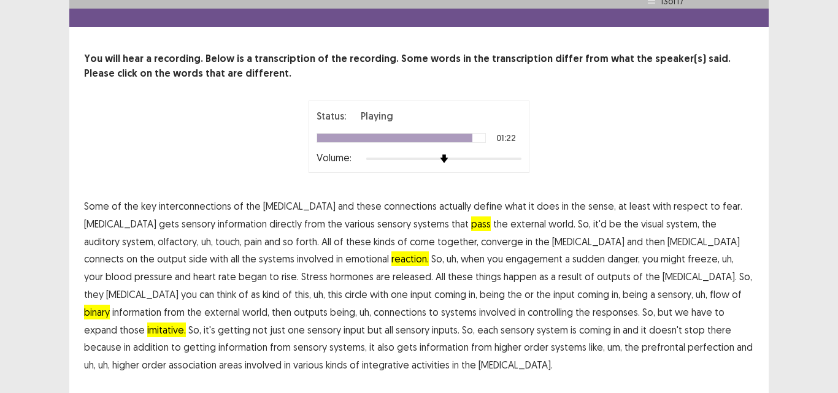
click at [688, 348] on span "perfection" at bounding box center [711, 347] width 47 height 15
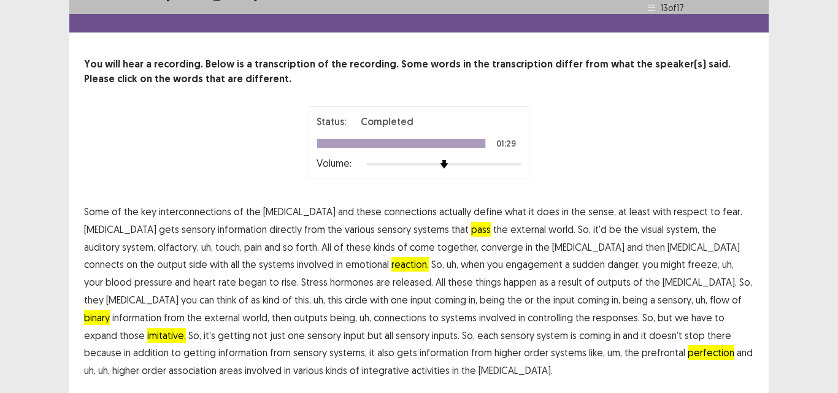
click at [814, 283] on div "PTE academic - [PERSON_NAME] Time Remaining 00 : 08 : 07 13 of 17 You will hear…" at bounding box center [419, 204] width 838 height 458
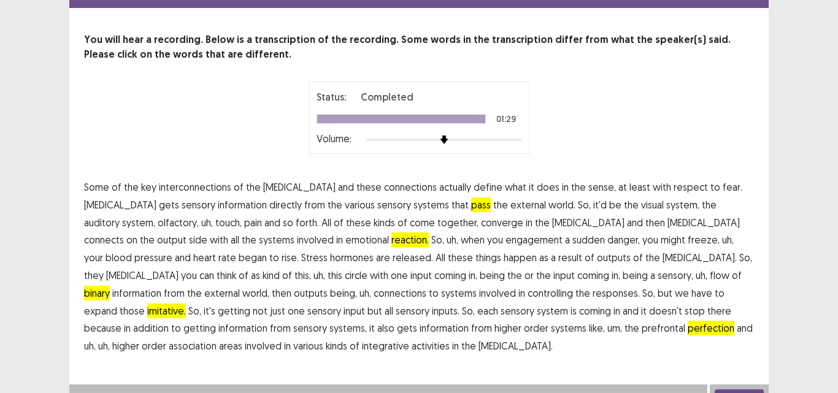
scroll to position [59, 0]
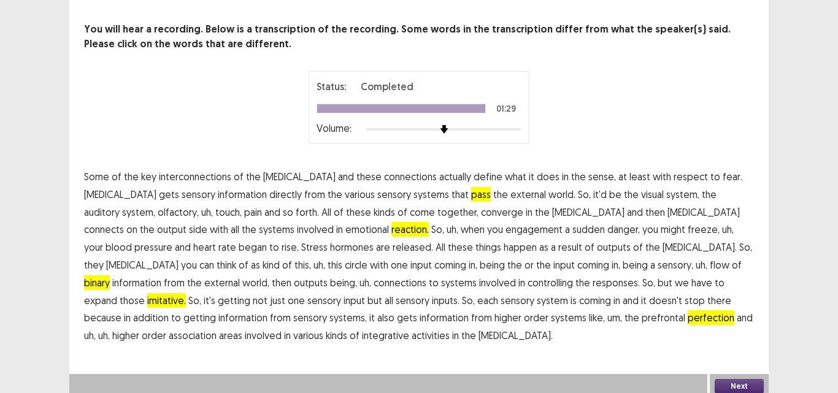
click at [738, 379] on button "Next" at bounding box center [738, 386] width 49 height 15
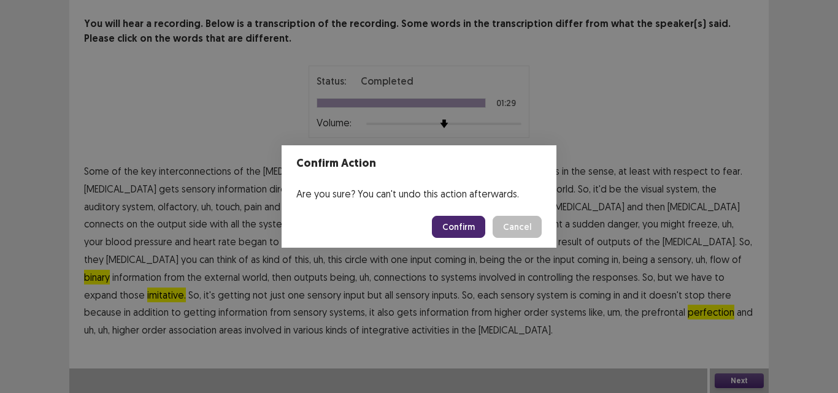
click at [474, 226] on button "Confirm" at bounding box center [458, 227] width 53 height 22
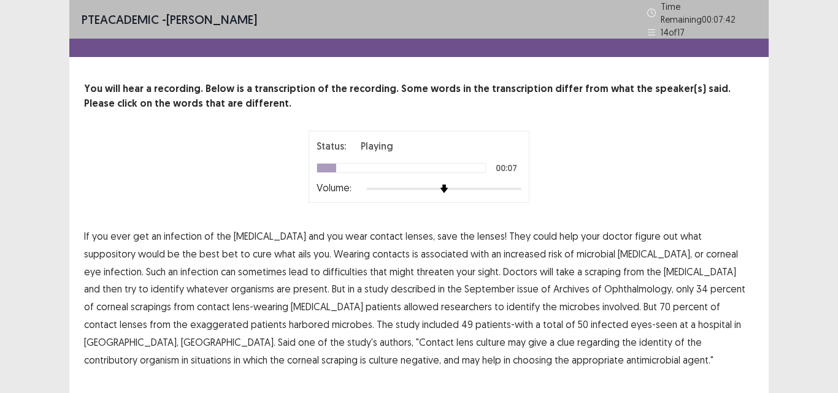
click at [136, 247] on span "suppository" at bounding box center [110, 254] width 52 height 15
click at [323, 269] on span "difficulties" at bounding box center [345, 271] width 45 height 15
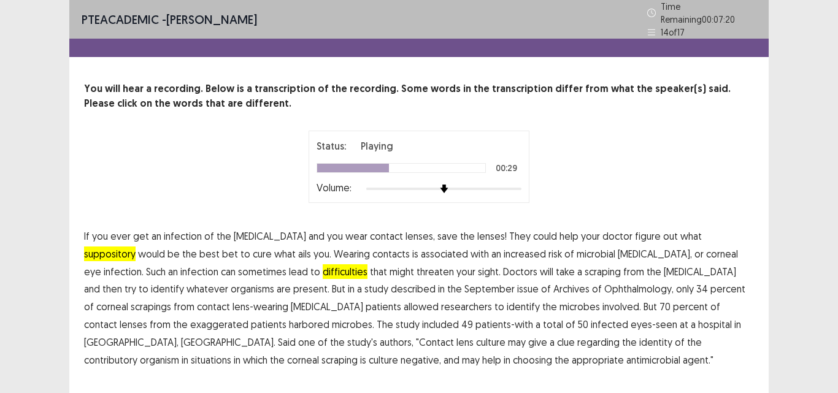
click at [391, 288] on span "described" at bounding box center [413, 289] width 45 height 15
click at [248, 317] on span "exaggerated" at bounding box center [219, 324] width 58 height 15
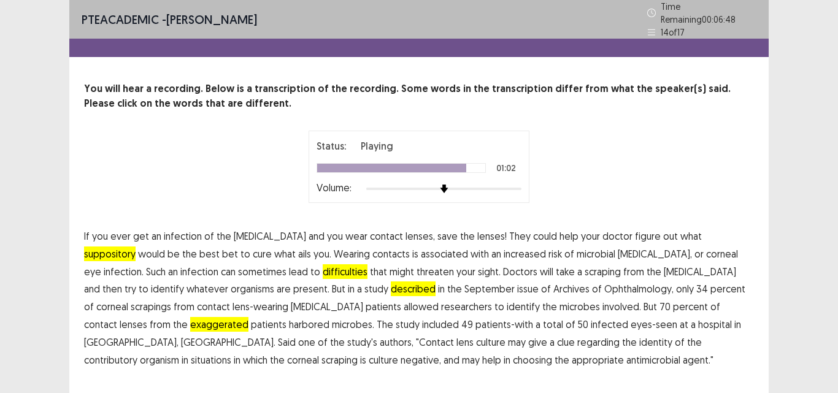
click at [137, 353] on span "contributory" at bounding box center [110, 360] width 53 height 15
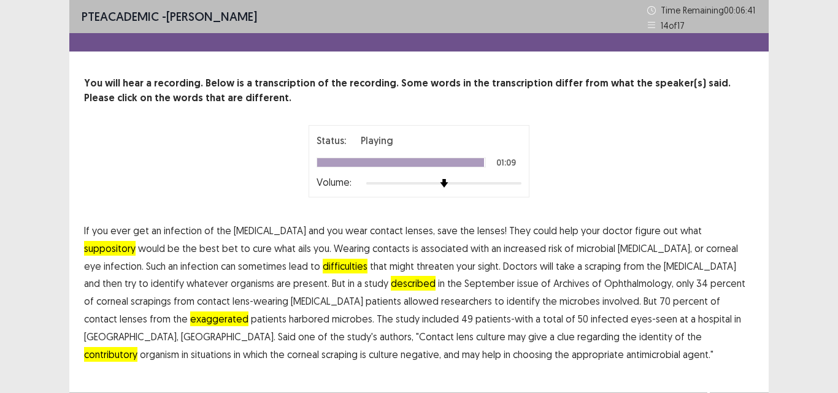
click at [783, 286] on div "PTE academic - [PERSON_NAME] Time Remaining 00 : 06 : 41 14 of 17 You will hear…" at bounding box center [419, 208] width 838 height 417
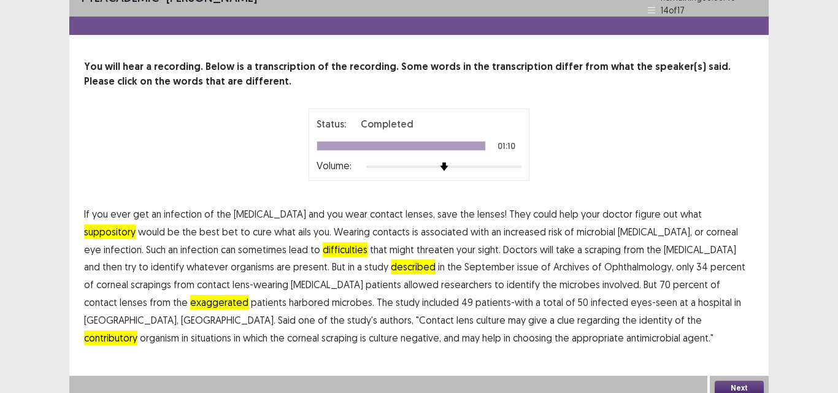
scroll to position [24, 0]
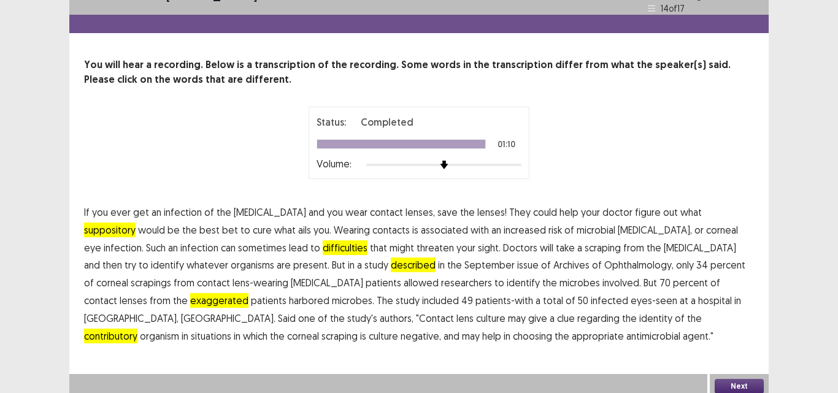
click at [737, 383] on button "Next" at bounding box center [738, 386] width 49 height 15
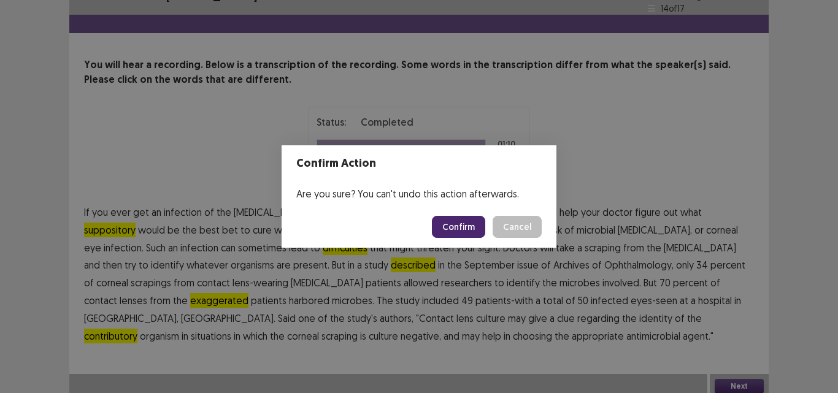
click at [460, 228] on button "Confirm" at bounding box center [458, 227] width 53 height 22
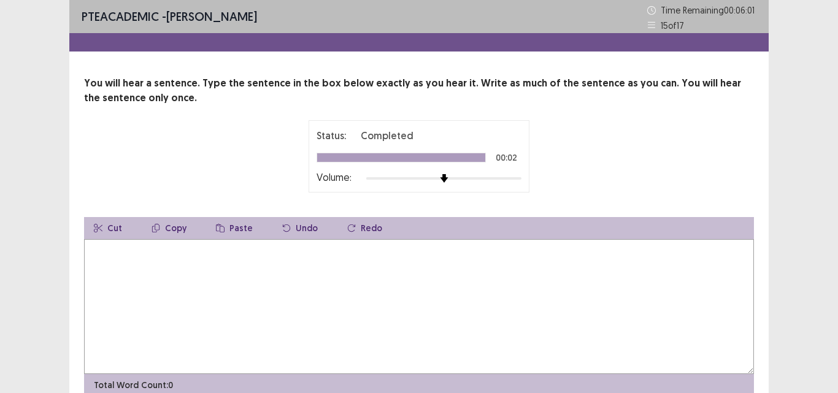
click at [297, 251] on textarea at bounding box center [419, 306] width 670 height 135
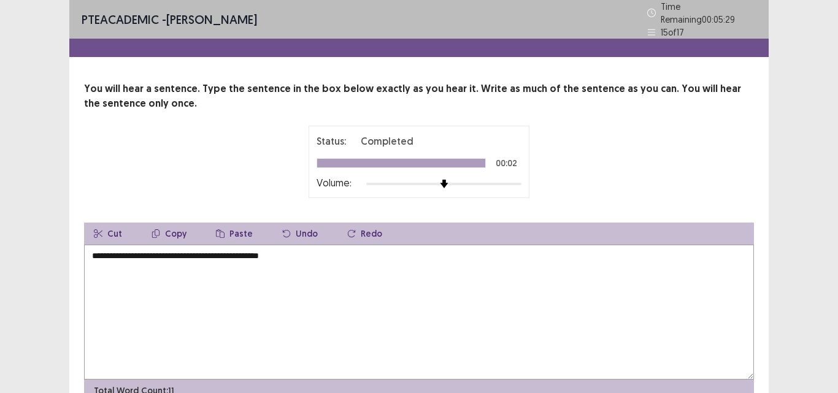
click at [265, 186] on div "Status: Completed 00:02 Volume:" at bounding box center [419, 162] width 670 height 72
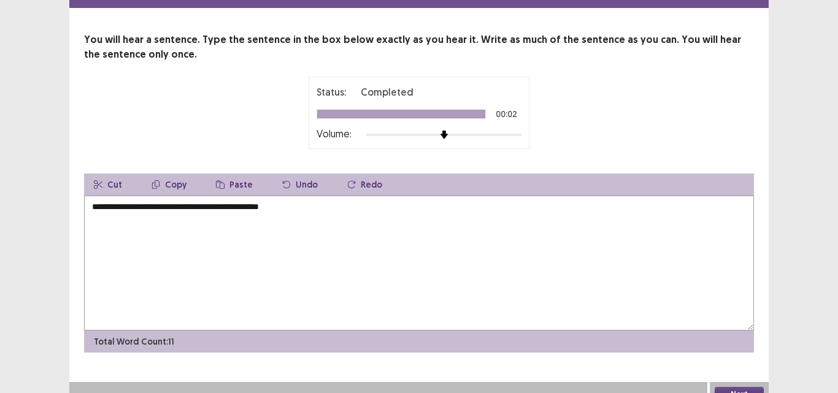
scroll to position [57, 0]
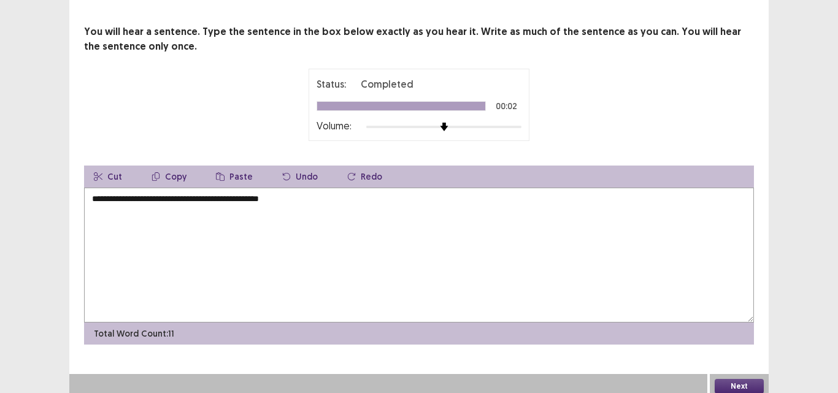
click at [263, 193] on textarea "**********" at bounding box center [419, 255] width 670 height 135
click at [261, 193] on textarea "**********" at bounding box center [419, 255] width 670 height 135
type textarea "**********"
click at [718, 379] on button "Next" at bounding box center [738, 386] width 49 height 15
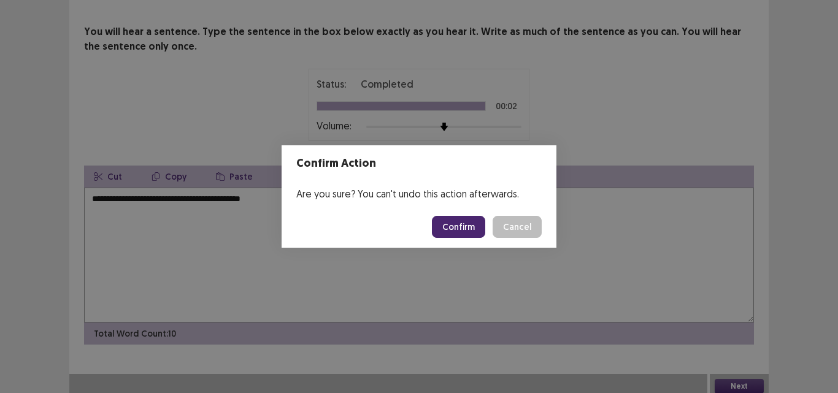
click at [478, 226] on button "Confirm" at bounding box center [458, 227] width 53 height 22
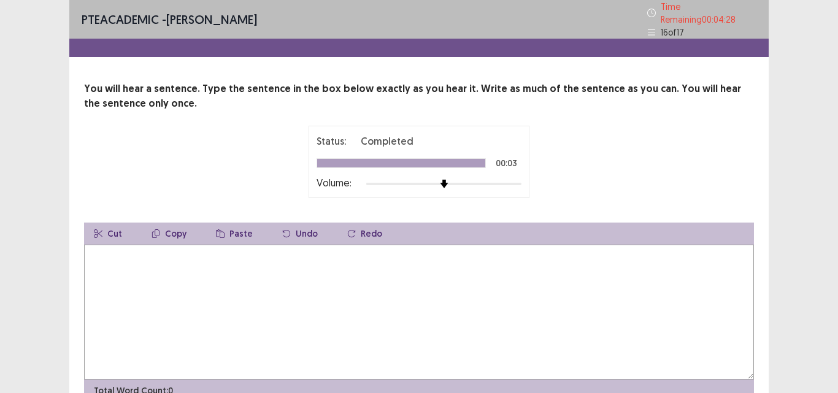
click at [264, 261] on textarea at bounding box center [419, 312] width 670 height 135
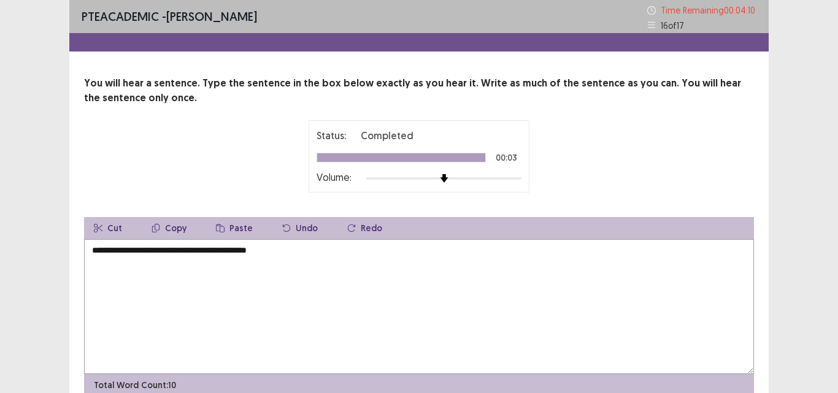
type textarea "**********"
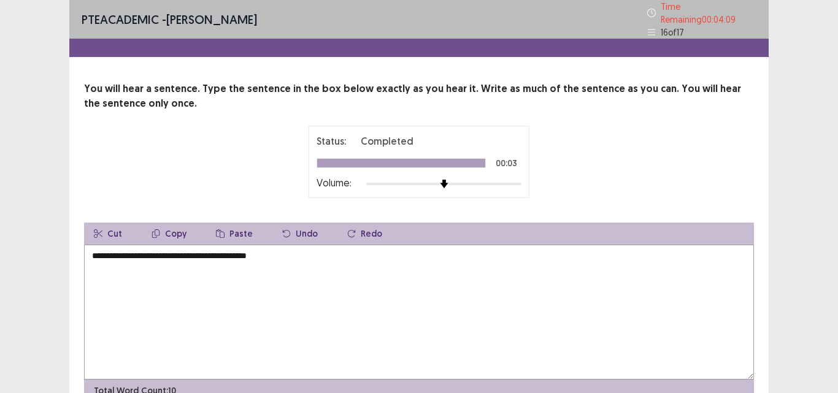
click at [261, 171] on div "Status: Completed 00:03 Volume:" at bounding box center [419, 162] width 670 height 72
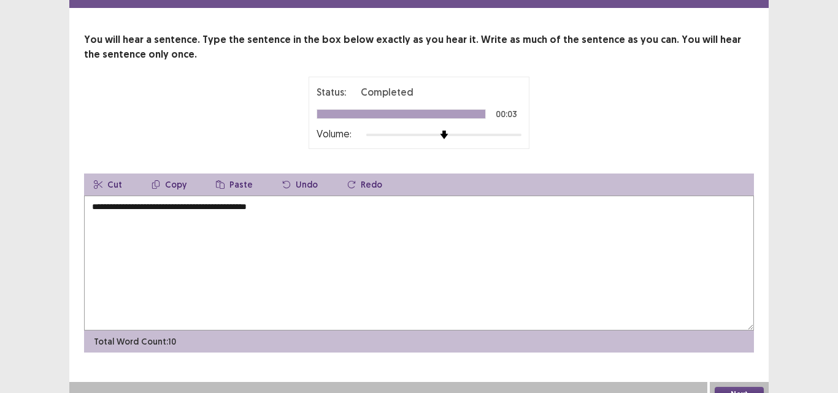
scroll to position [57, 0]
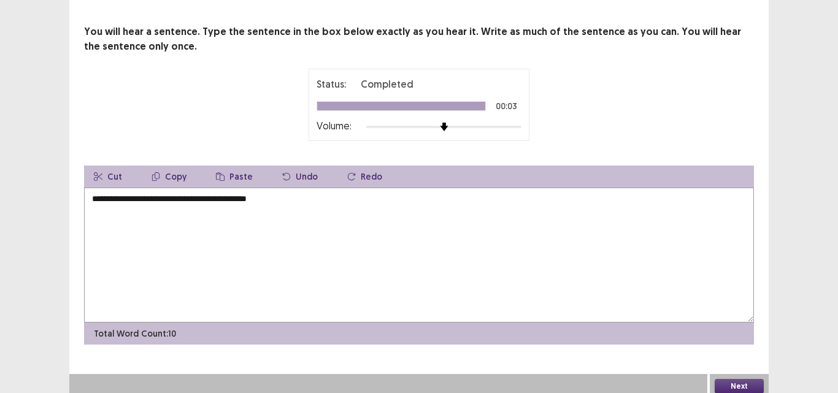
click at [731, 380] on button "Next" at bounding box center [738, 386] width 49 height 15
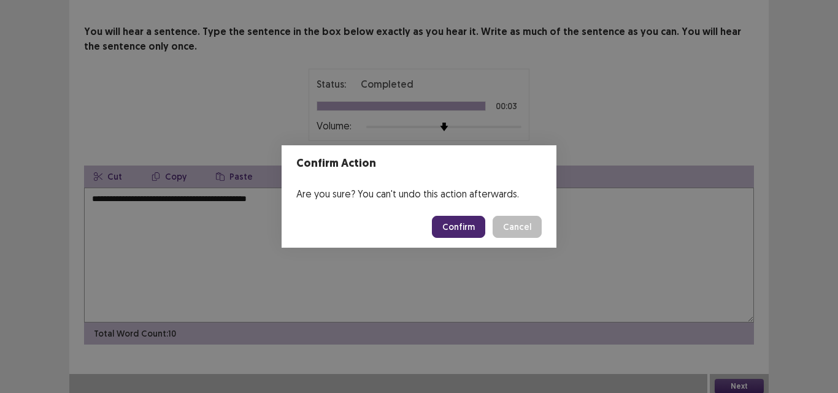
click at [470, 221] on button "Confirm" at bounding box center [458, 227] width 53 height 22
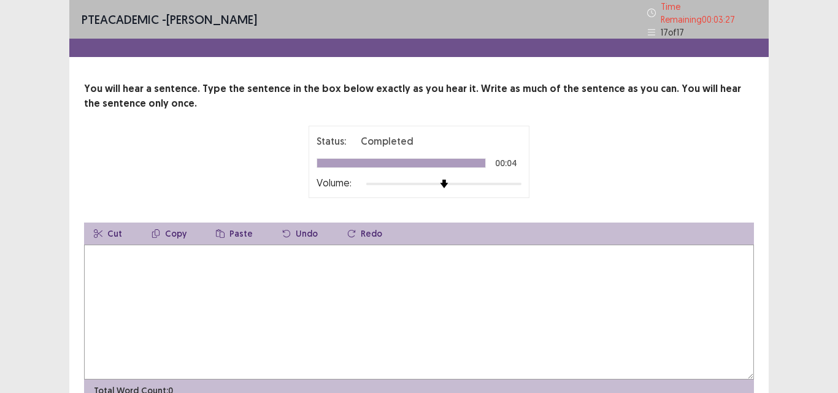
click at [213, 245] on textarea at bounding box center [419, 312] width 670 height 135
type textarea "**********"
click at [151, 180] on div "Status: Completed 00:04 Volume:" at bounding box center [419, 162] width 670 height 72
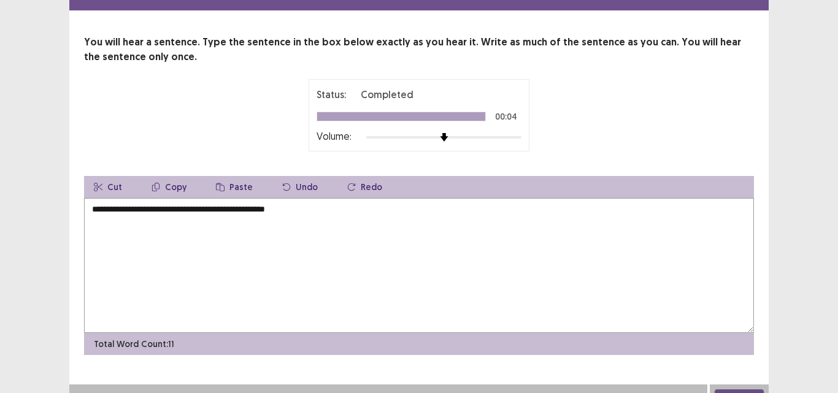
scroll to position [49, 0]
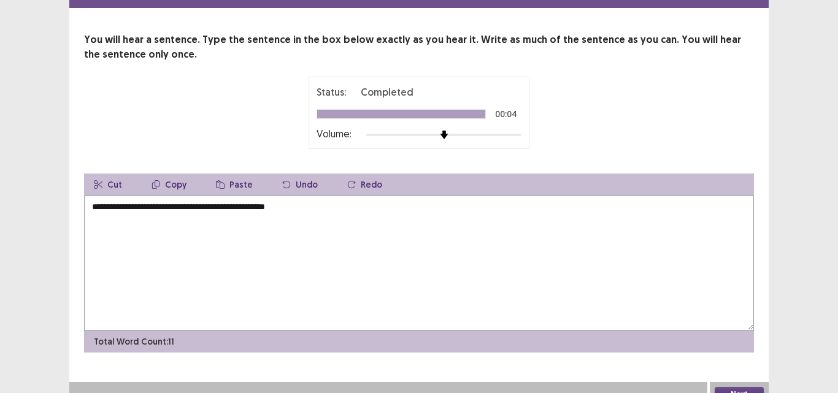
click at [721, 387] on button "Next" at bounding box center [738, 394] width 49 height 15
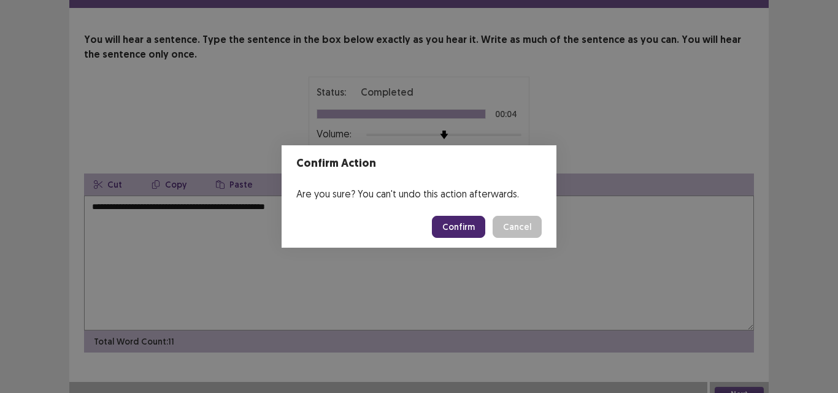
click at [475, 223] on button "Confirm" at bounding box center [458, 227] width 53 height 22
